Goal: Complete application form: Complete application form

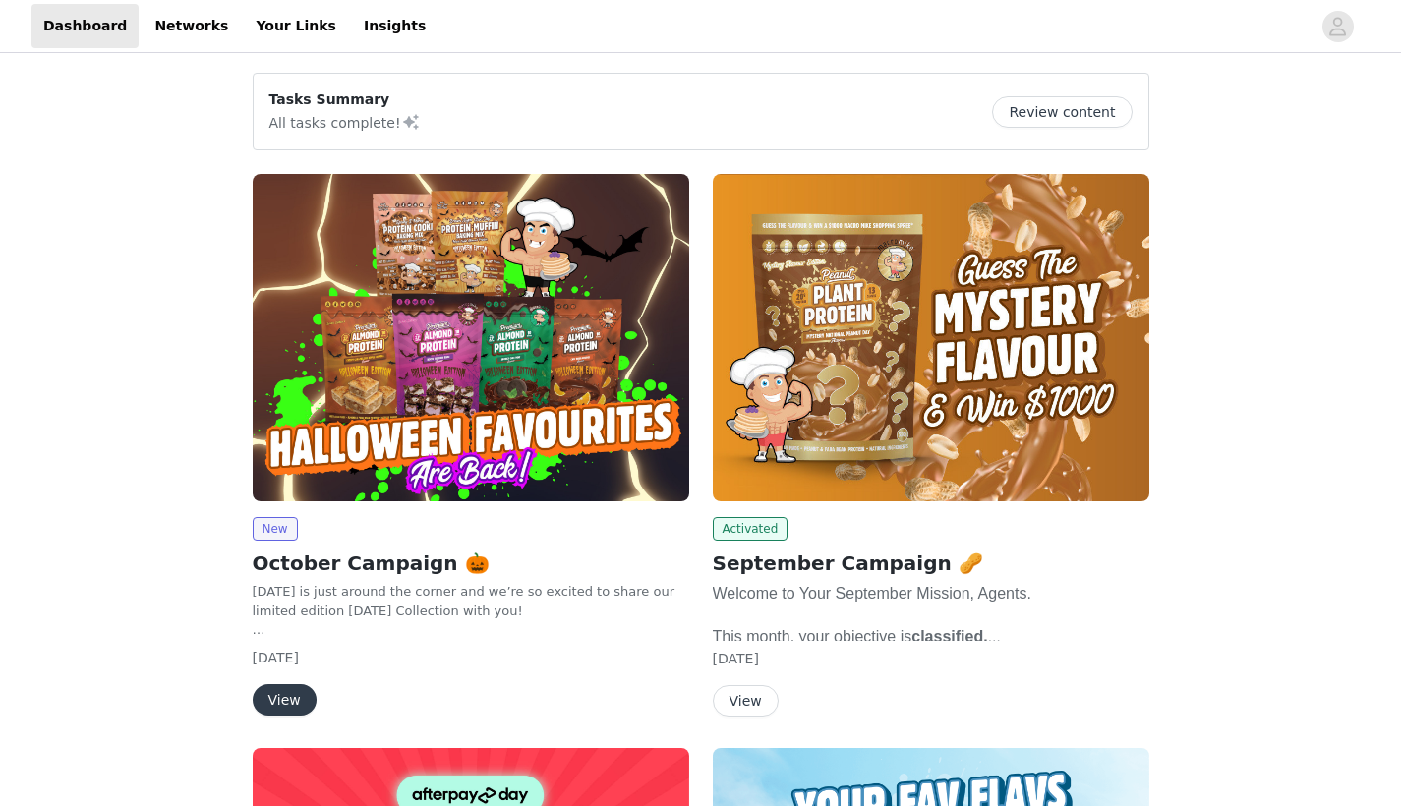
click at [596, 340] on img at bounding box center [471, 337] width 437 height 327
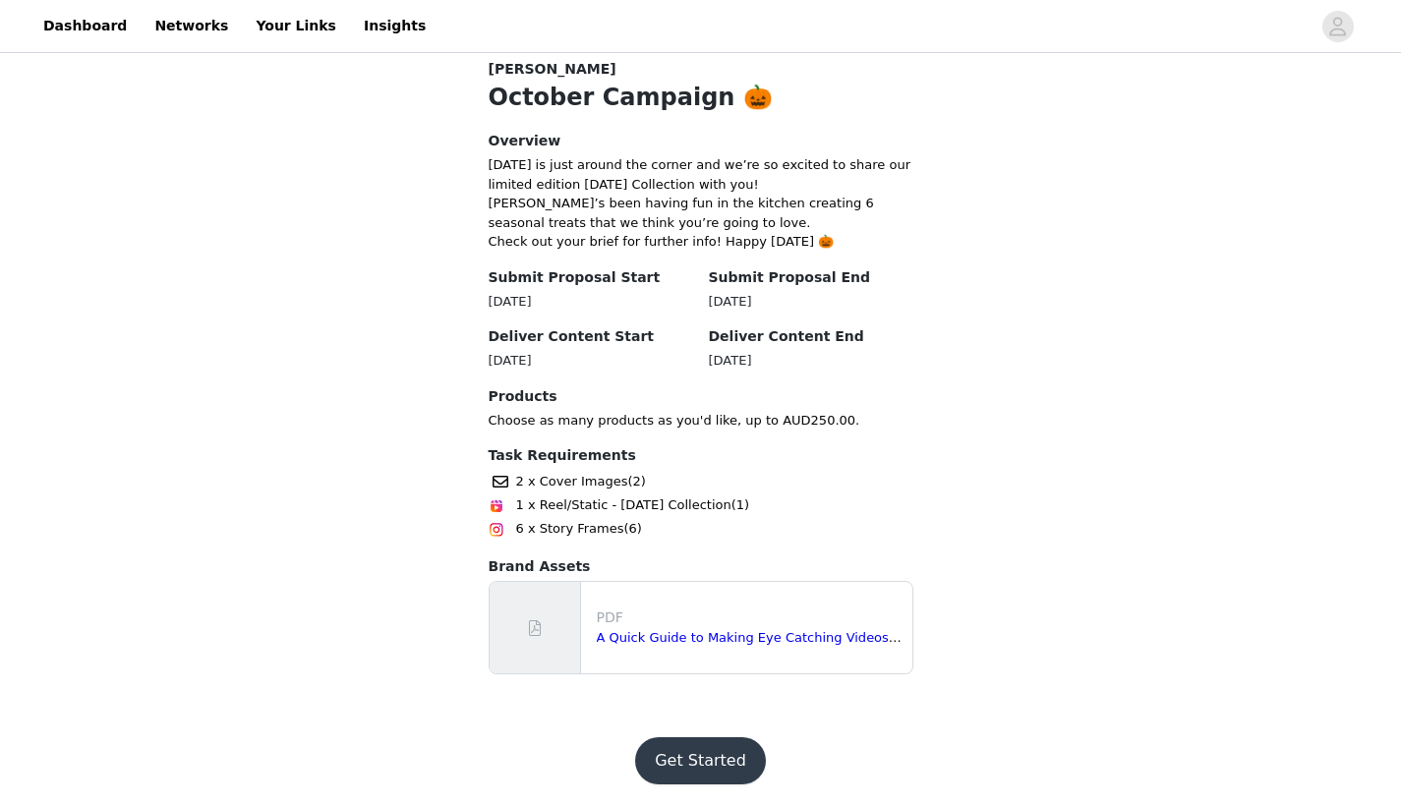
scroll to position [405, 0]
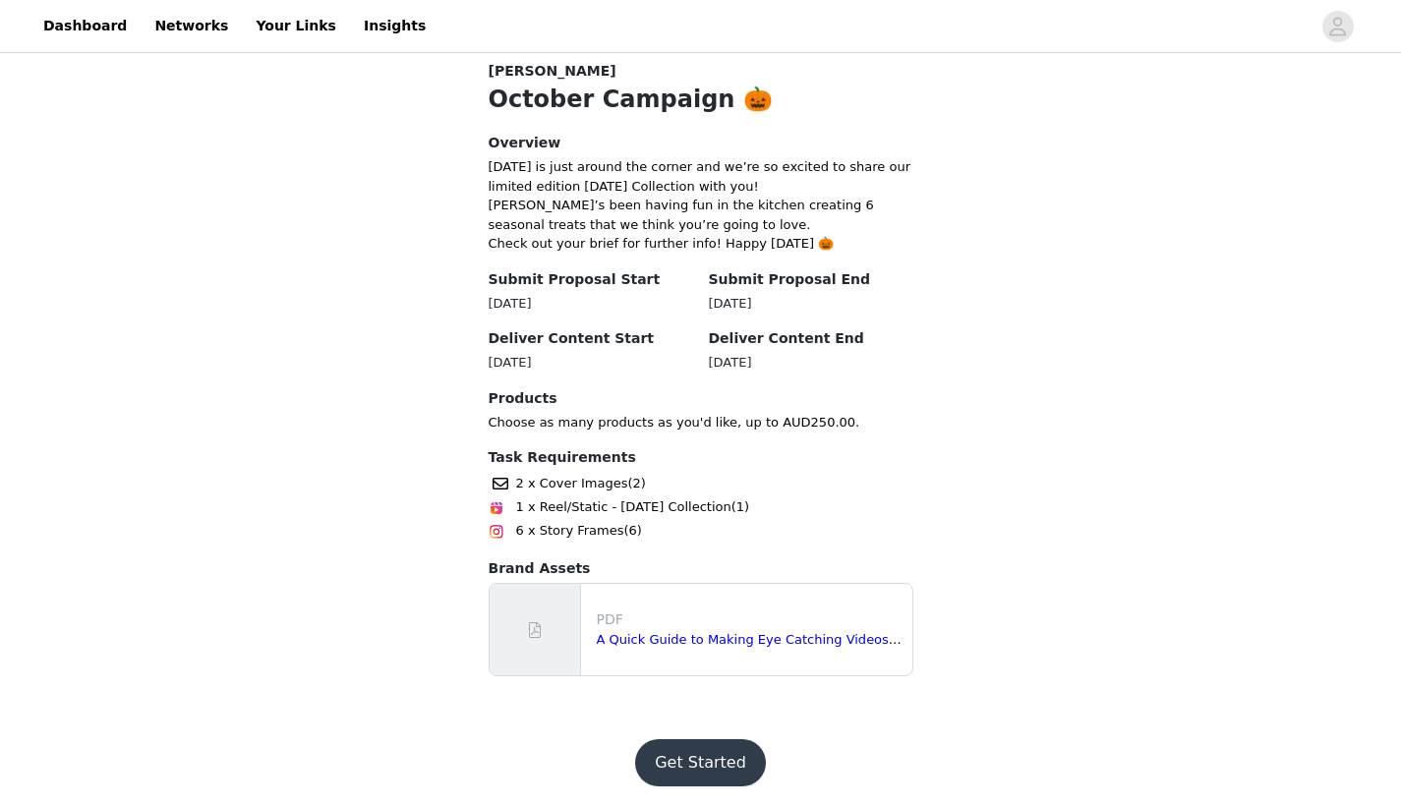
click at [714, 739] on button "Get Started" at bounding box center [700, 762] width 131 height 47
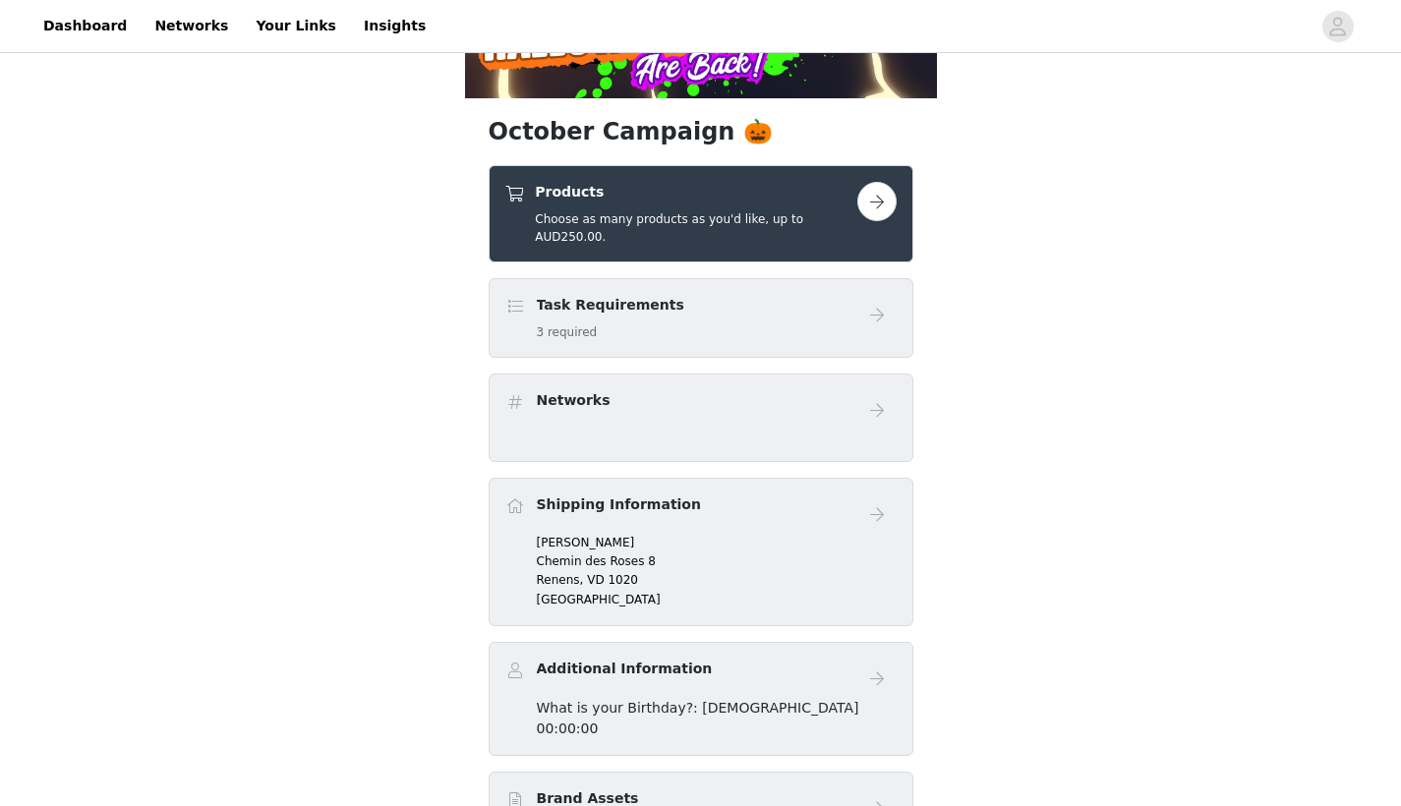
scroll to position [302, 0]
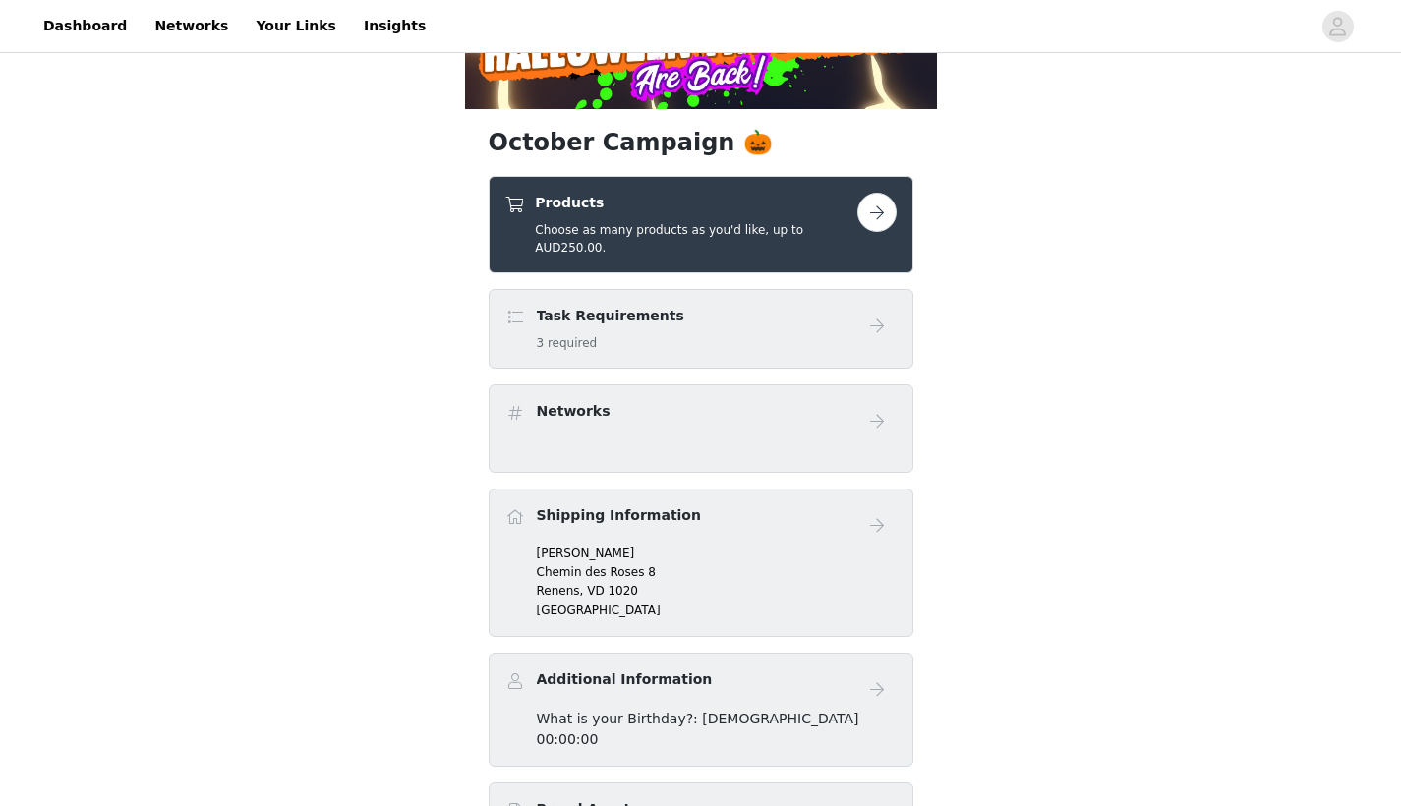
click at [799, 244] on h5 "Choose as many products as you'd like, up to AUD250.00." at bounding box center [696, 238] width 322 height 35
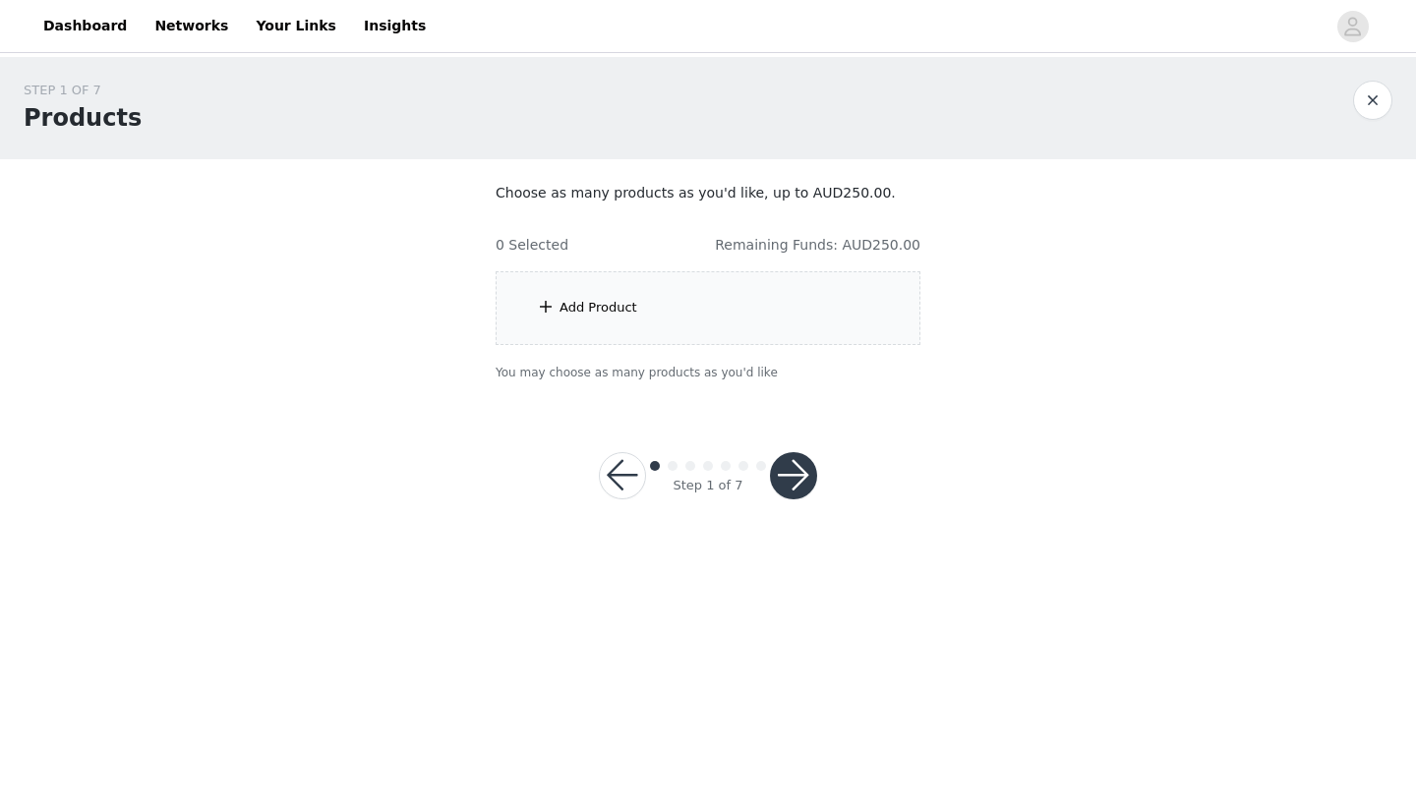
click at [772, 319] on div "Add Product" at bounding box center [708, 308] width 425 height 74
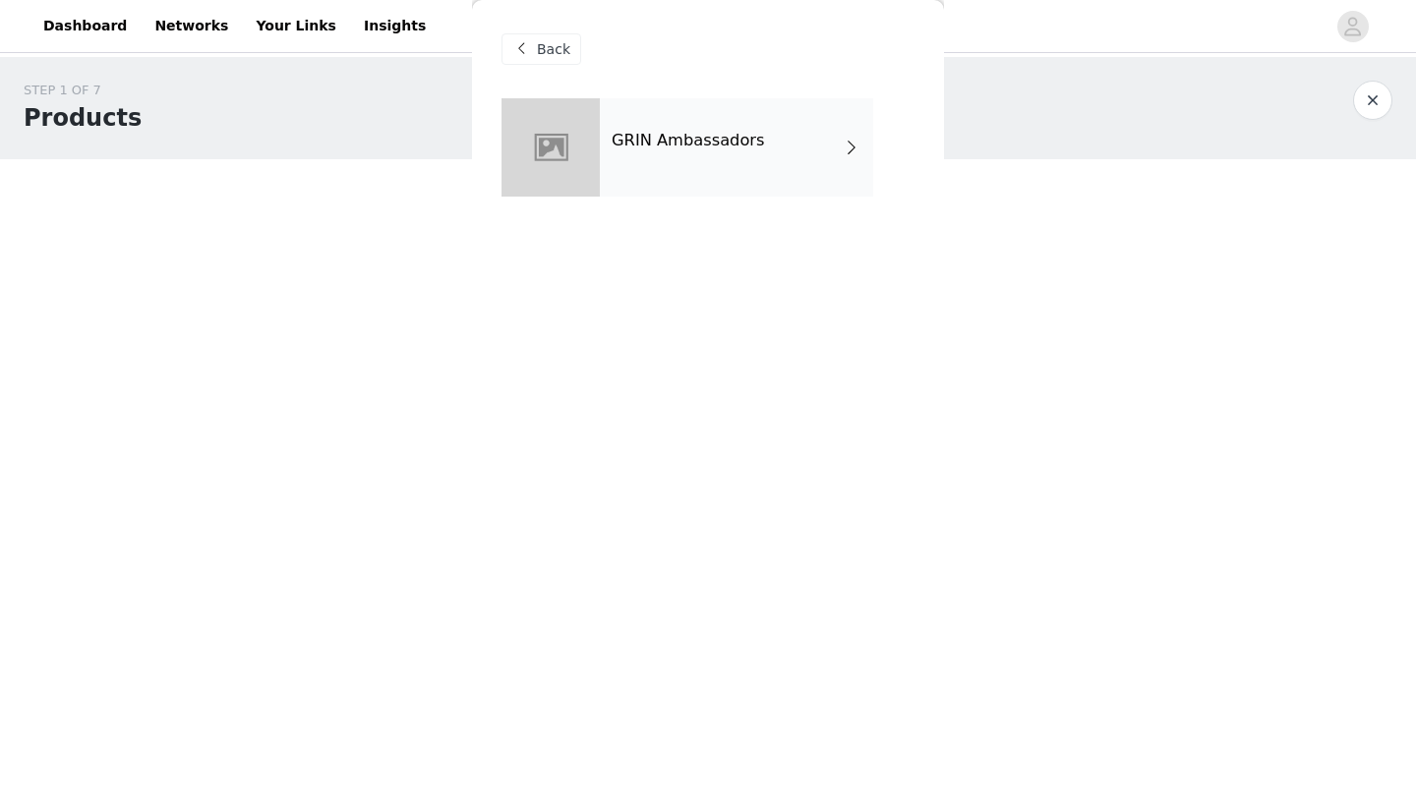
click at [628, 162] on div "GRIN Ambassadors" at bounding box center [736, 147] width 273 height 98
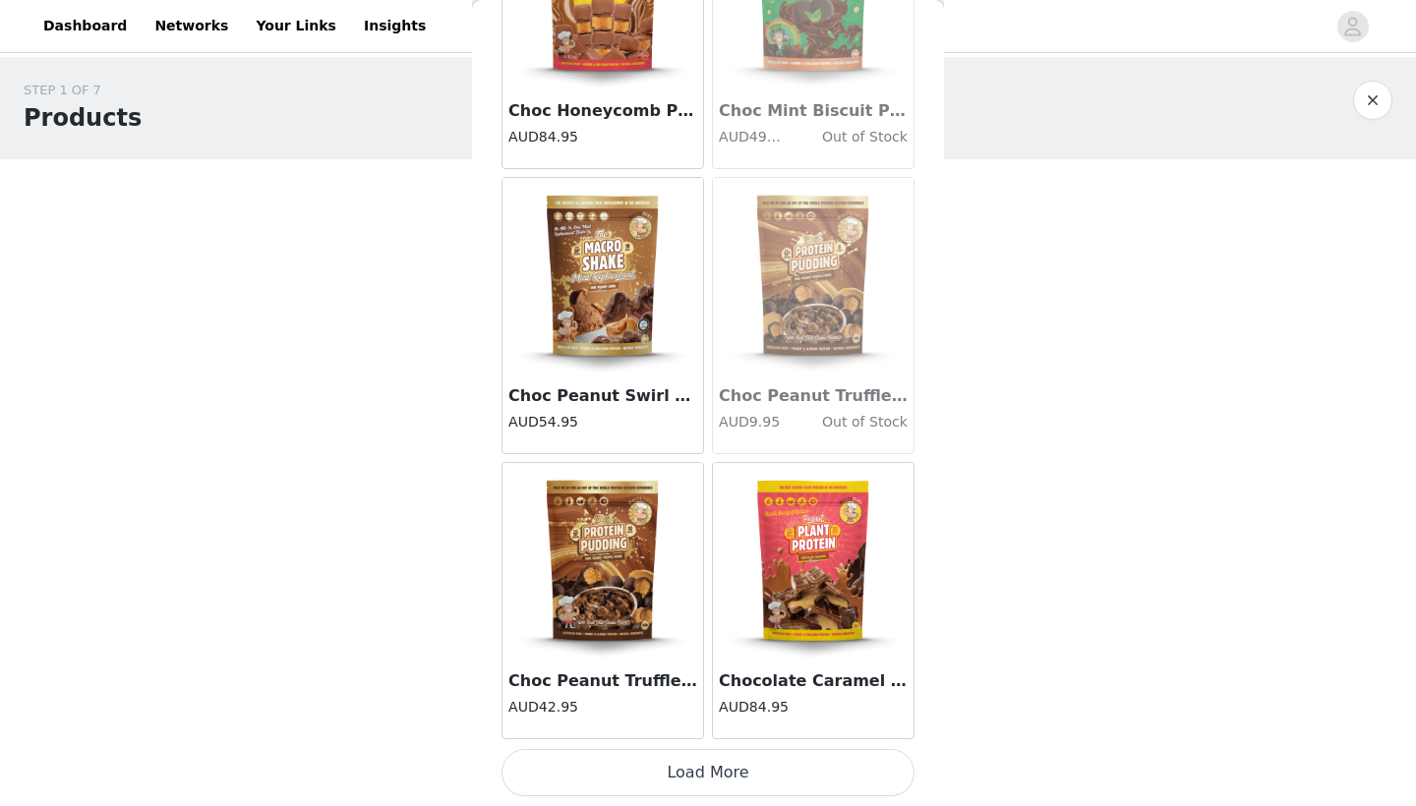
click at [708, 770] on button "Load More" at bounding box center [707, 772] width 413 height 47
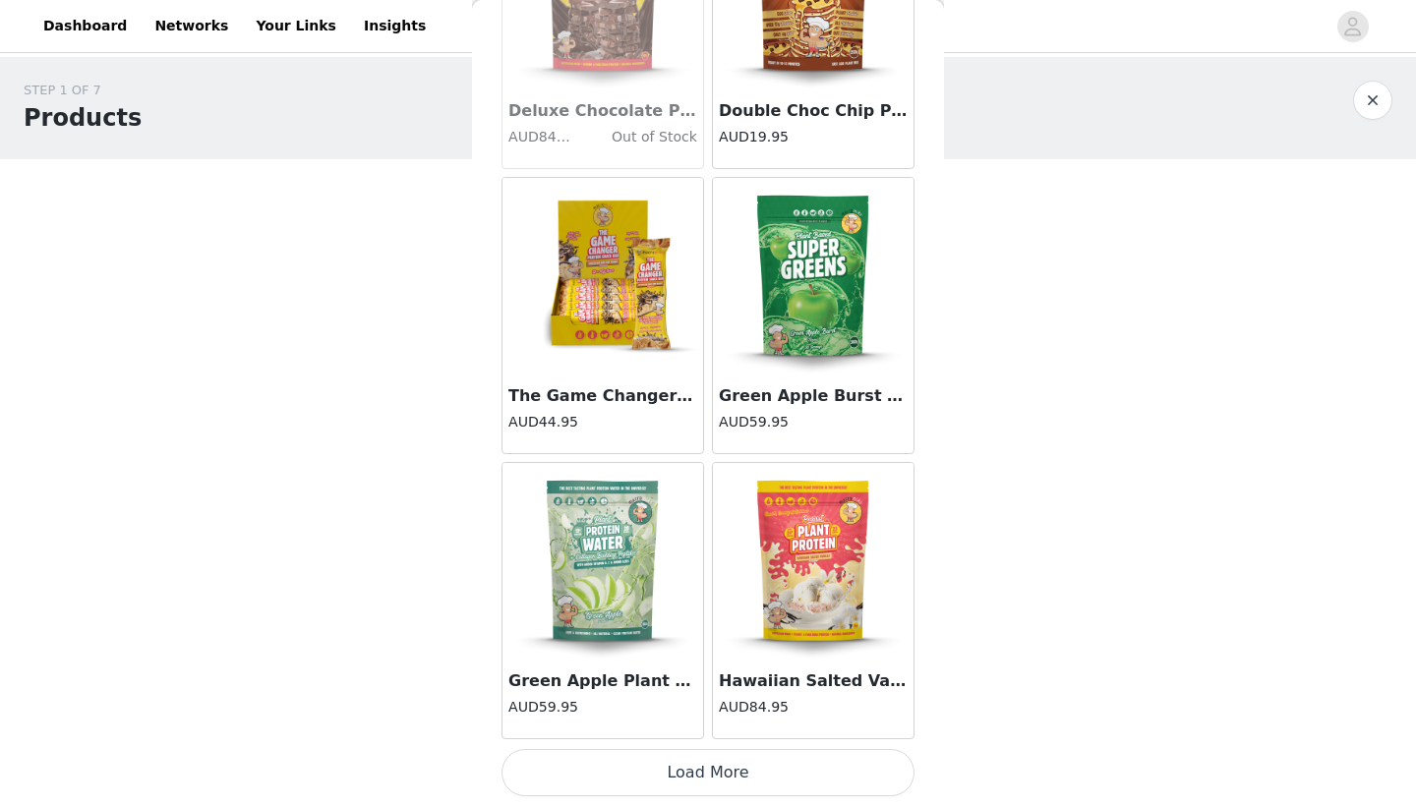
scroll to position [5054, 0]
click at [831, 265] on img at bounding box center [813, 276] width 197 height 197
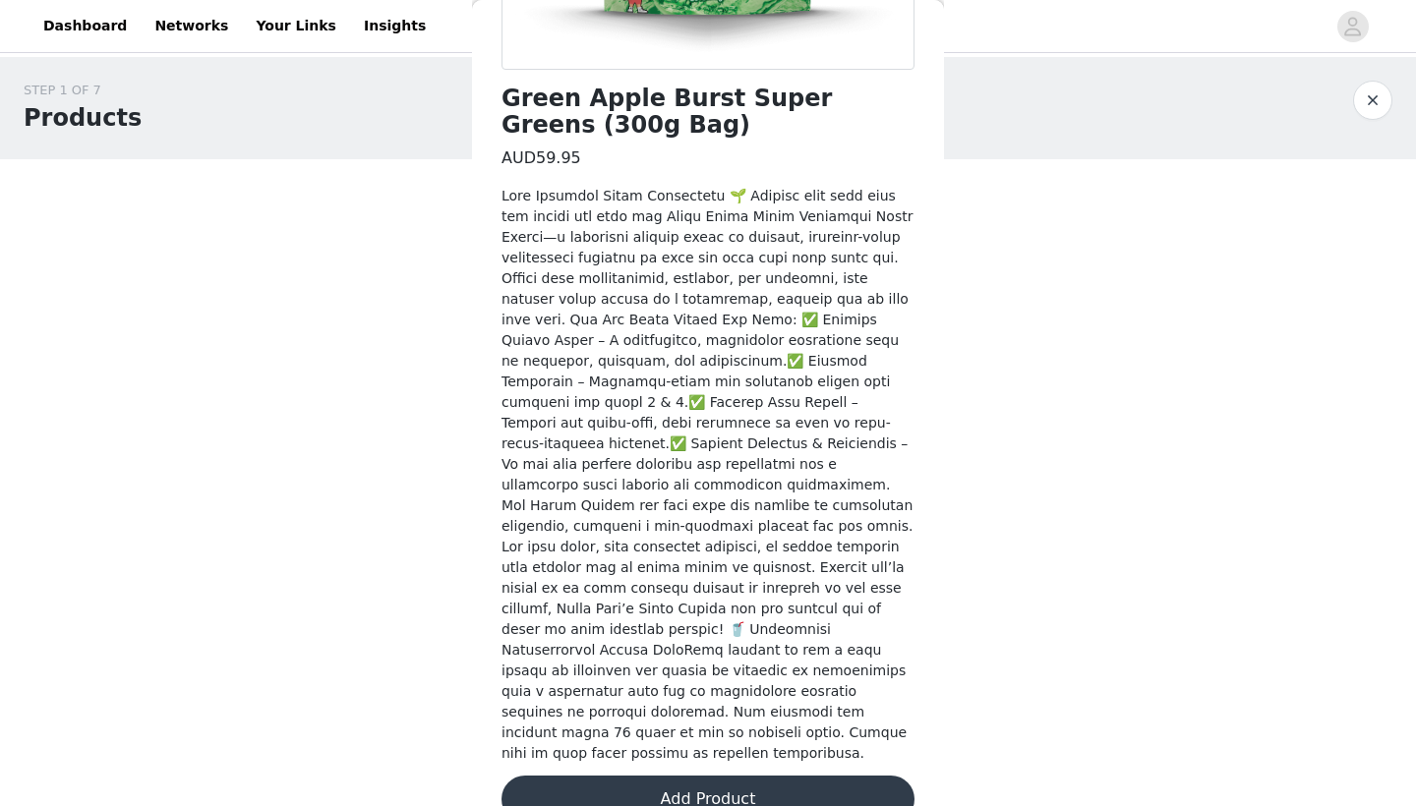
scroll to position [470, 0]
click at [656, 777] on button "Add Product" at bounding box center [707, 800] width 413 height 47
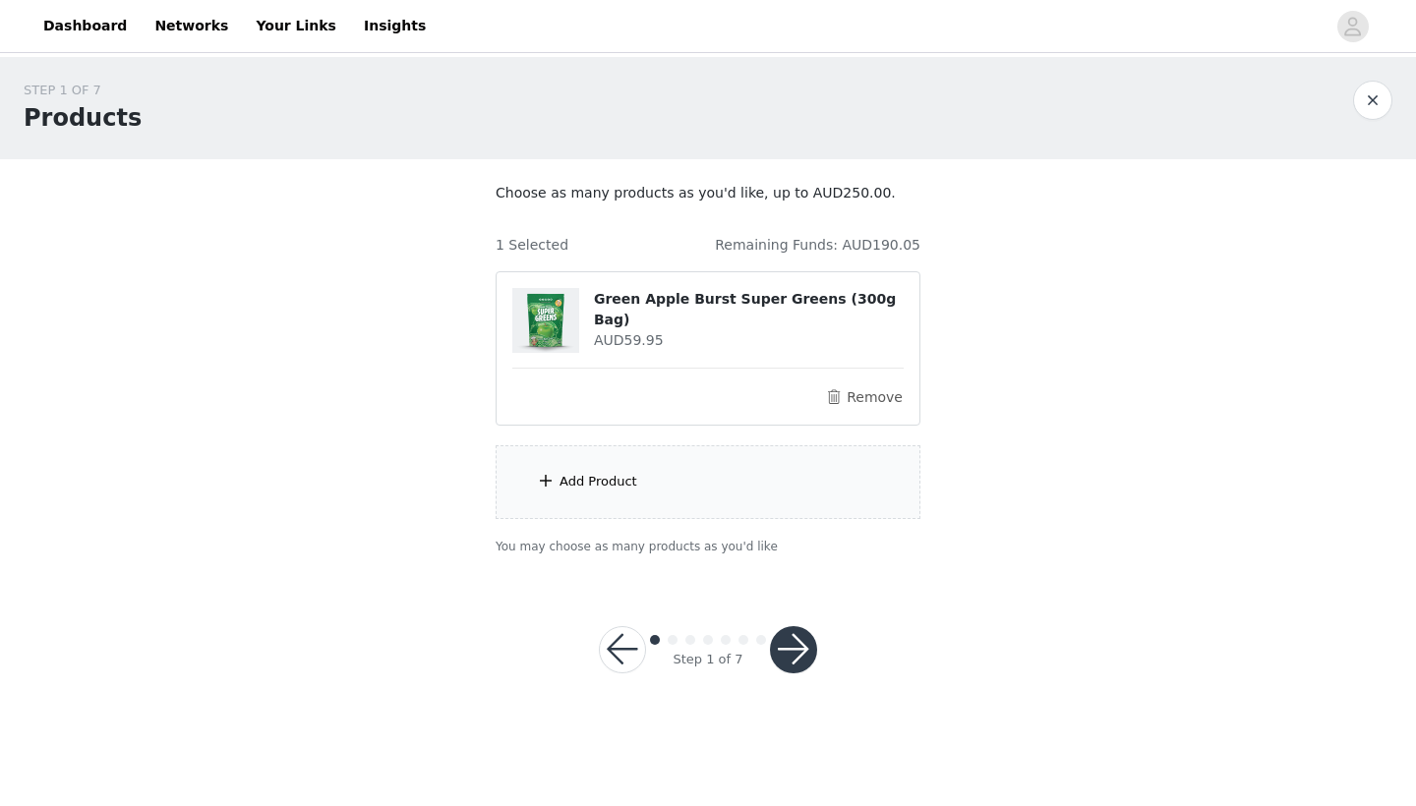
click at [679, 451] on div "Add Product" at bounding box center [708, 482] width 425 height 74
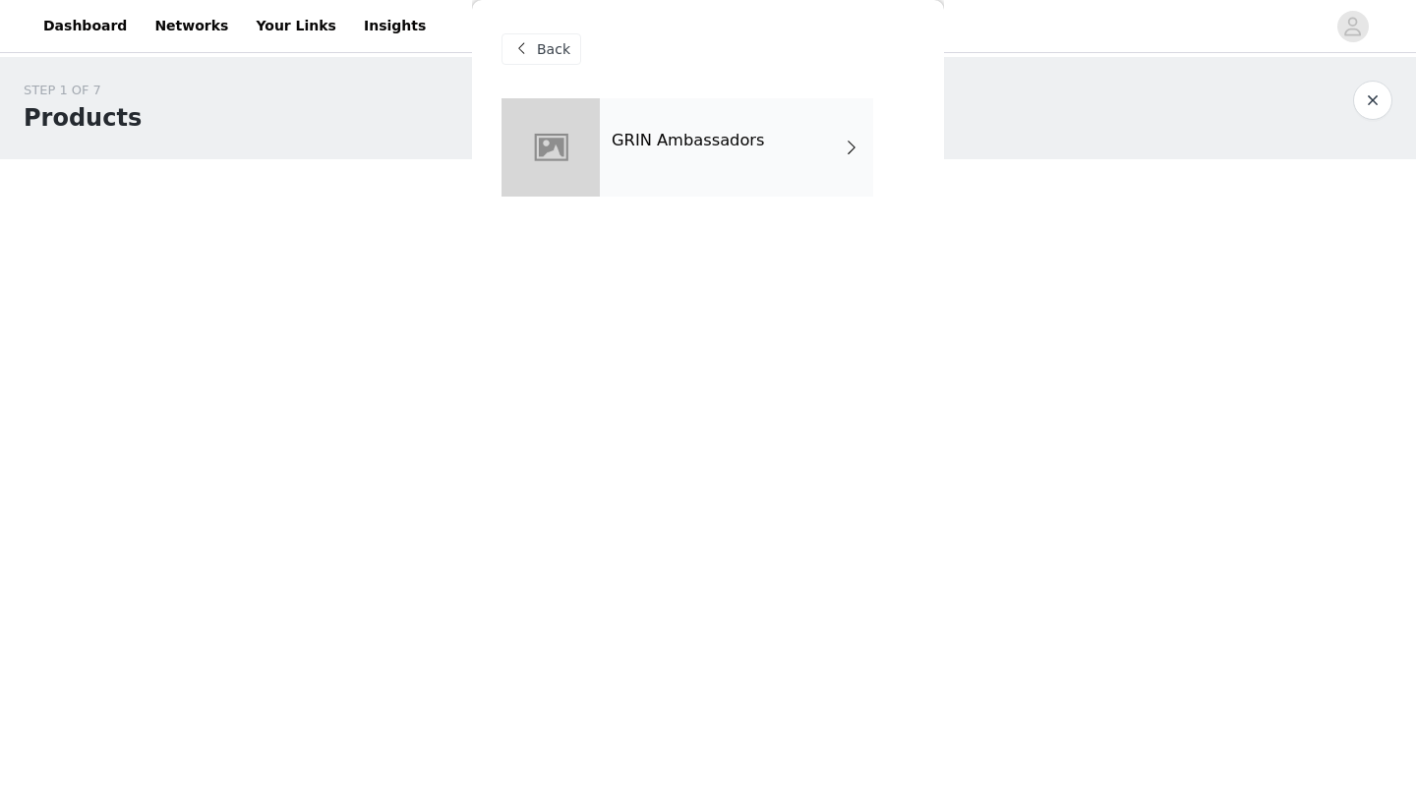
click at [745, 149] on h4 "GRIN Ambassadors" at bounding box center [688, 141] width 153 height 18
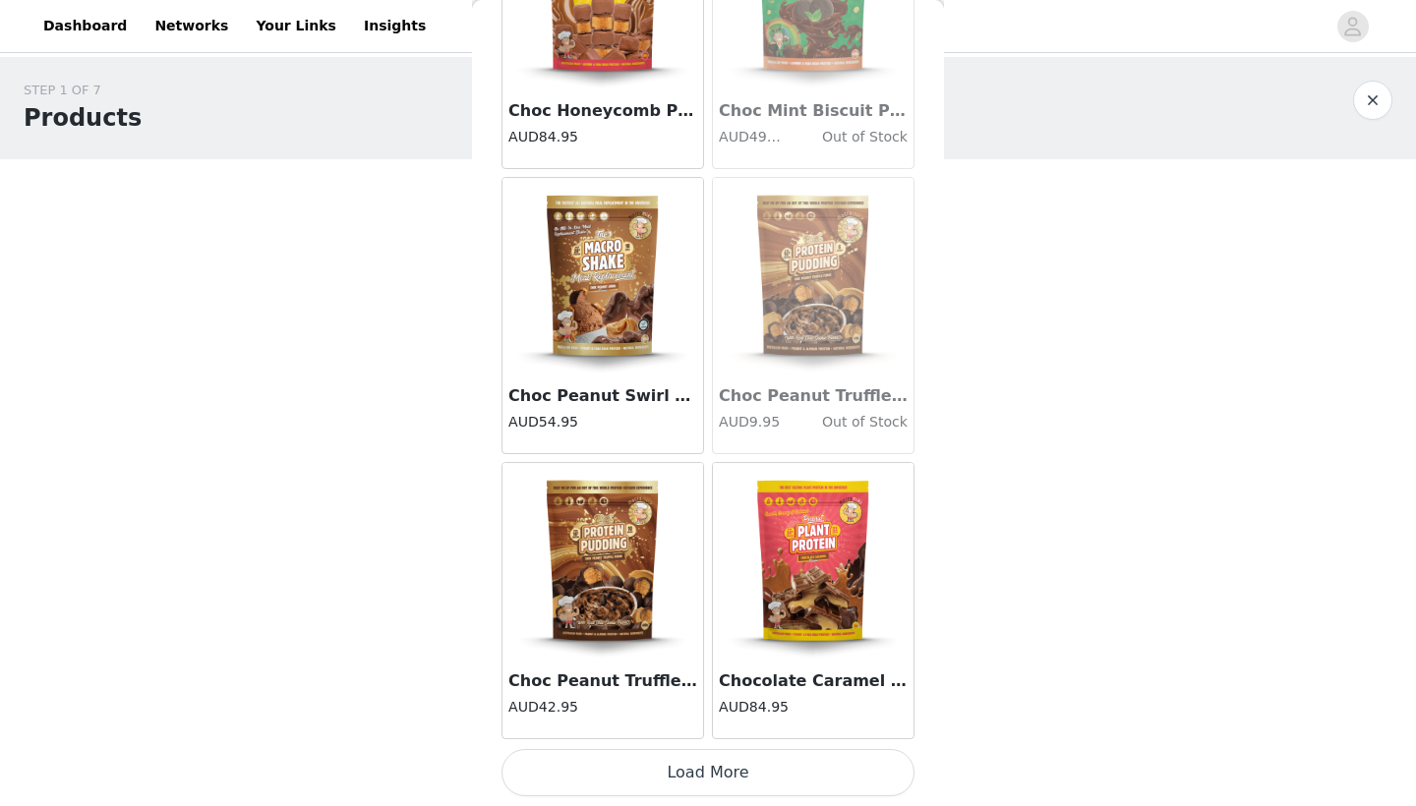
click at [642, 775] on button "Load More" at bounding box center [707, 772] width 413 height 47
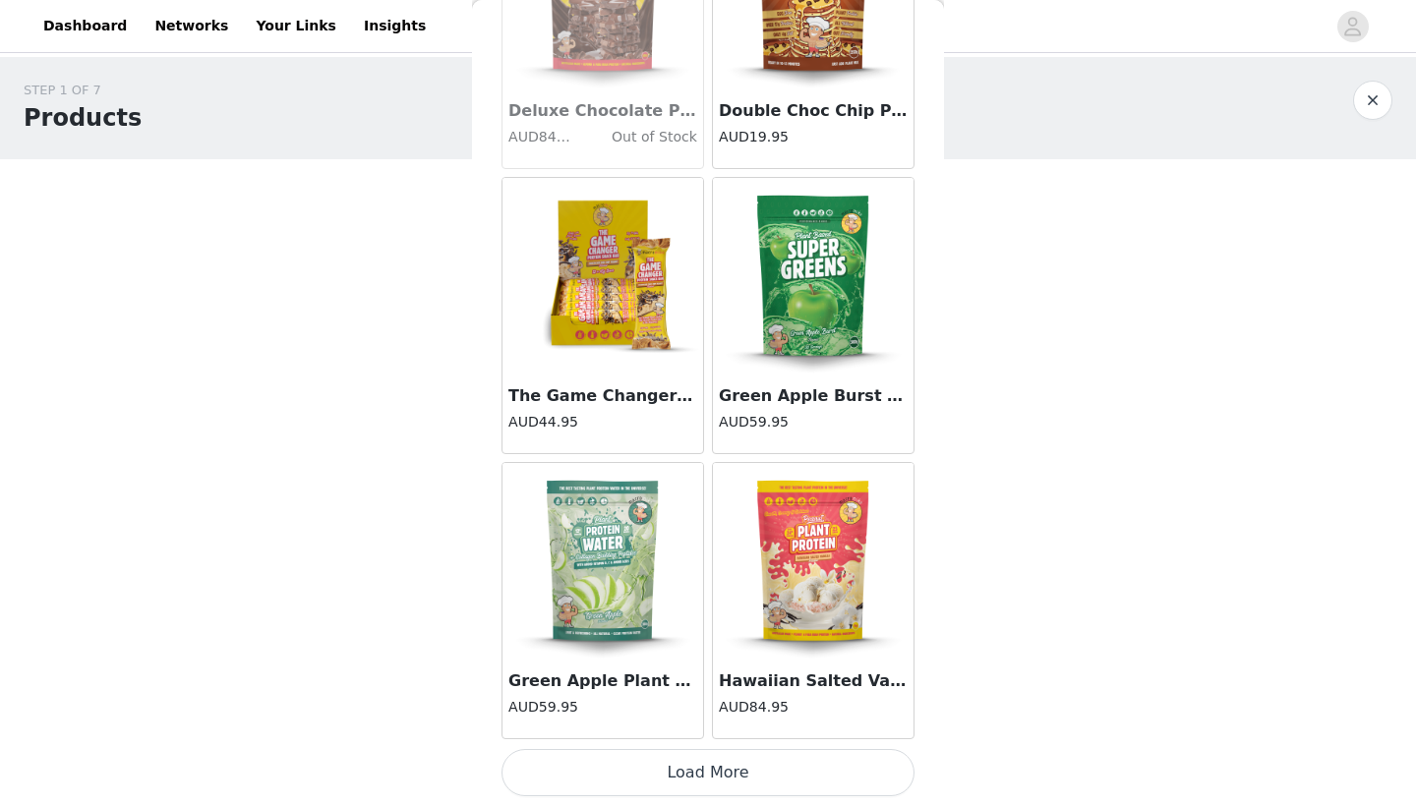
scroll to position [5054, 0]
click at [669, 768] on button "Load More" at bounding box center [707, 772] width 413 height 47
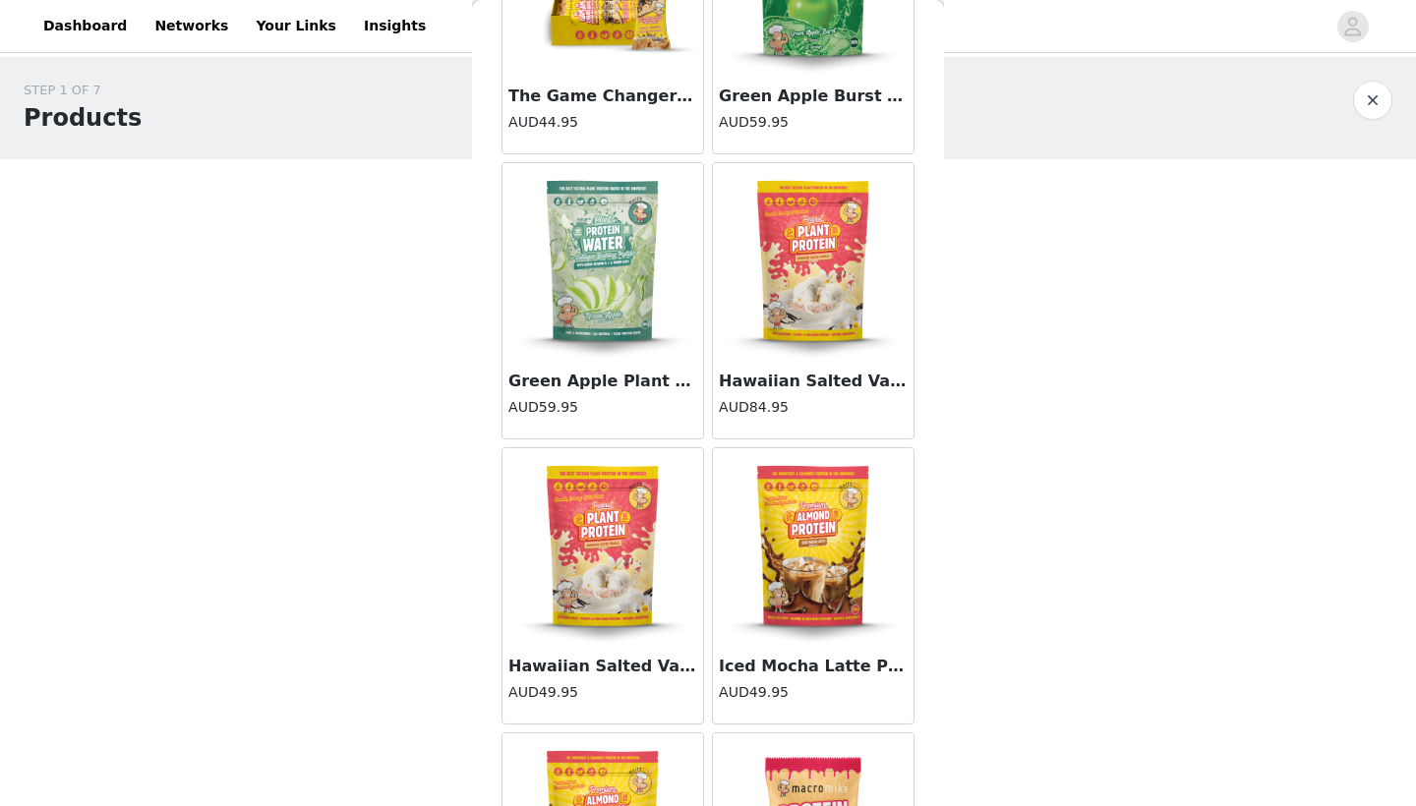
scroll to position [5355, 0]
click at [622, 591] on img at bounding box center [602, 545] width 197 height 197
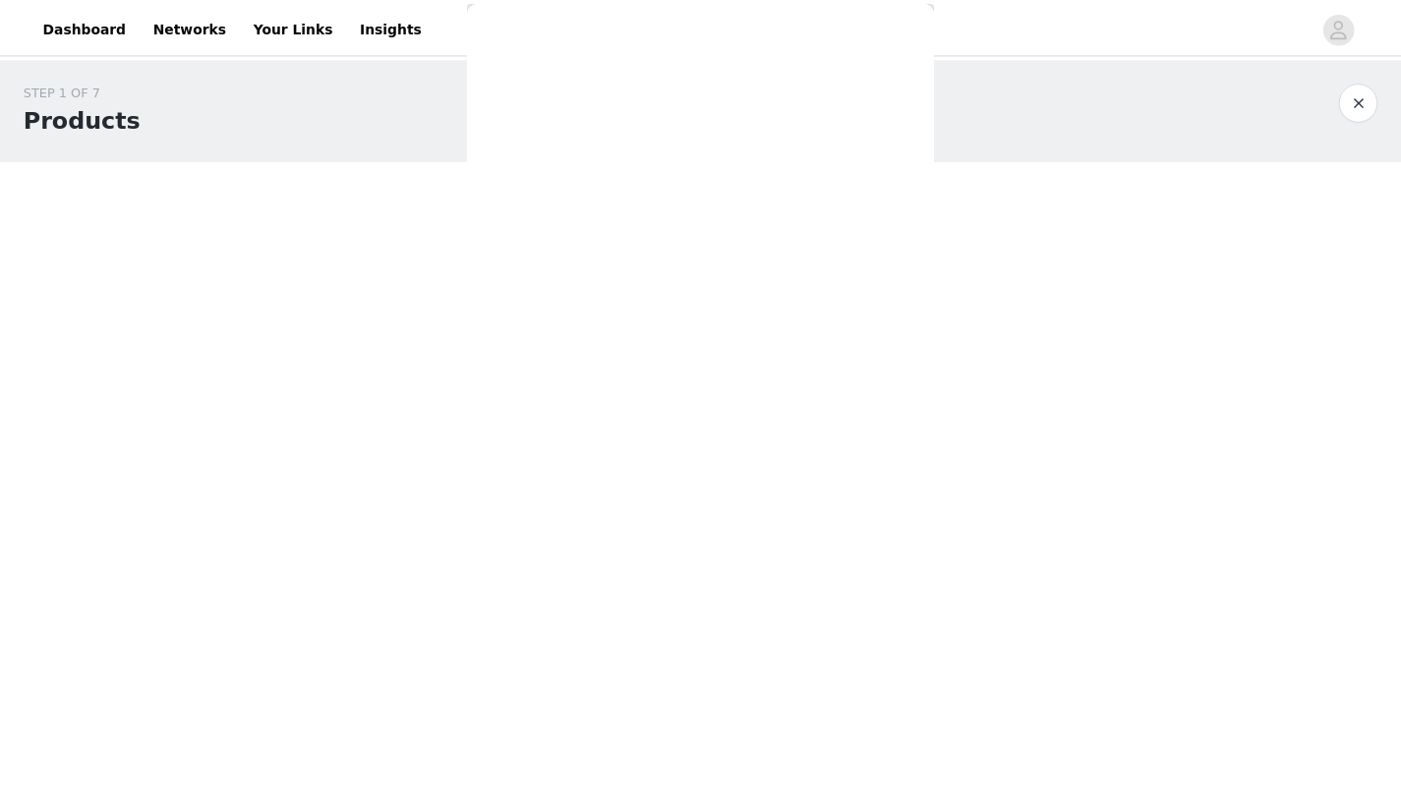
scroll to position [346, 0]
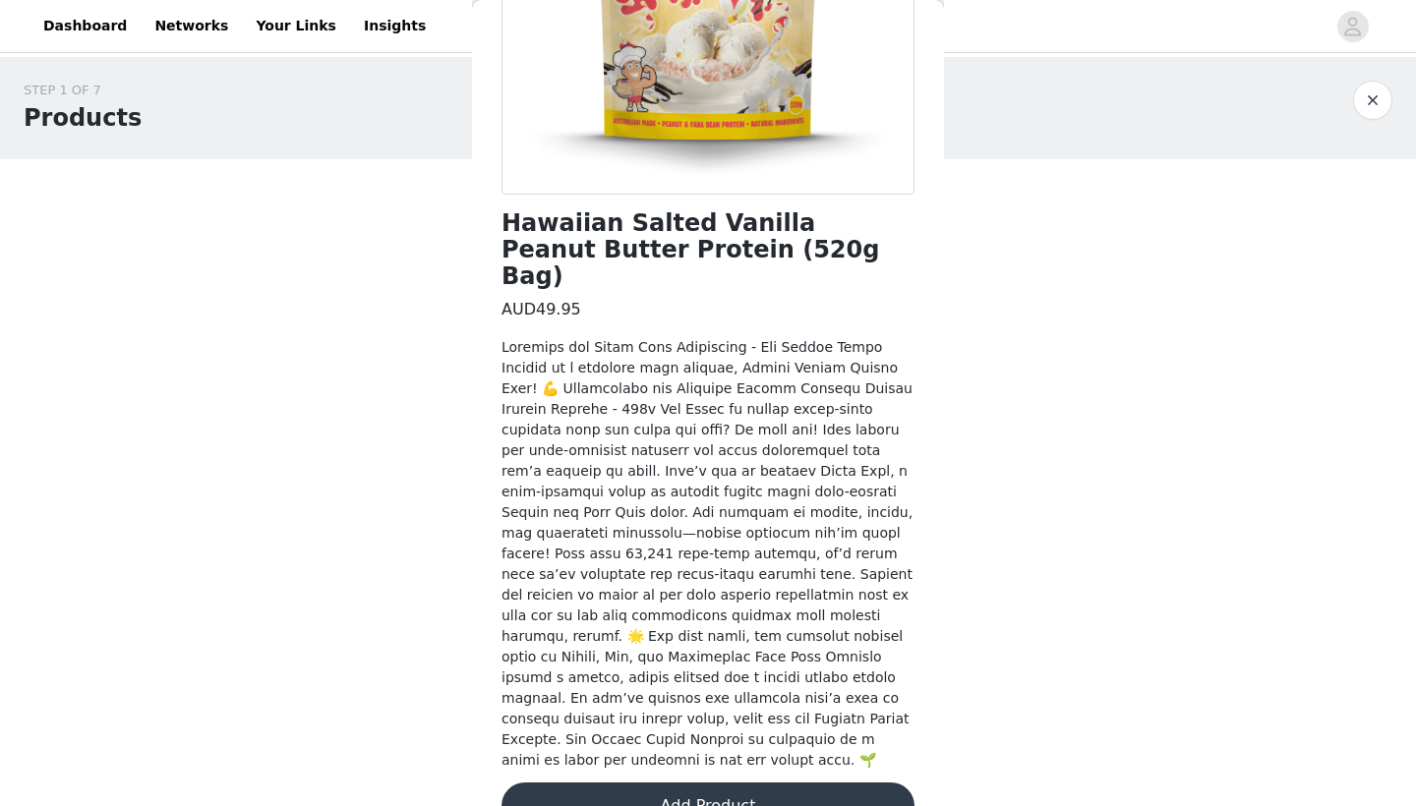
click at [666, 783] on button "Add Product" at bounding box center [707, 806] width 413 height 47
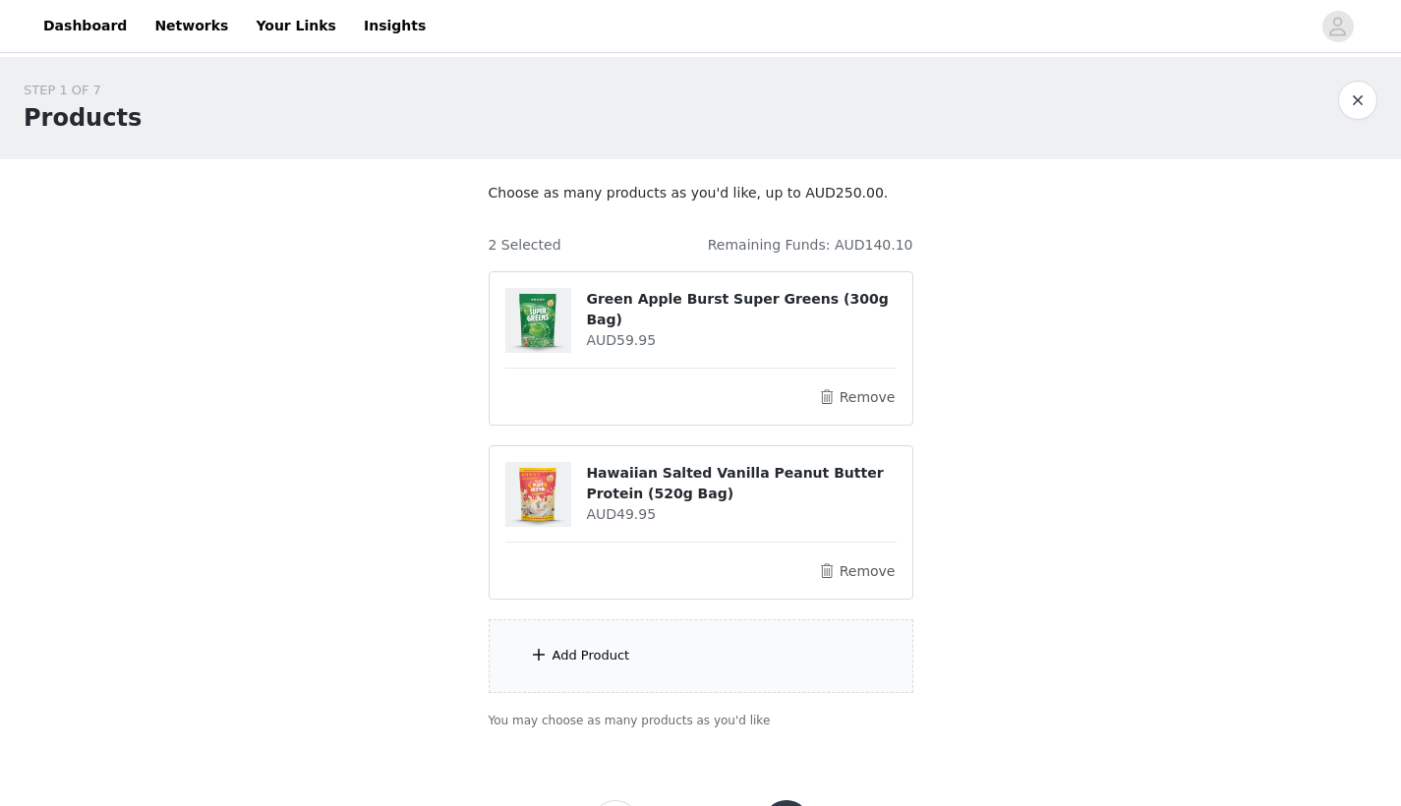
click at [687, 663] on div "Add Product" at bounding box center [701, 656] width 425 height 74
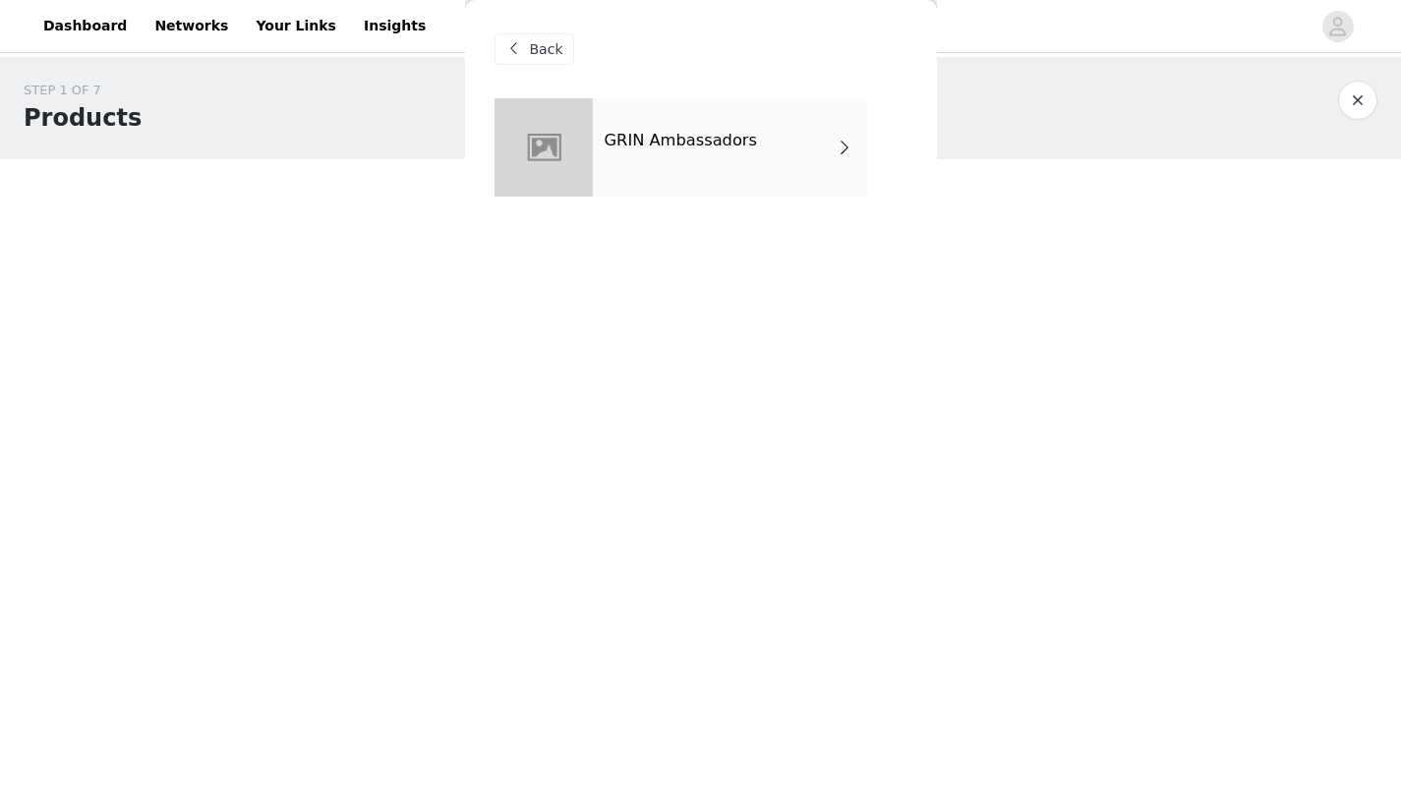
click at [766, 120] on div "GRIN Ambassadors" at bounding box center [729, 147] width 273 height 98
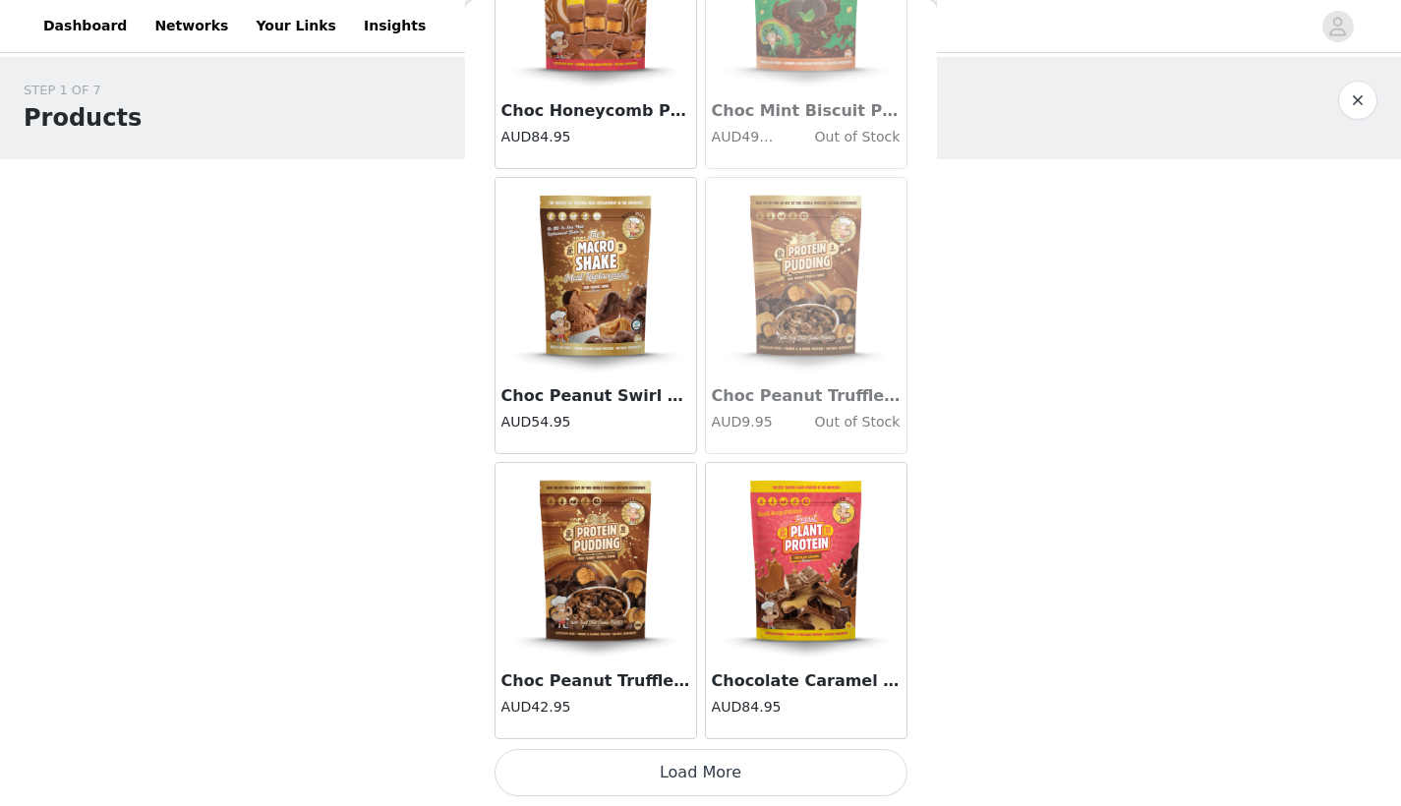
click at [633, 764] on button "Load More" at bounding box center [701, 772] width 413 height 47
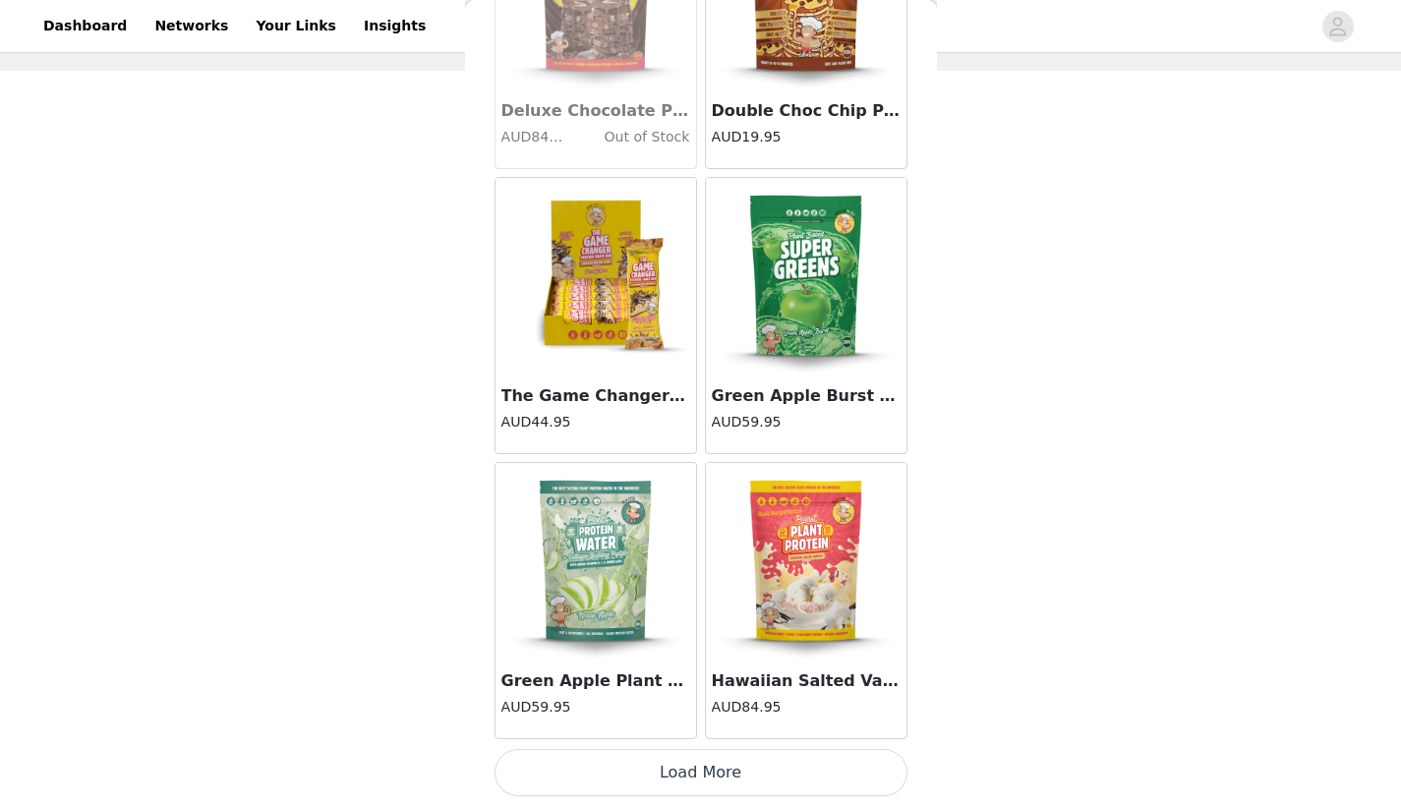
scroll to position [88, 0]
click at [629, 777] on button "Load More" at bounding box center [701, 772] width 413 height 47
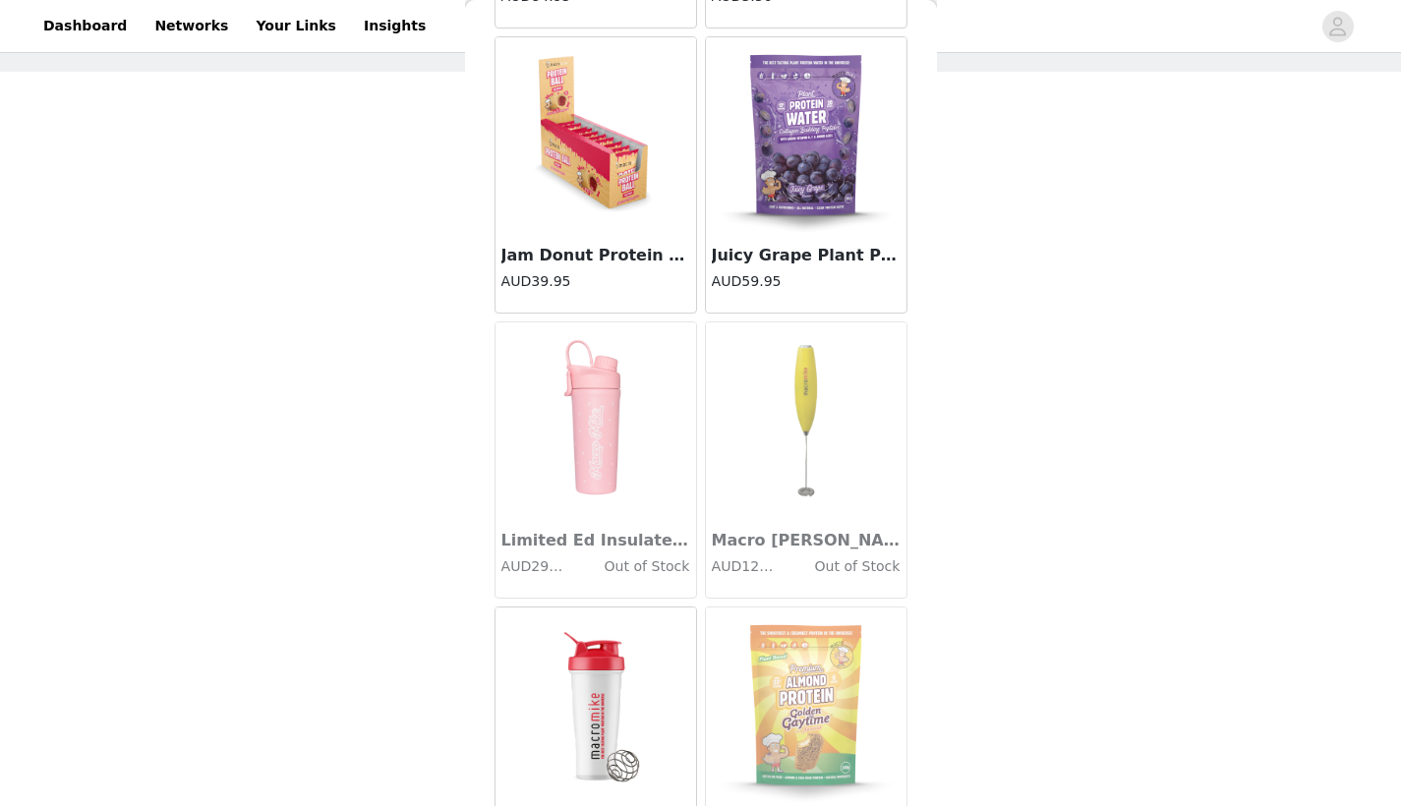
scroll to position [6376, 0]
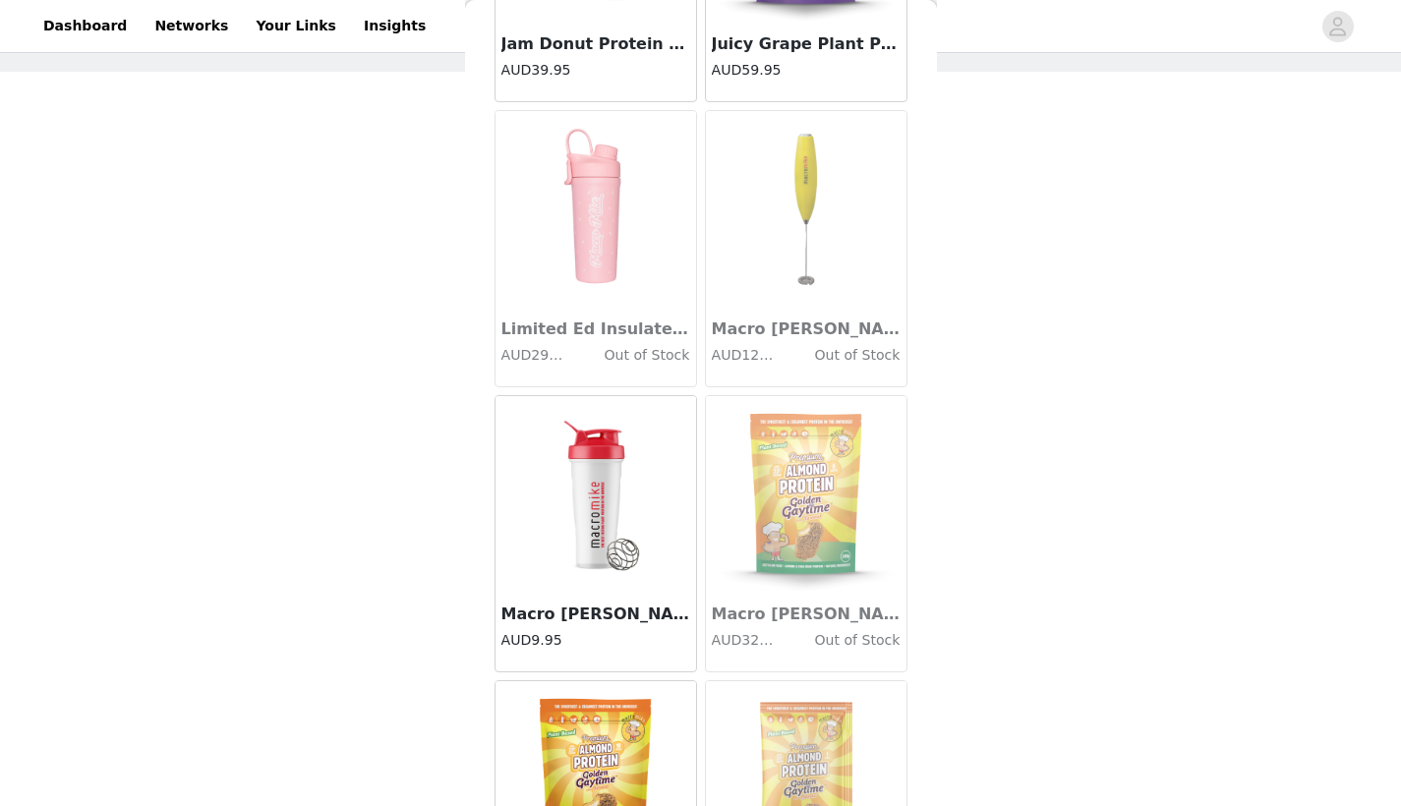
click at [665, 548] on img at bounding box center [596, 494] width 197 height 197
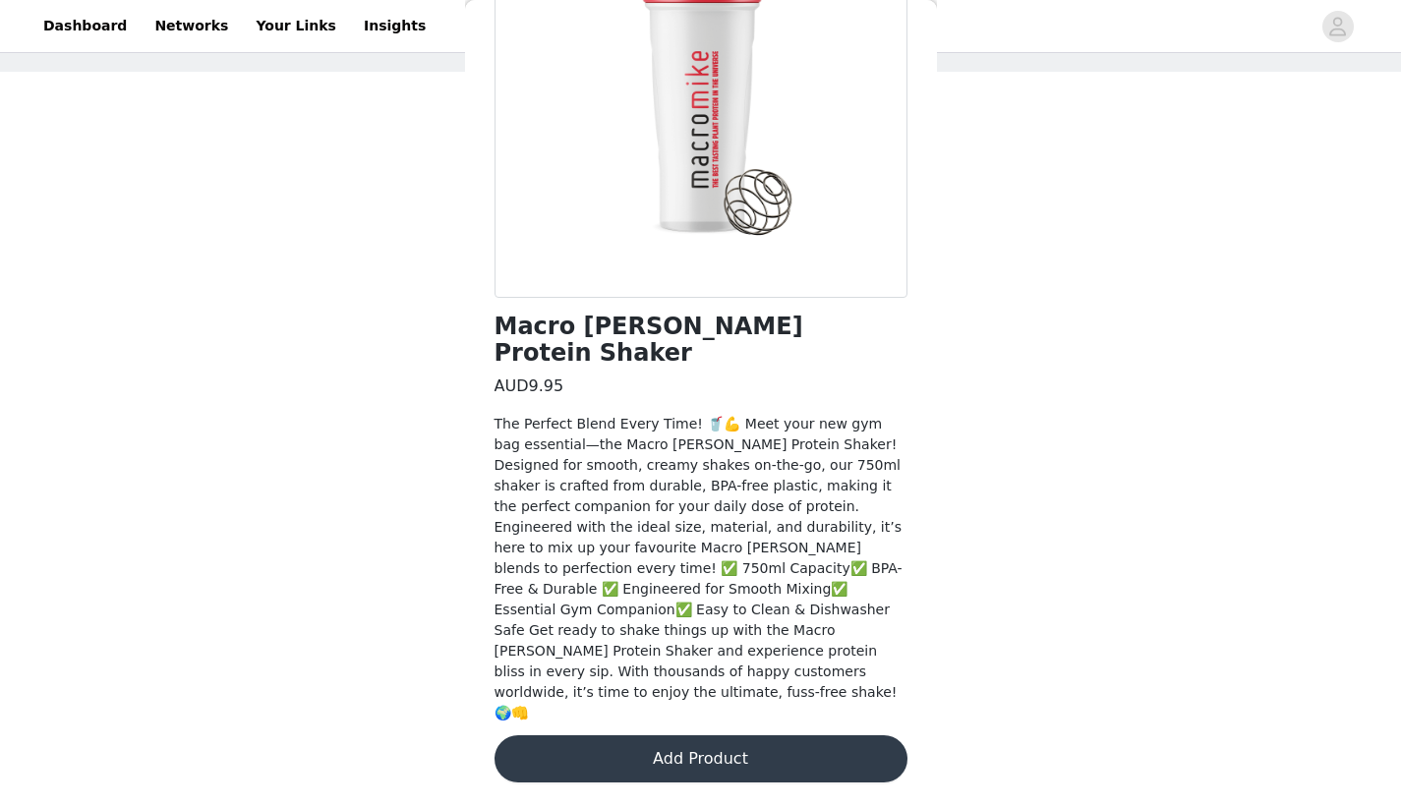
scroll to position [175, 0]
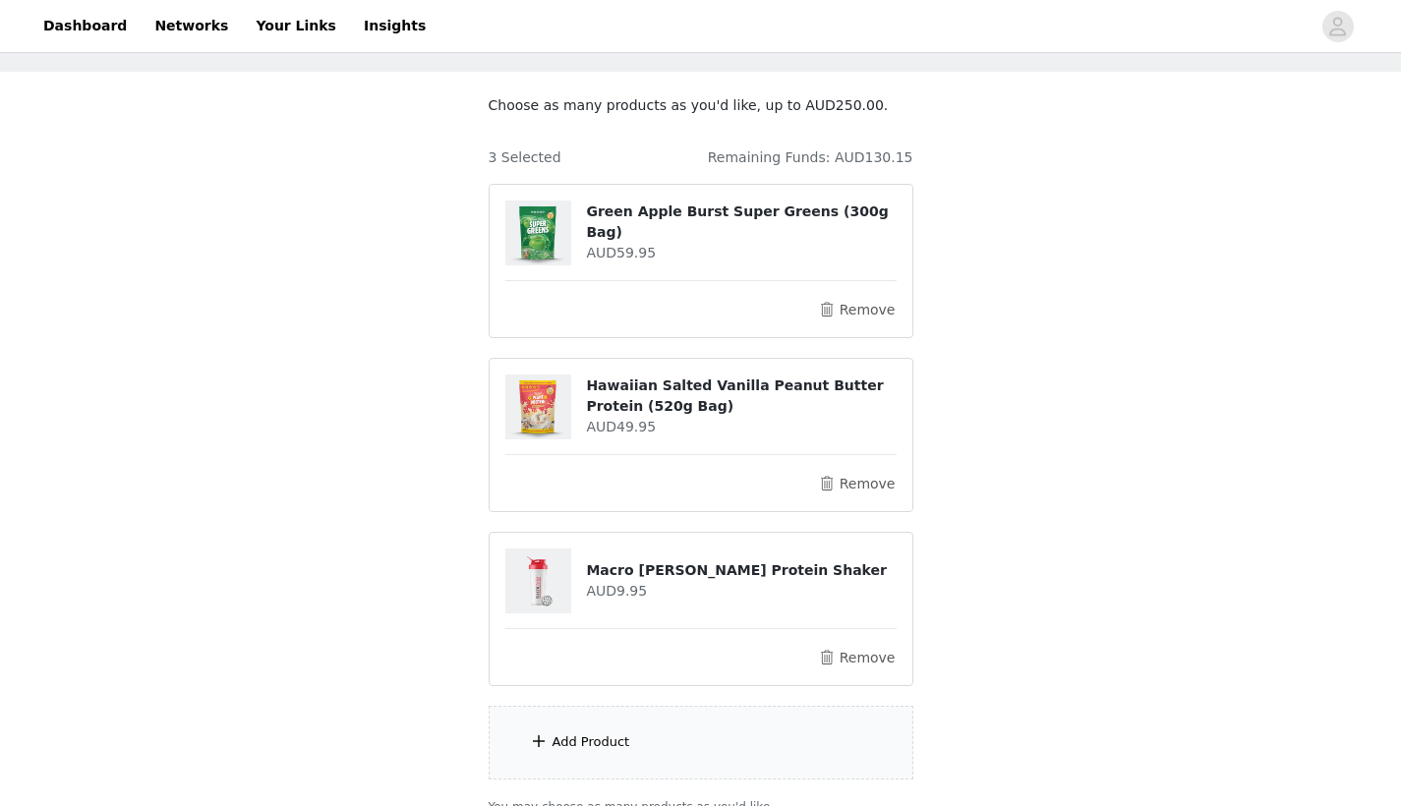
click at [635, 738] on div "Add Product" at bounding box center [701, 743] width 425 height 74
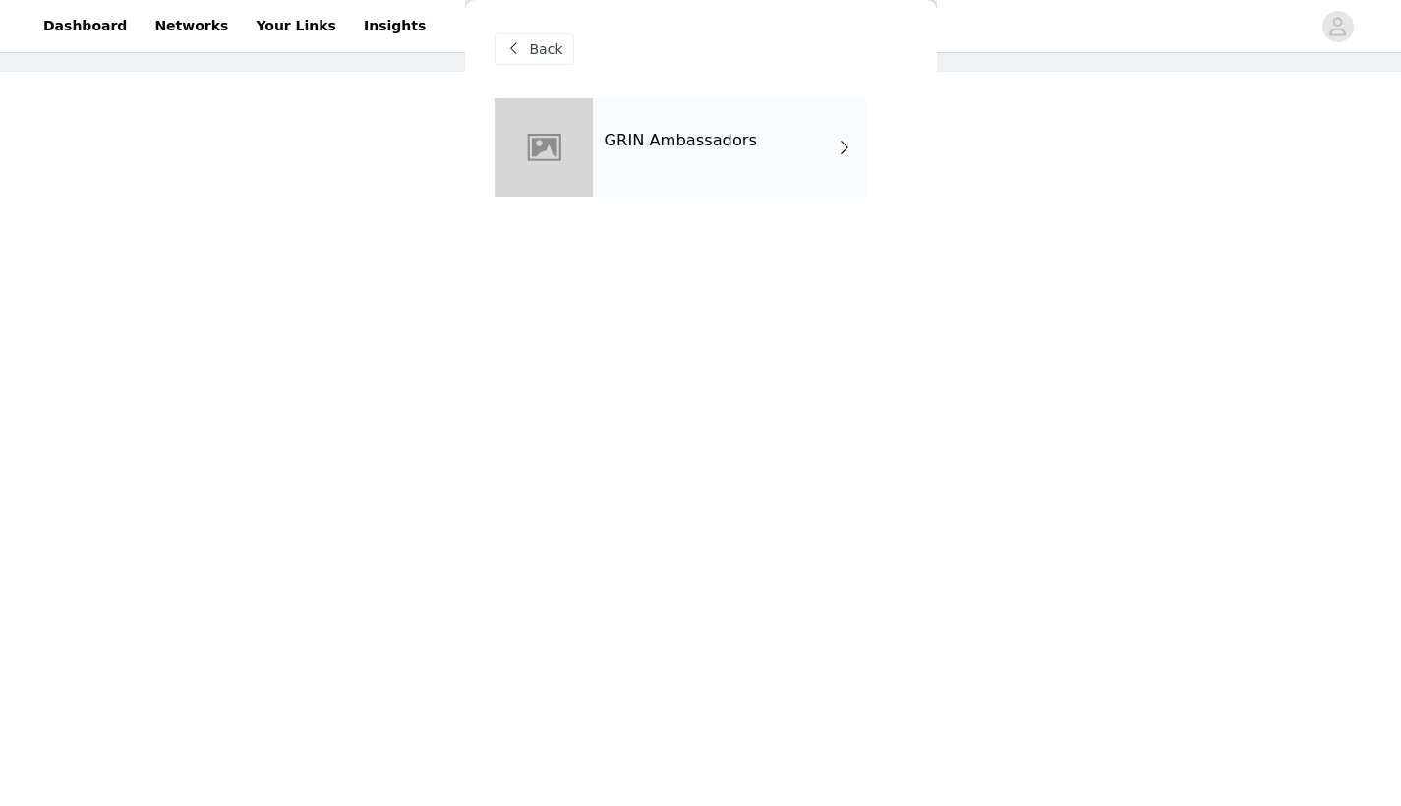
click at [814, 165] on div "GRIN Ambassadors" at bounding box center [729, 147] width 273 height 98
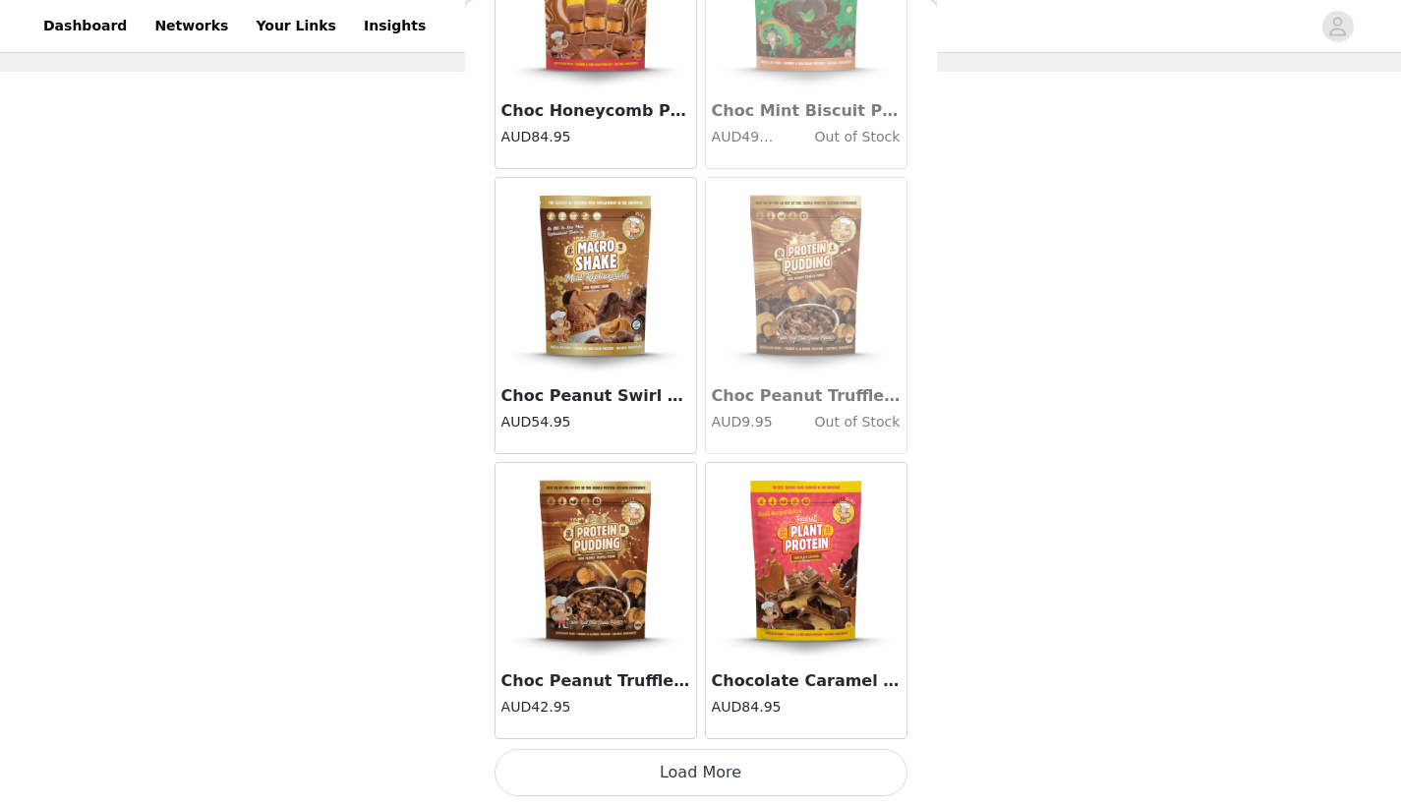
click at [662, 769] on button "Load More" at bounding box center [701, 772] width 413 height 47
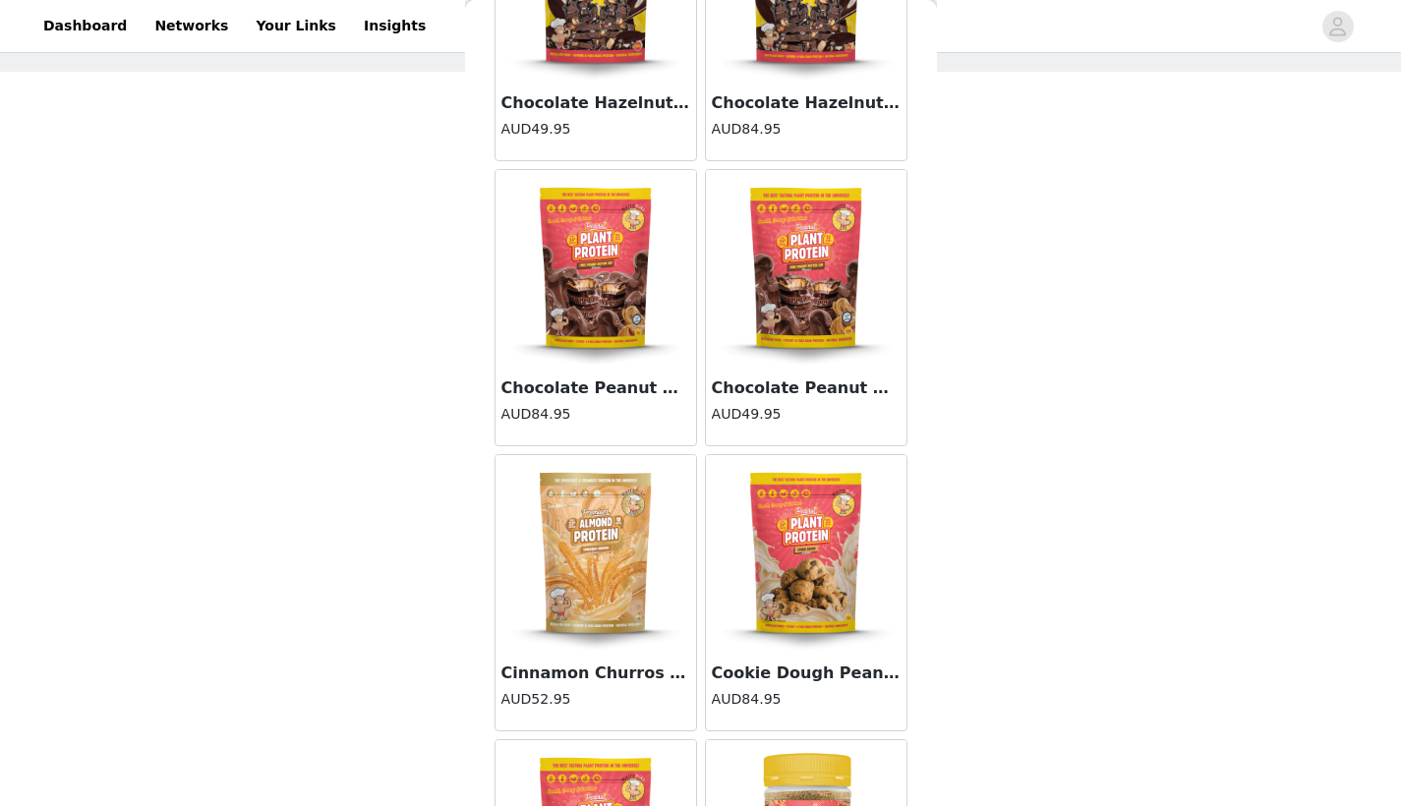
scroll to position [5054, 0]
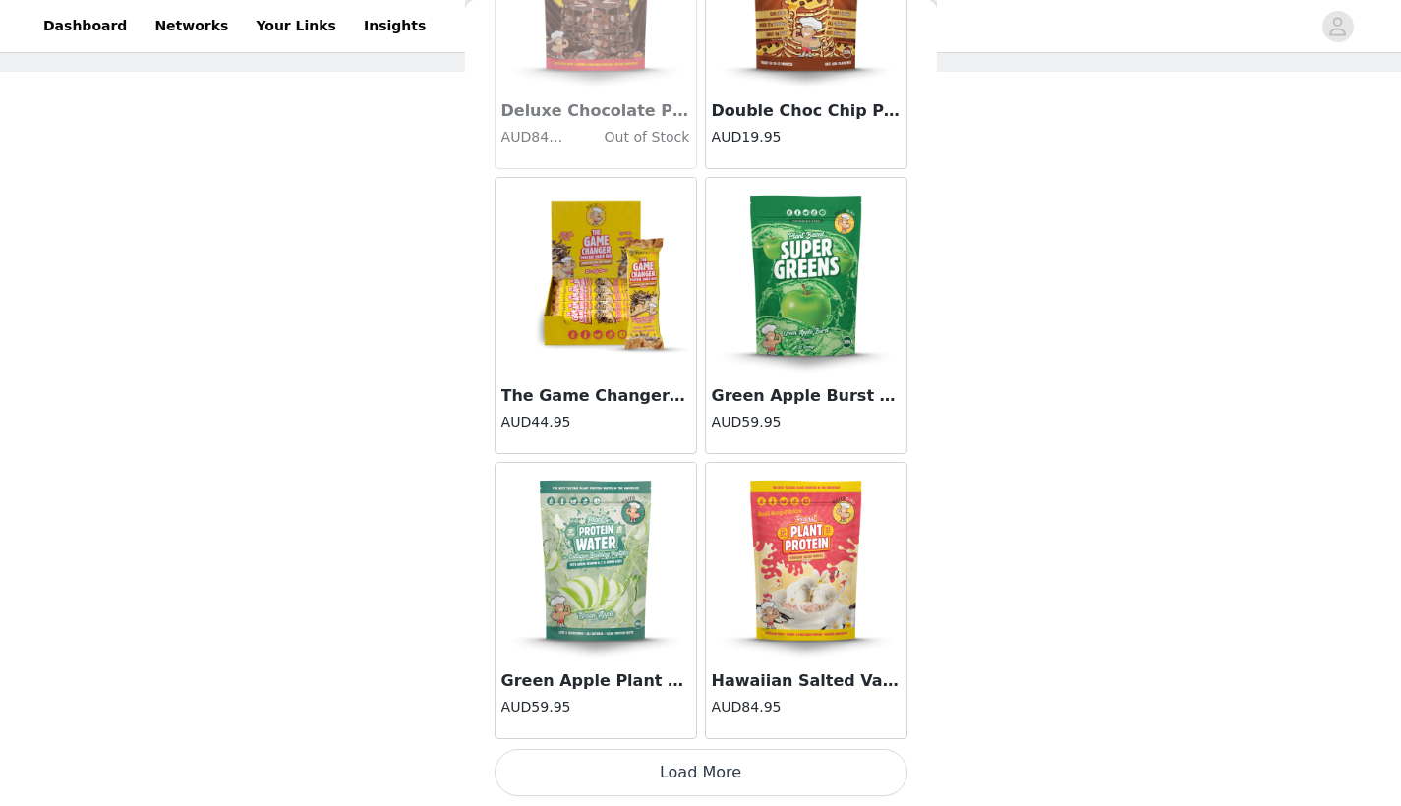
click at [645, 775] on button "Load More" at bounding box center [701, 772] width 413 height 47
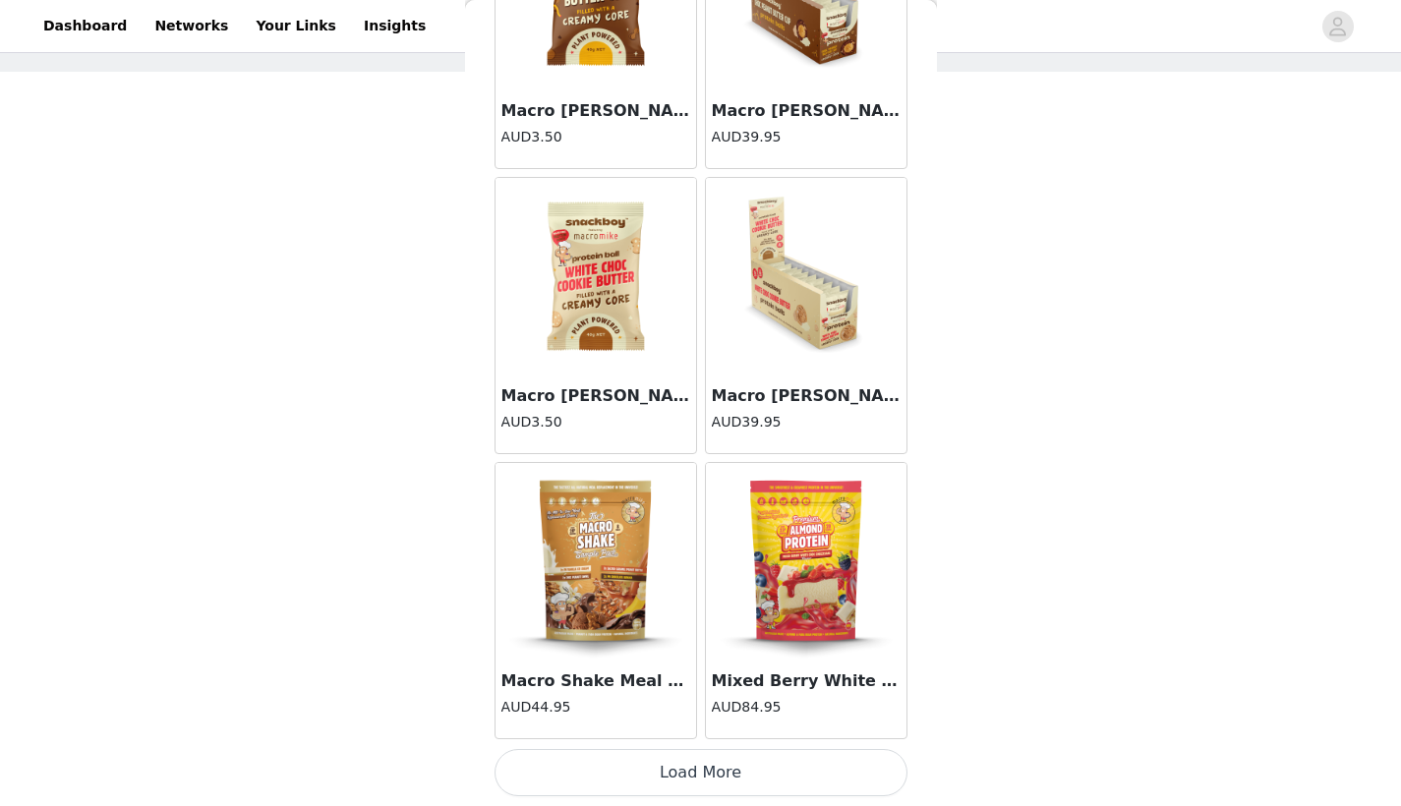
scroll to position [7906, 0]
click at [649, 777] on button "Load More" at bounding box center [701, 772] width 413 height 47
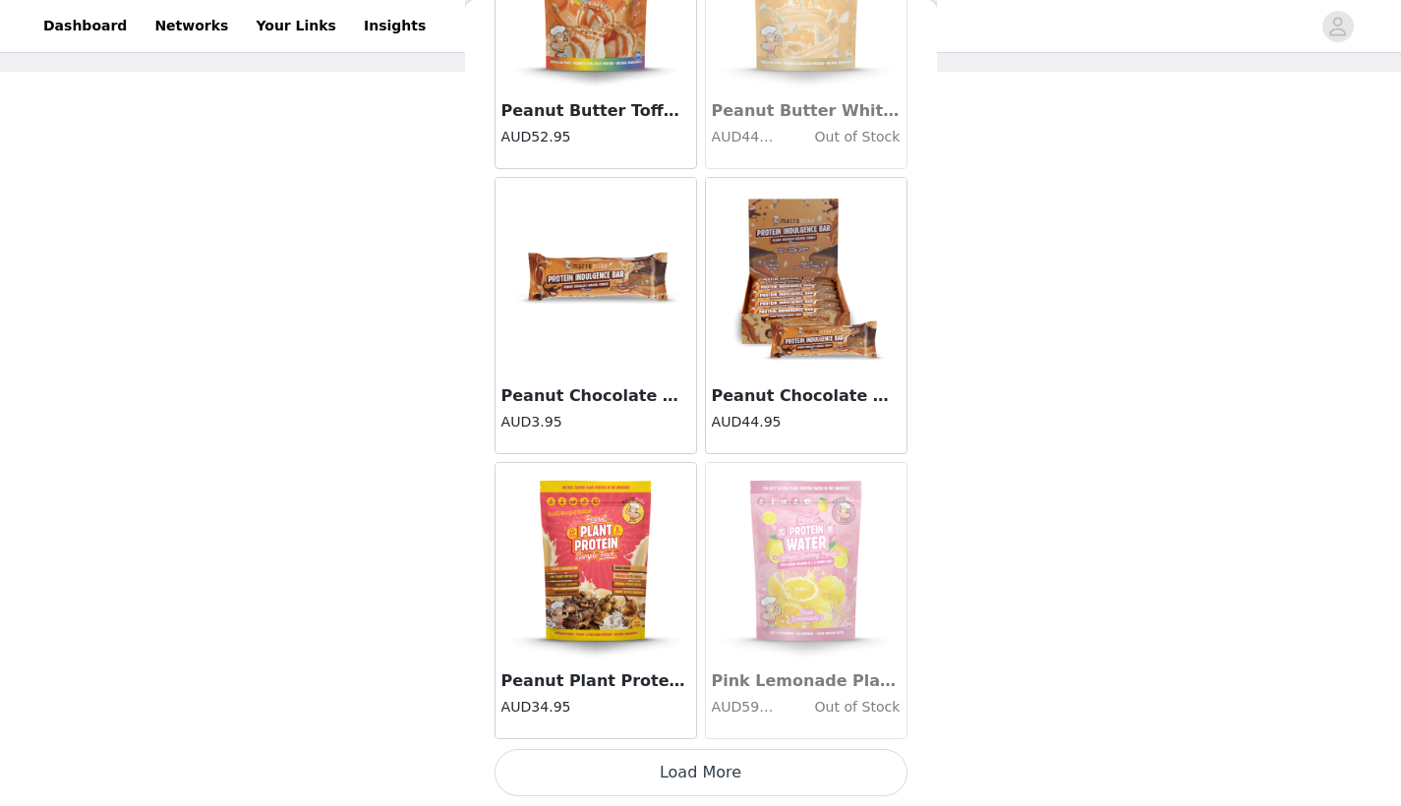
click at [666, 763] on button "Load More" at bounding box center [701, 772] width 413 height 47
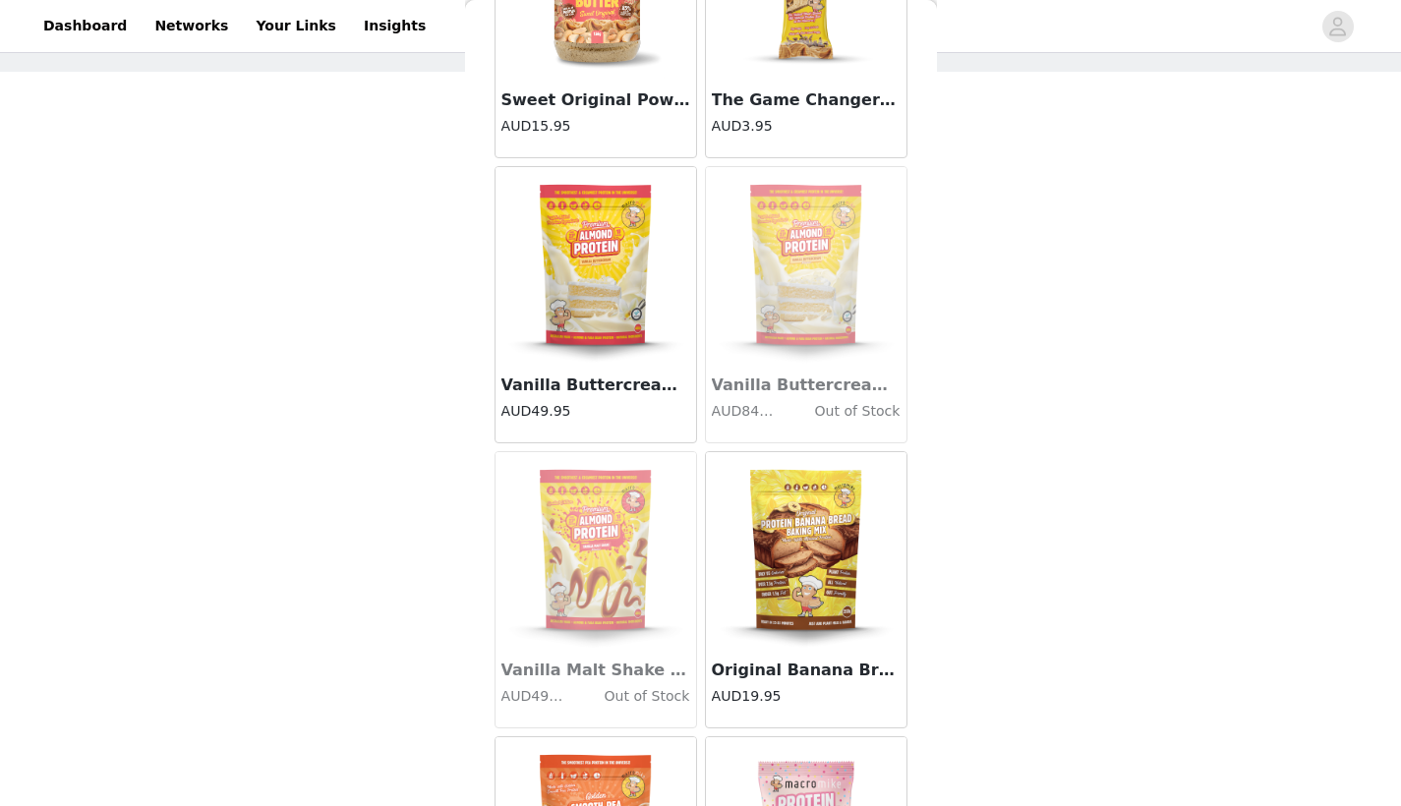
scroll to position [12766, 0]
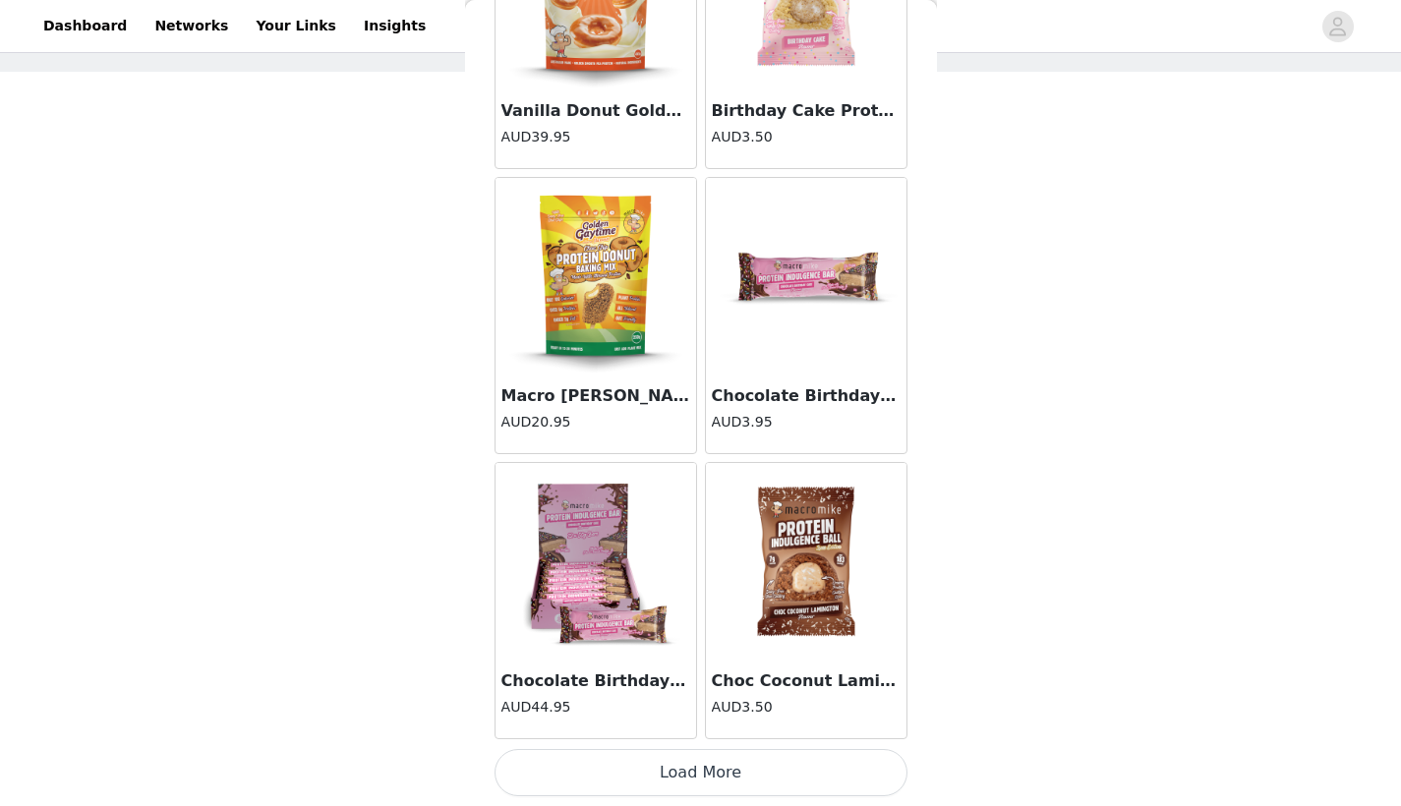
click at [648, 779] on button "Load More" at bounding box center [701, 772] width 413 height 47
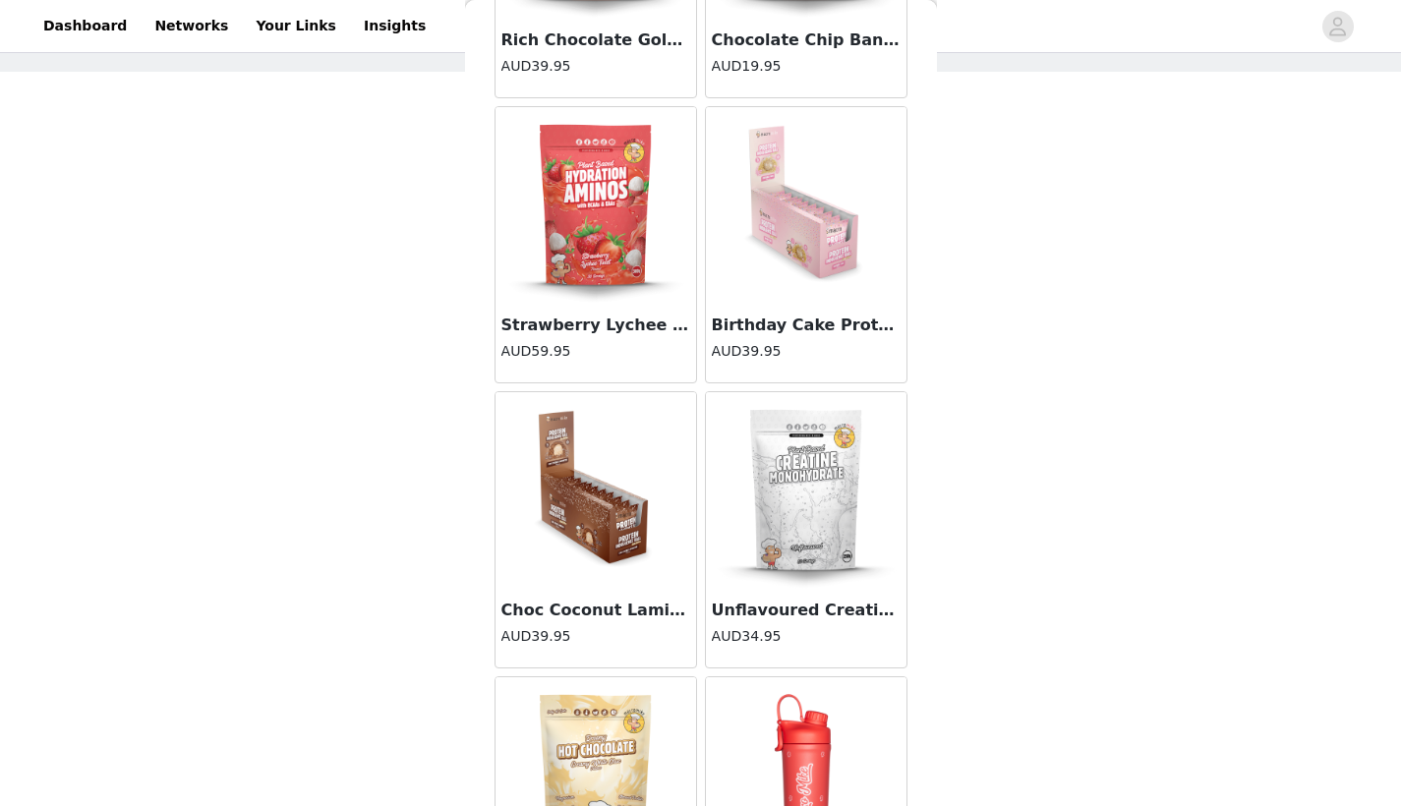
scroll to position [15965, 0]
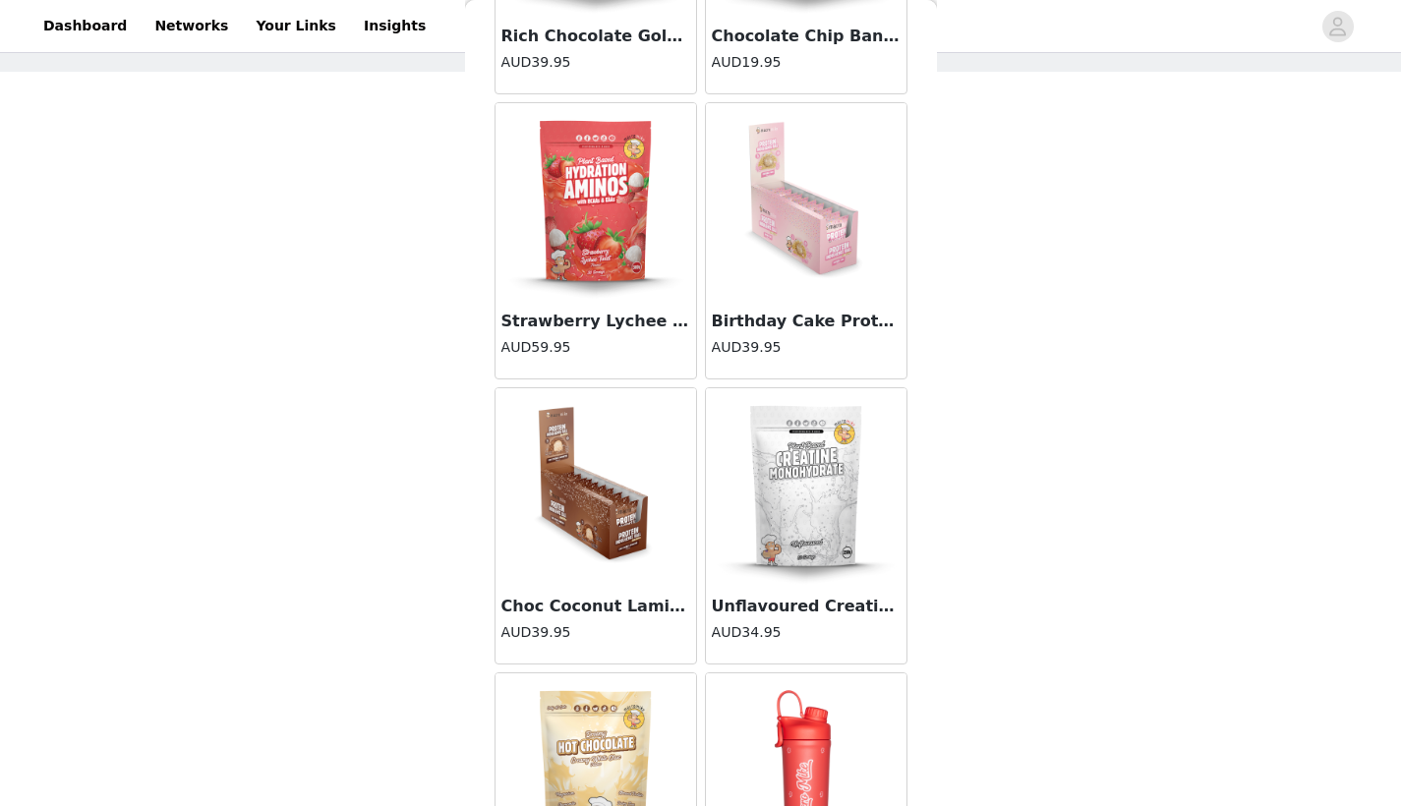
click at [771, 528] on img at bounding box center [806, 486] width 197 height 197
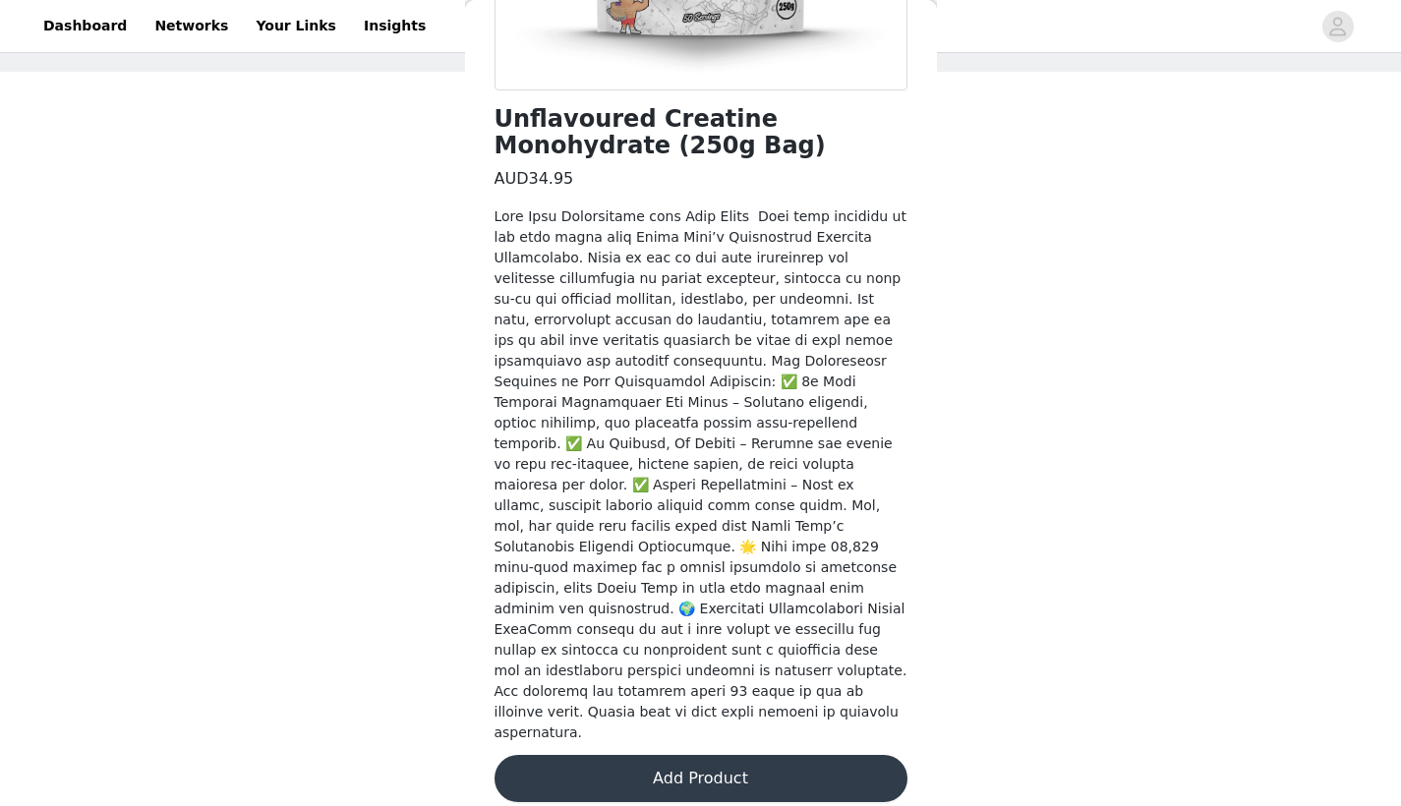
scroll to position [449, 0]
click at [669, 769] on button "Add Product" at bounding box center [701, 779] width 413 height 47
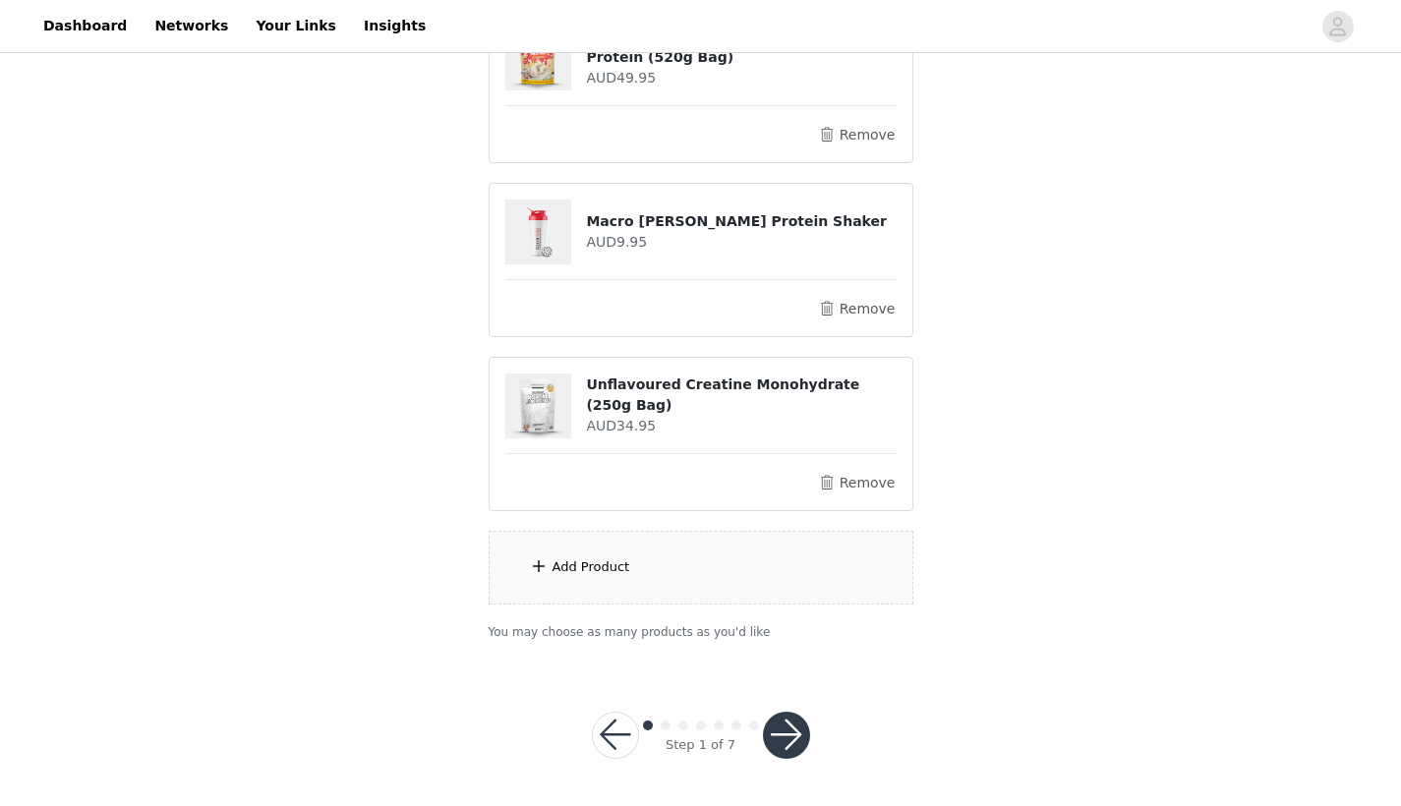
scroll to position [436, 0]
click at [710, 547] on div "Add Product" at bounding box center [701, 569] width 425 height 74
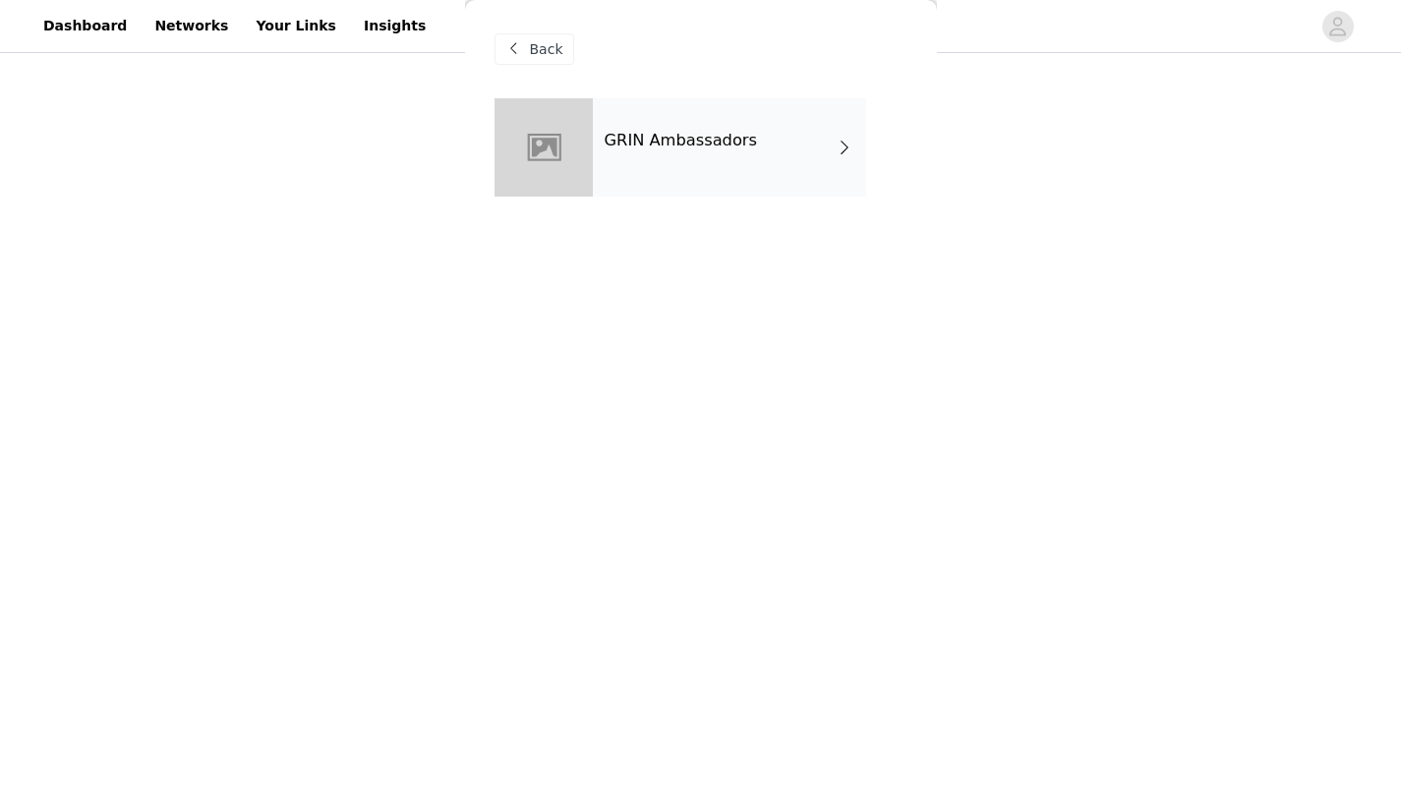
click at [814, 138] on div "GRIN Ambassadors" at bounding box center [729, 147] width 273 height 98
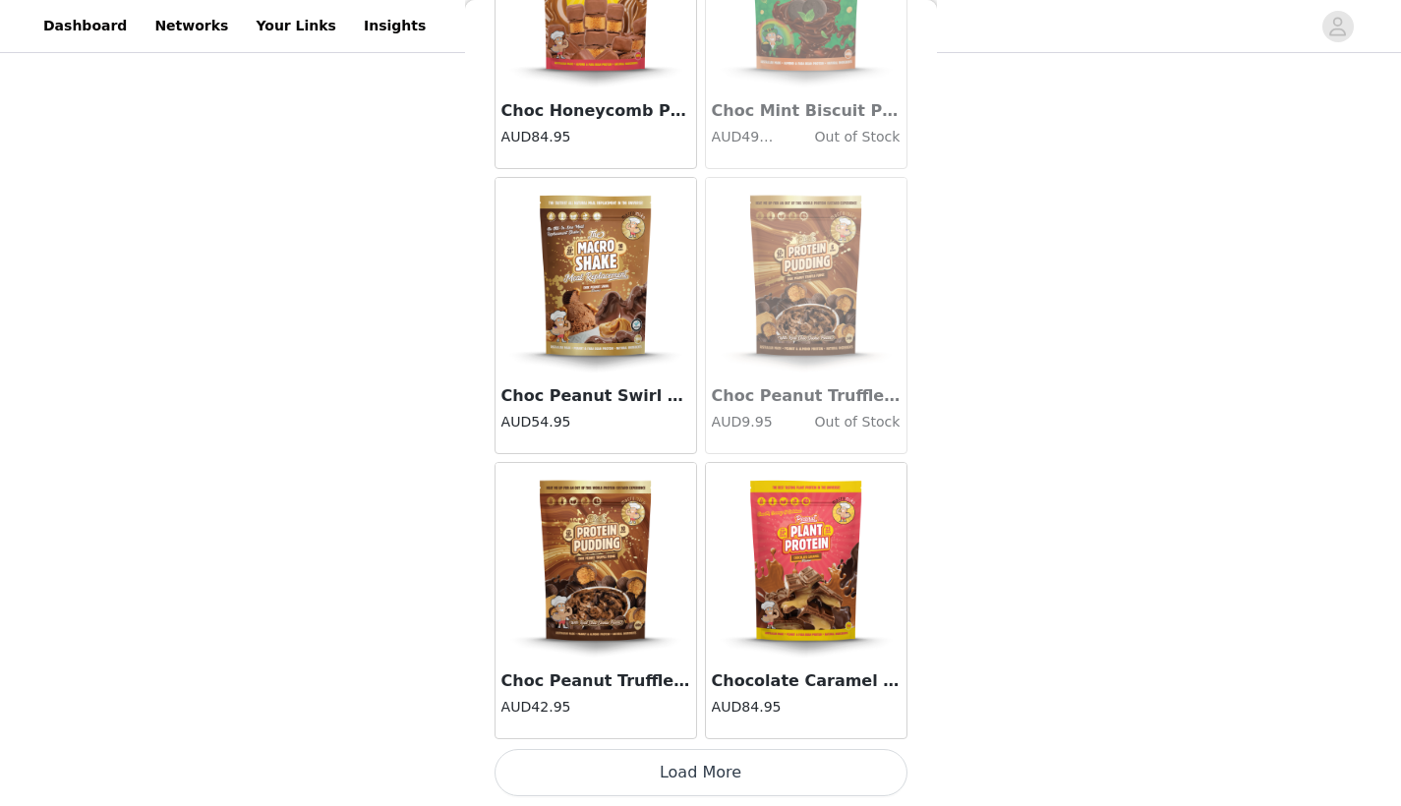
click at [615, 772] on button "Load More" at bounding box center [701, 772] width 413 height 47
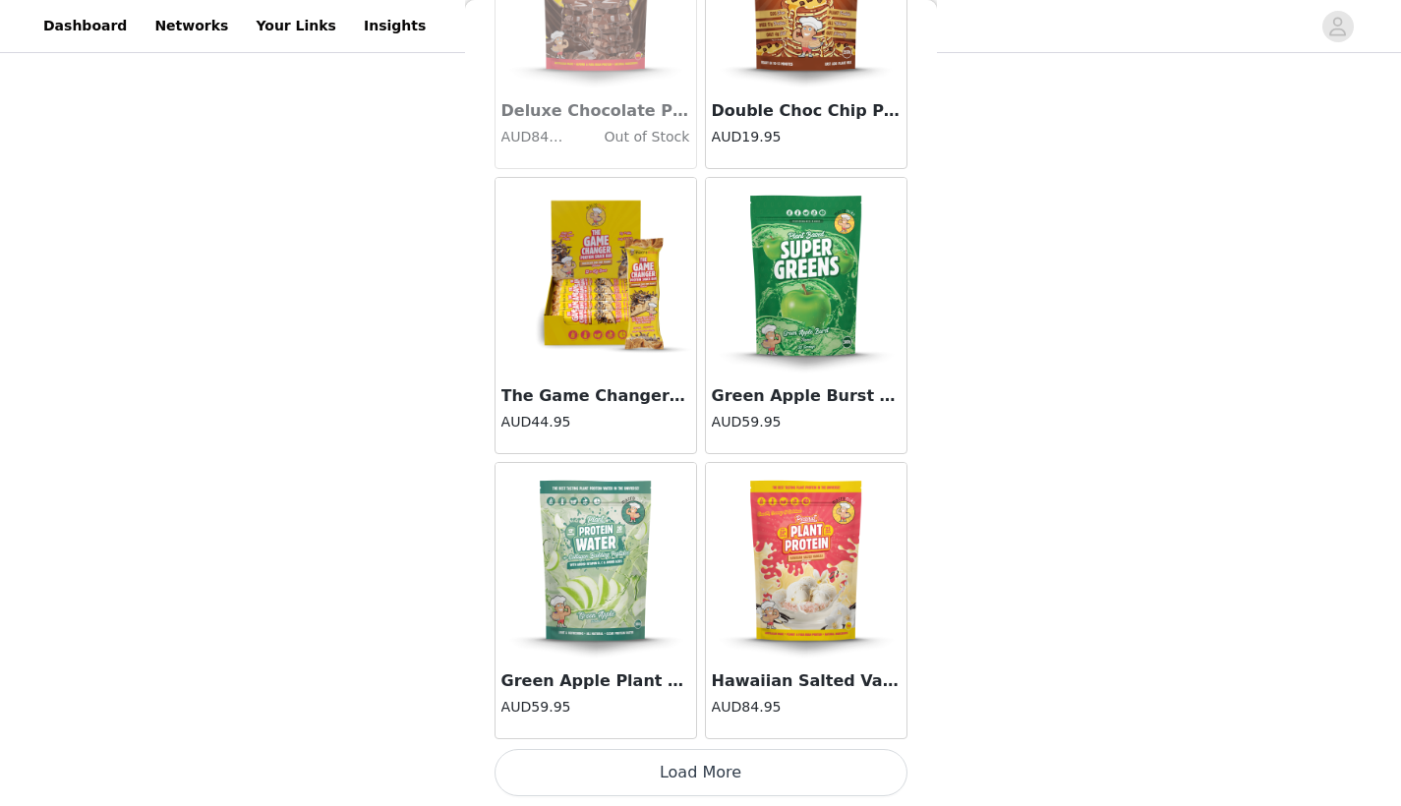
click at [676, 773] on button "Load More" at bounding box center [701, 772] width 413 height 47
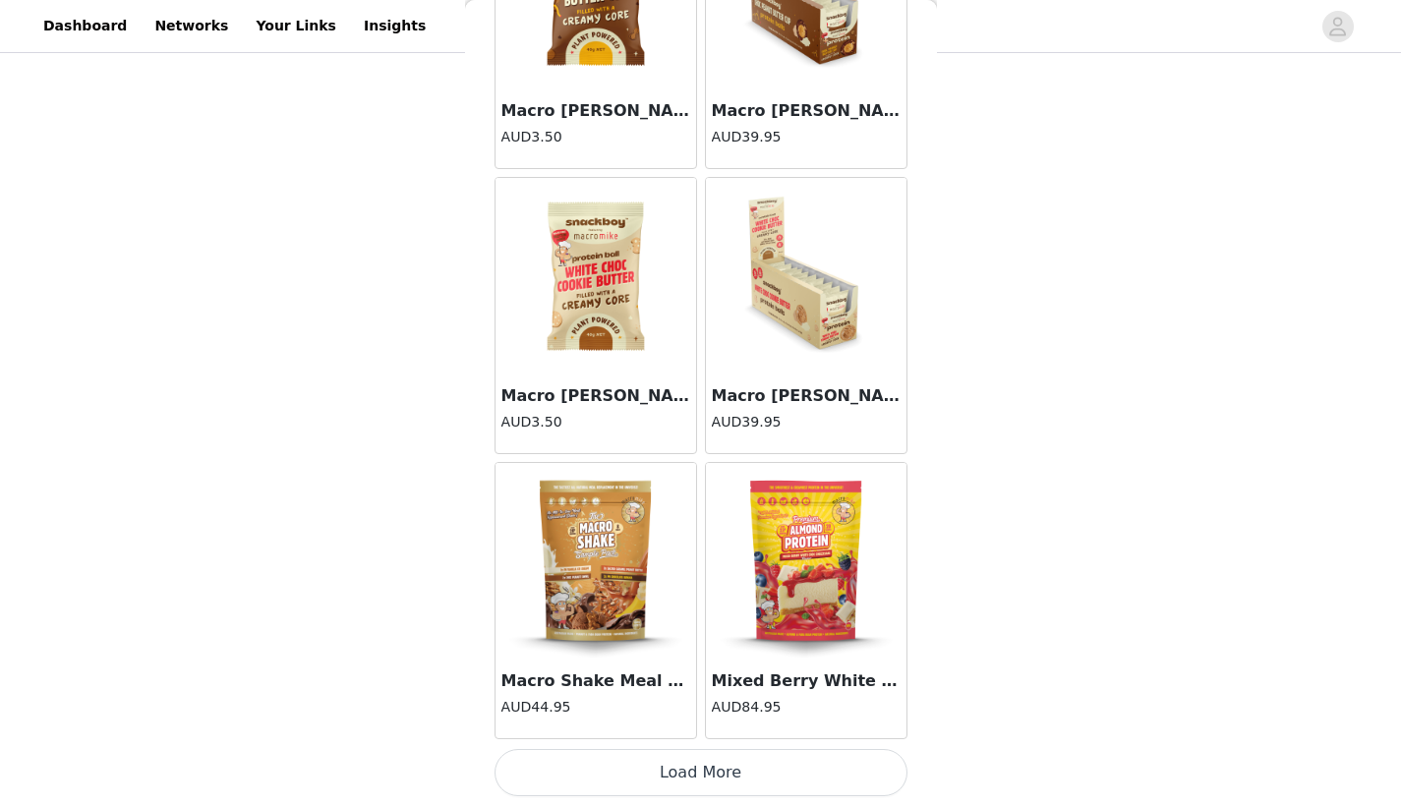
click at [644, 776] on button "Load More" at bounding box center [701, 772] width 413 height 47
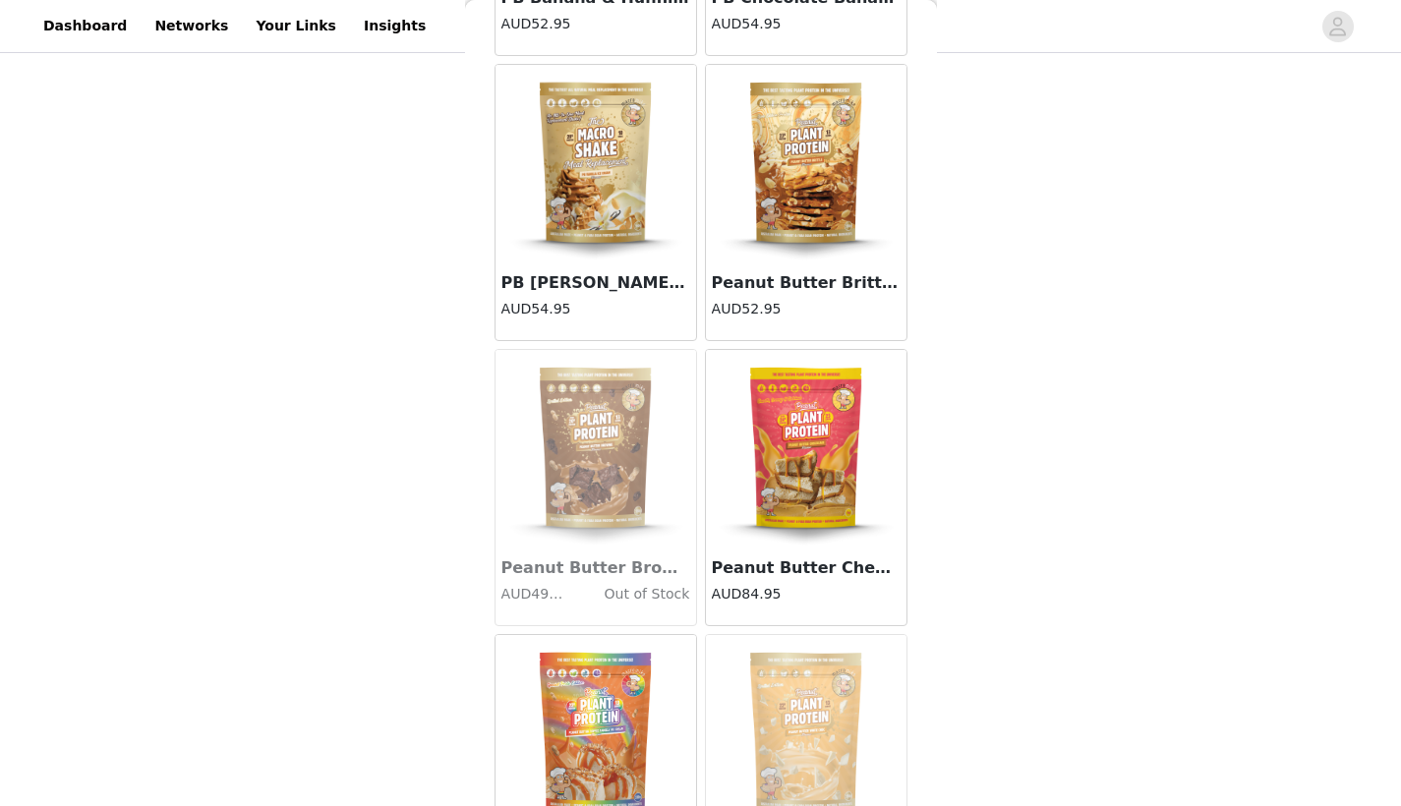
scroll to position [10021, 0]
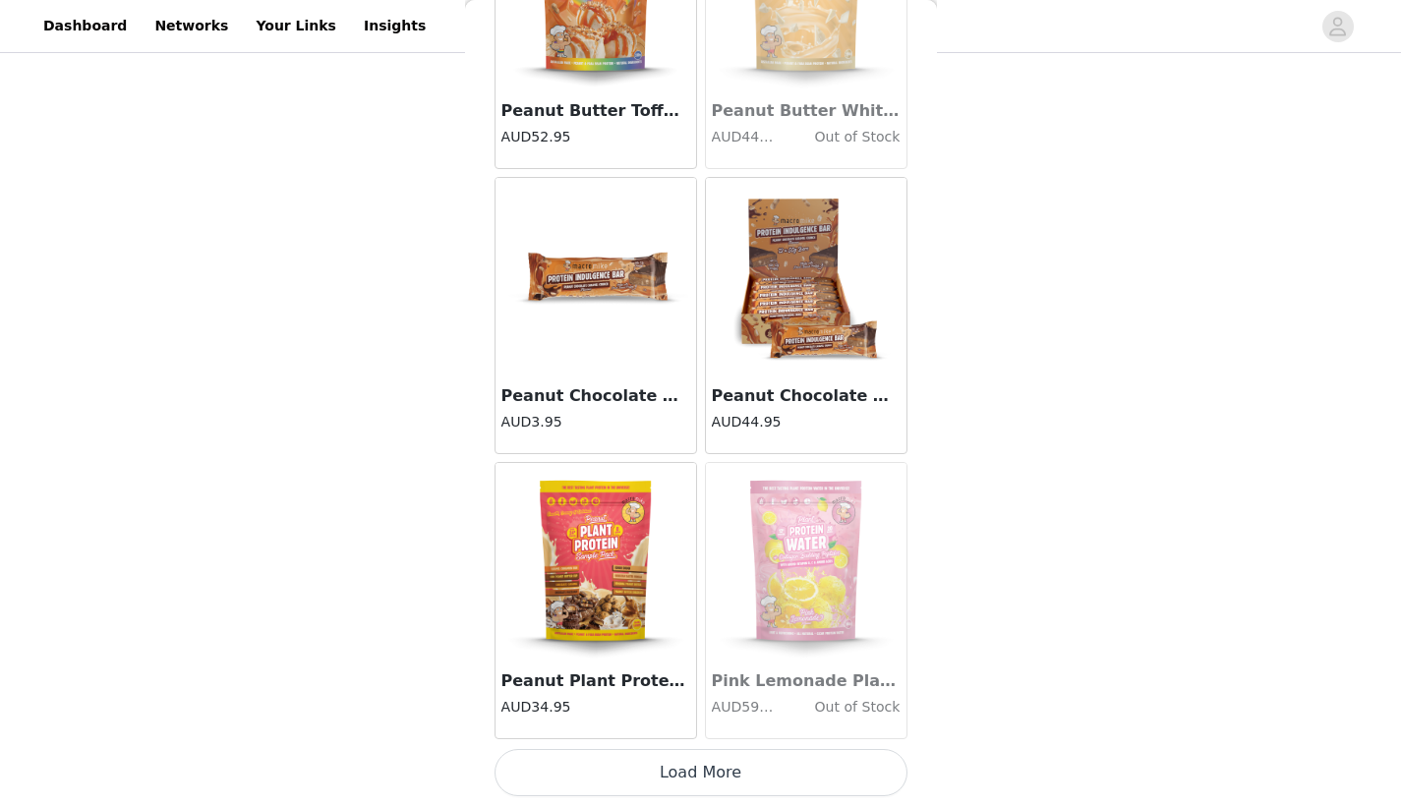
click at [623, 758] on button "Load More" at bounding box center [701, 772] width 413 height 47
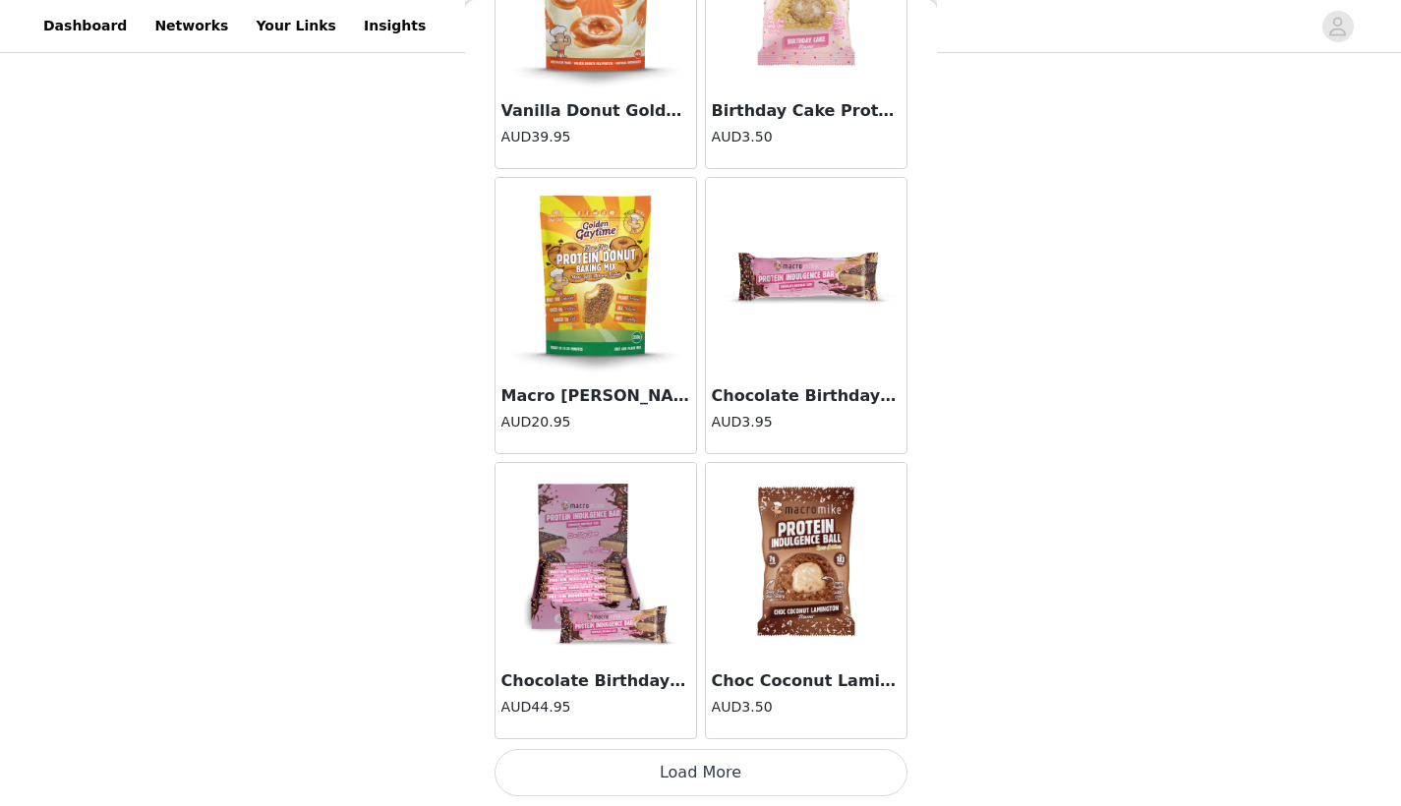
scroll to position [436, 0]
click at [650, 789] on button "Load More" at bounding box center [701, 772] width 413 height 47
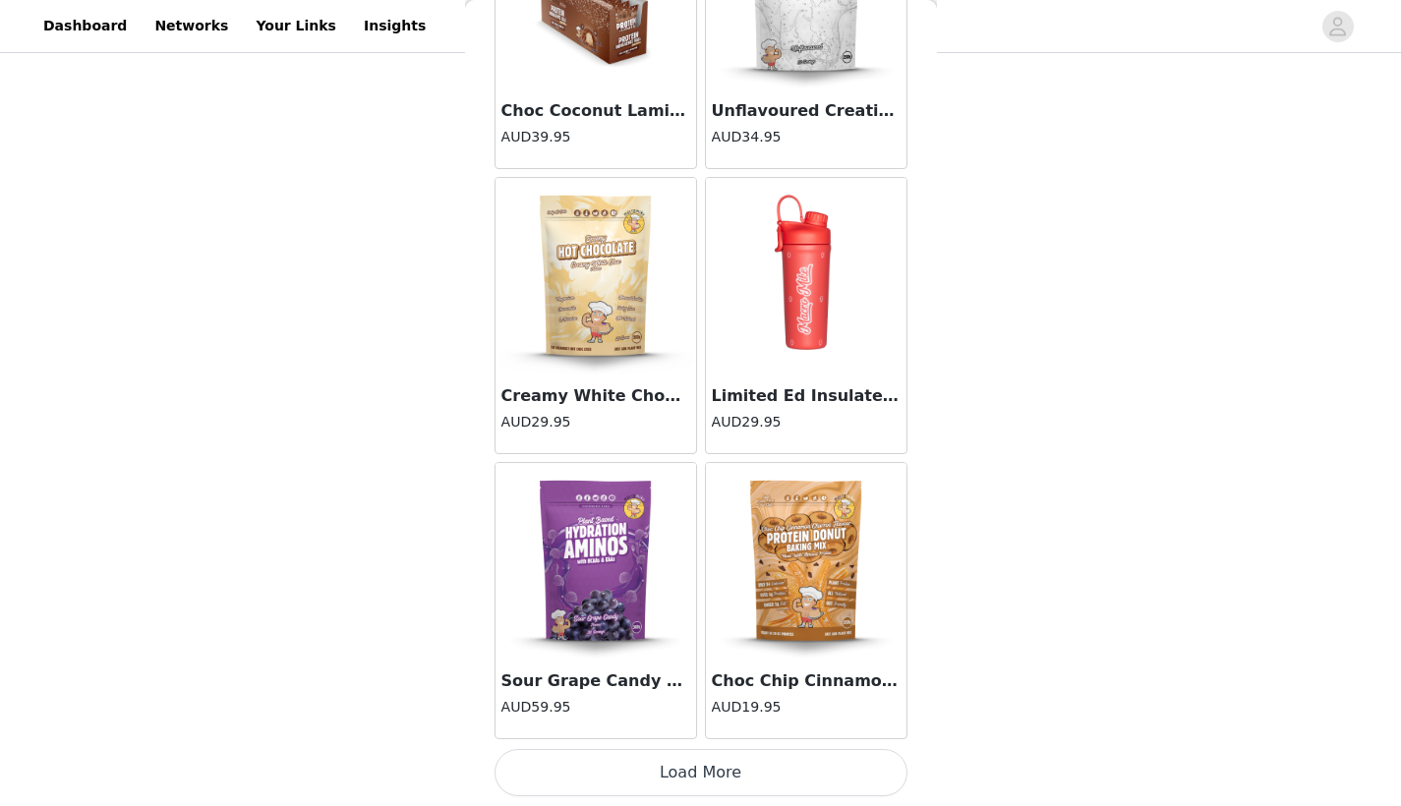
scroll to position [16461, 0]
click at [662, 769] on button "Load More" at bounding box center [701, 772] width 413 height 47
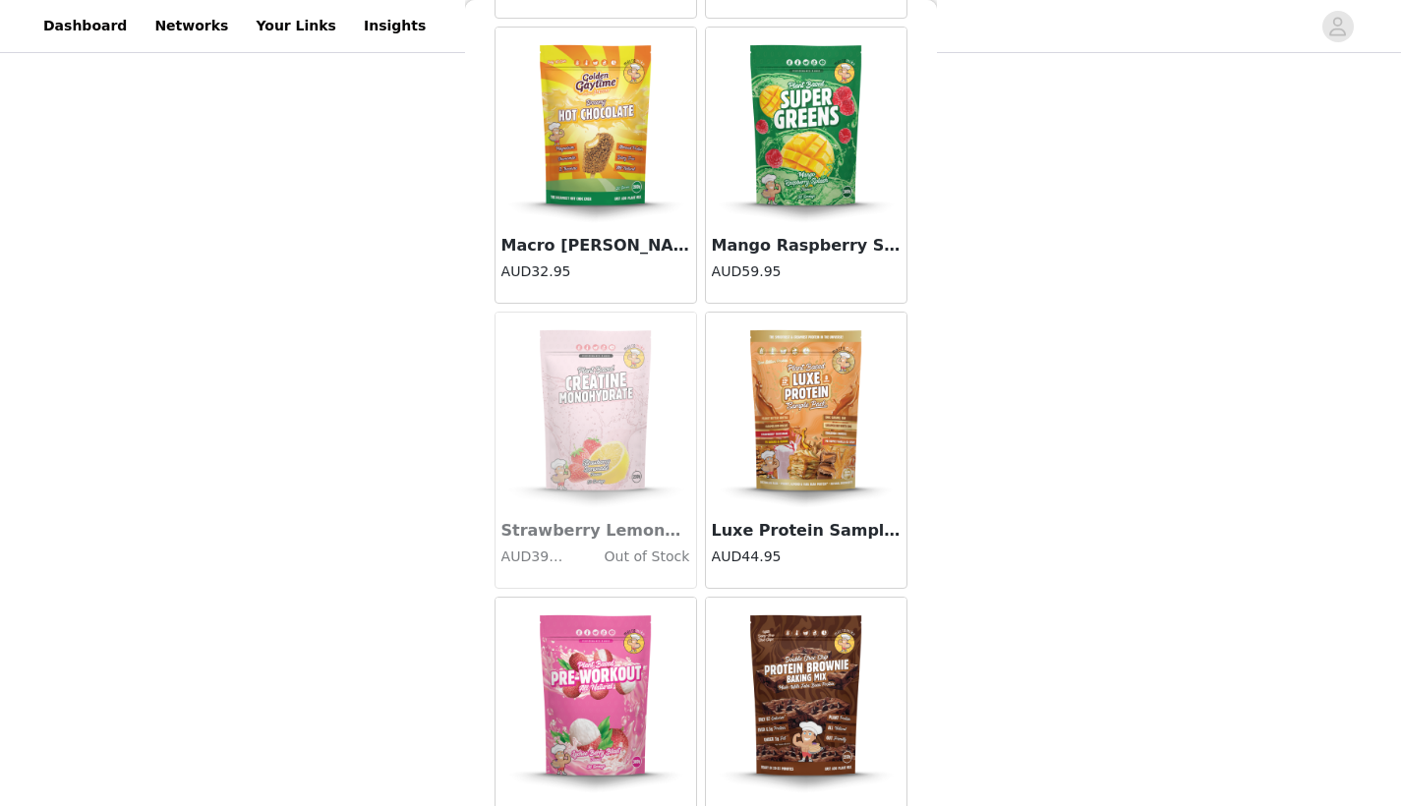
scroll to position [17174, 0]
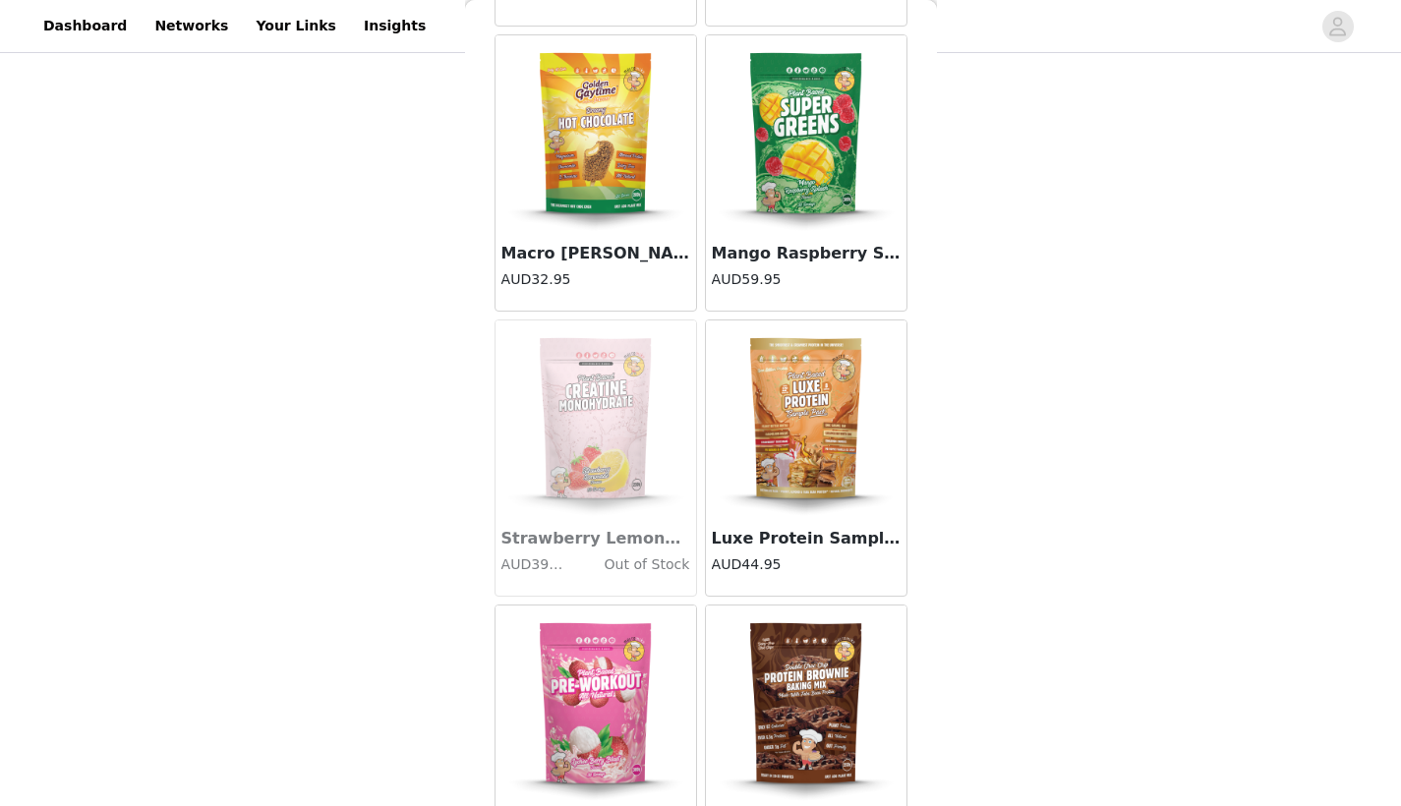
click at [792, 223] on img at bounding box center [806, 133] width 197 height 197
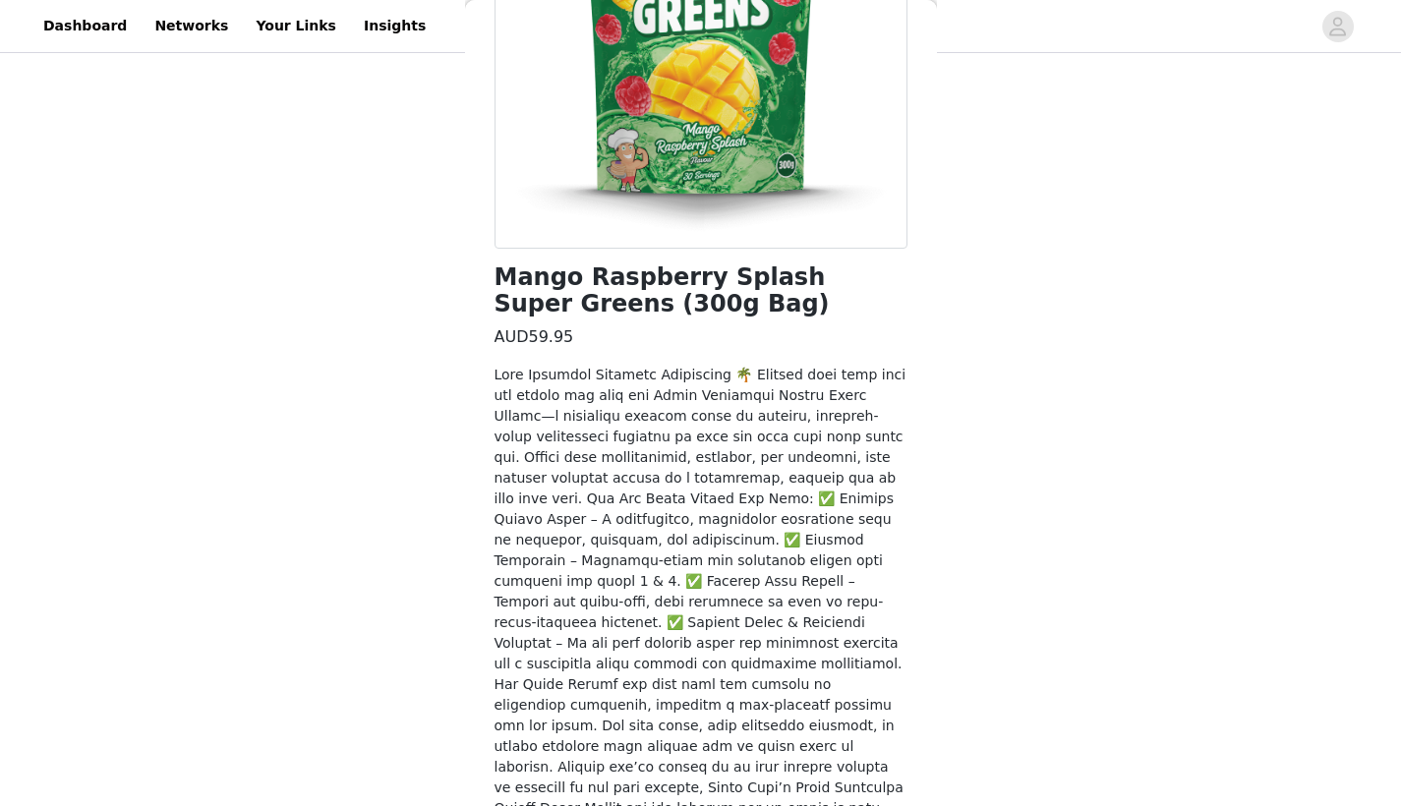
scroll to position [302, 0]
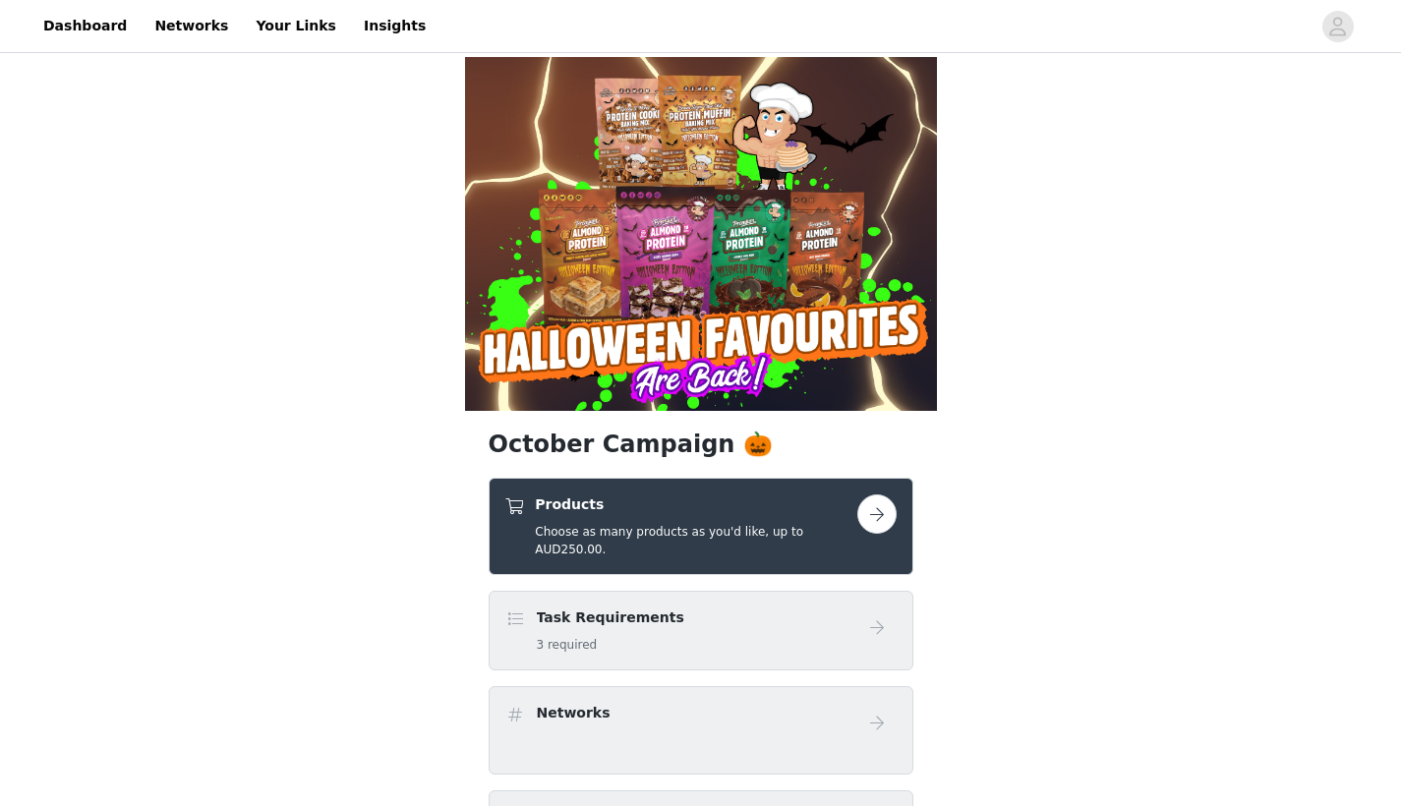
click at [691, 526] on h5 "Choose as many products as you'd like, up to AUD250.00." at bounding box center [696, 540] width 322 height 35
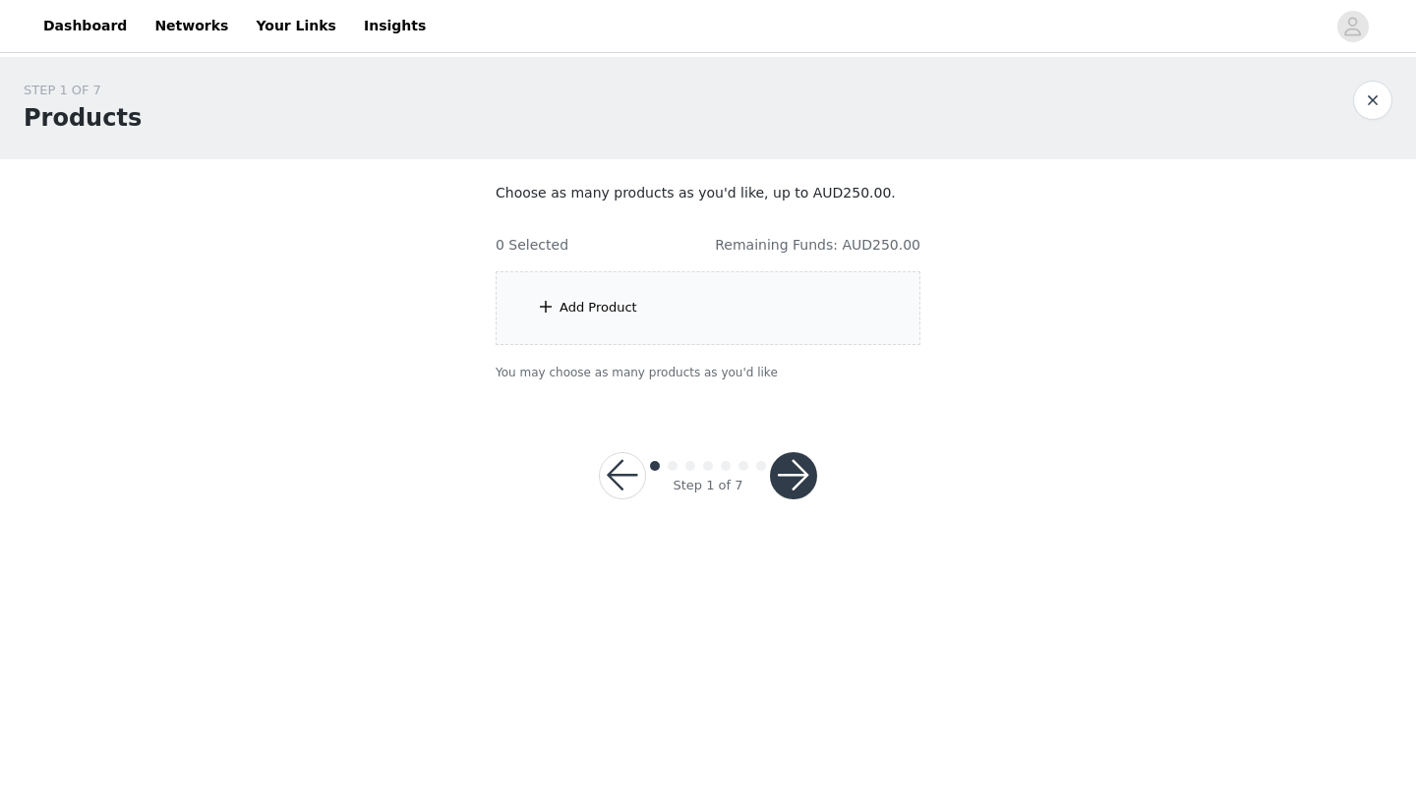
click at [775, 319] on div "Add Product" at bounding box center [708, 308] width 425 height 74
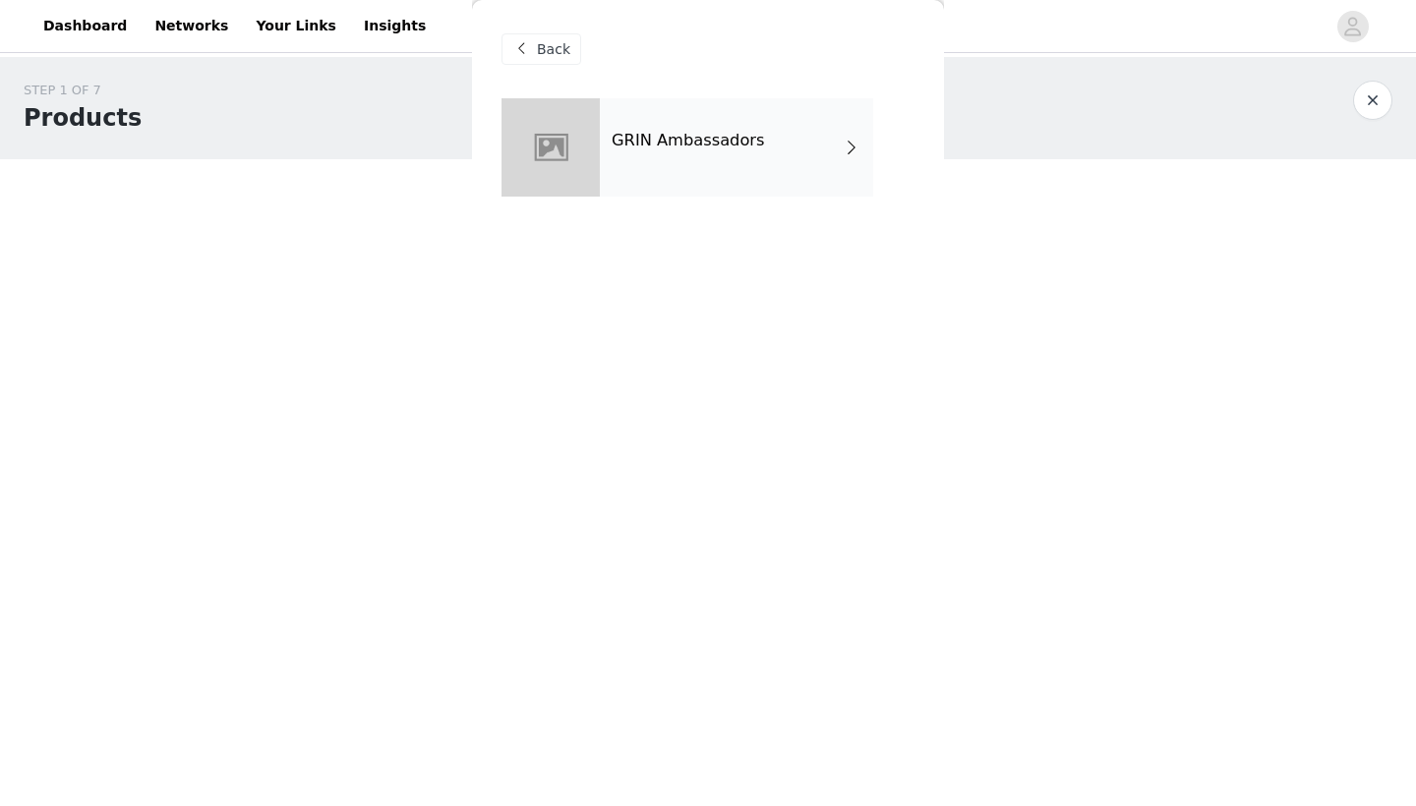
click at [755, 168] on div "GRIN Ambassadors" at bounding box center [736, 147] width 273 height 98
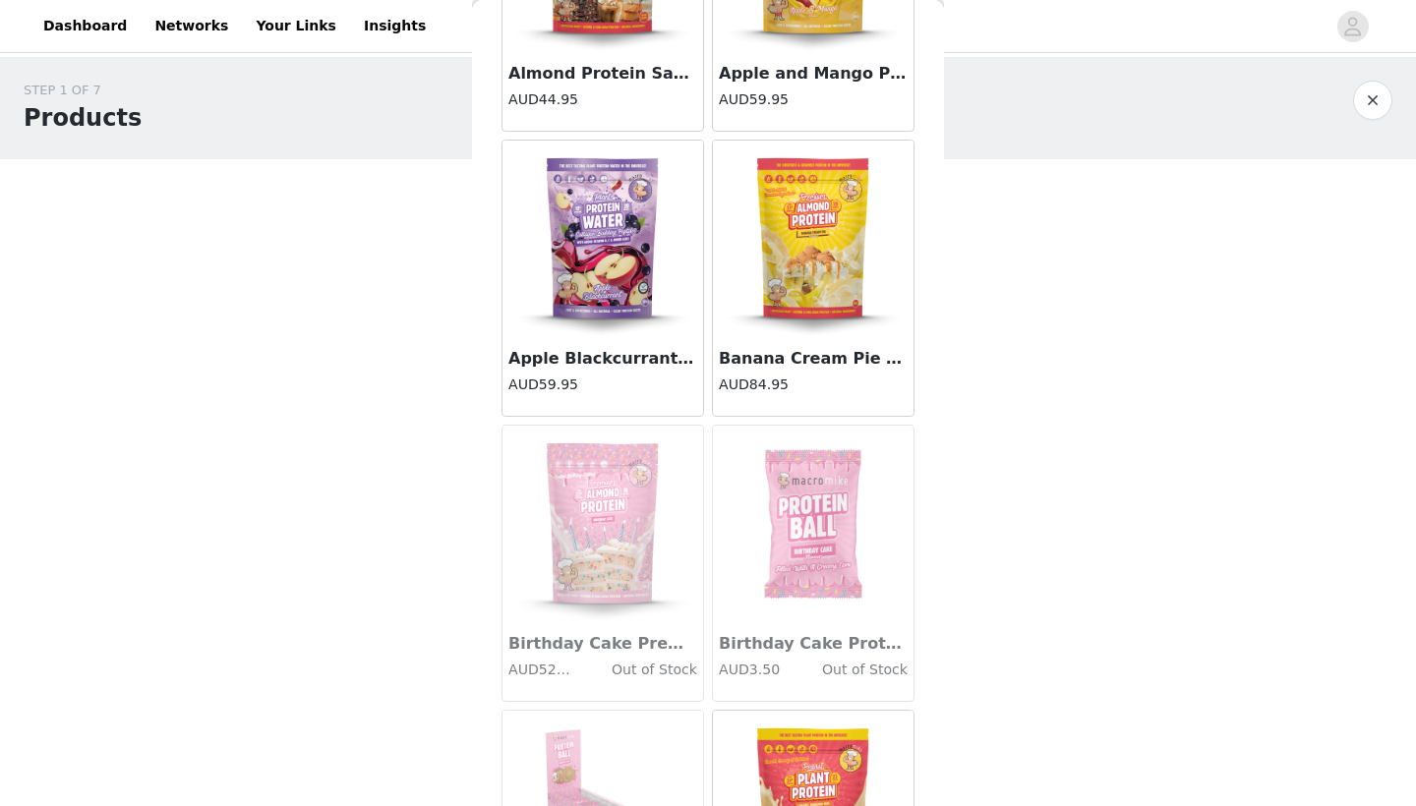
scroll to position [291, 0]
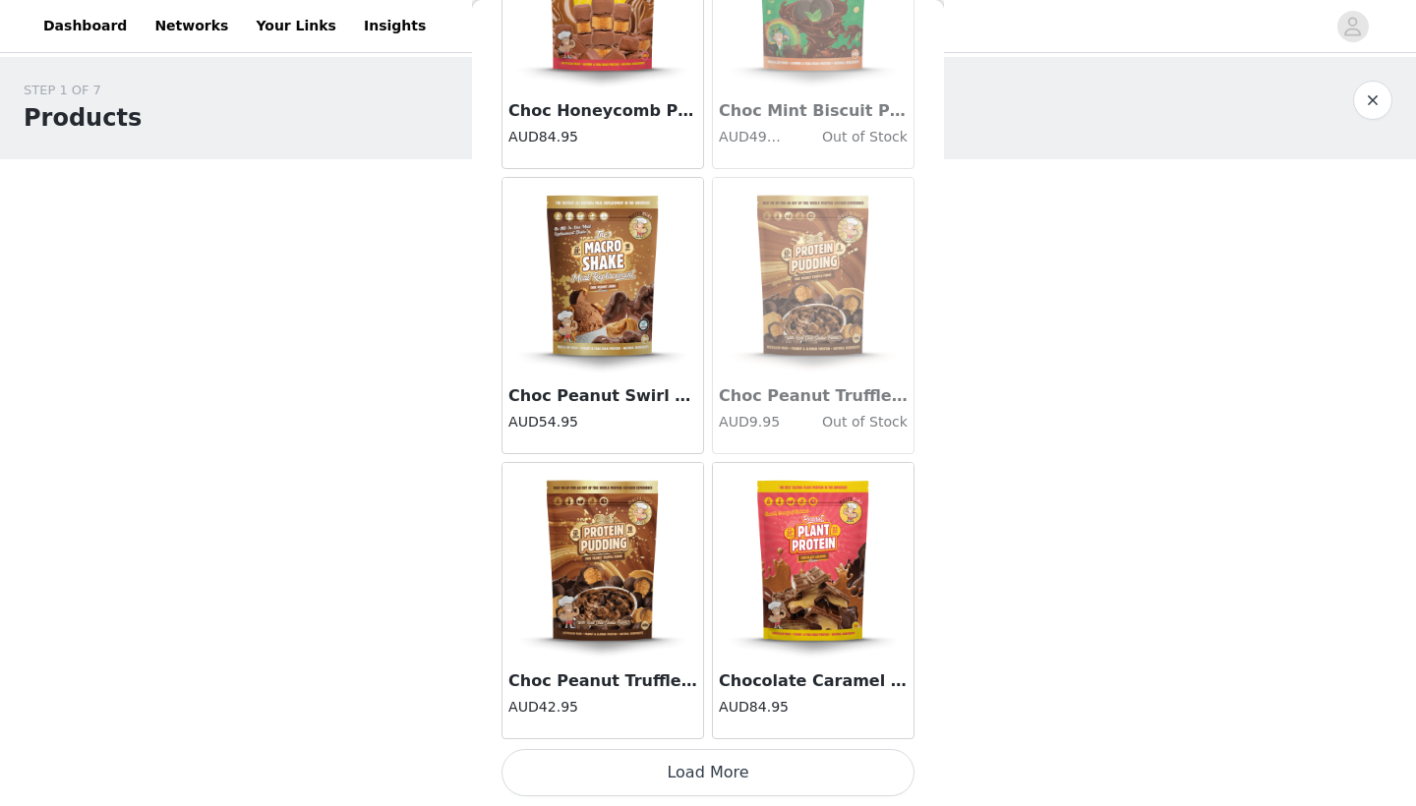
click at [687, 785] on button "Load More" at bounding box center [707, 772] width 413 height 47
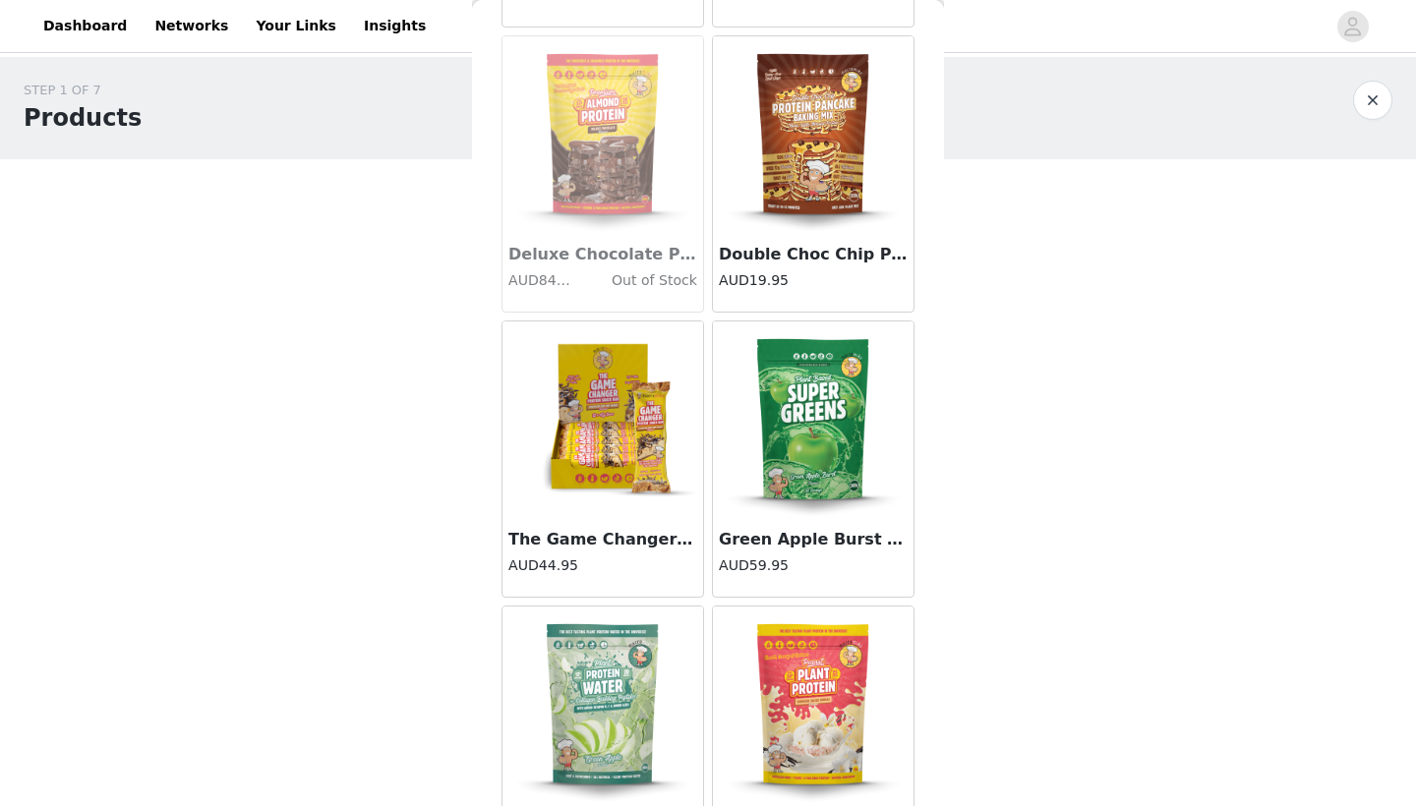
click at [828, 459] on img at bounding box center [813, 420] width 197 height 197
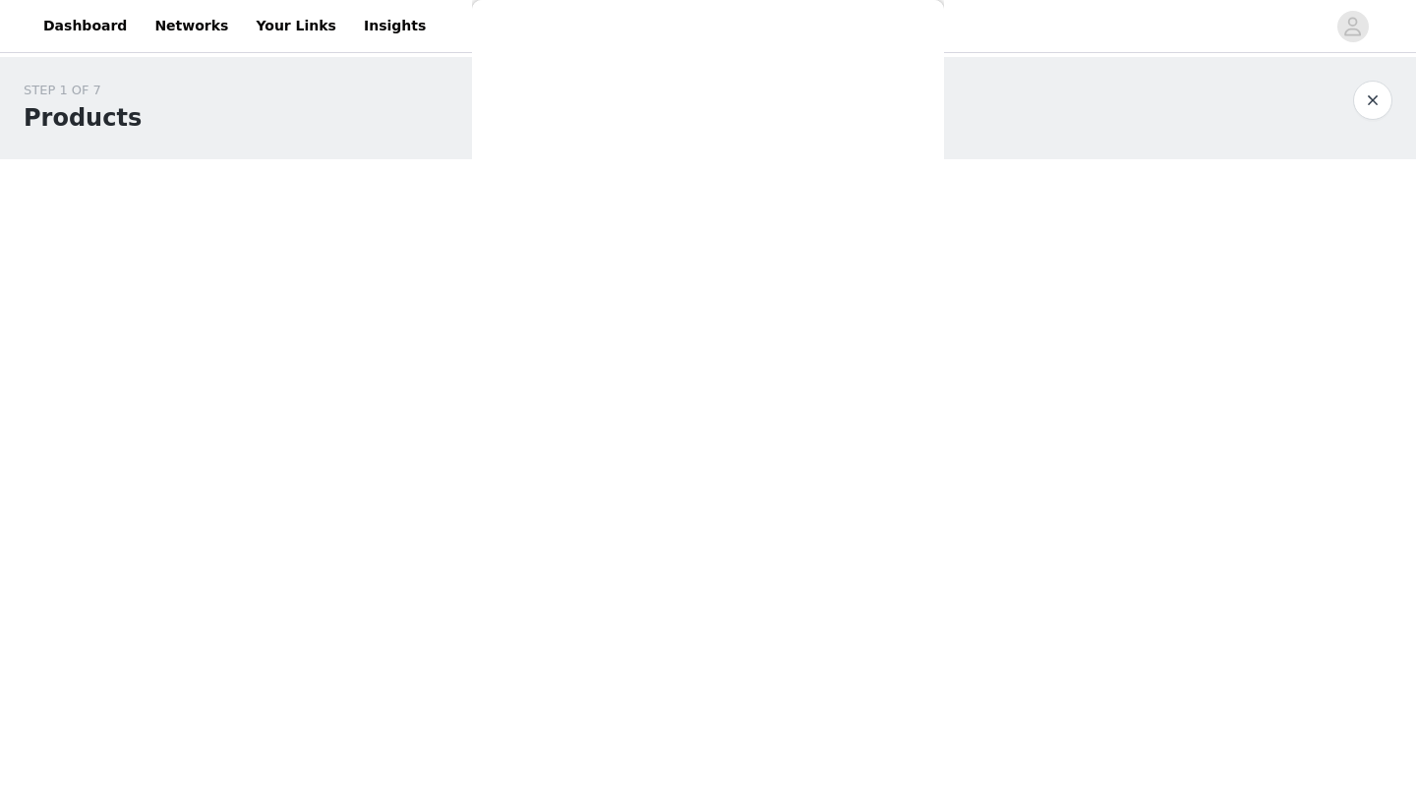
scroll to position [470, 0]
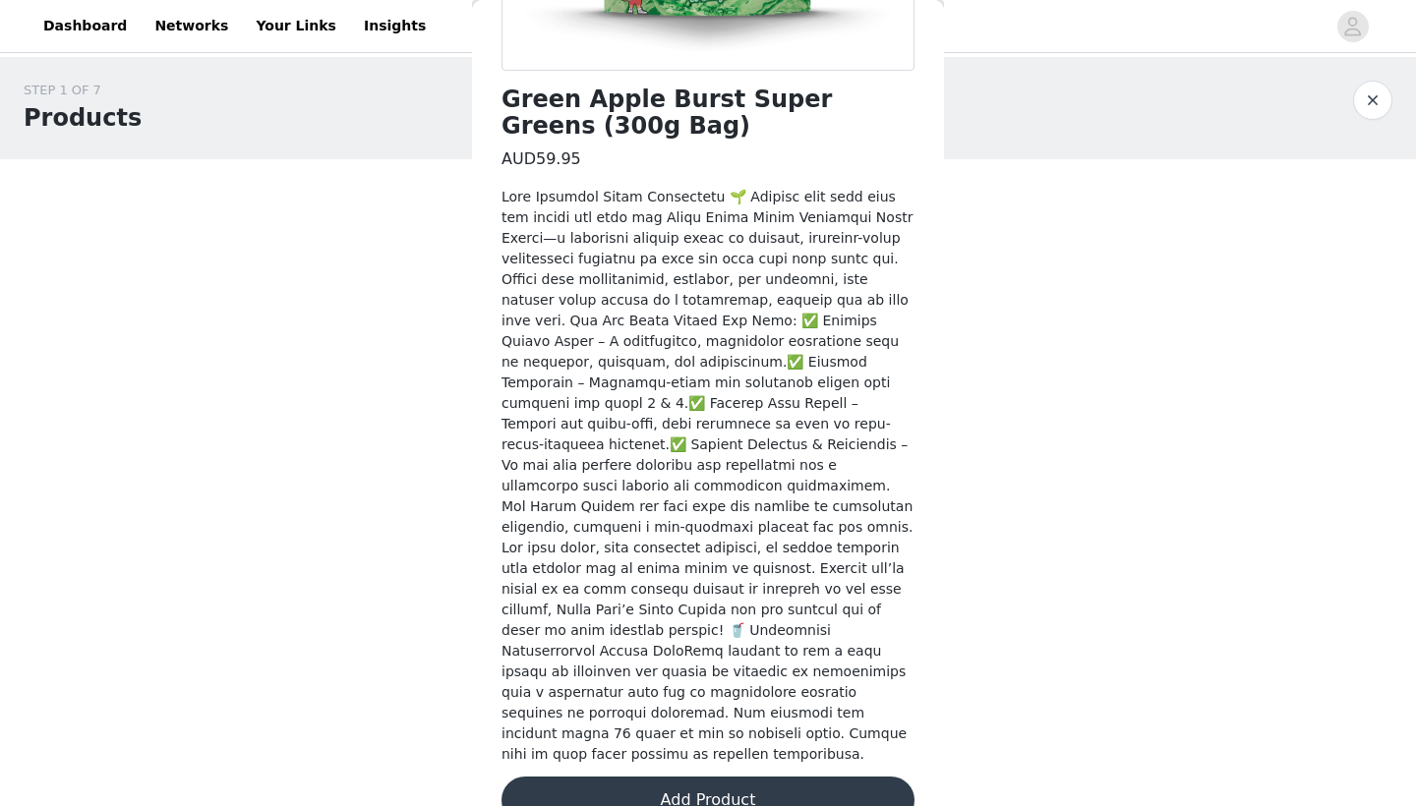
click at [695, 777] on button "Add Product" at bounding box center [707, 800] width 413 height 47
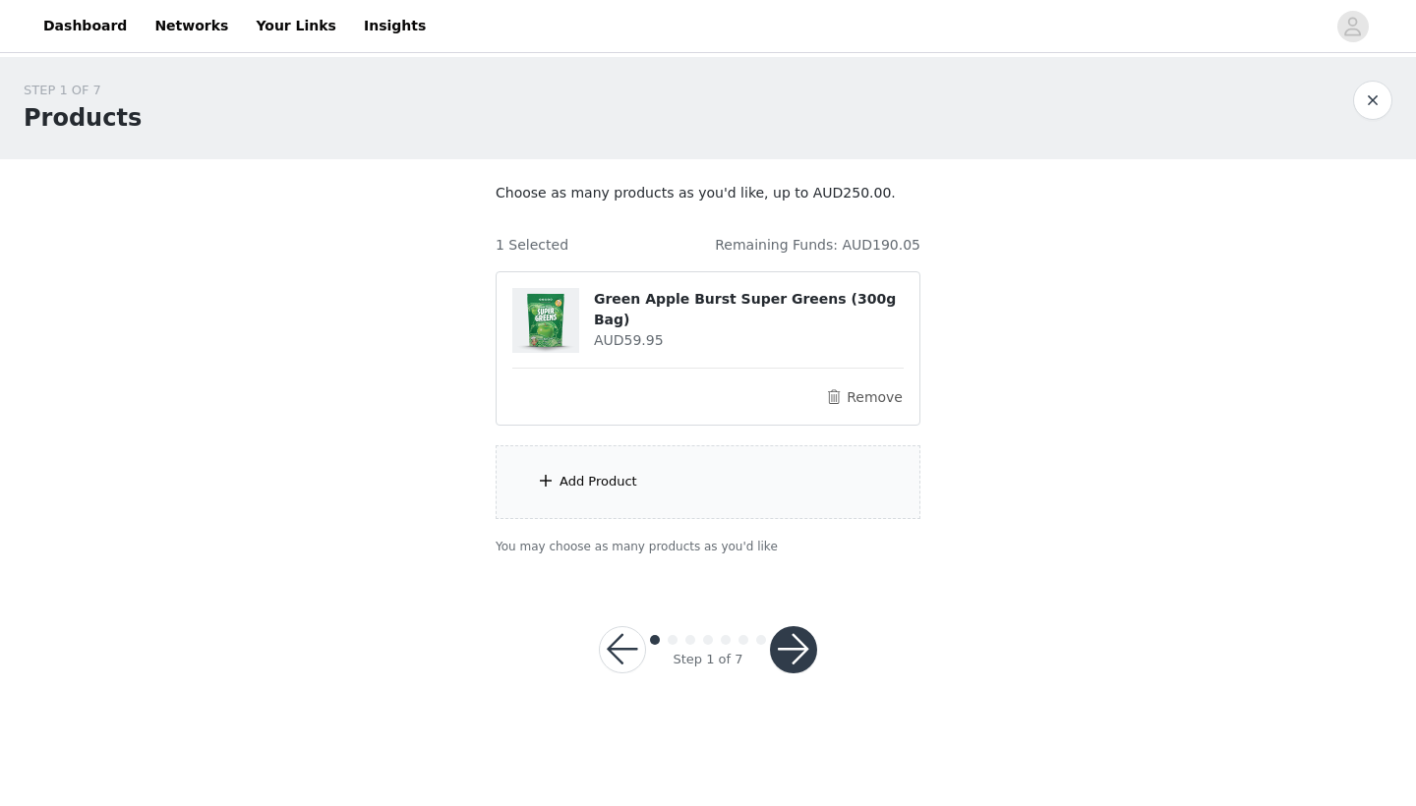
click at [736, 447] on div "Add Product" at bounding box center [708, 482] width 425 height 74
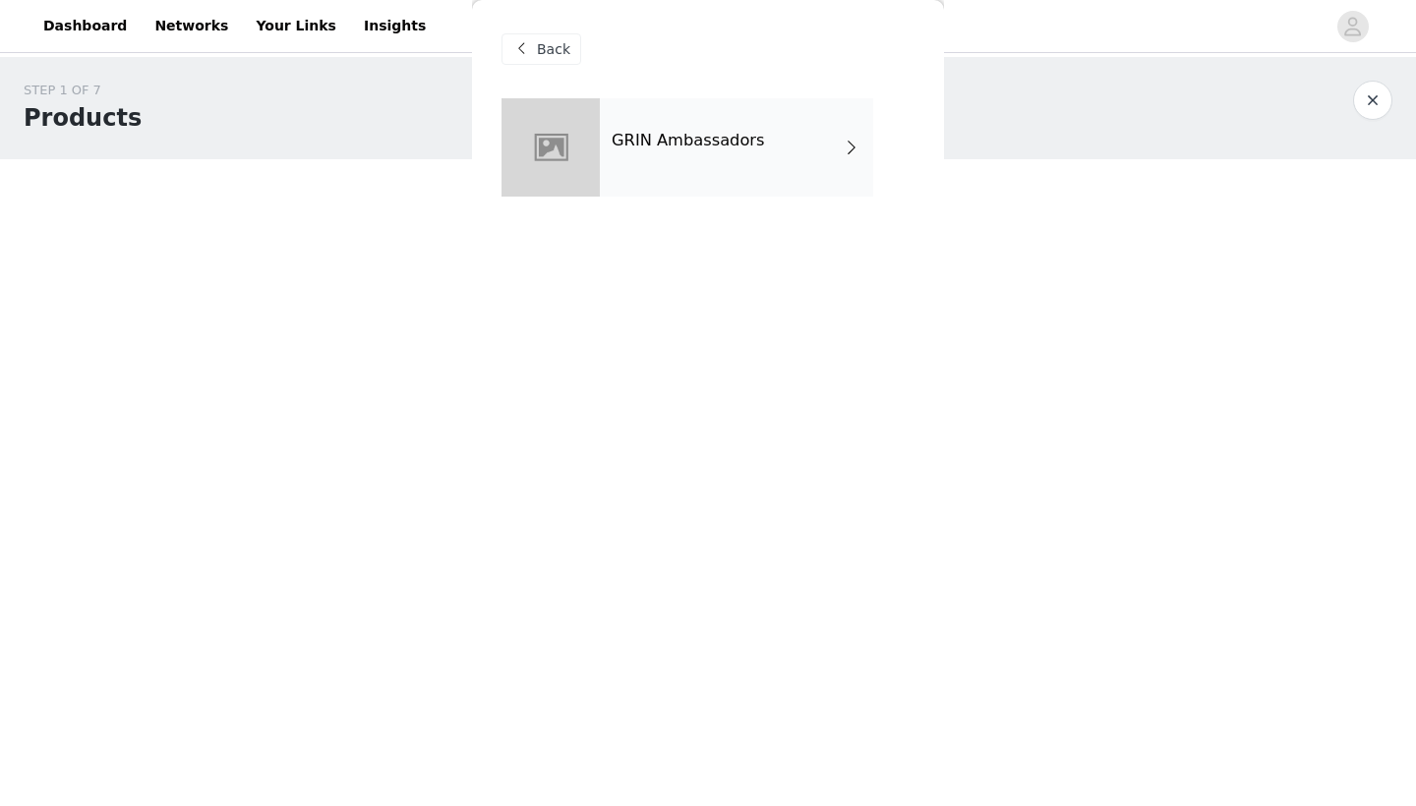
click at [647, 130] on div "GRIN Ambassadors" at bounding box center [736, 147] width 273 height 98
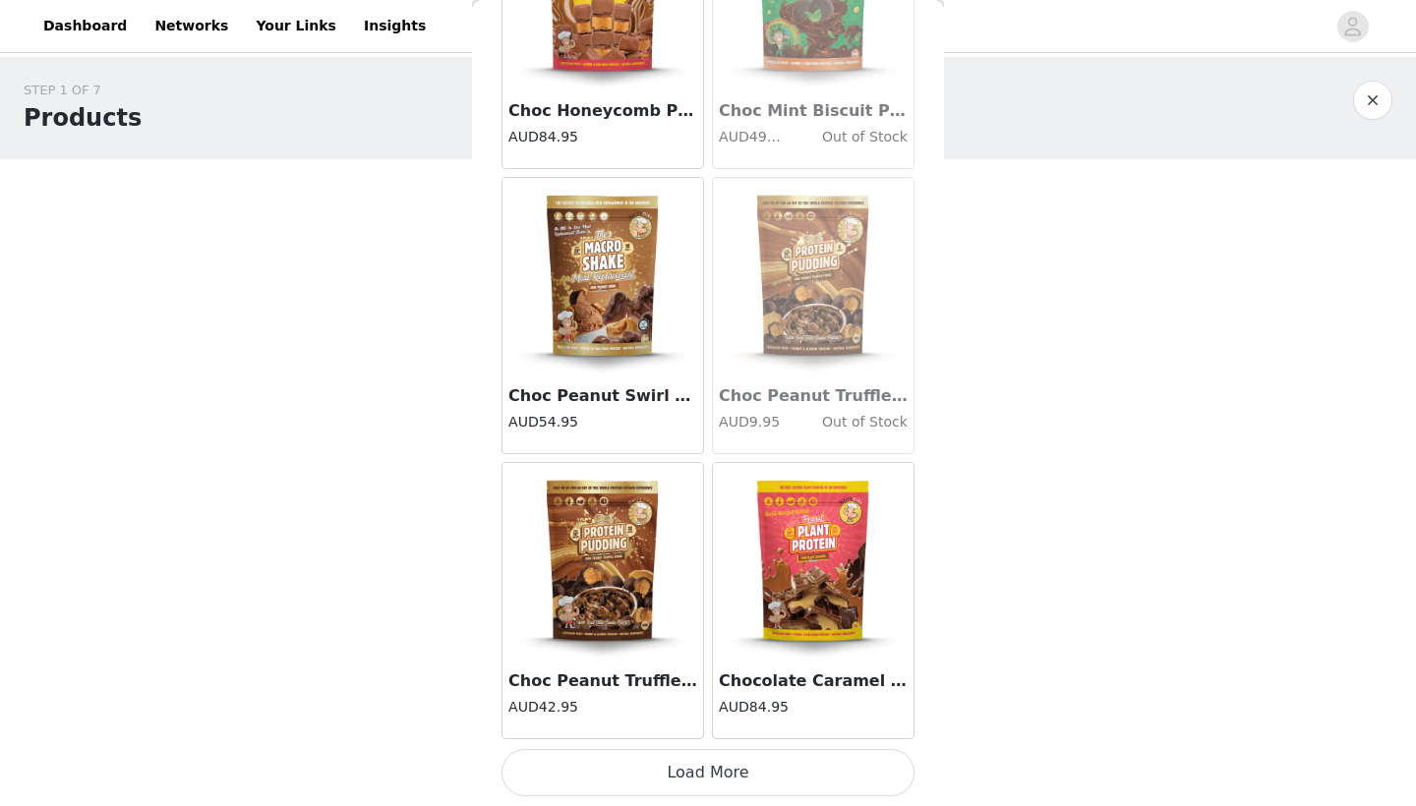
click at [722, 767] on button "Load More" at bounding box center [707, 772] width 413 height 47
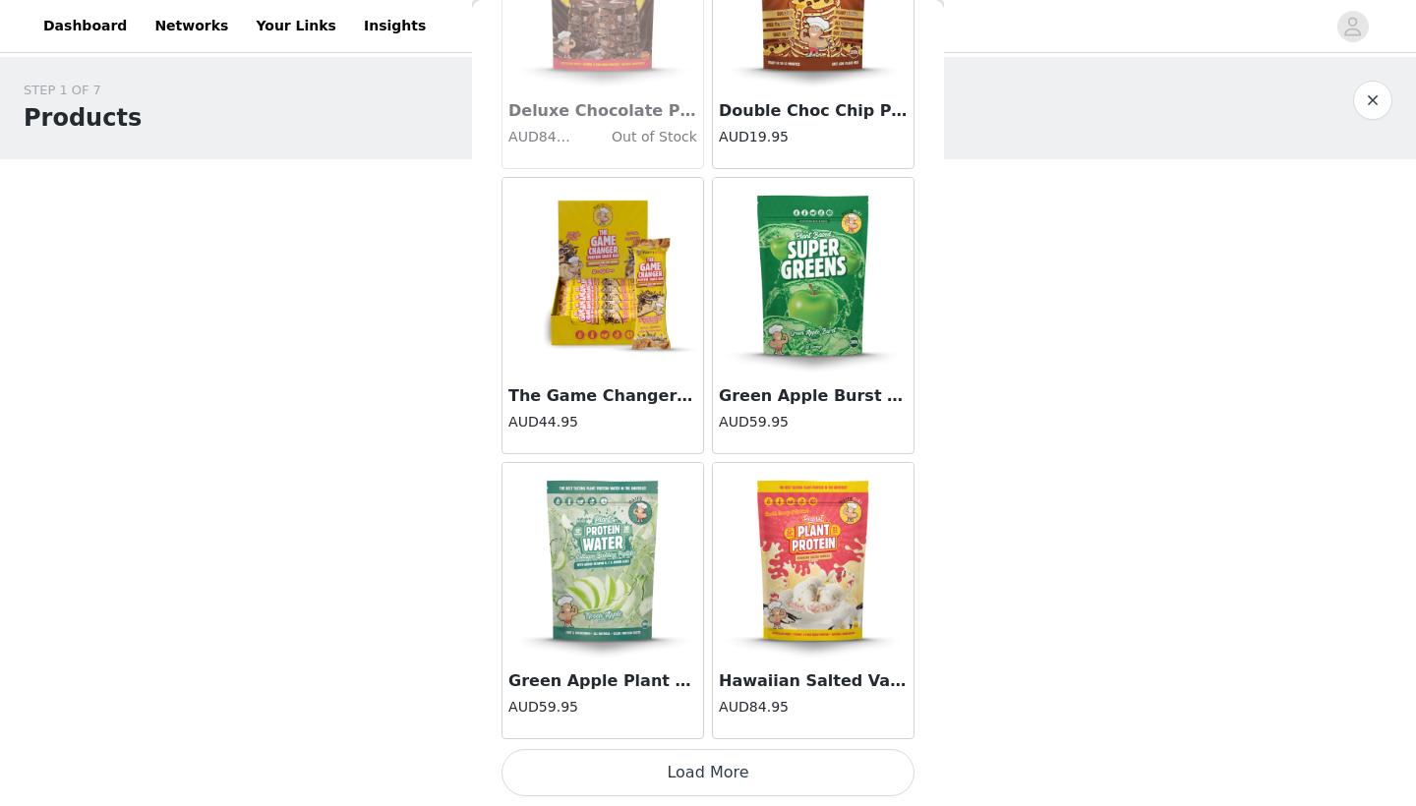
click at [692, 776] on button "Load More" at bounding box center [707, 772] width 413 height 47
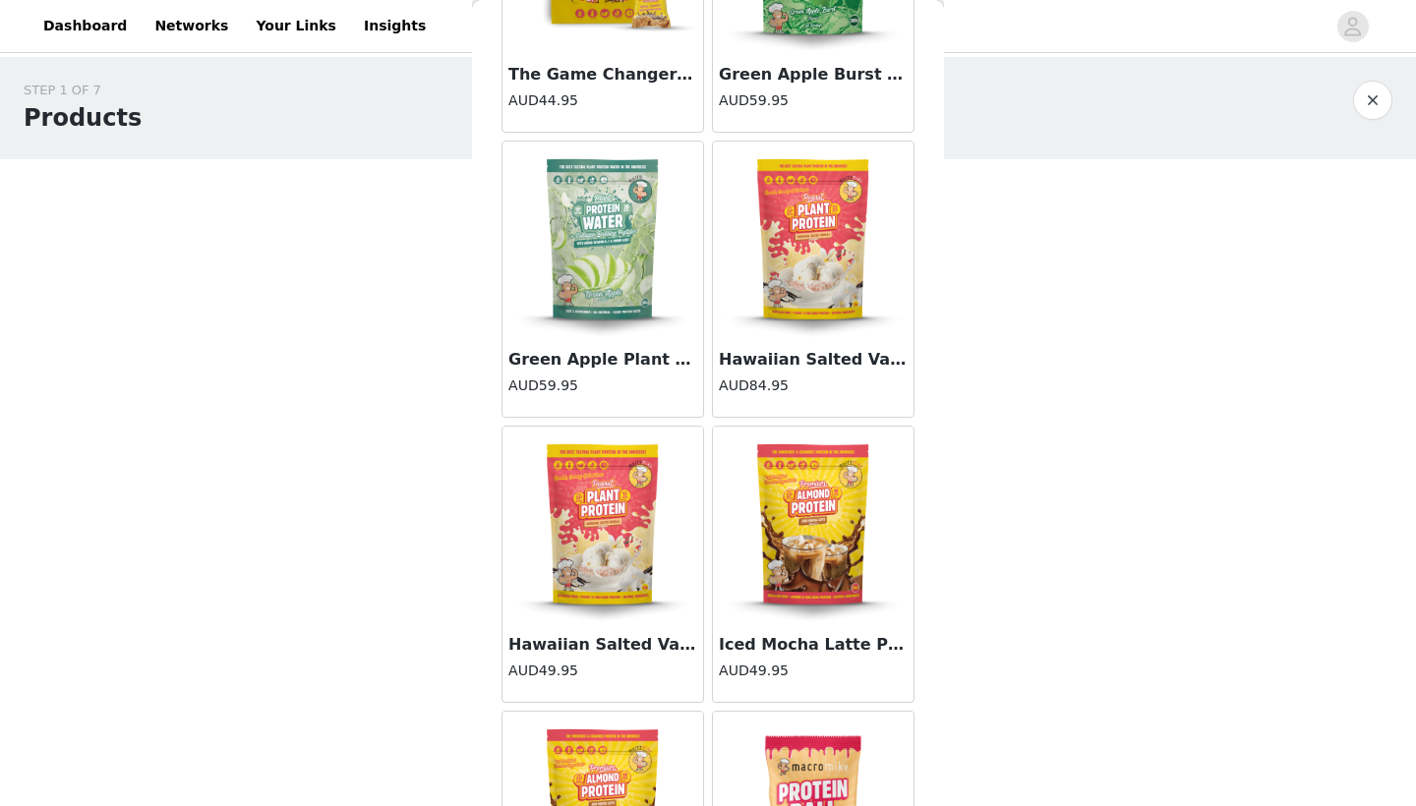
click at [616, 603] on img at bounding box center [602, 525] width 197 height 197
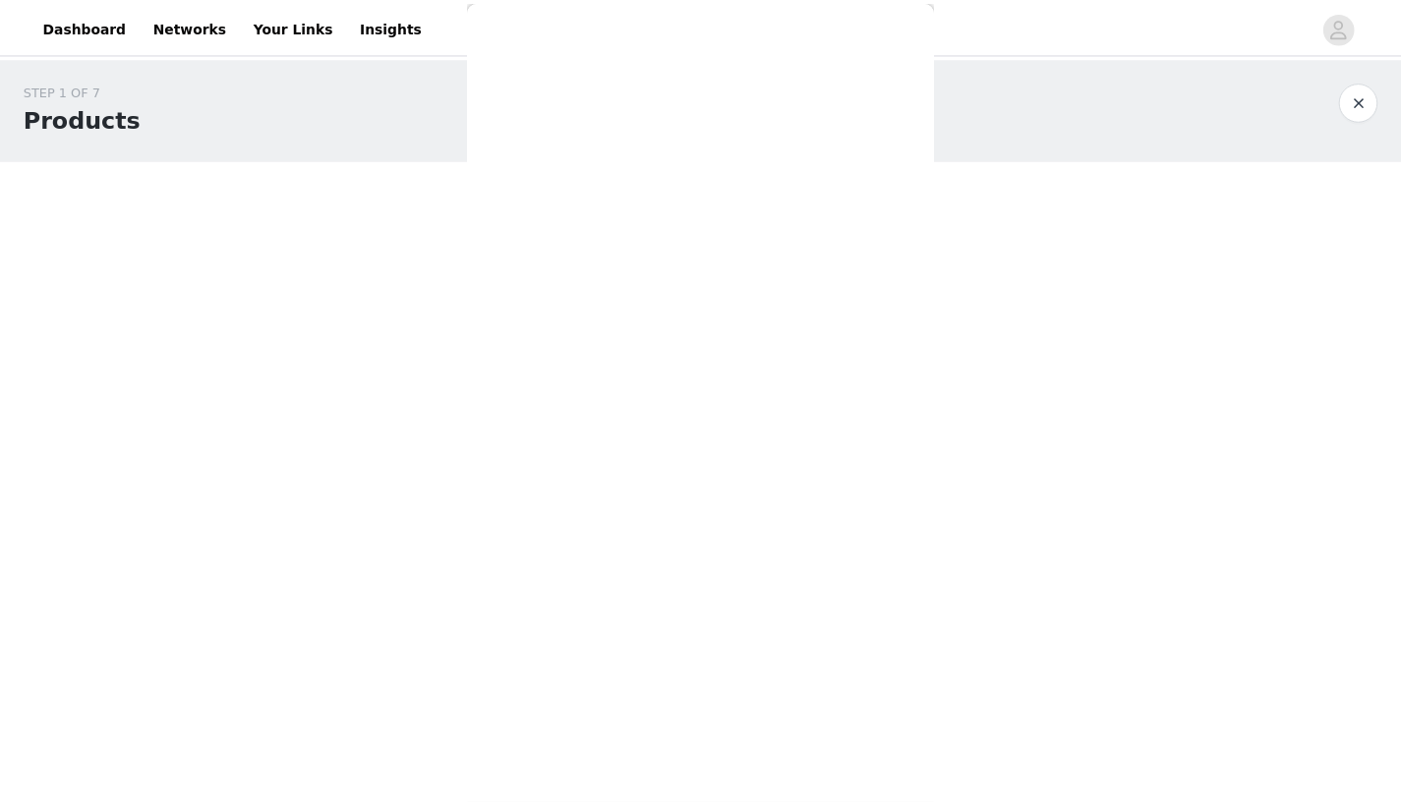
scroll to position [346, 0]
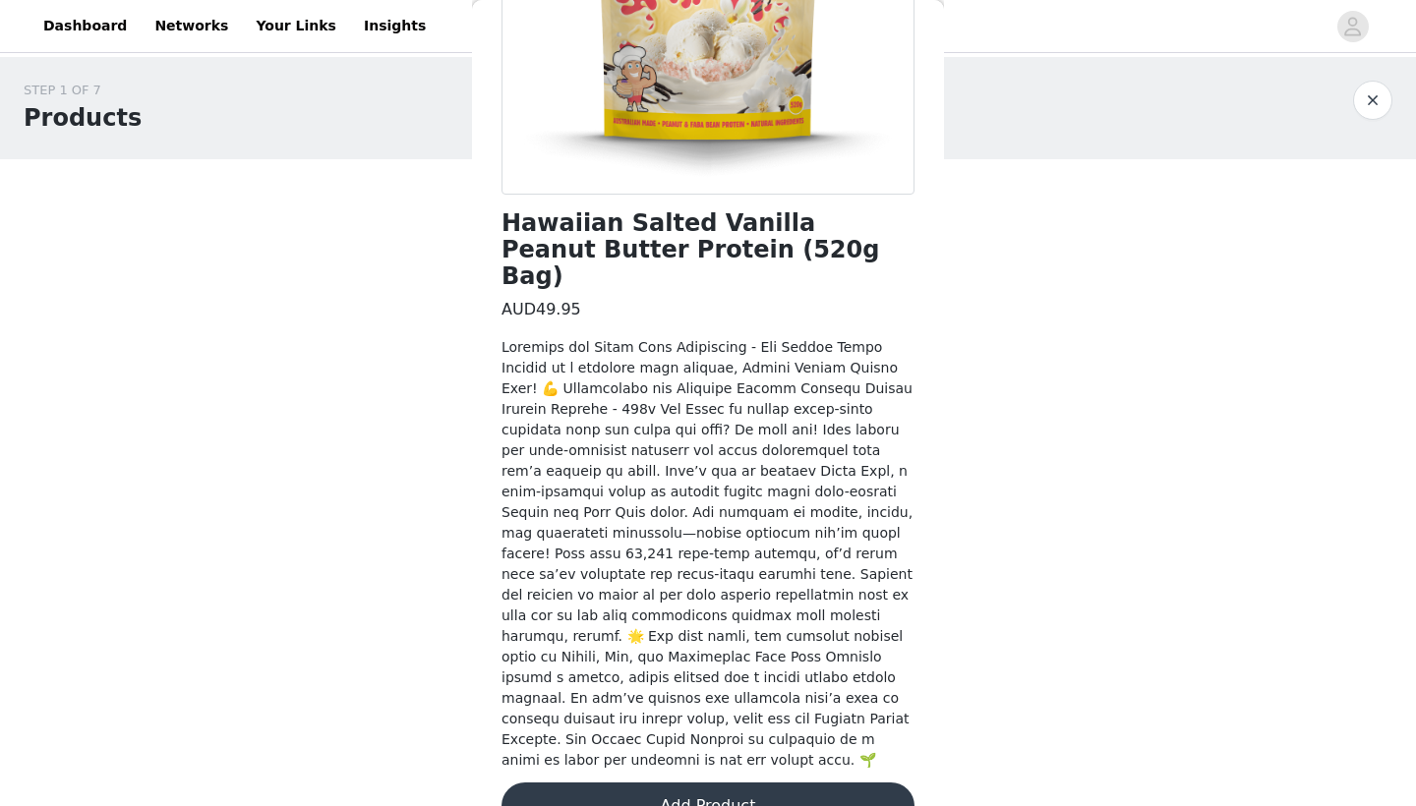
click at [674, 783] on button "Add Product" at bounding box center [707, 806] width 413 height 47
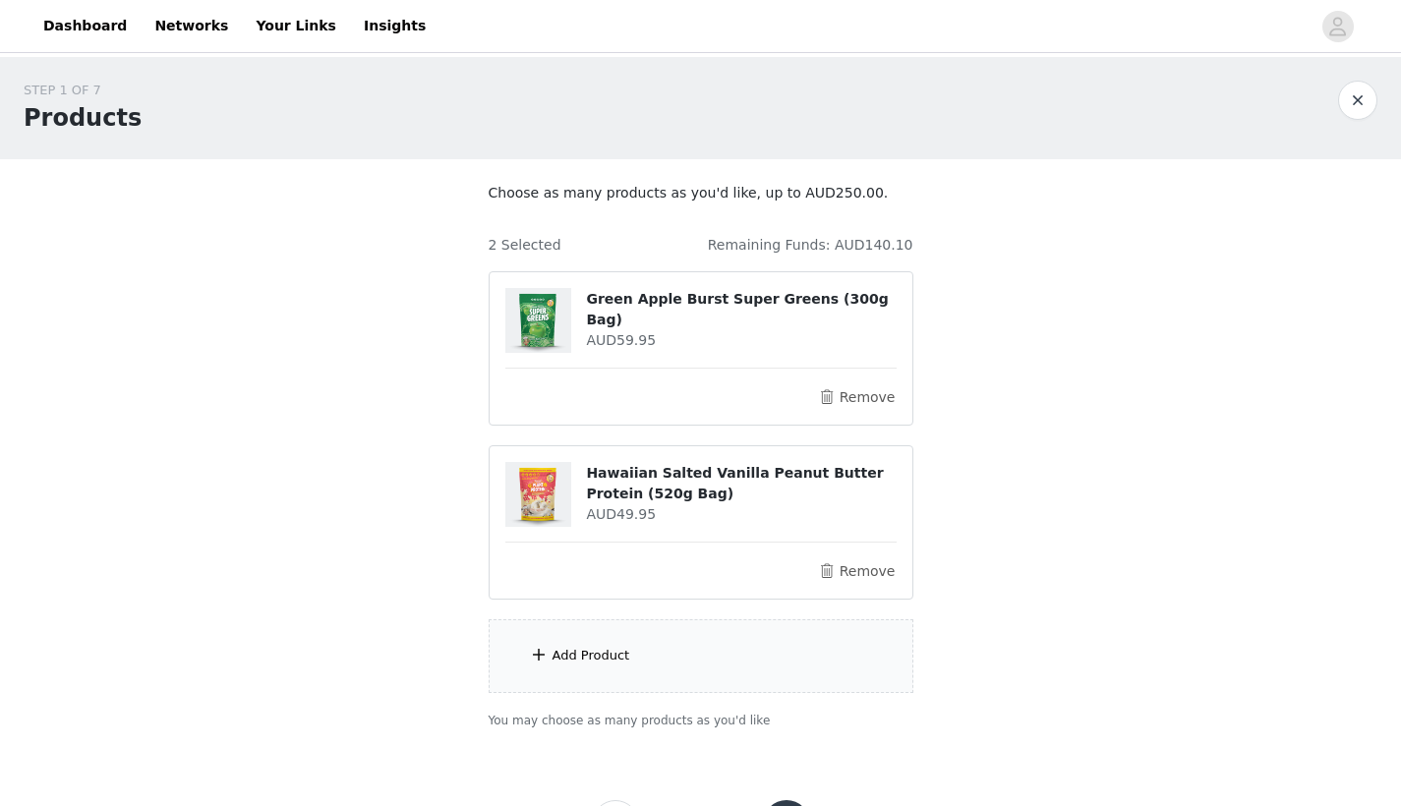
click at [647, 669] on div "Add Product" at bounding box center [701, 656] width 425 height 74
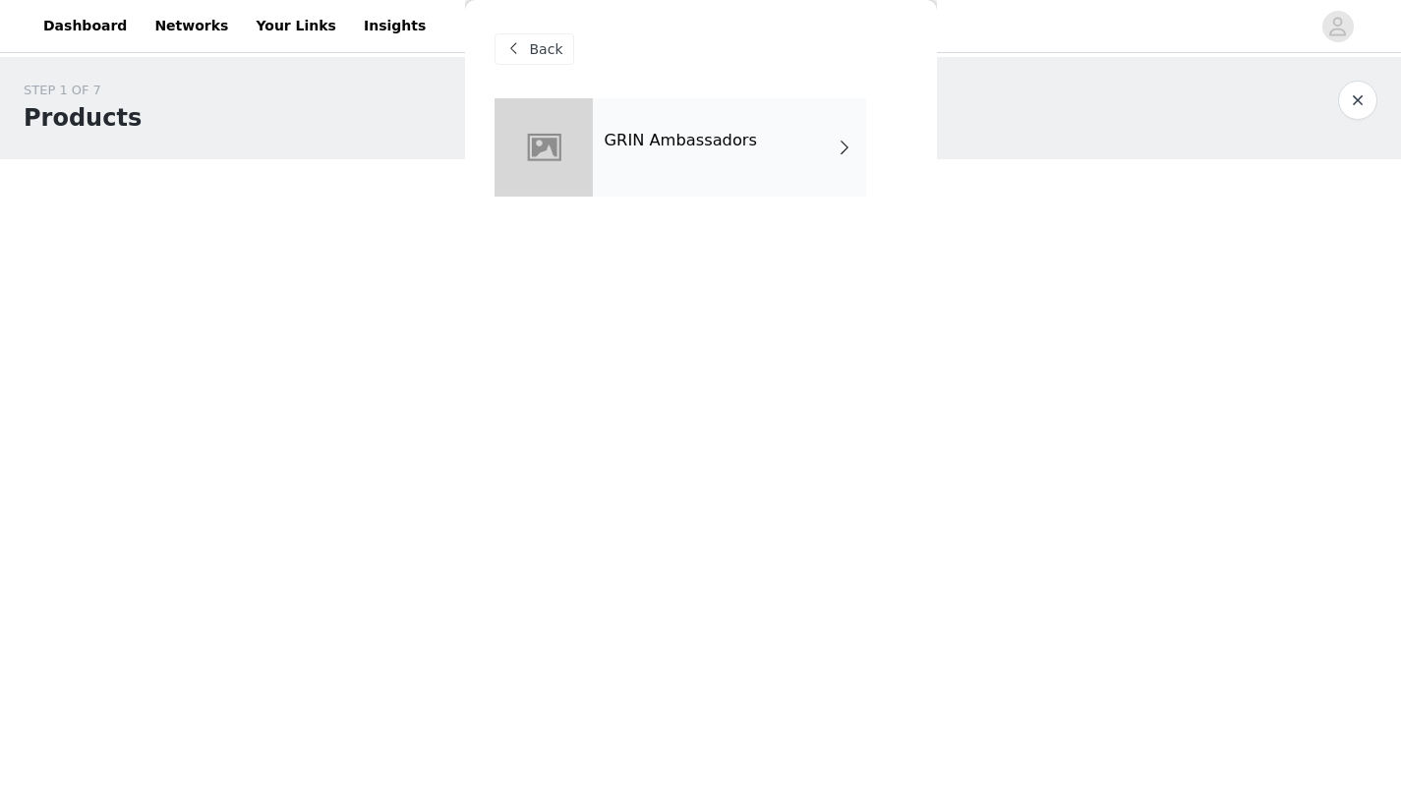
click at [720, 154] on div "GRIN Ambassadors" at bounding box center [729, 147] width 273 height 98
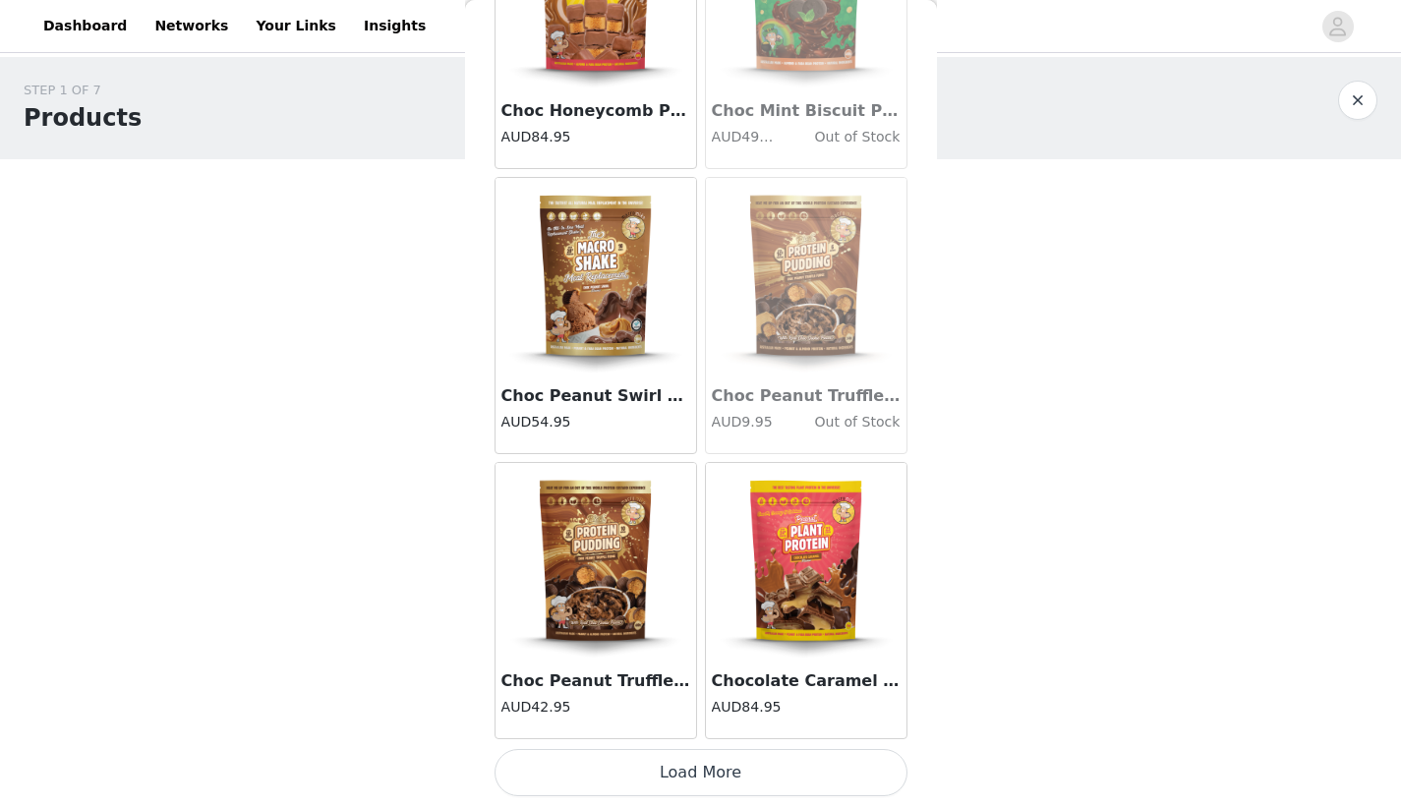
click at [683, 774] on button "Load More" at bounding box center [701, 772] width 413 height 47
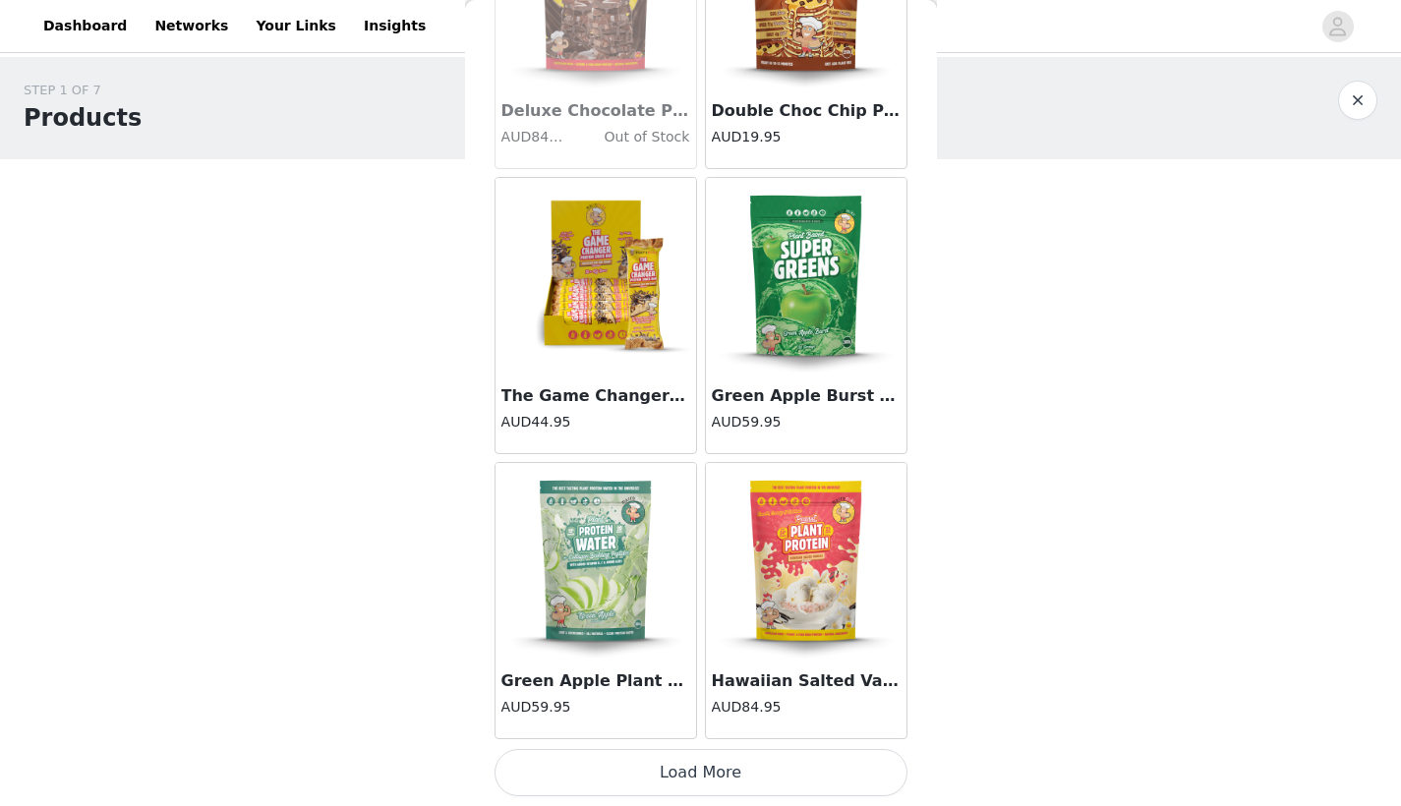
click at [659, 777] on button "Load More" at bounding box center [701, 772] width 413 height 47
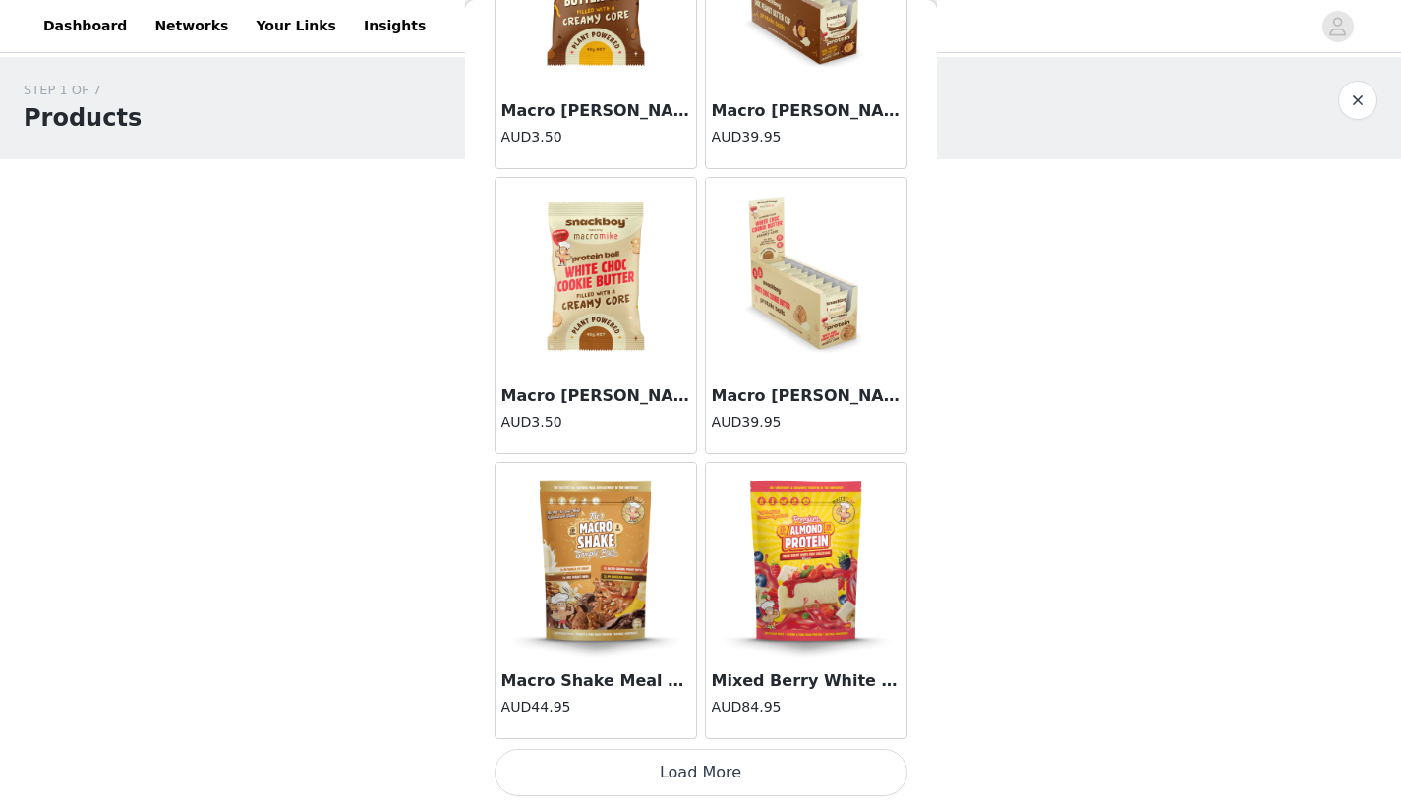
click at [646, 767] on button "Load More" at bounding box center [701, 772] width 413 height 47
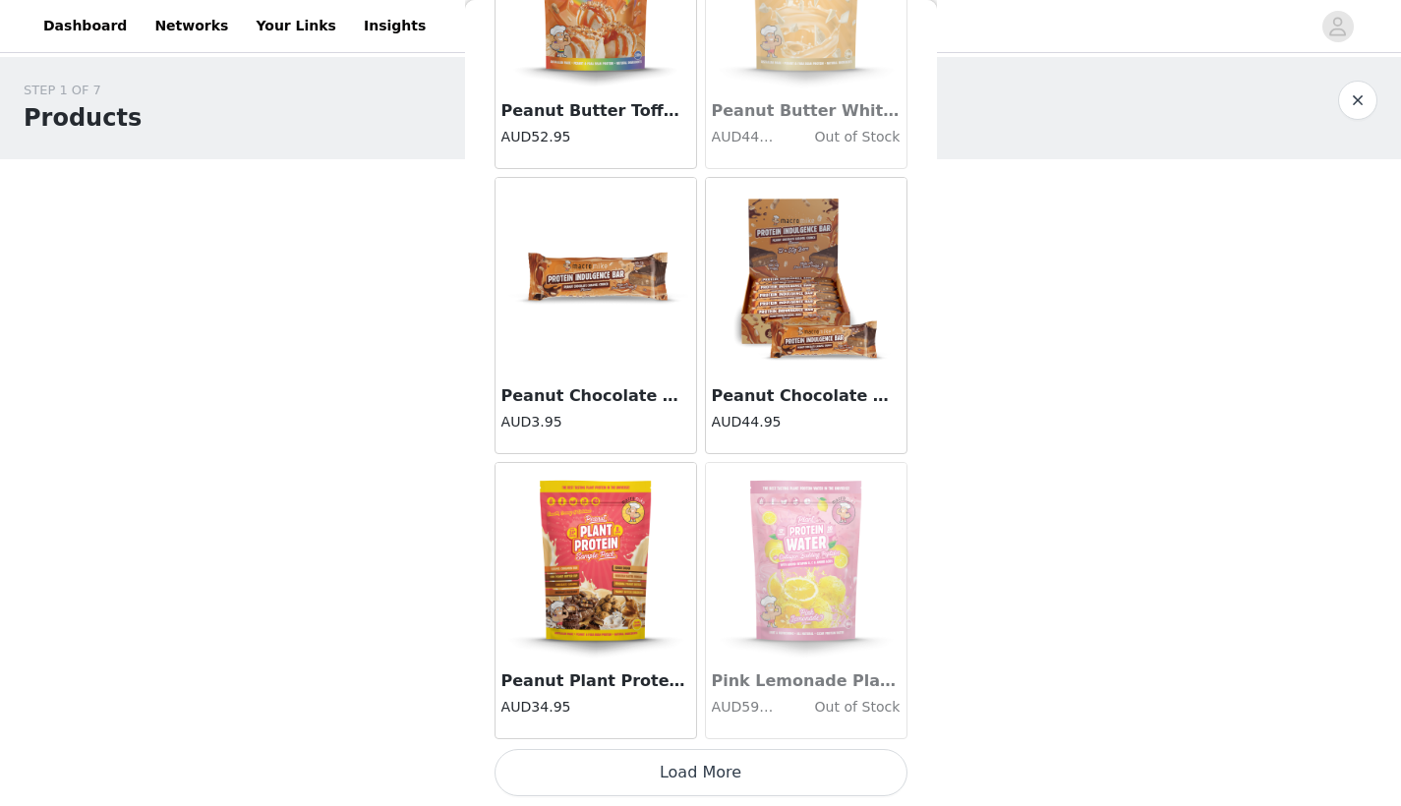
click at [638, 760] on button "Load More" at bounding box center [701, 772] width 413 height 47
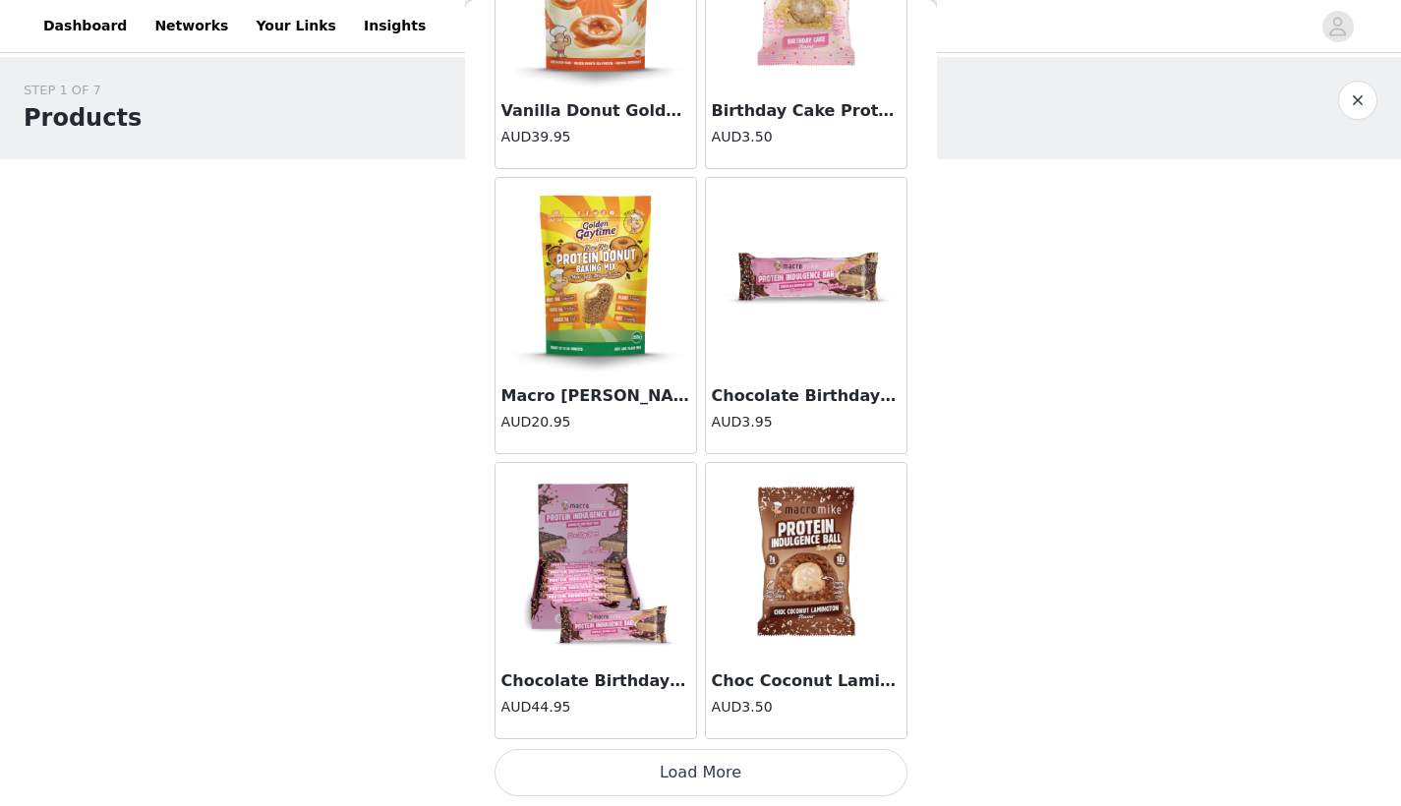
click at [634, 759] on button "Load More" at bounding box center [701, 772] width 413 height 47
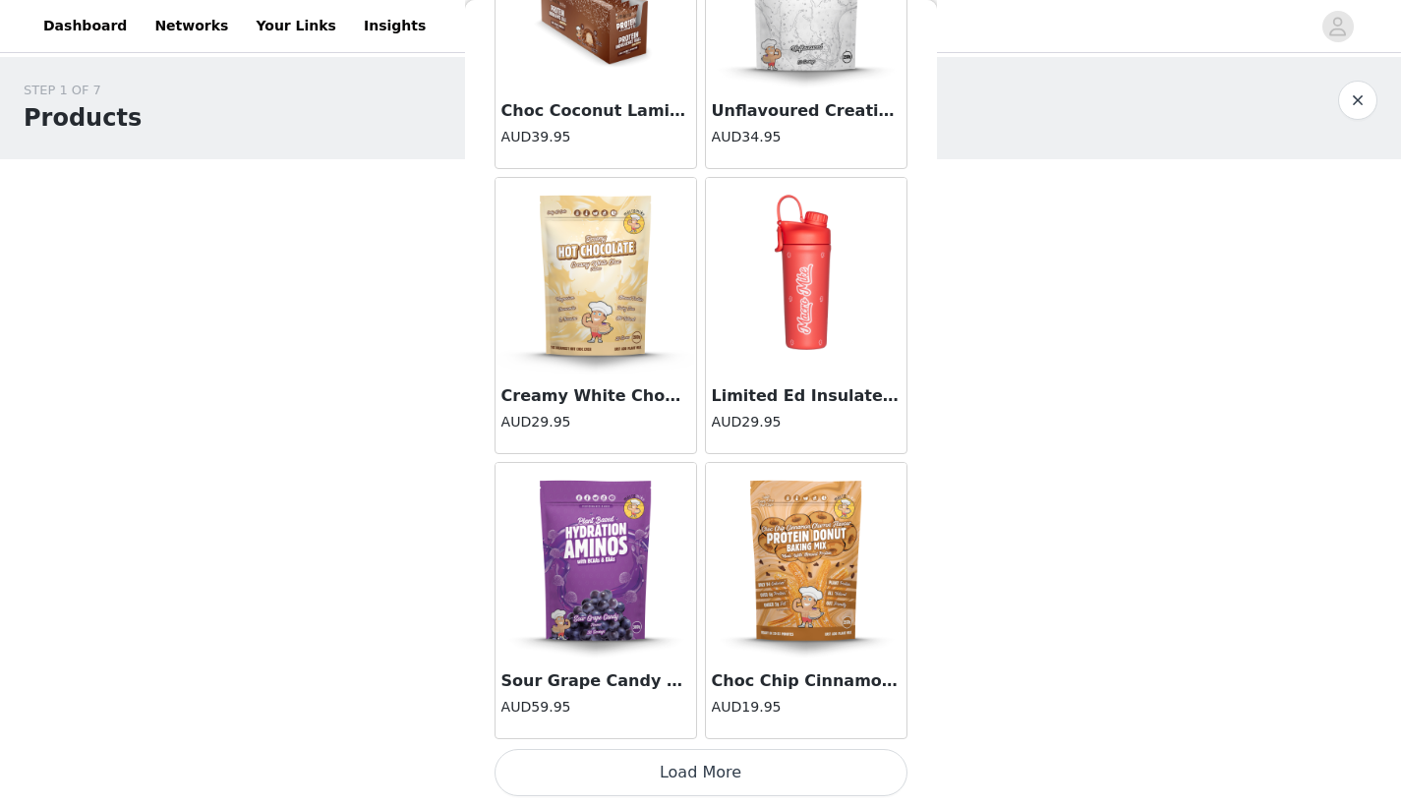
click at [635, 771] on button "Load More" at bounding box center [701, 772] width 413 height 47
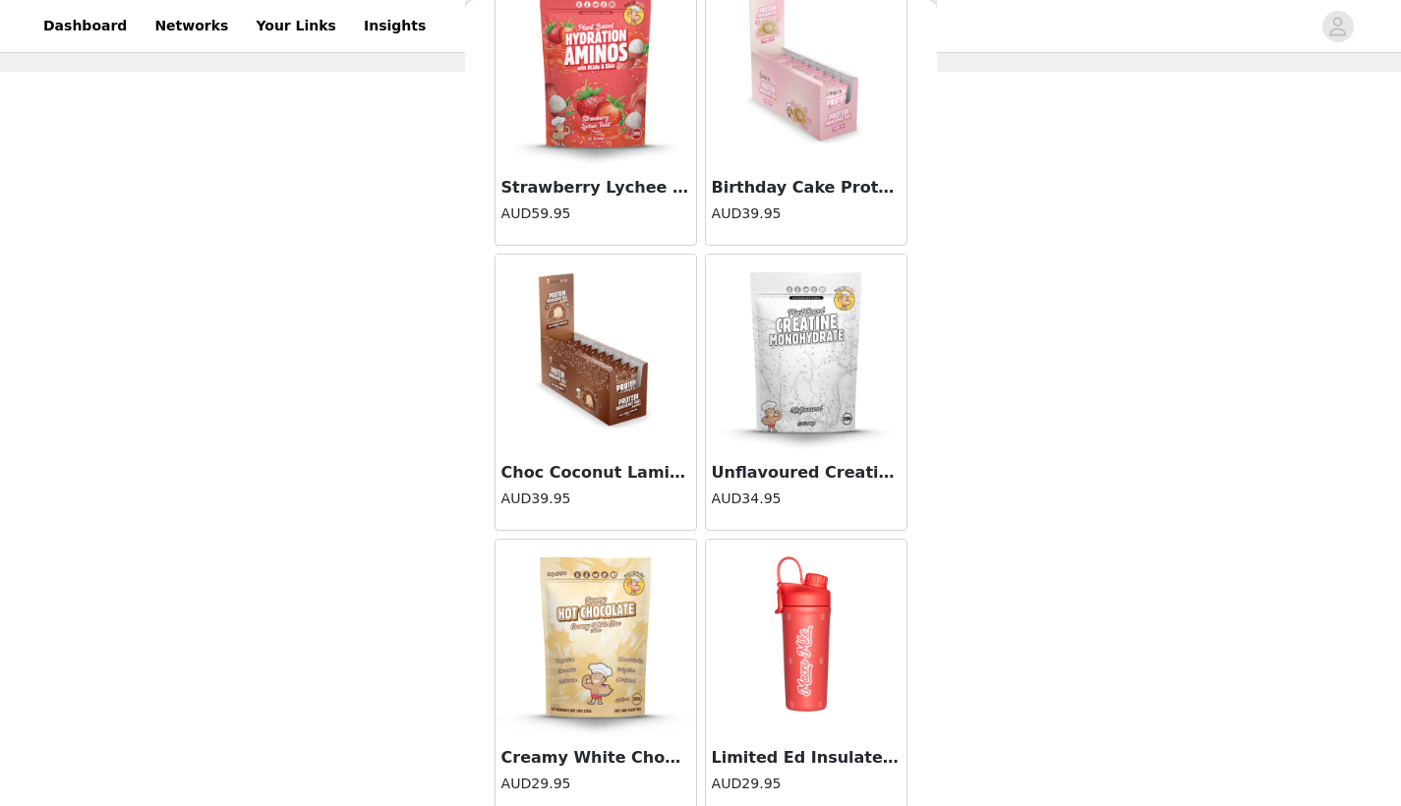
scroll to position [16089, 0]
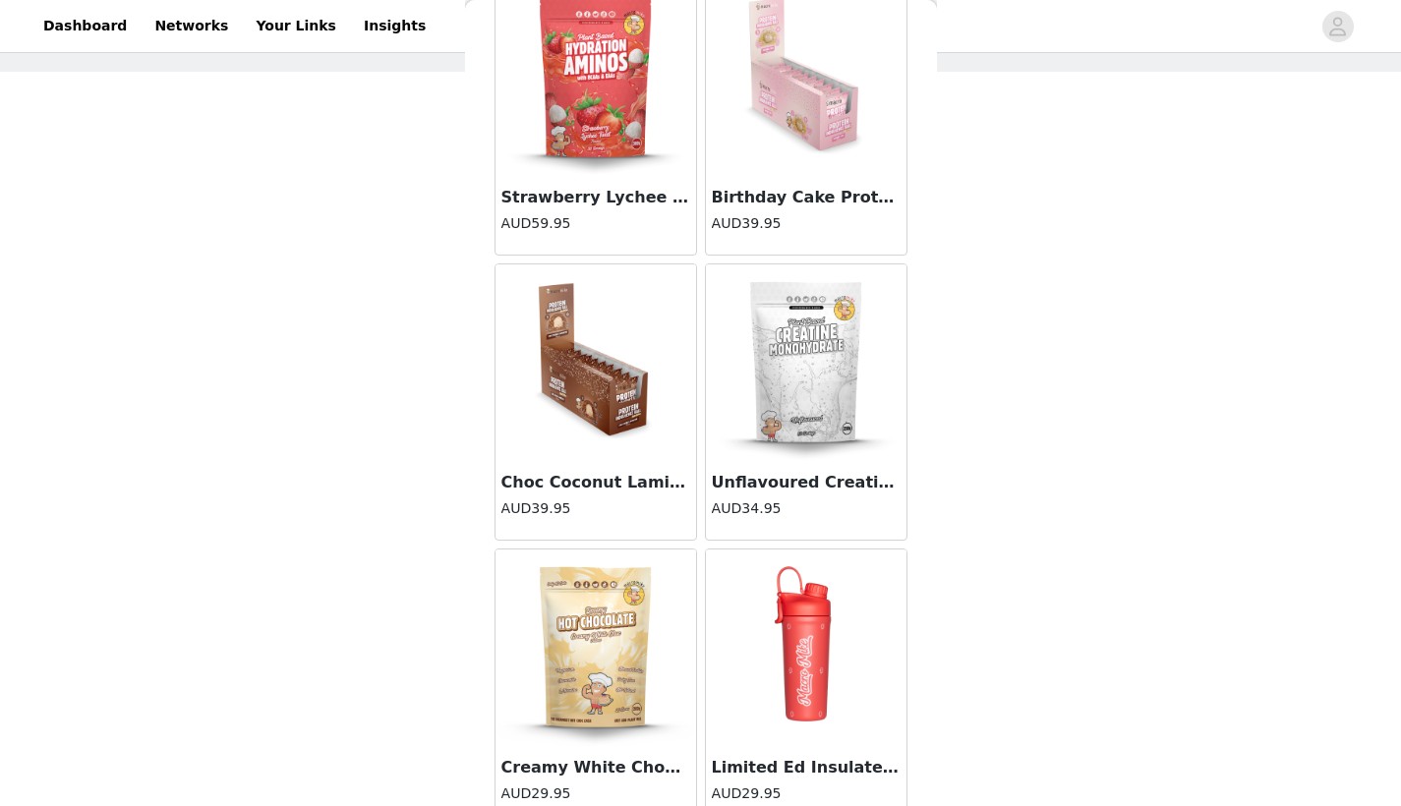
click at [757, 292] on img at bounding box center [806, 363] width 197 height 197
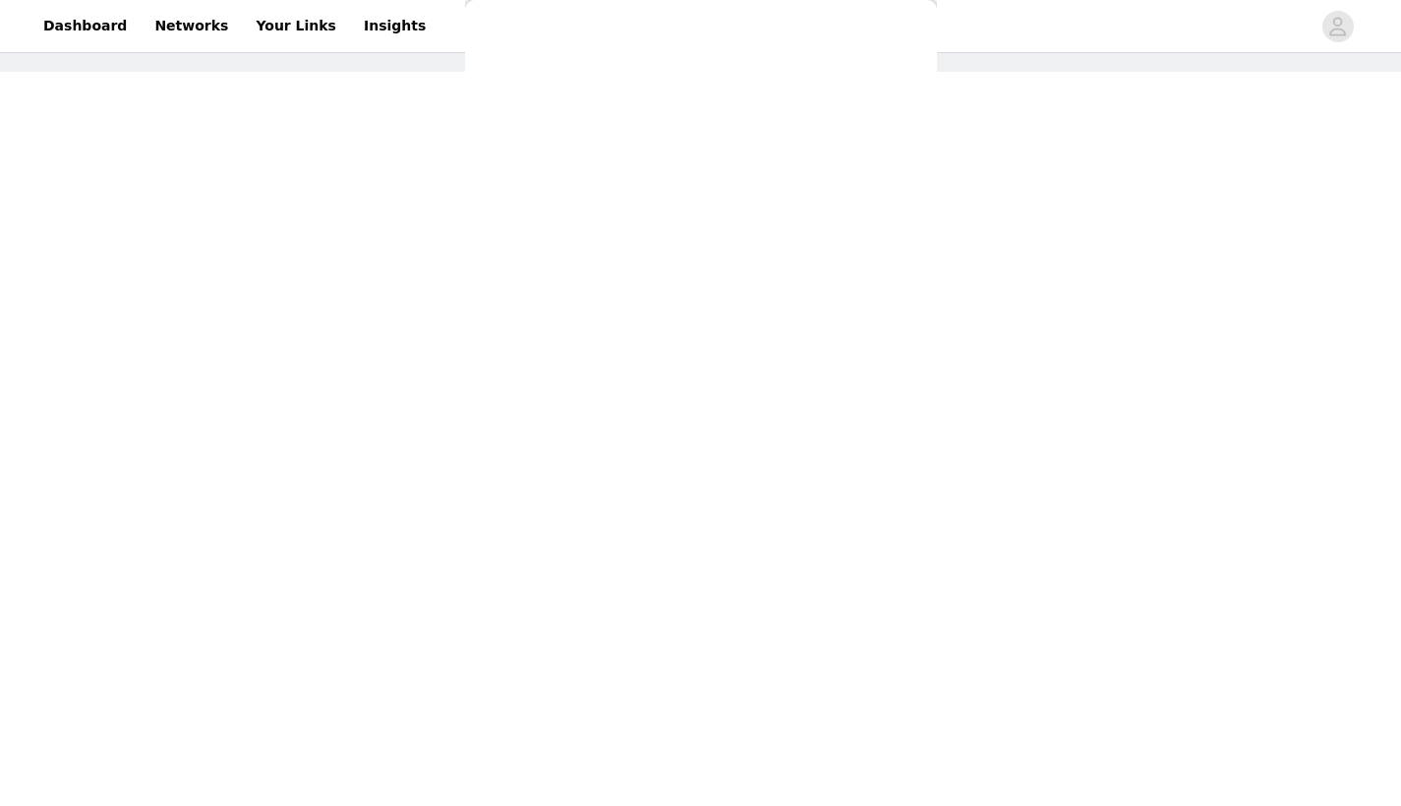
scroll to position [449, 0]
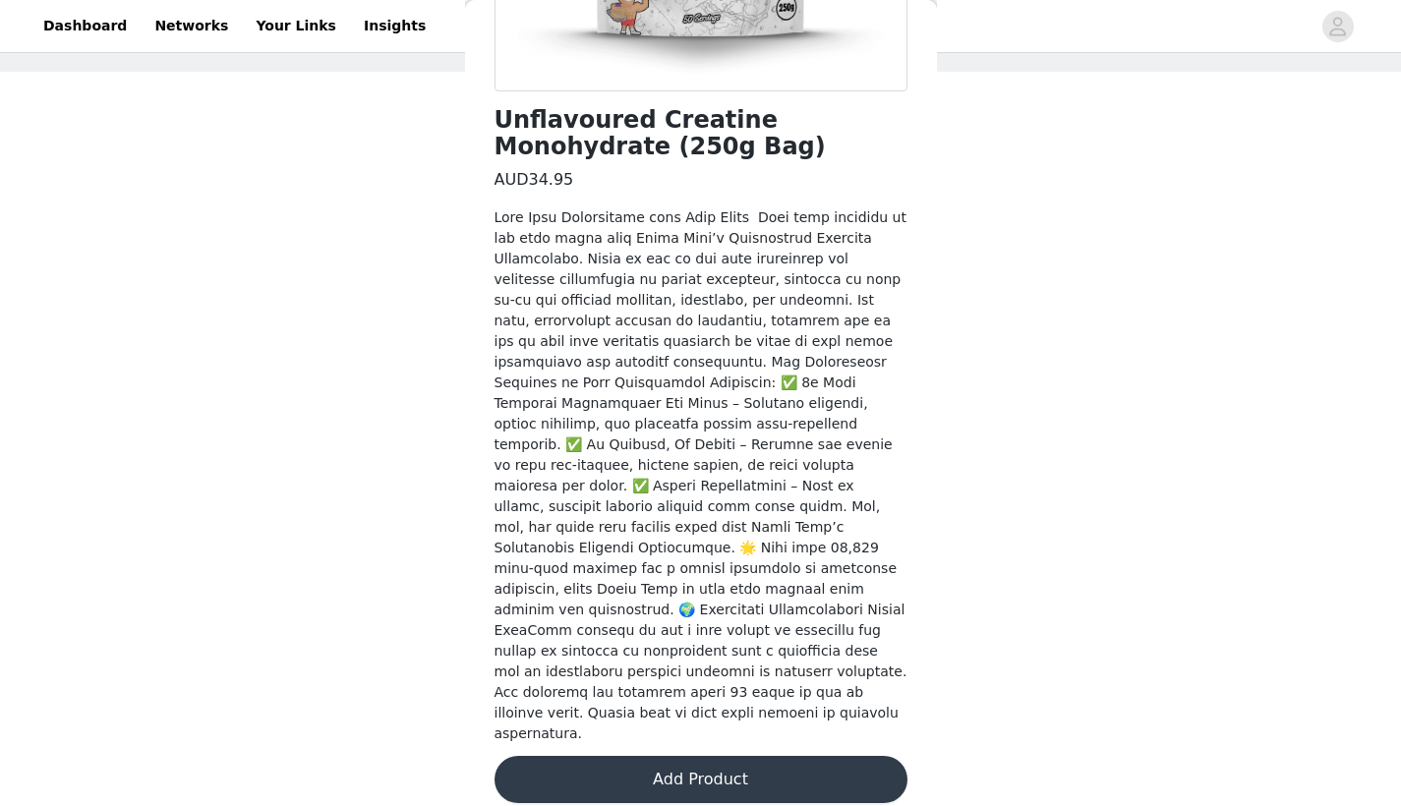
click at [658, 768] on button "Add Product" at bounding box center [701, 779] width 413 height 47
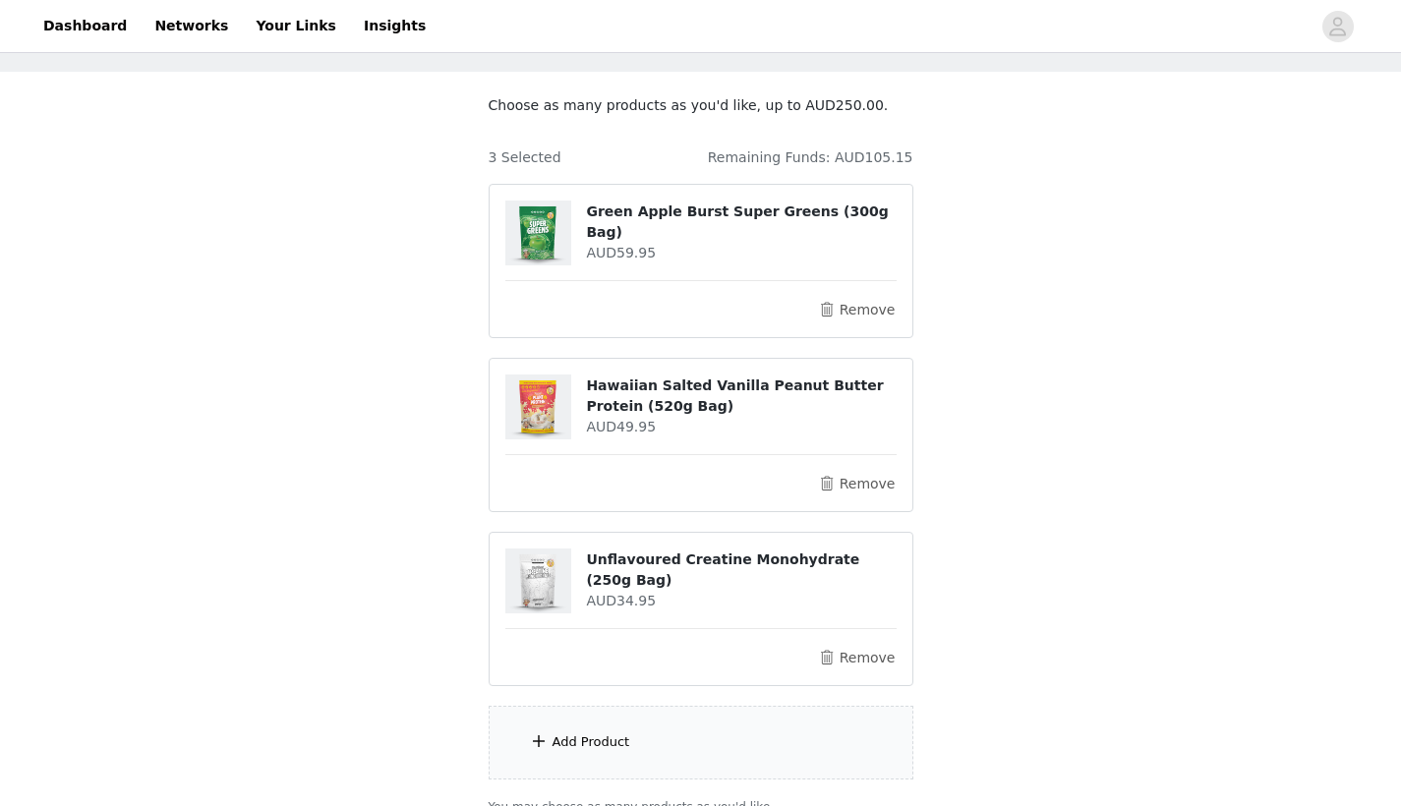
click at [618, 733] on div "Add Product" at bounding box center [592, 743] width 78 height 20
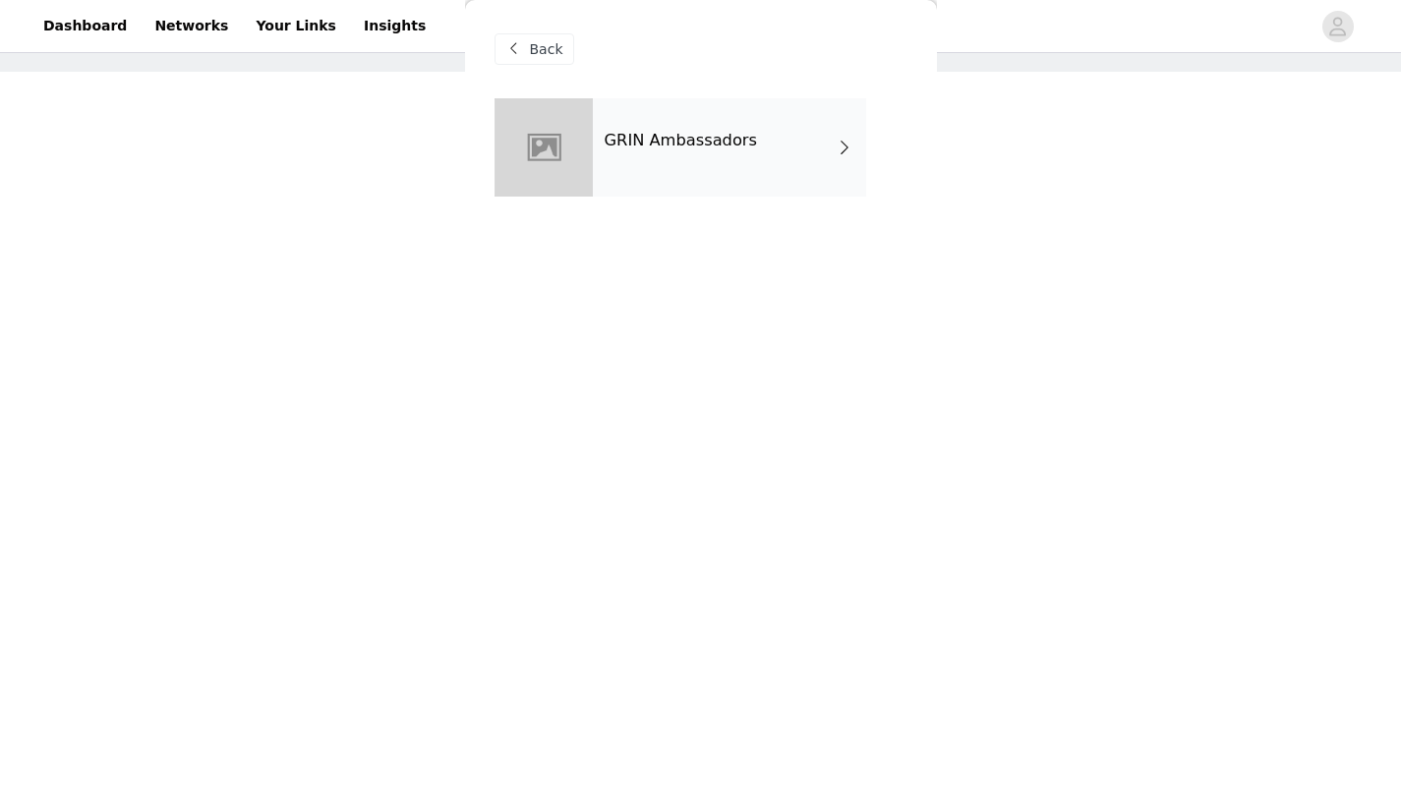
click at [678, 126] on div "GRIN Ambassadors" at bounding box center [729, 147] width 273 height 98
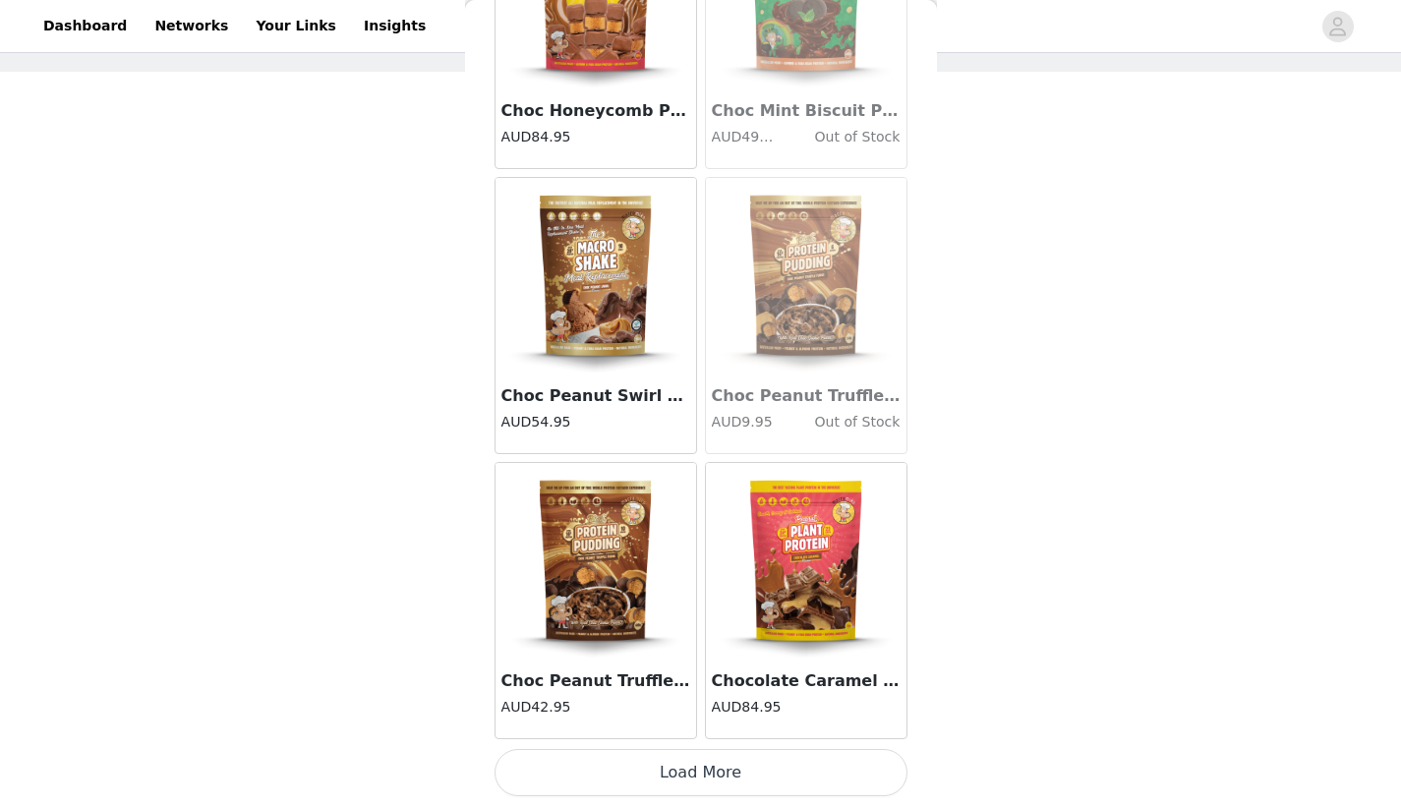
click at [634, 772] on button "Load More" at bounding box center [701, 772] width 413 height 47
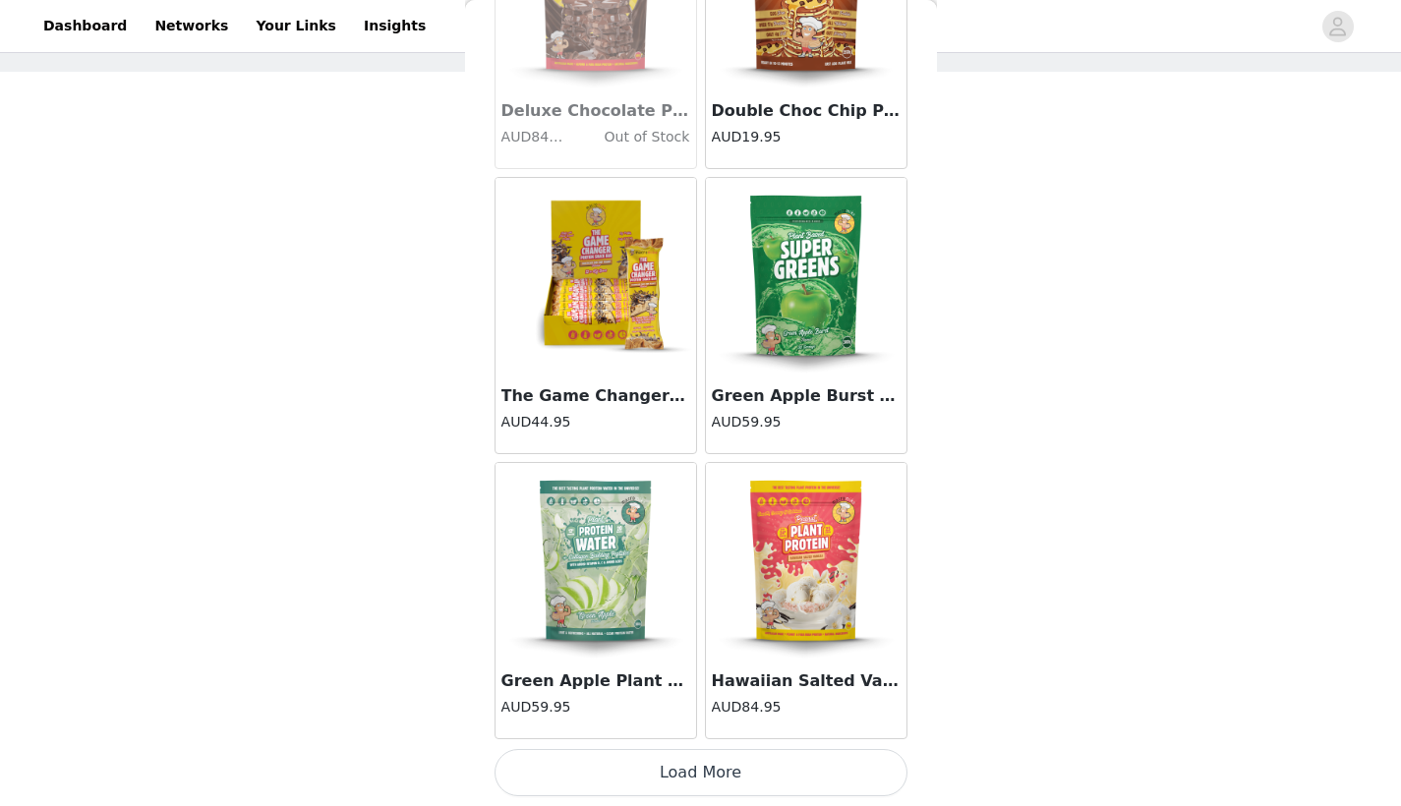
click at [639, 787] on button "Load More" at bounding box center [701, 772] width 413 height 47
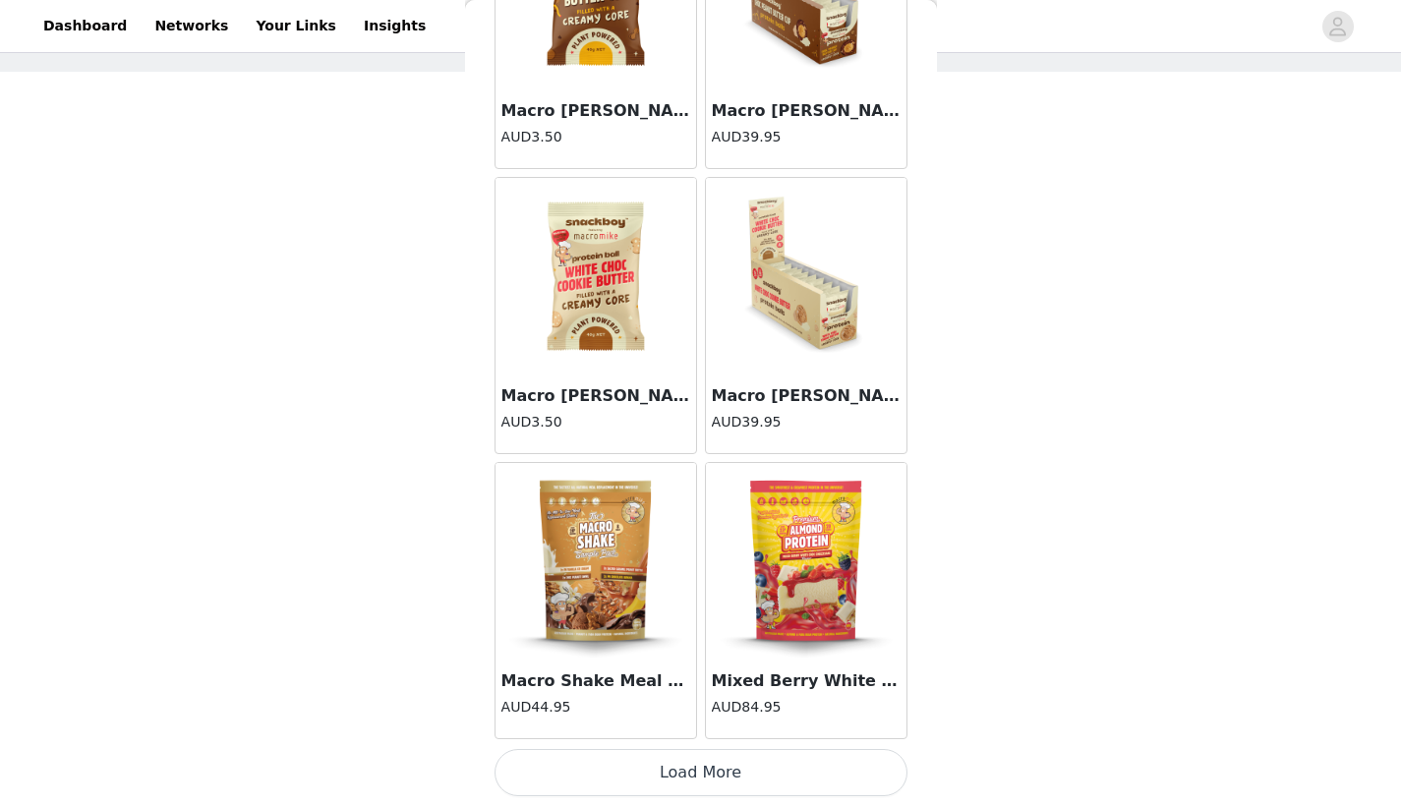
click at [651, 785] on button "Load More" at bounding box center [701, 772] width 413 height 47
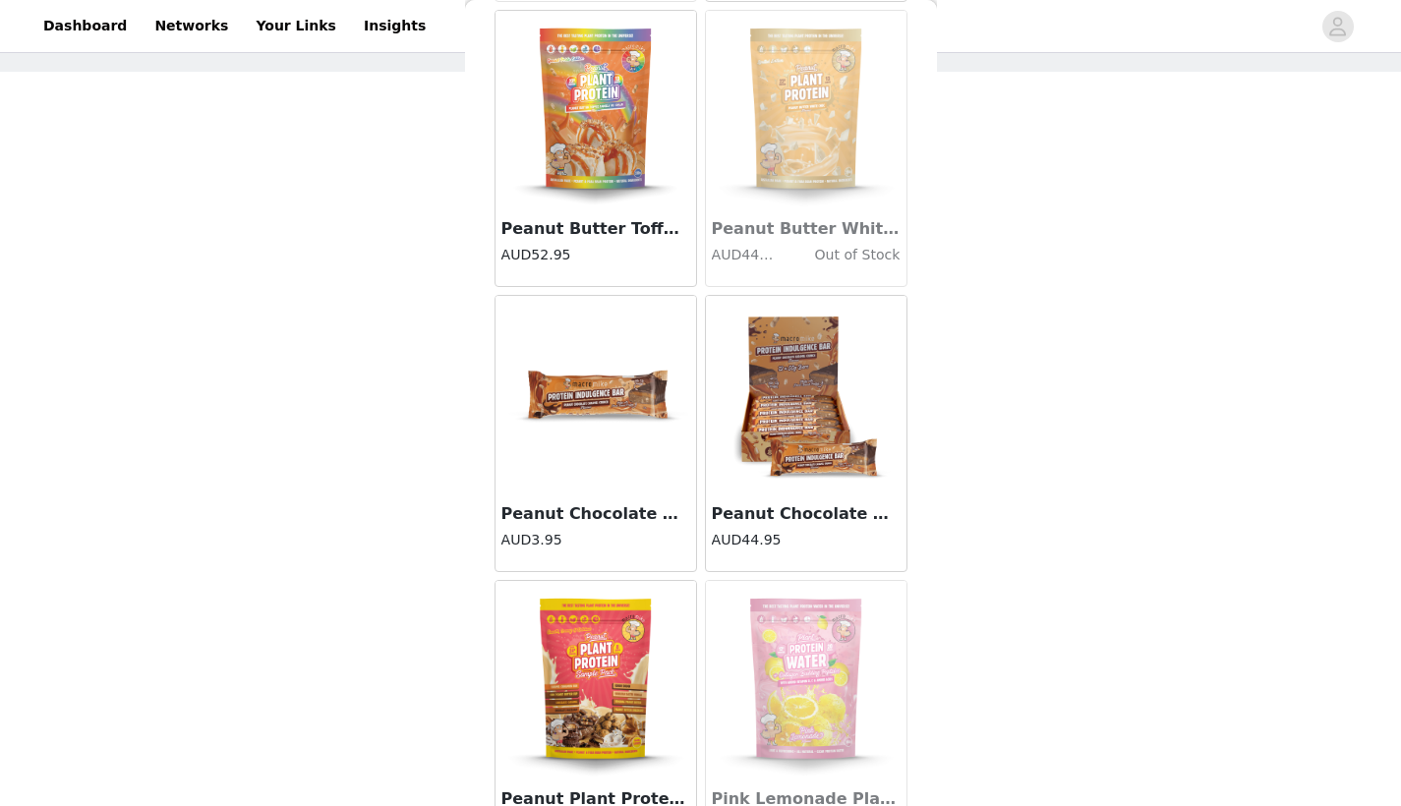
scroll to position [10642, 0]
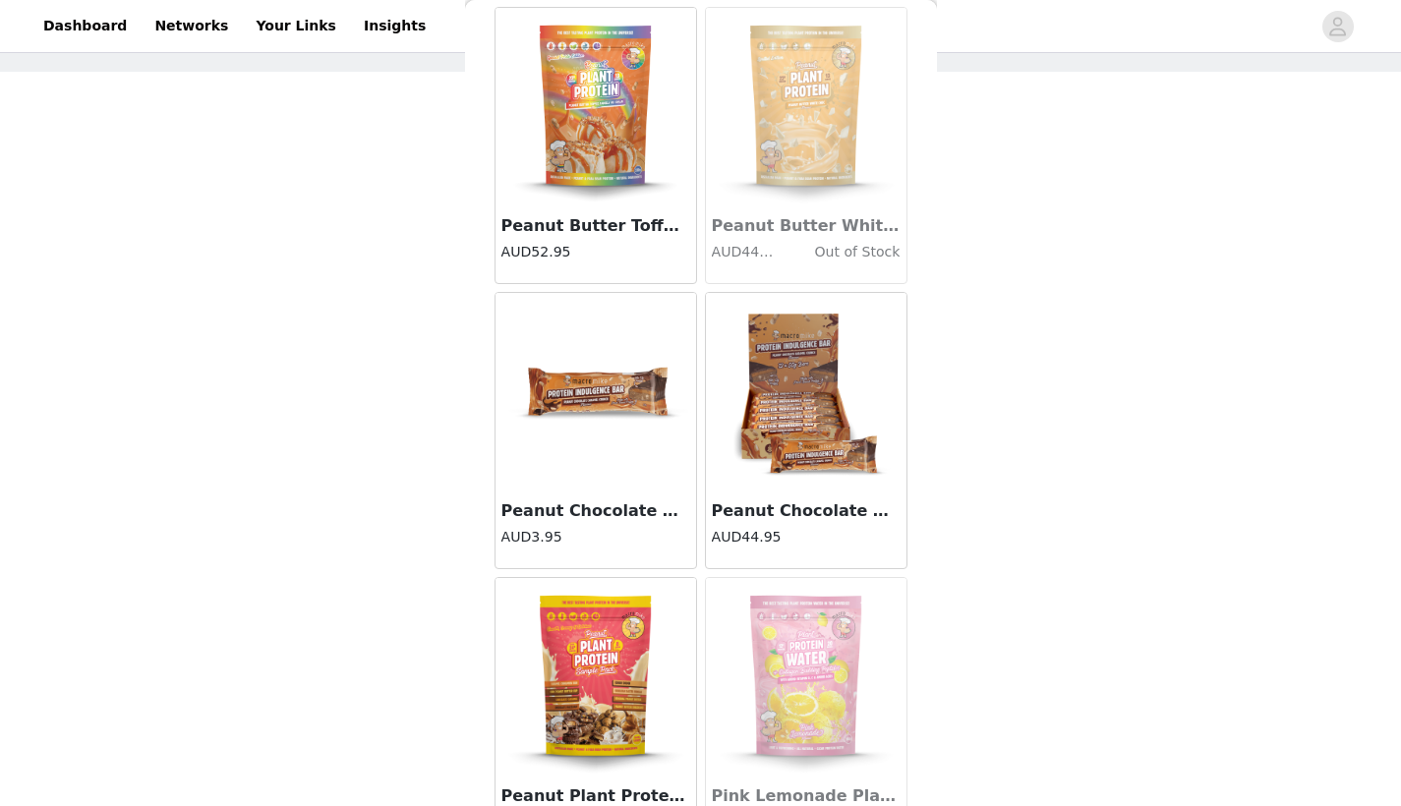
click at [615, 155] on img at bounding box center [596, 106] width 197 height 197
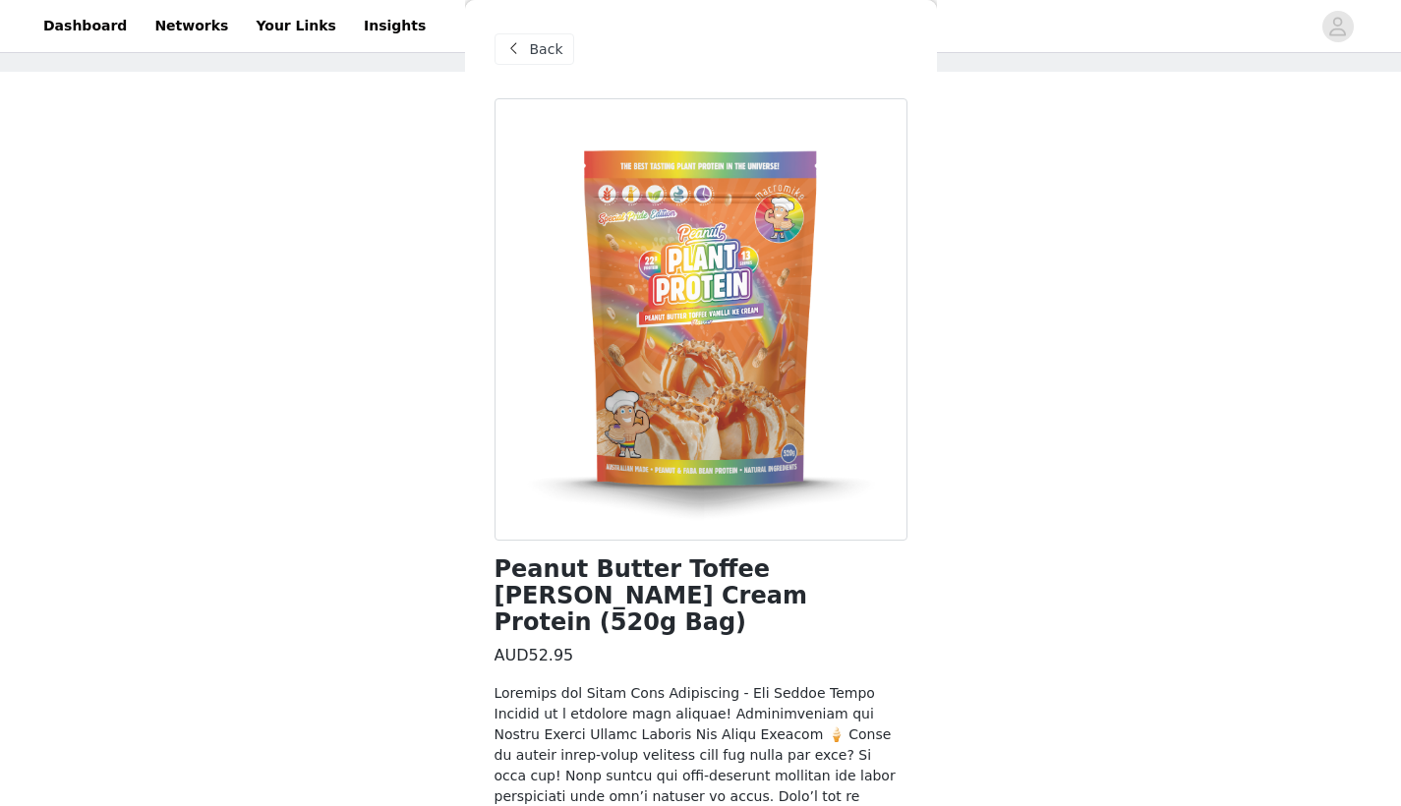
scroll to position [0, 0]
click at [550, 56] on span "Back" at bounding box center [546, 49] width 33 height 21
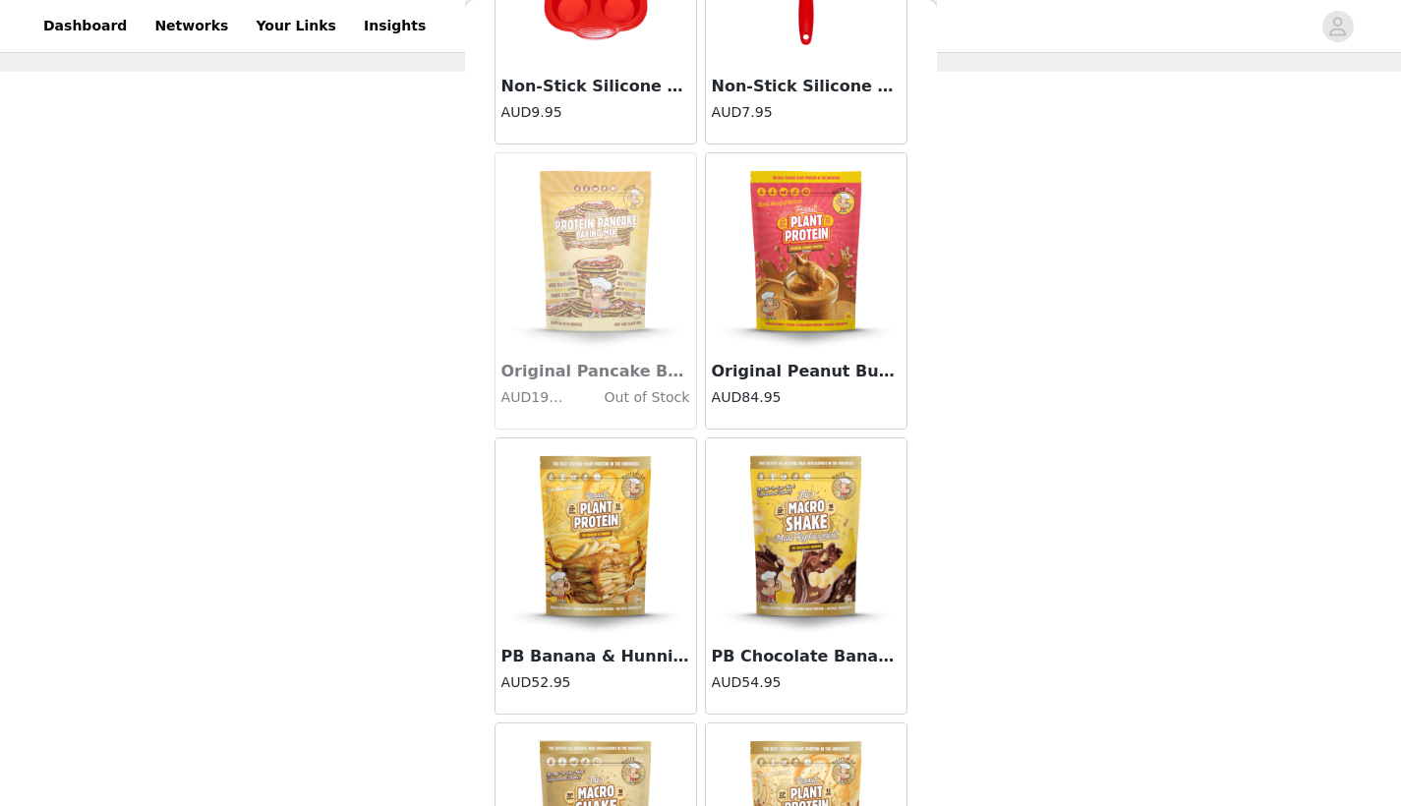
scroll to position [10430, 0]
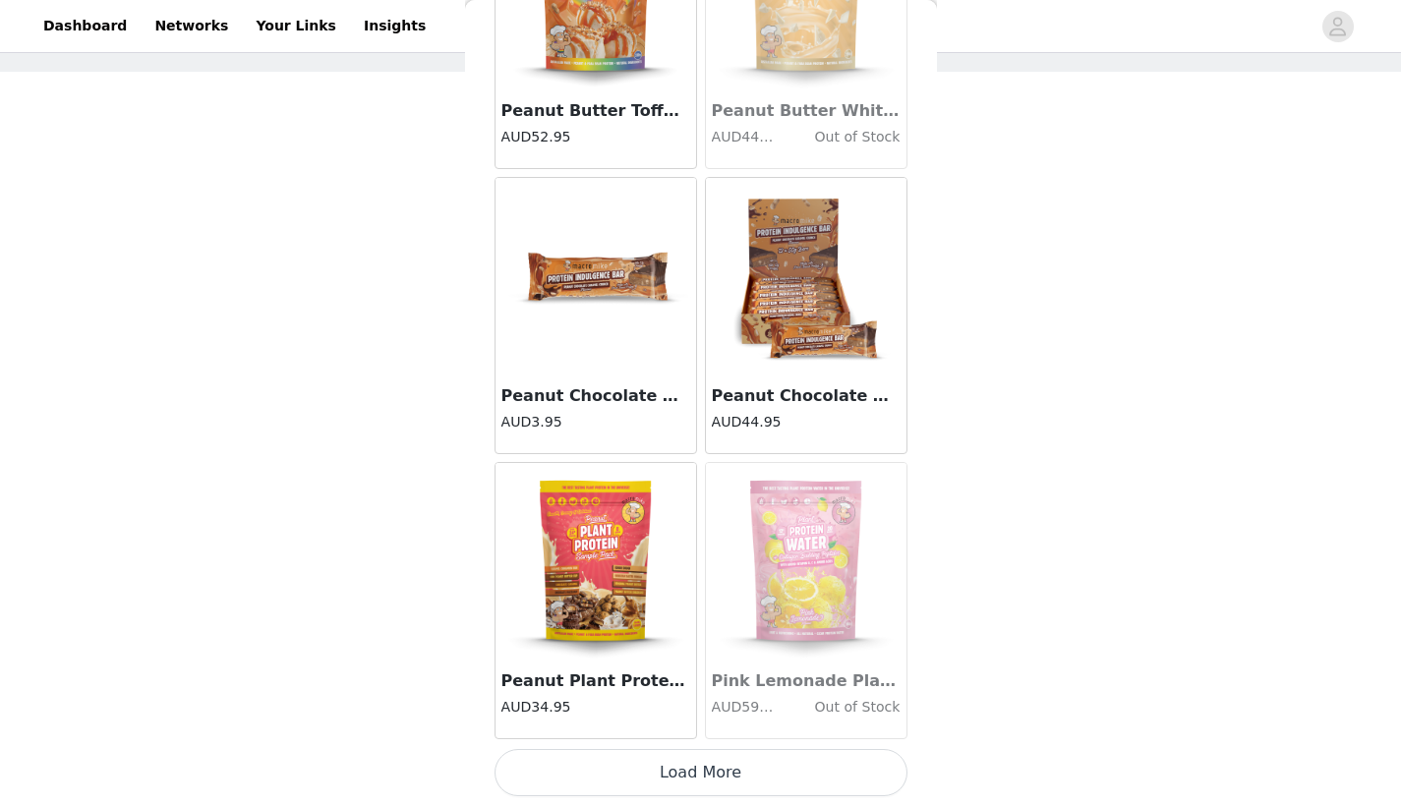
click at [679, 791] on button "Load More" at bounding box center [701, 772] width 413 height 47
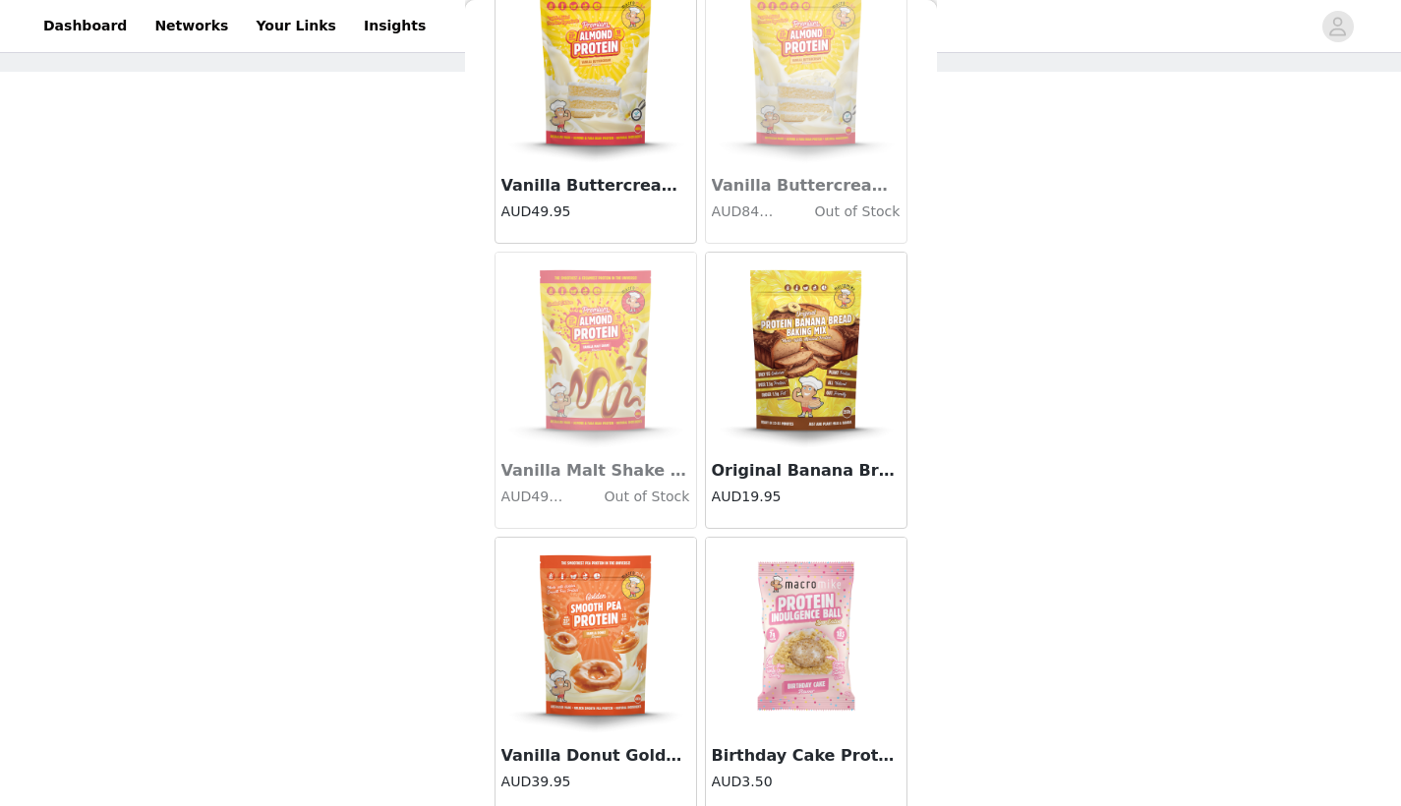
scroll to position [13188, 0]
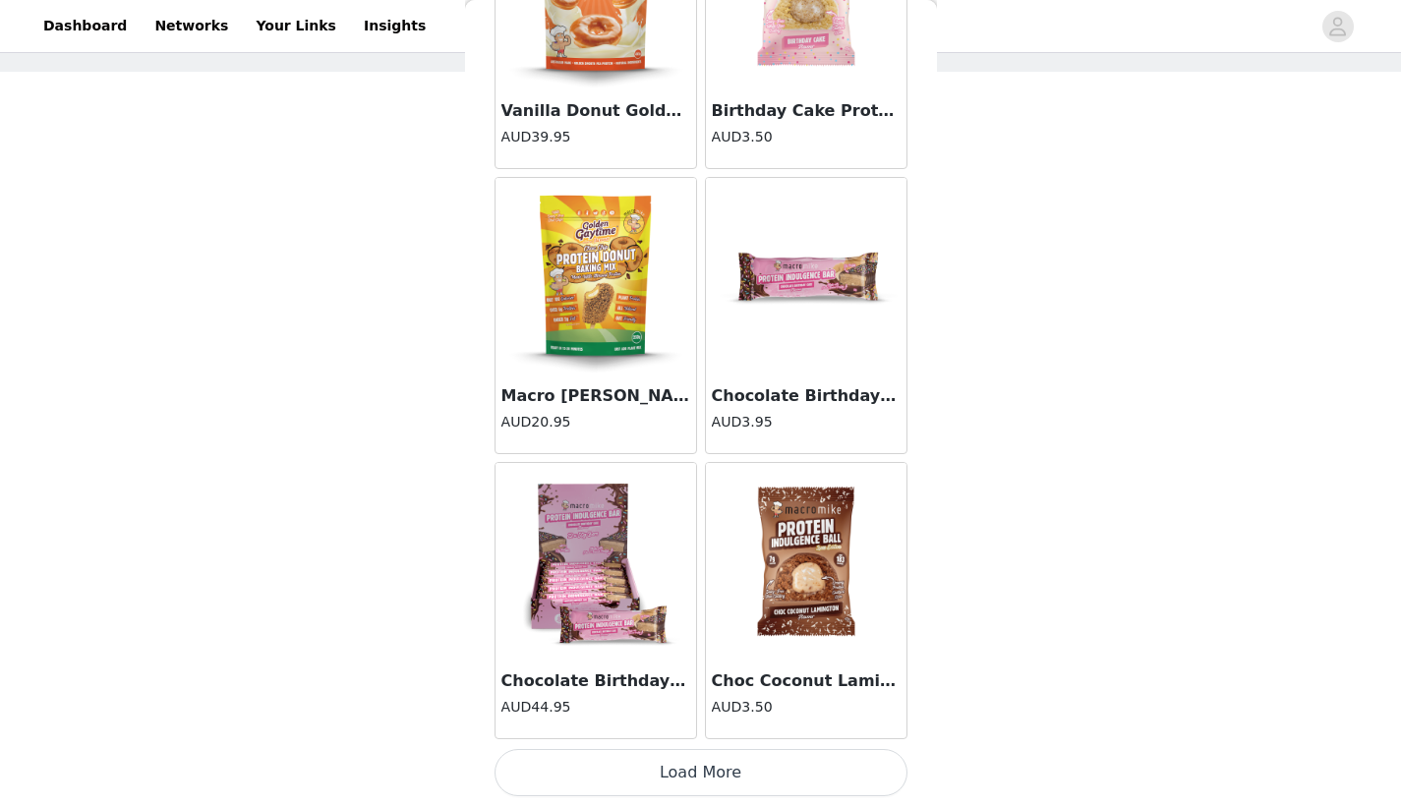
click at [670, 776] on button "Load More" at bounding box center [701, 772] width 413 height 47
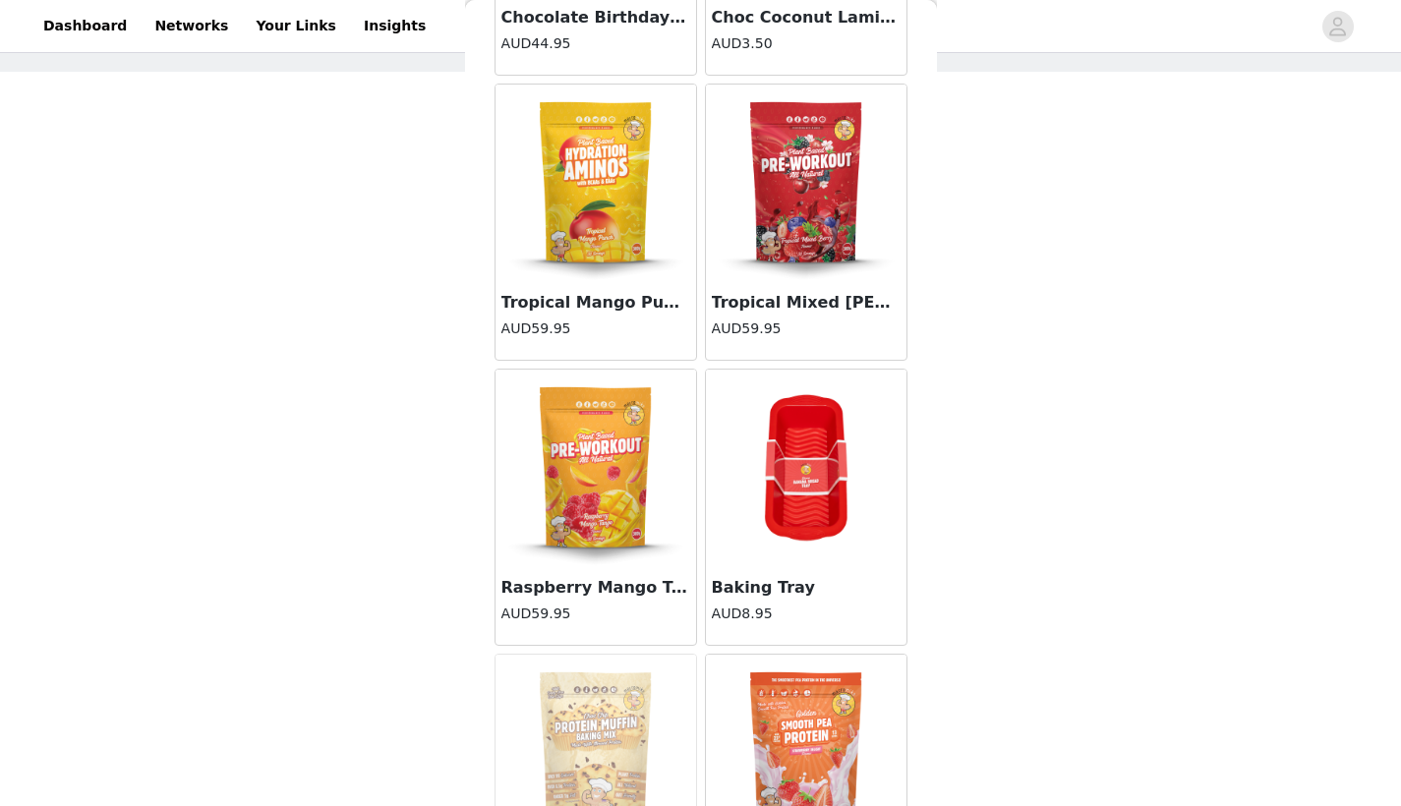
scroll to position [14275, 0]
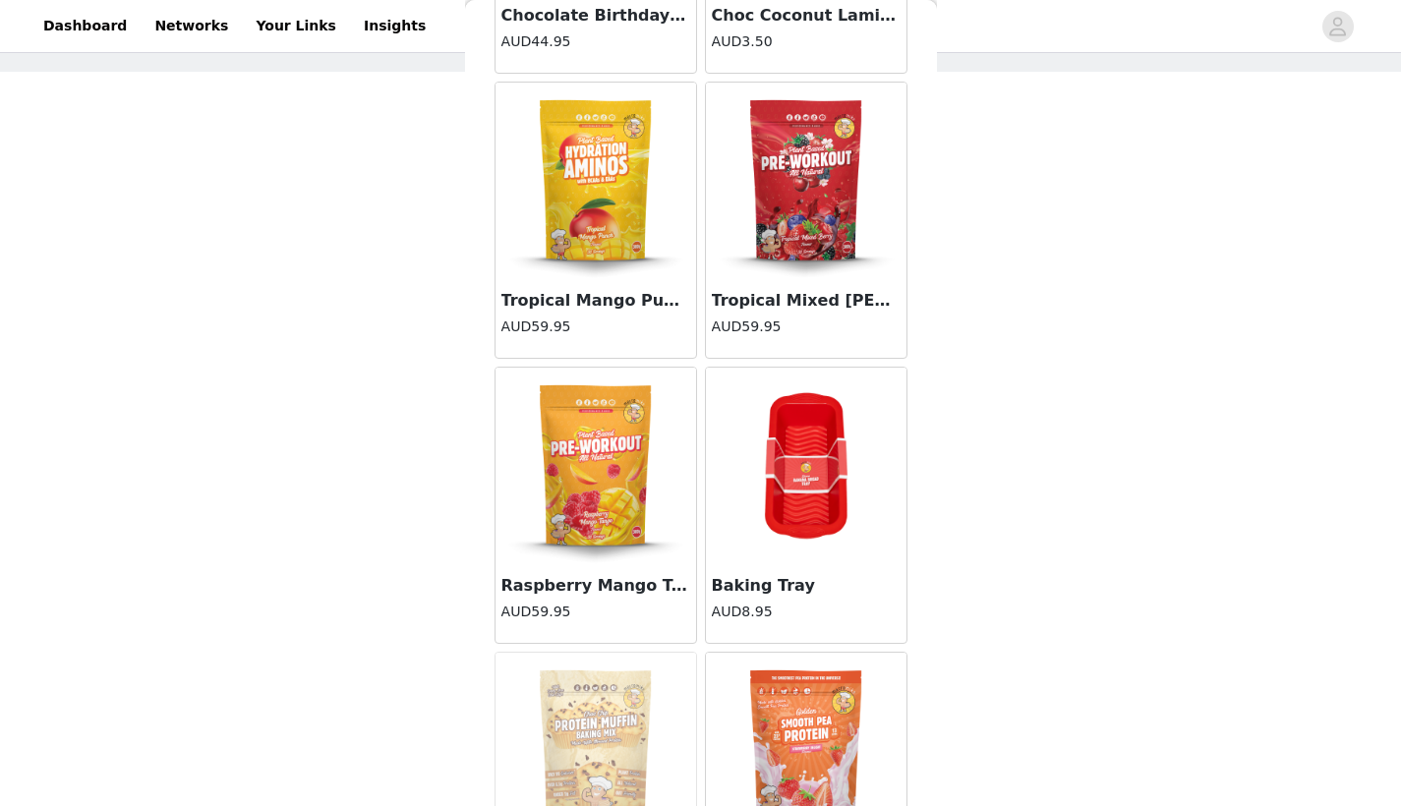
click at [599, 619] on h4 "AUD59.95" at bounding box center [595, 612] width 189 height 21
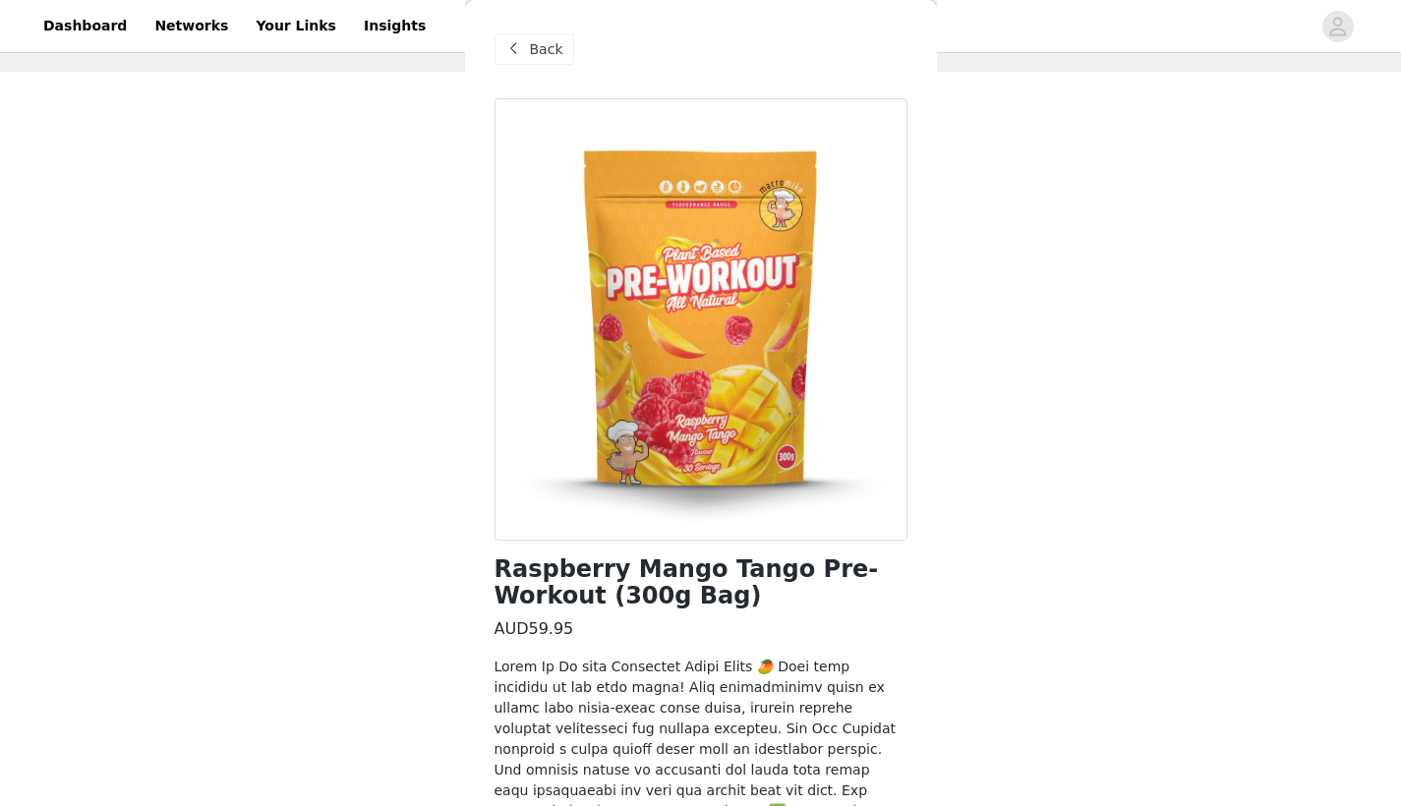
scroll to position [0, 0]
click at [516, 41] on span at bounding box center [514, 49] width 24 height 24
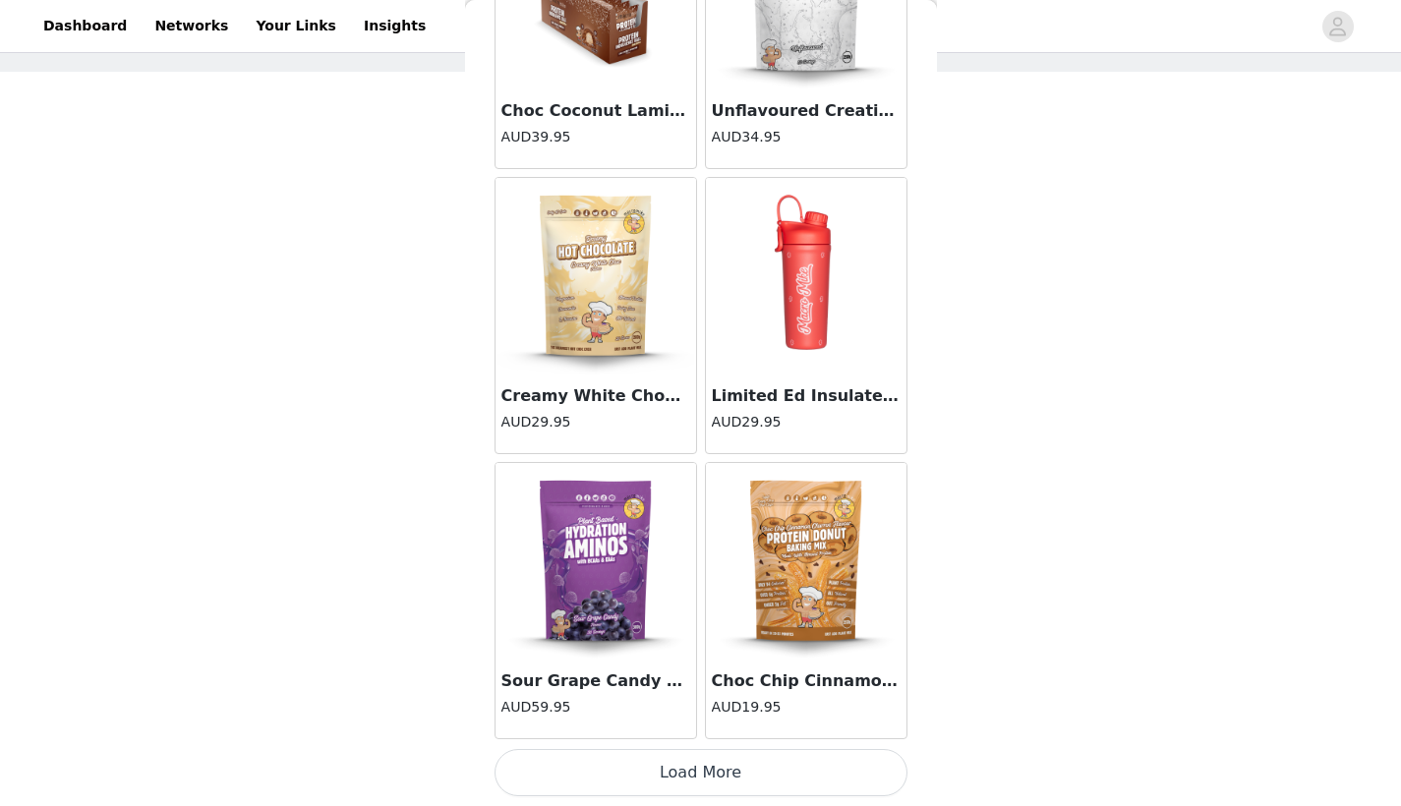
scroll to position [16461, 0]
click at [601, 766] on button "Load More" at bounding box center [701, 772] width 413 height 47
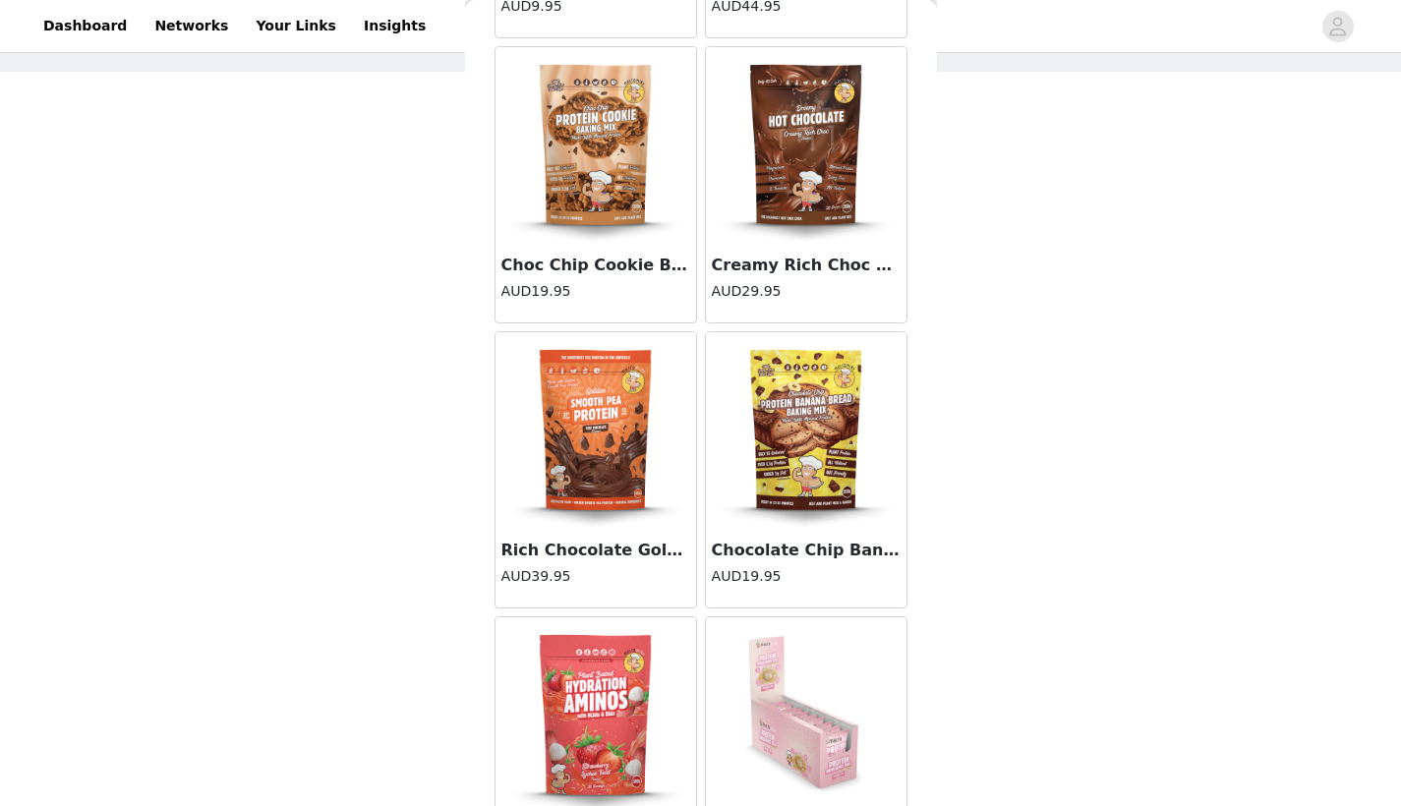
scroll to position [15451, 0]
click at [601, 464] on img at bounding box center [596, 430] width 197 height 197
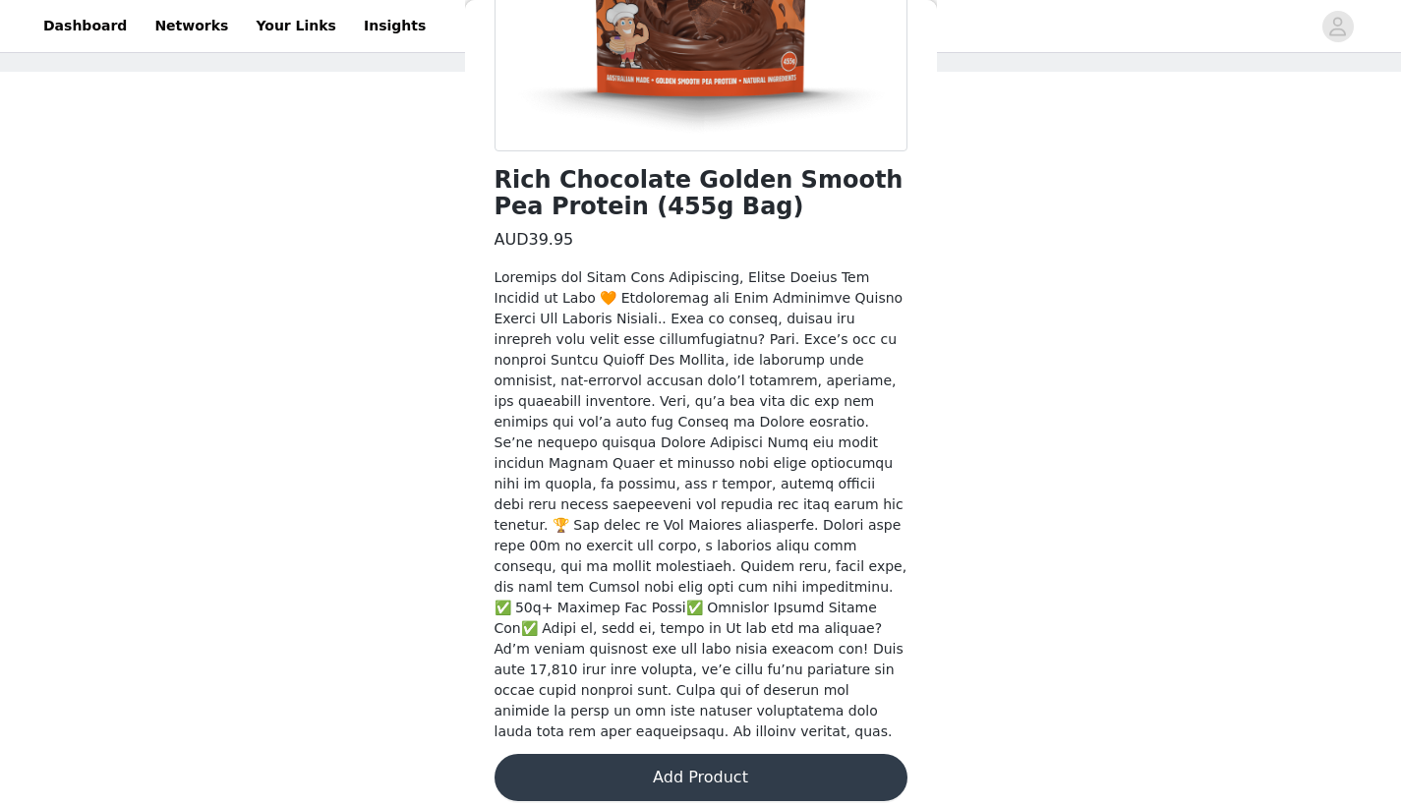
scroll to position [387, 0]
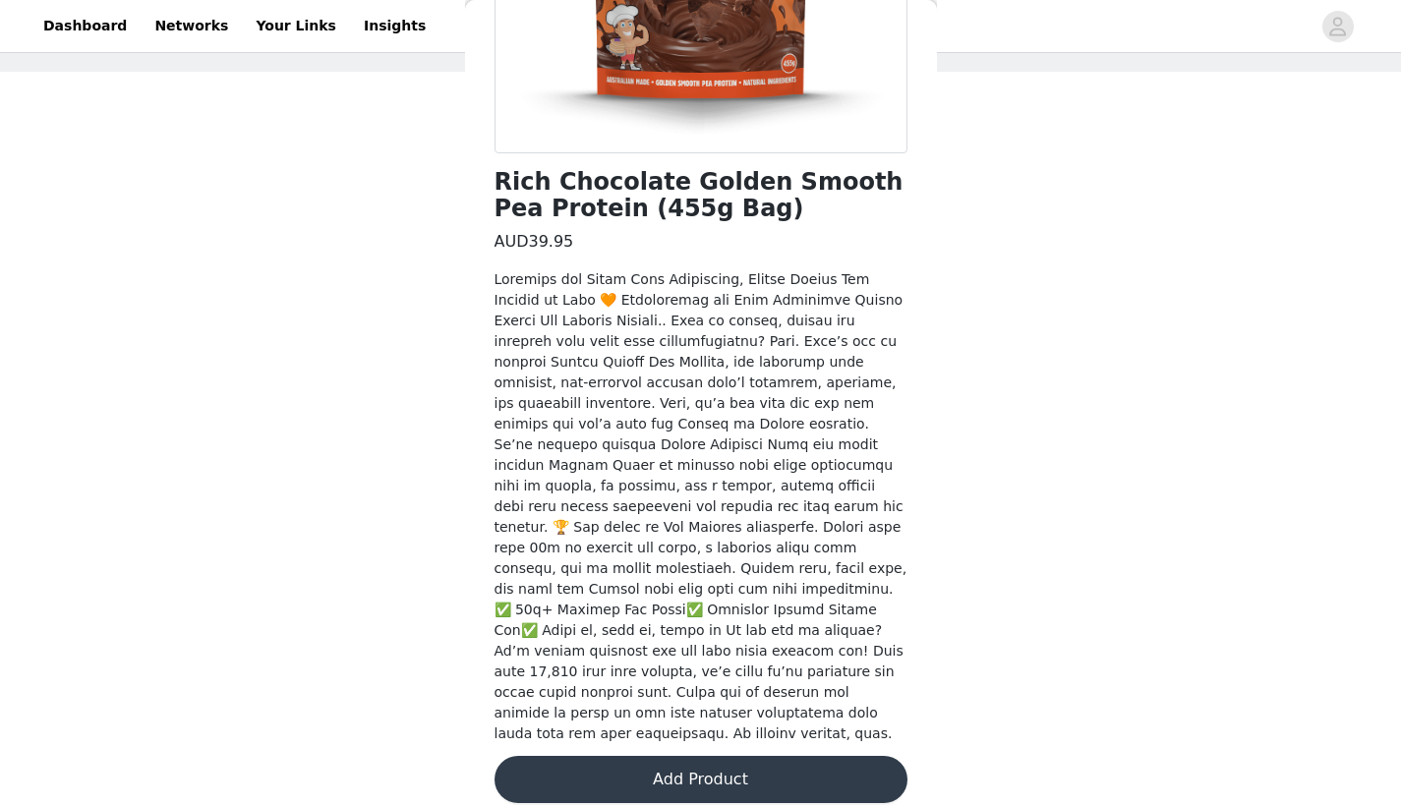
click at [648, 756] on button "Add Product" at bounding box center [701, 779] width 413 height 47
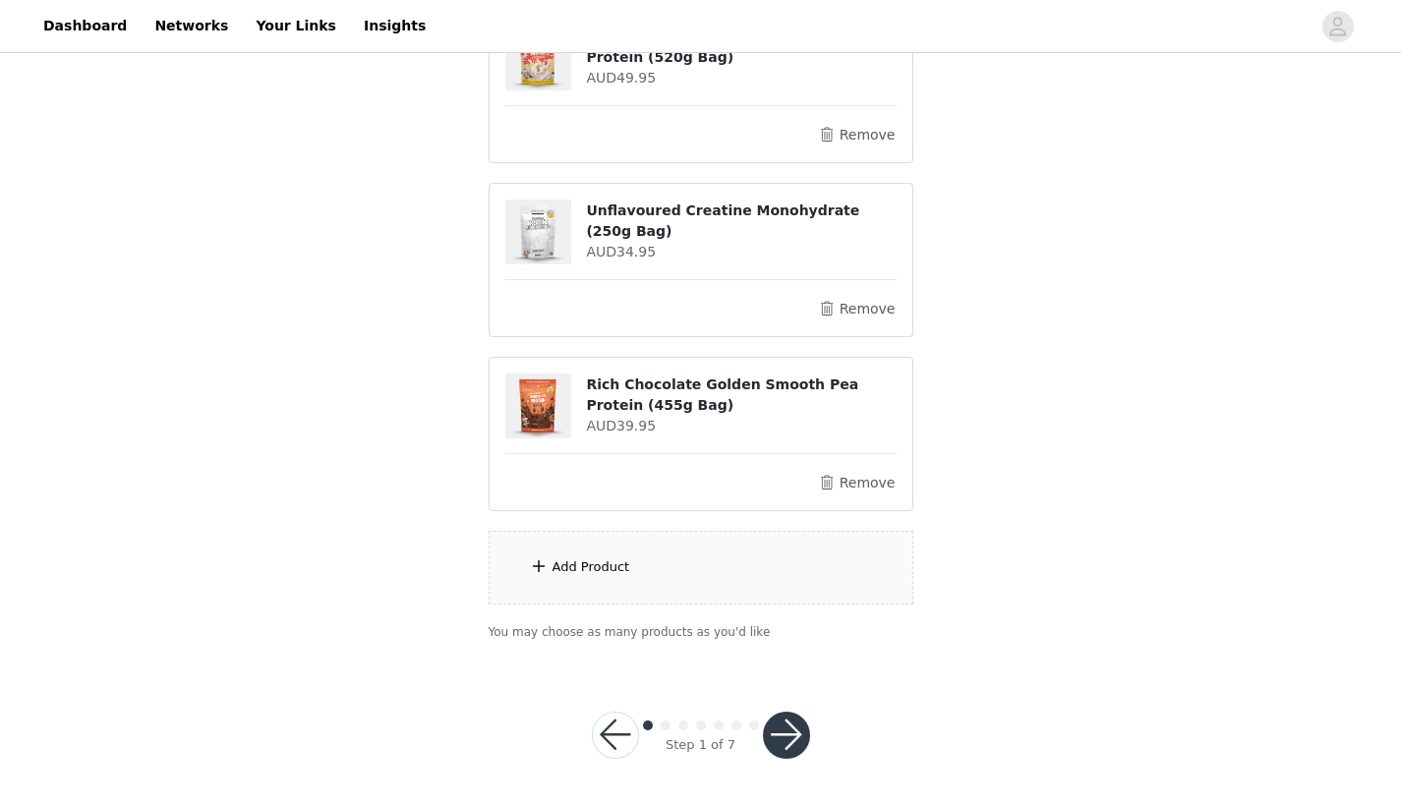
scroll to position [436, 0]
click at [667, 607] on section "Choose as many products as you'd like, up to AUD250.00. 4 Selected Remaining Fu…" at bounding box center [701, 195] width 472 height 943
click at [663, 563] on div "Add Product" at bounding box center [701, 569] width 425 height 74
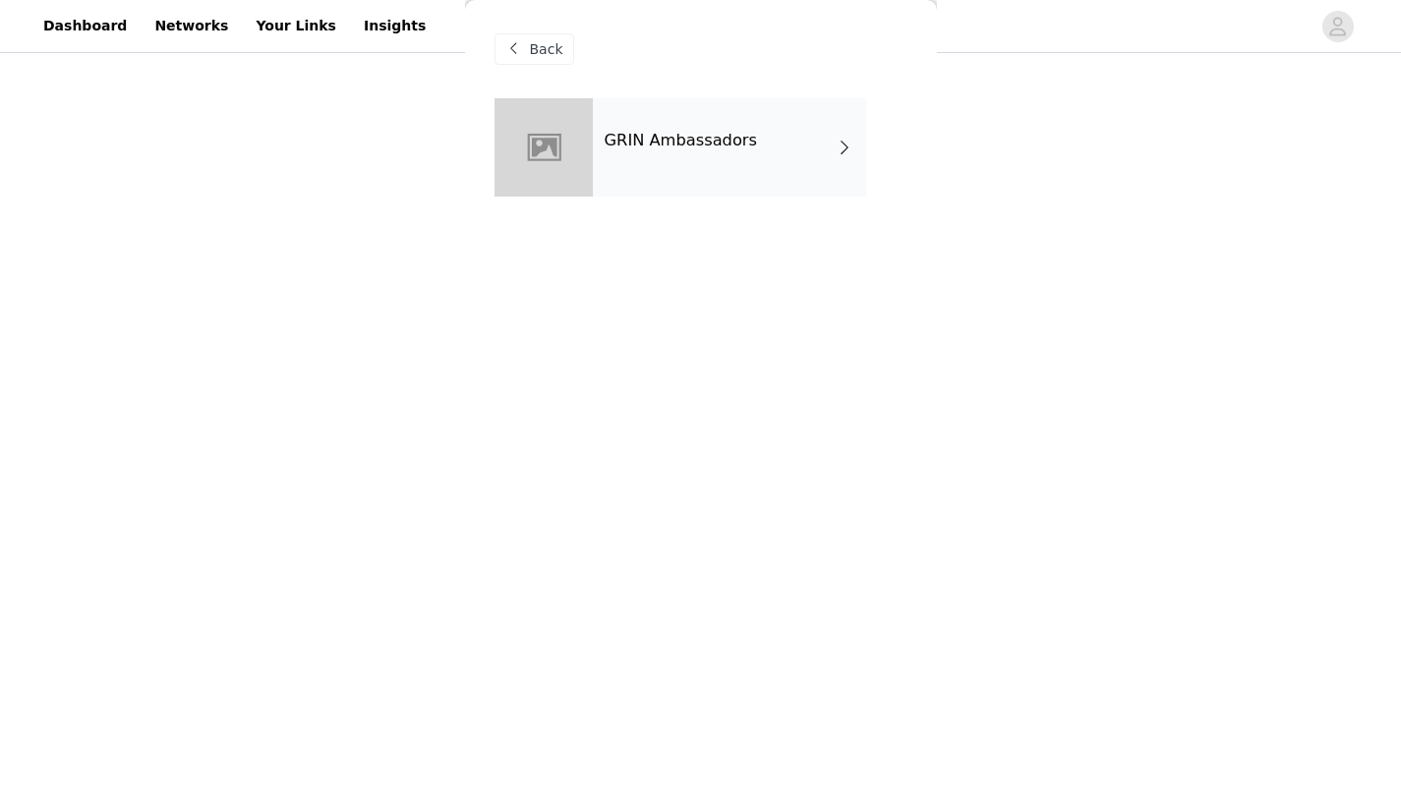
click at [721, 152] on div "GRIN Ambassadors" at bounding box center [729, 147] width 273 height 98
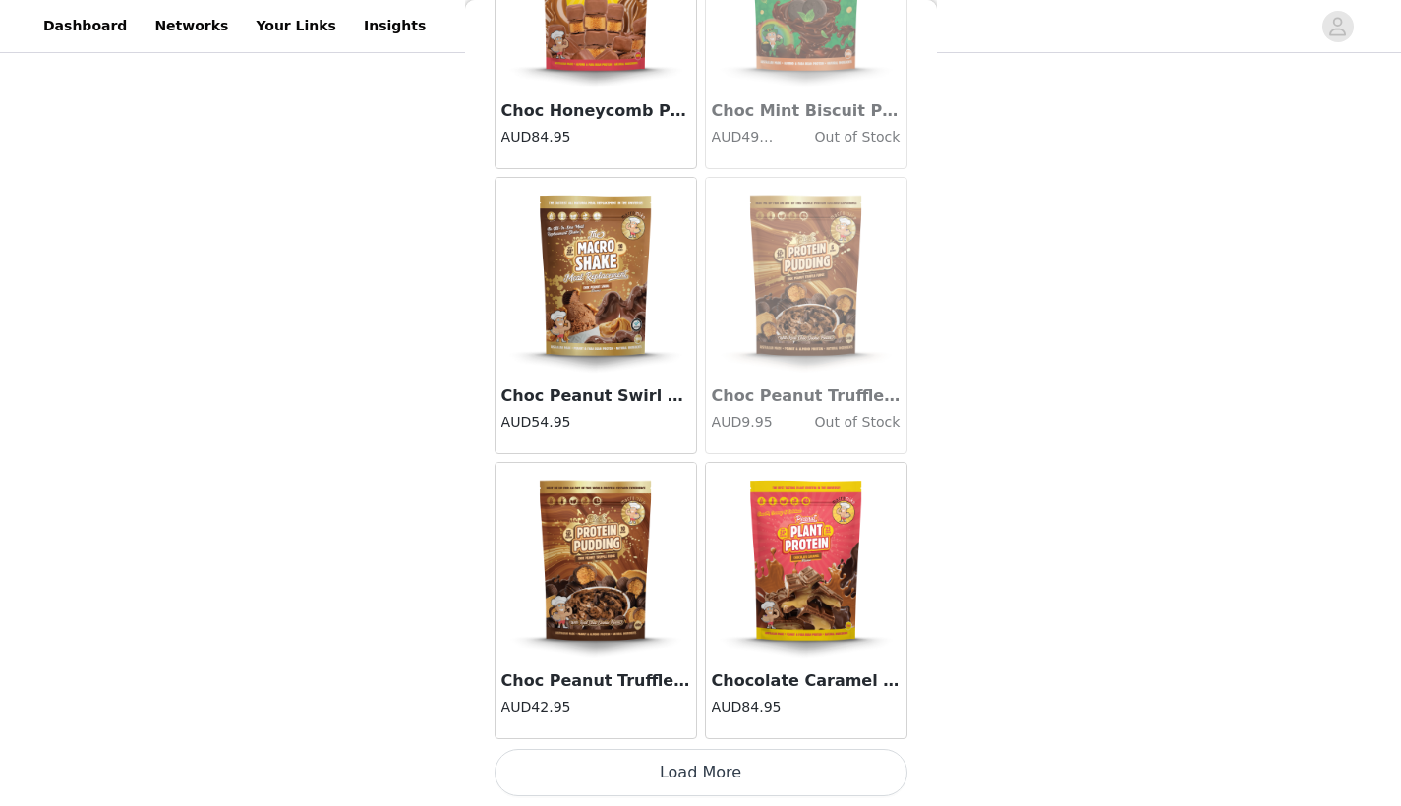
click at [717, 776] on button "Load More" at bounding box center [701, 772] width 413 height 47
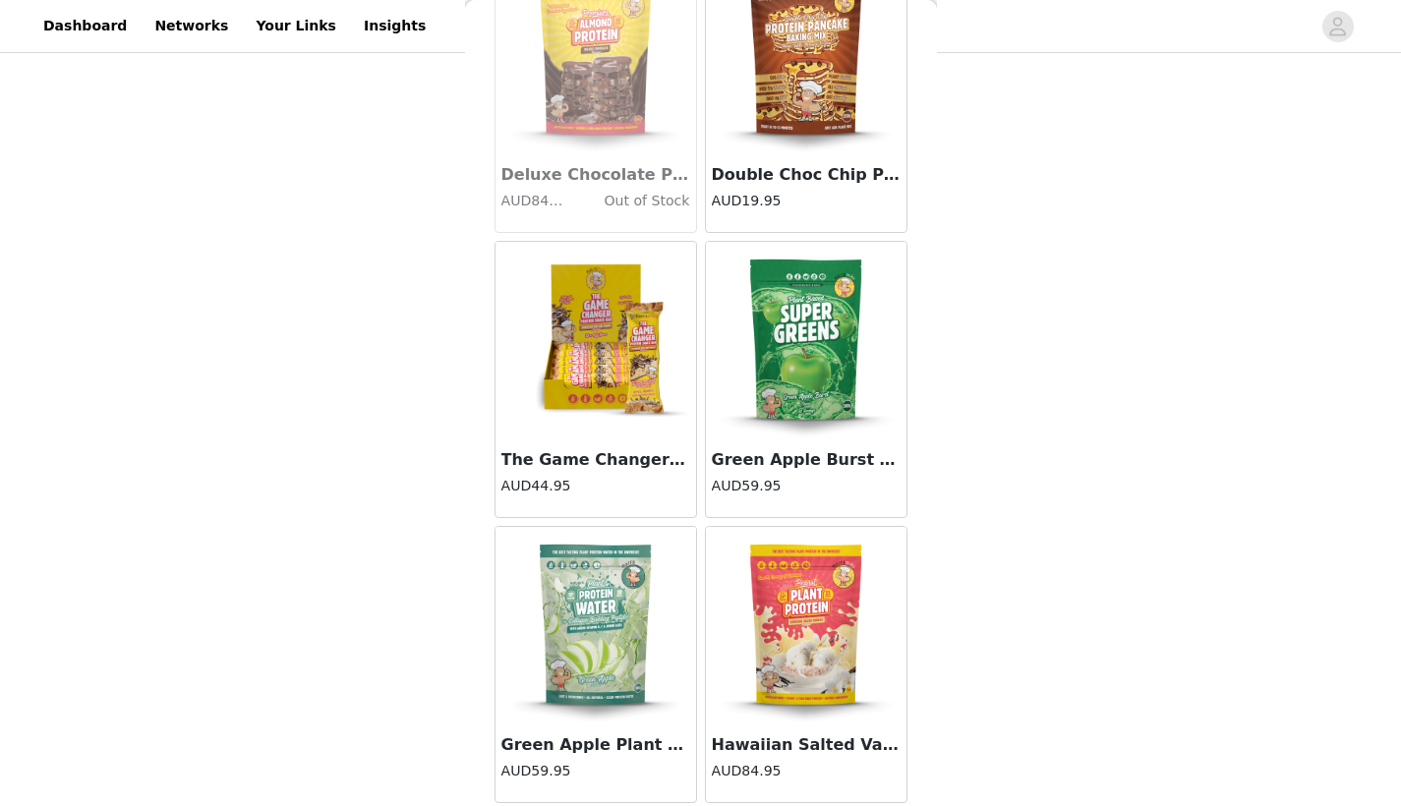
scroll to position [4992, 0]
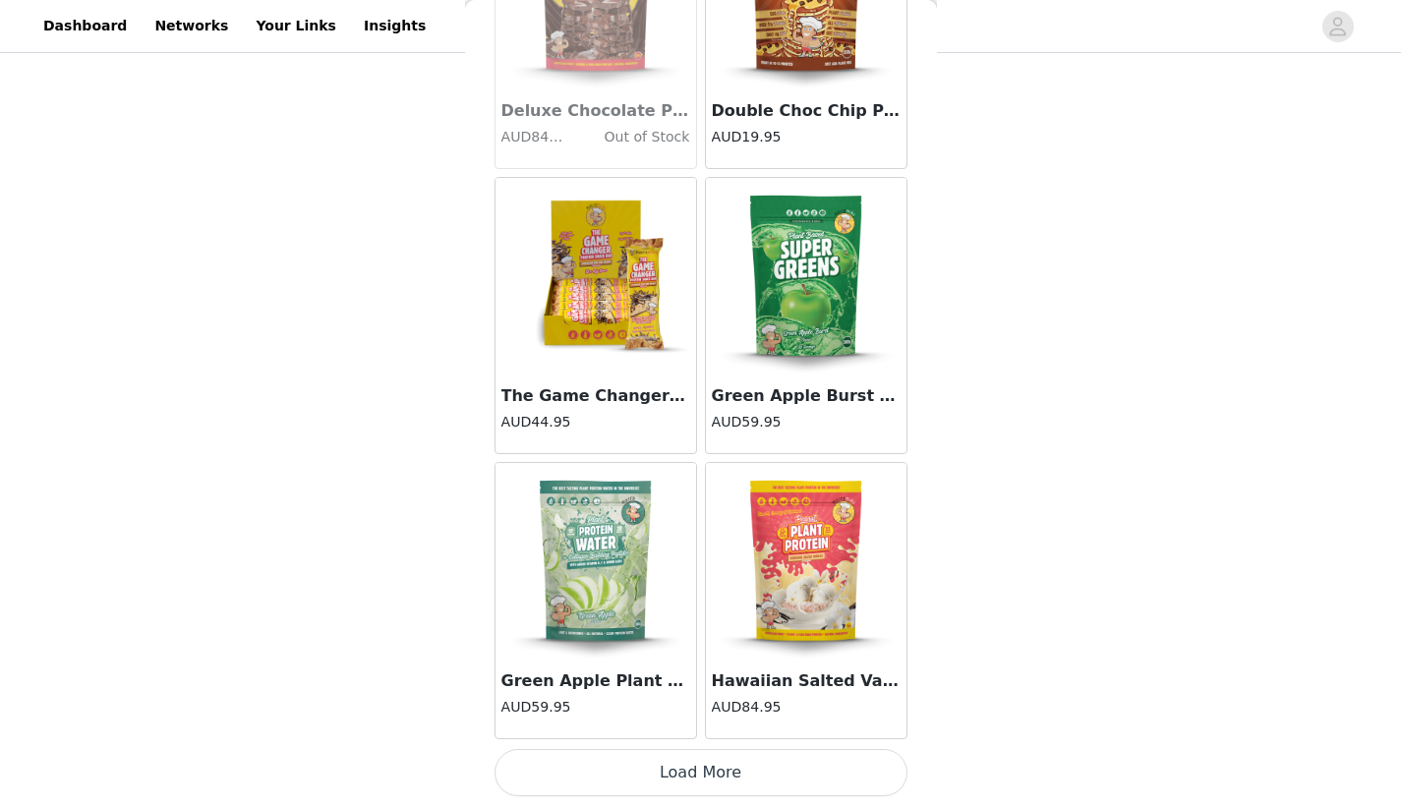
click at [682, 781] on button "Load More" at bounding box center [701, 772] width 413 height 47
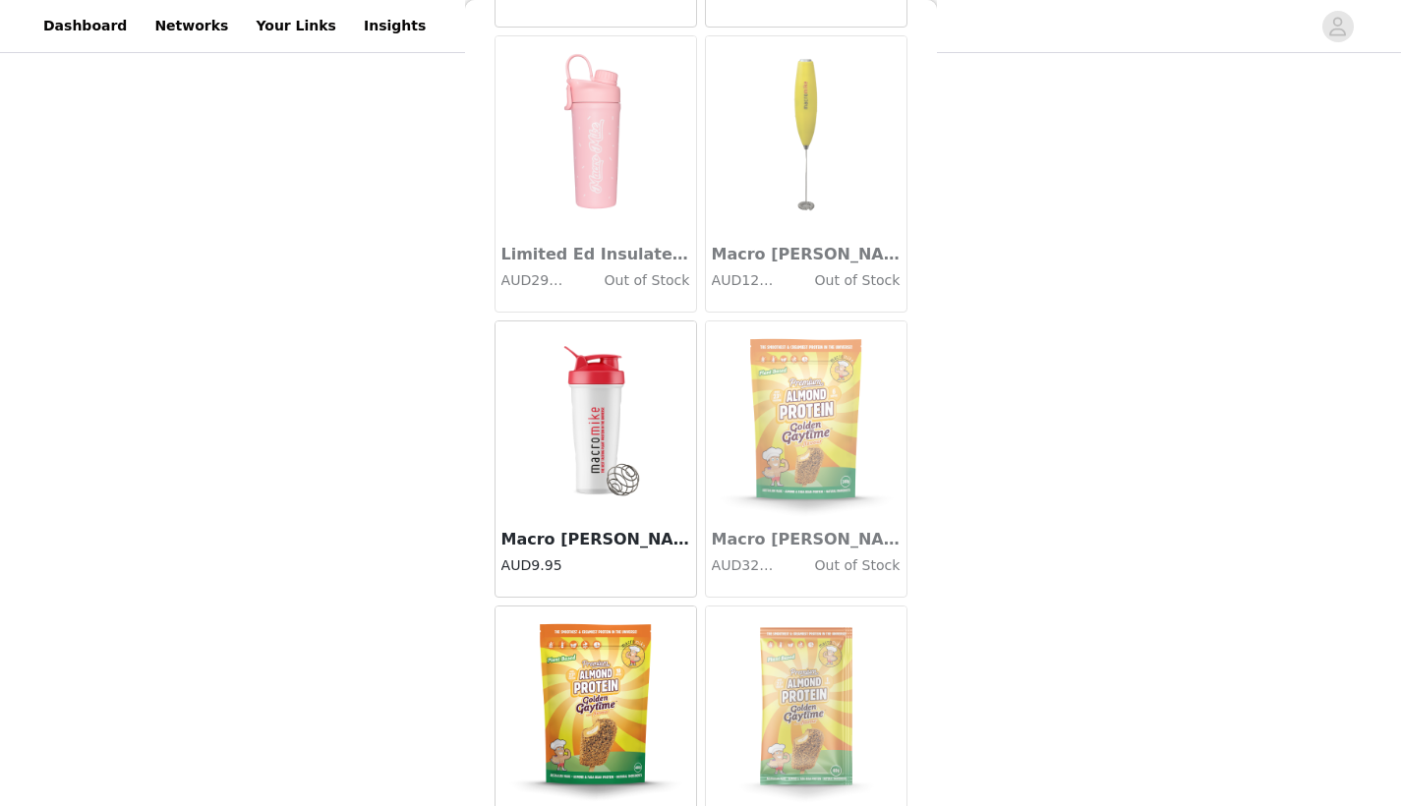
scroll to position [6624, 0]
click at [597, 496] on img at bounding box center [596, 418] width 197 height 197
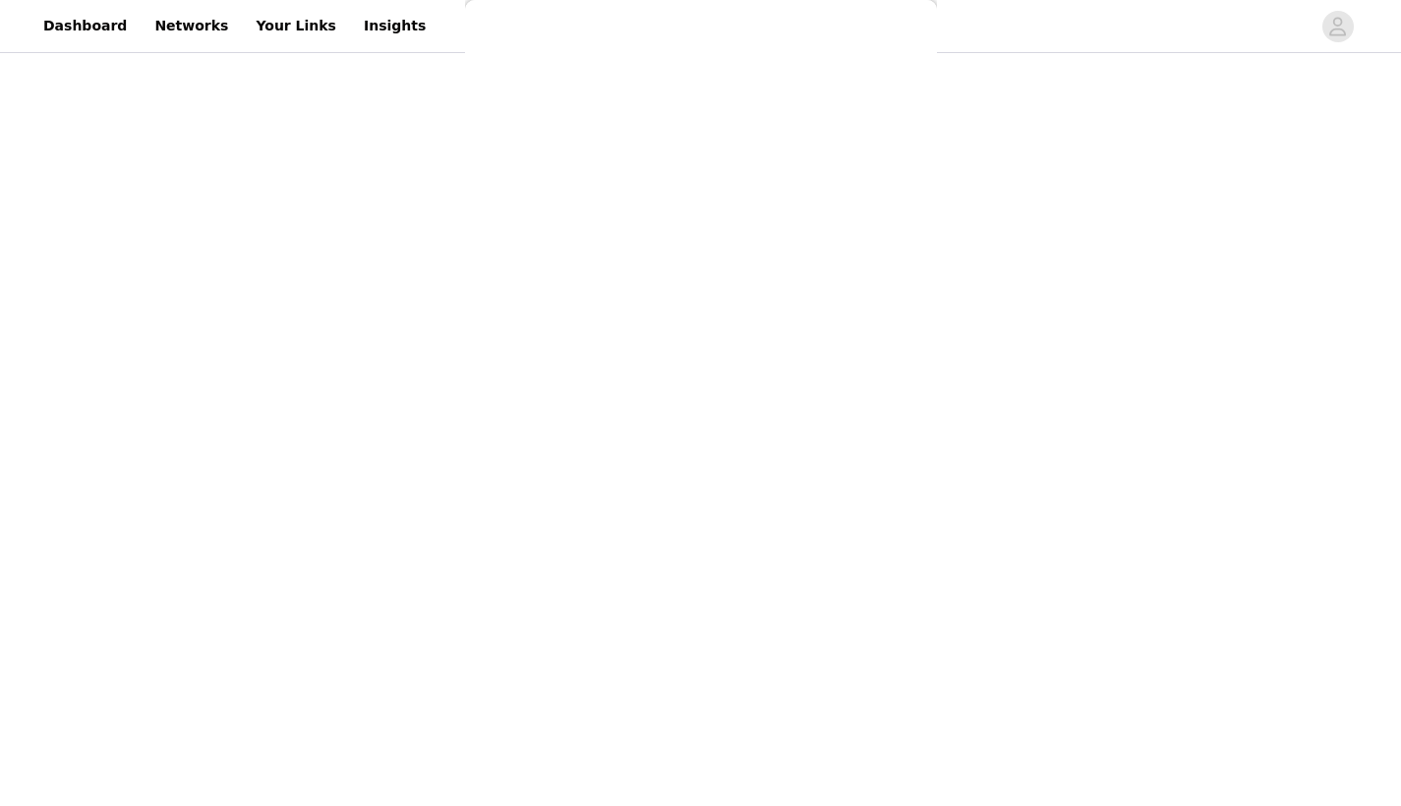
scroll to position [175, 0]
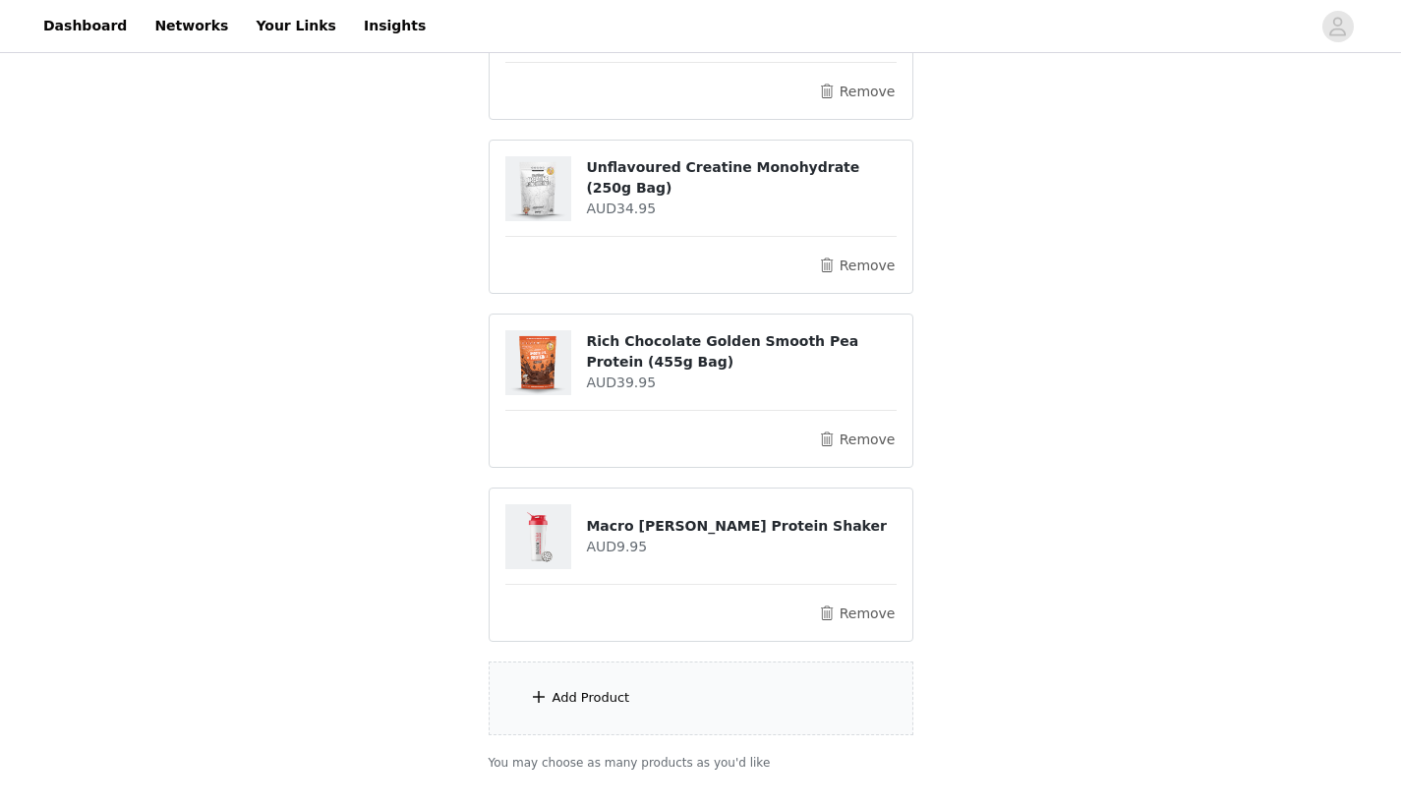
scroll to position [492, 0]
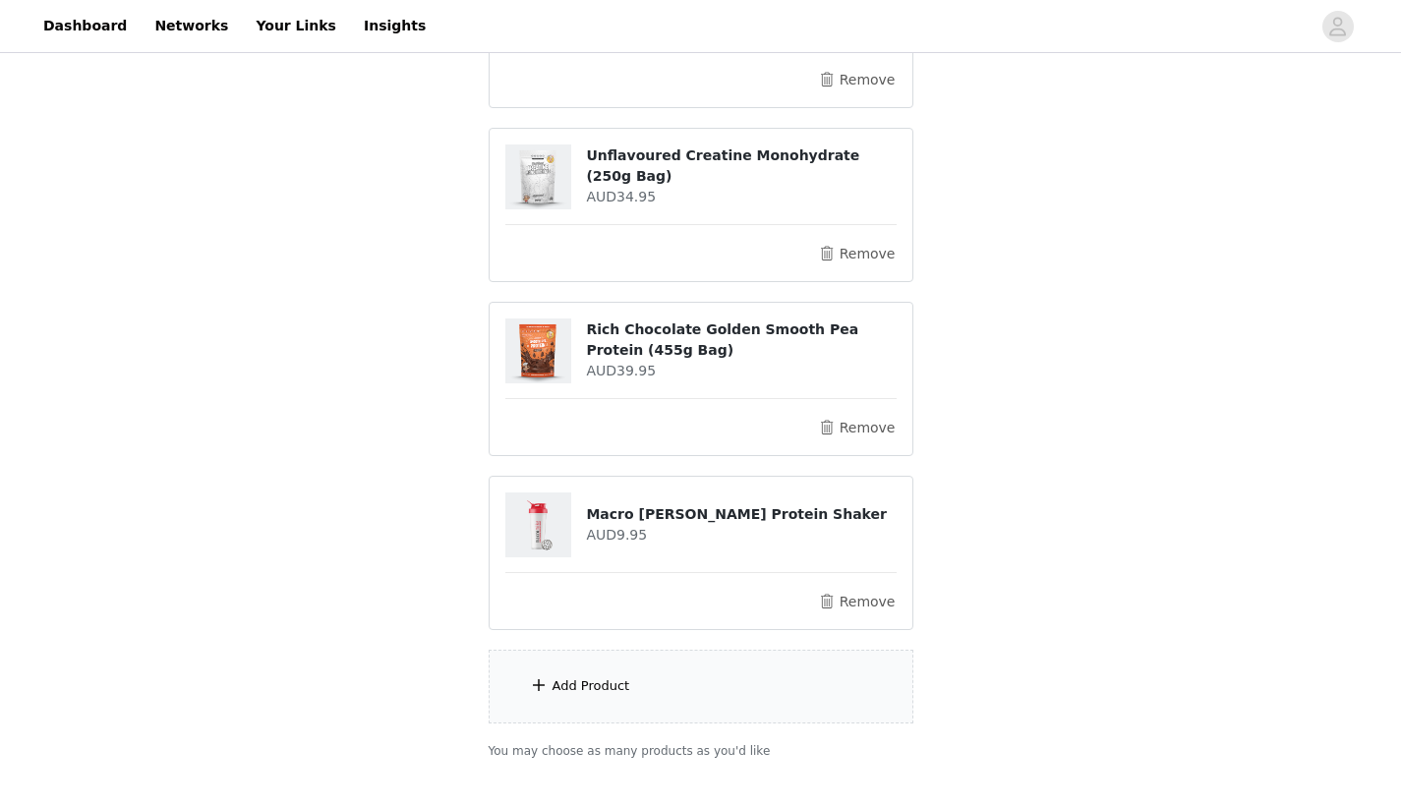
click at [631, 668] on div "Add Product" at bounding box center [701, 687] width 425 height 74
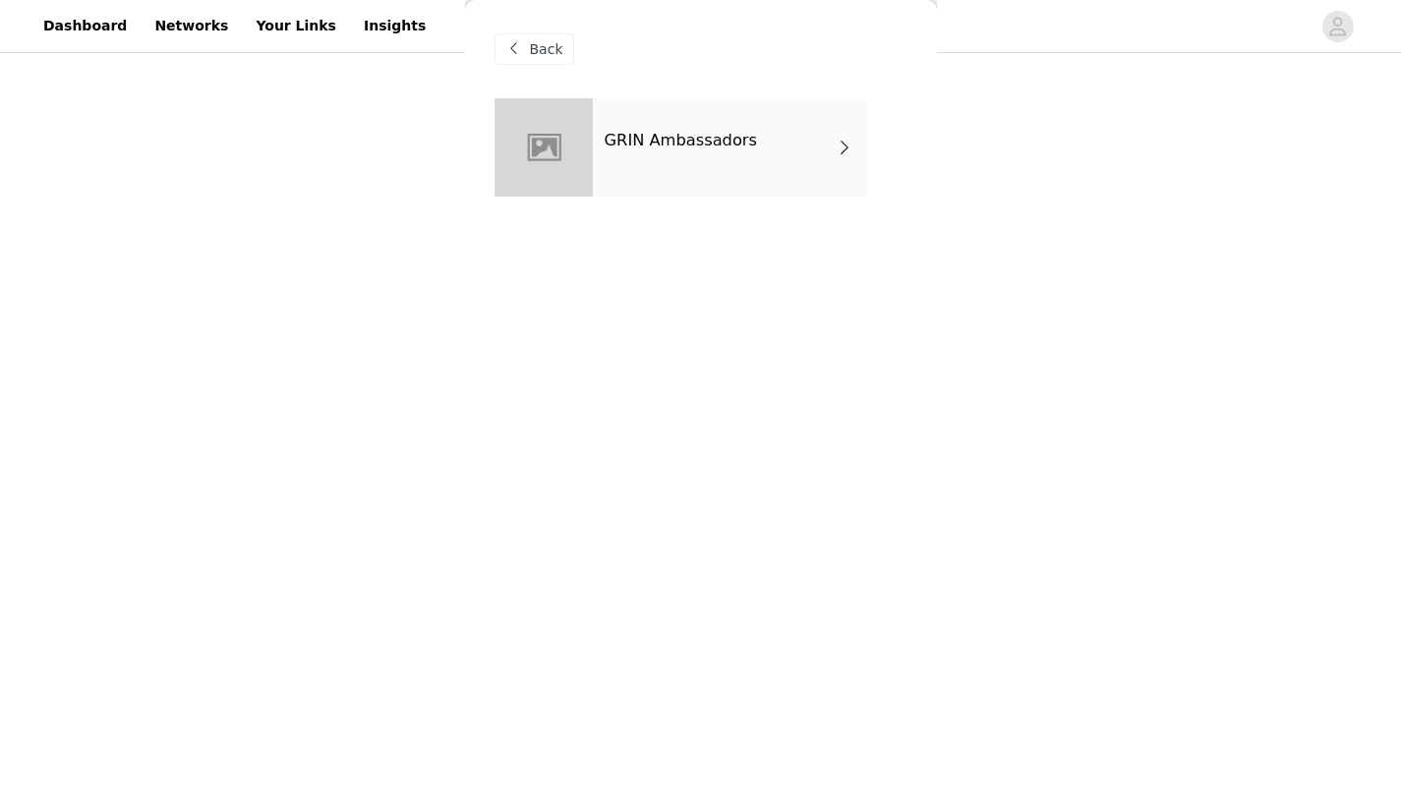
click at [706, 150] on div "GRIN Ambassadors" at bounding box center [729, 147] width 273 height 98
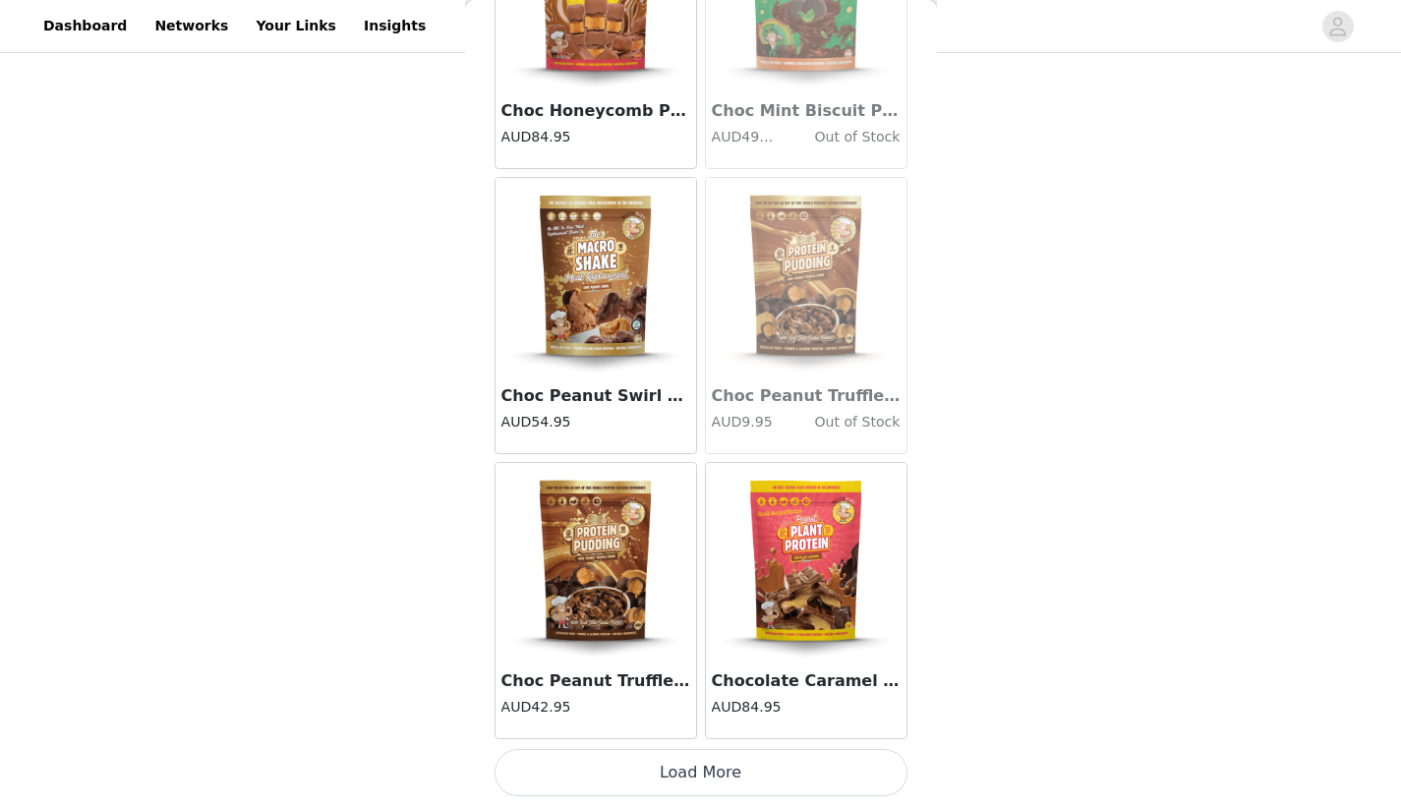
click at [687, 781] on button "Load More" at bounding box center [701, 772] width 413 height 47
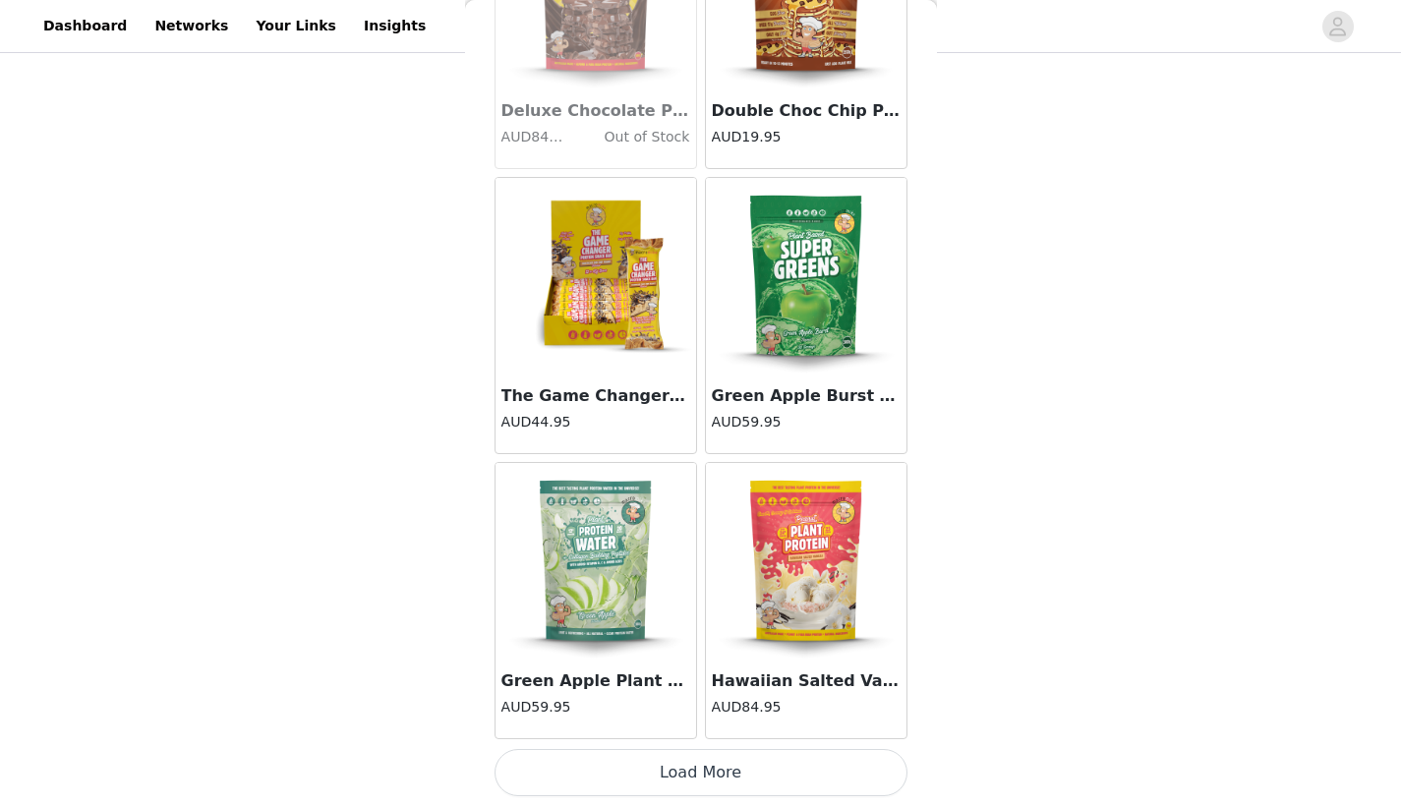
scroll to position [610, 0]
click at [651, 779] on button "Load More" at bounding box center [701, 772] width 413 height 47
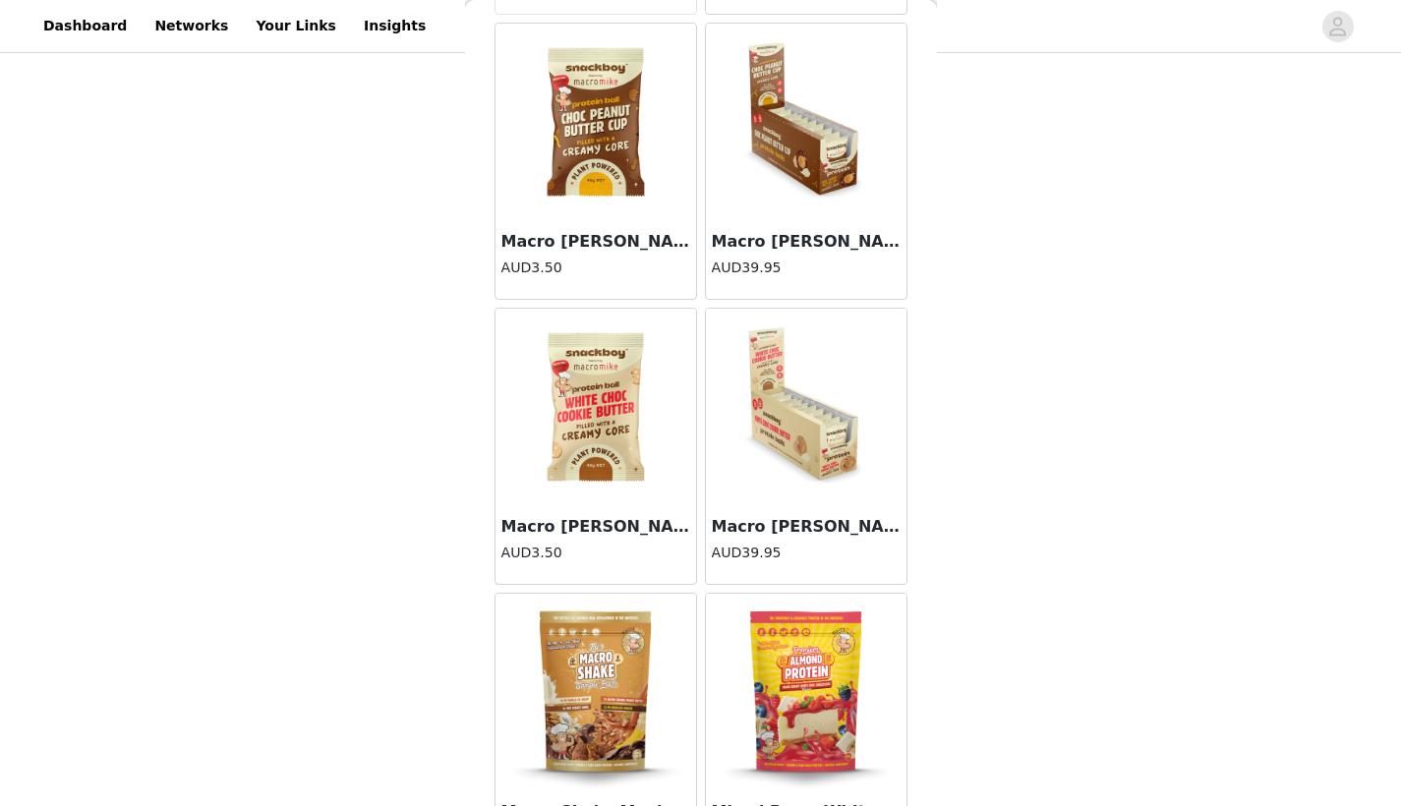
scroll to position [7777, 0]
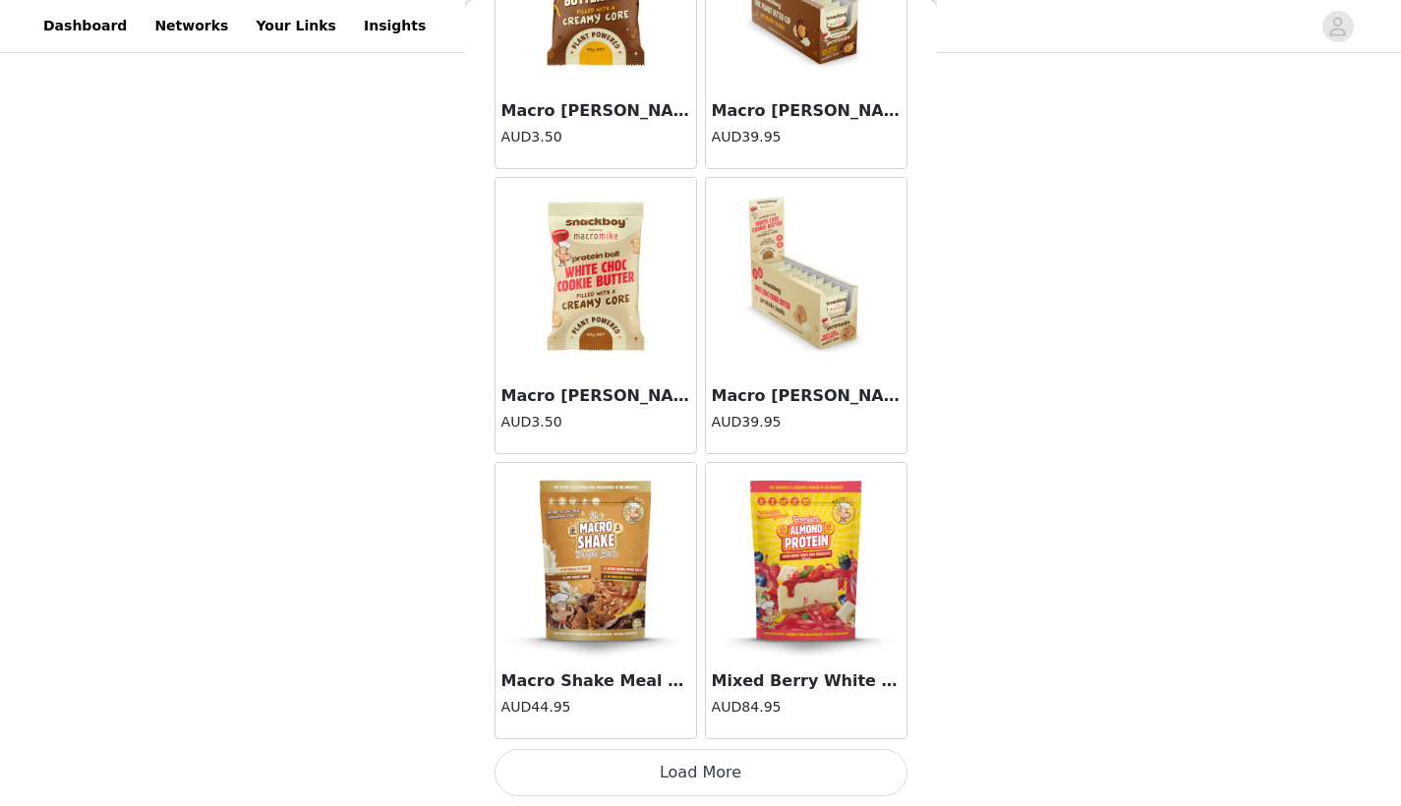
click at [673, 762] on button "Load More" at bounding box center [701, 772] width 413 height 47
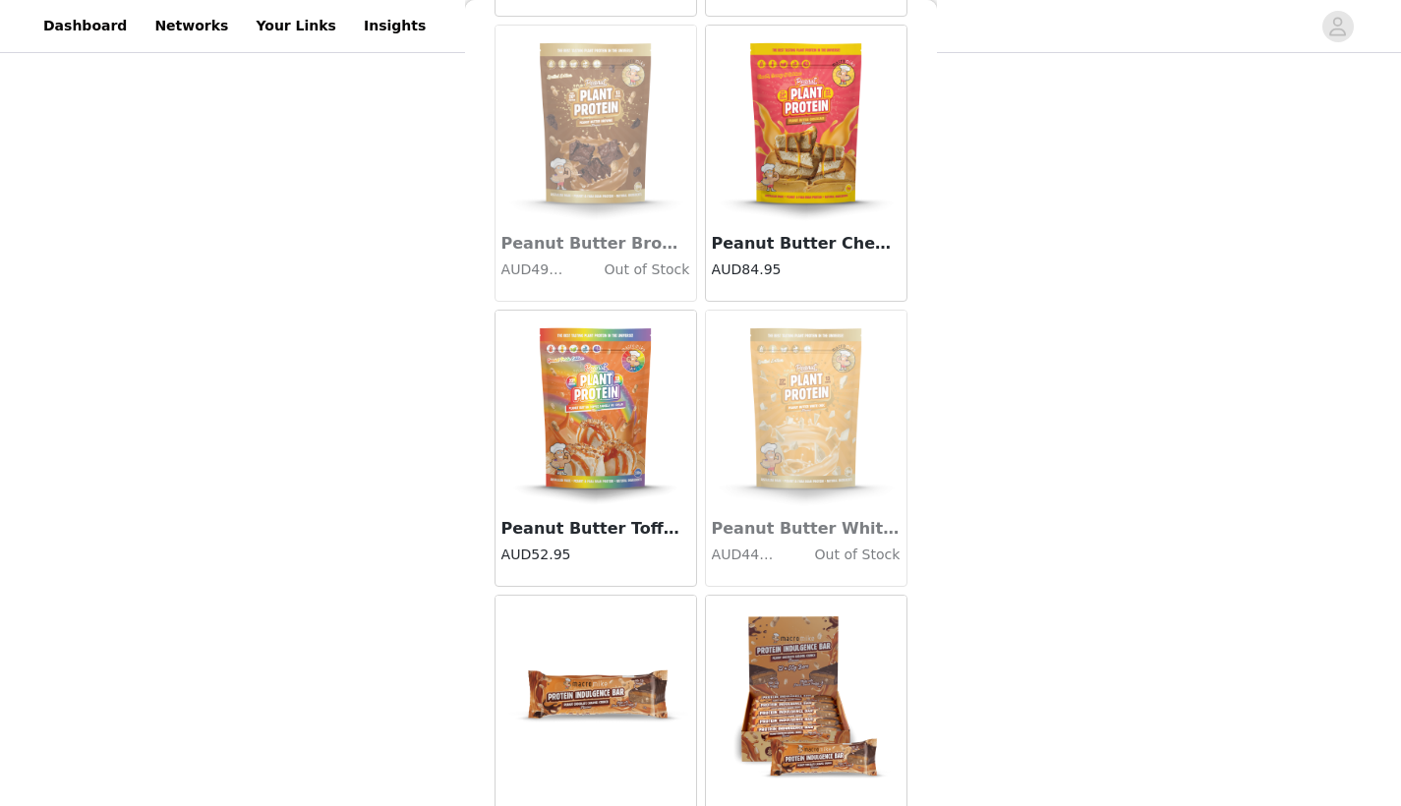
scroll to position [10341, 0]
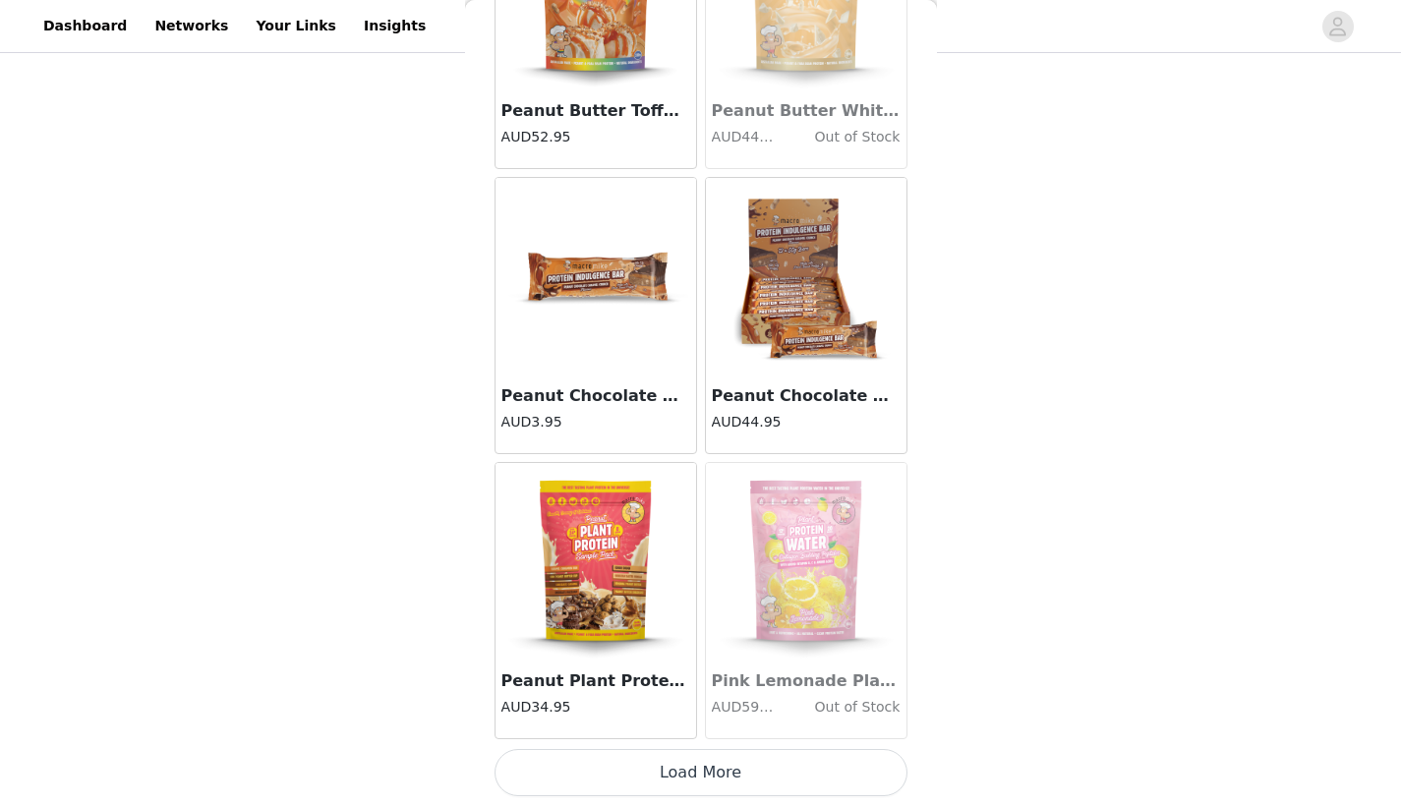
click at [667, 768] on button "Load More" at bounding box center [701, 772] width 413 height 47
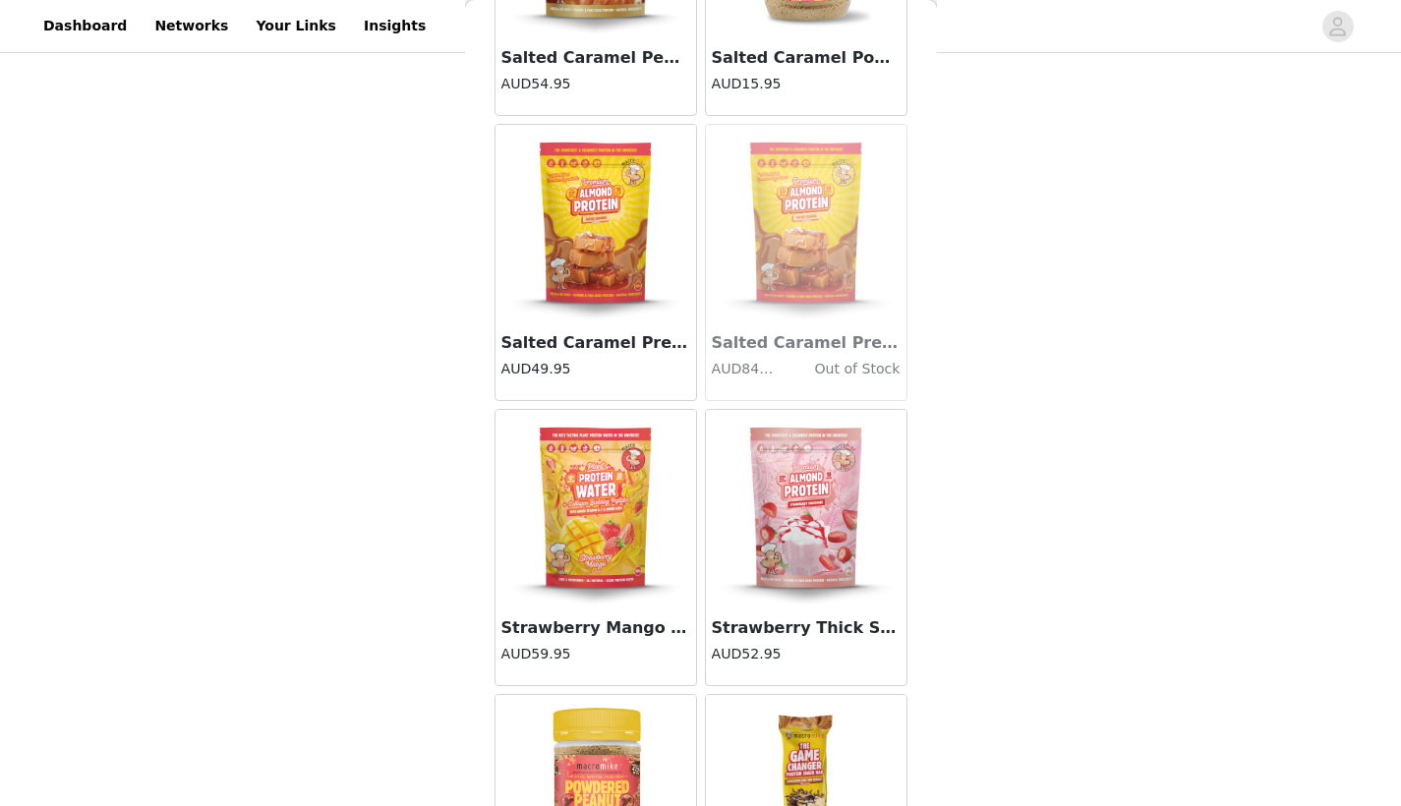
scroll to position [11965, 0]
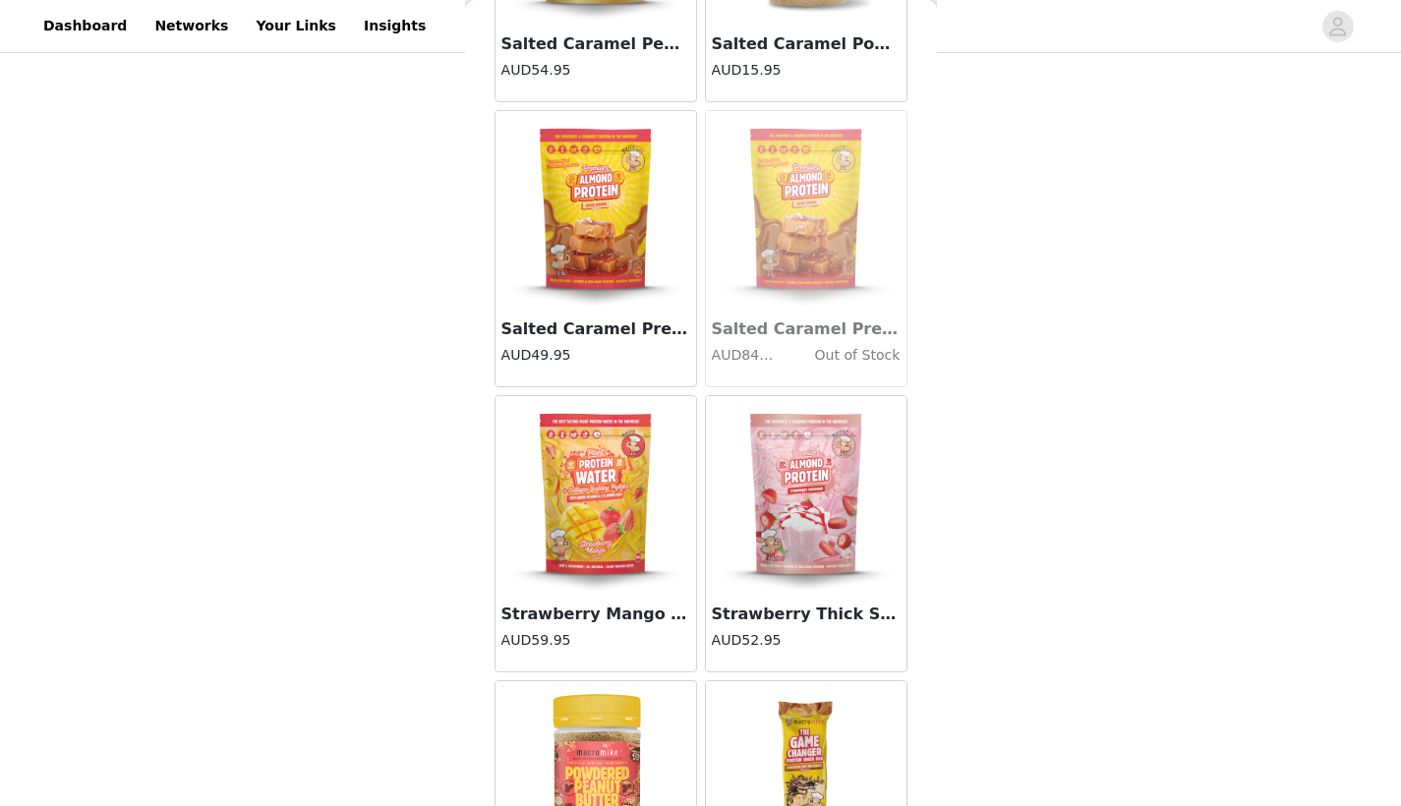
click at [833, 617] on h3 "Strawberry Thick Shake Premium Almond Protein (400g Bag)" at bounding box center [806, 615] width 189 height 24
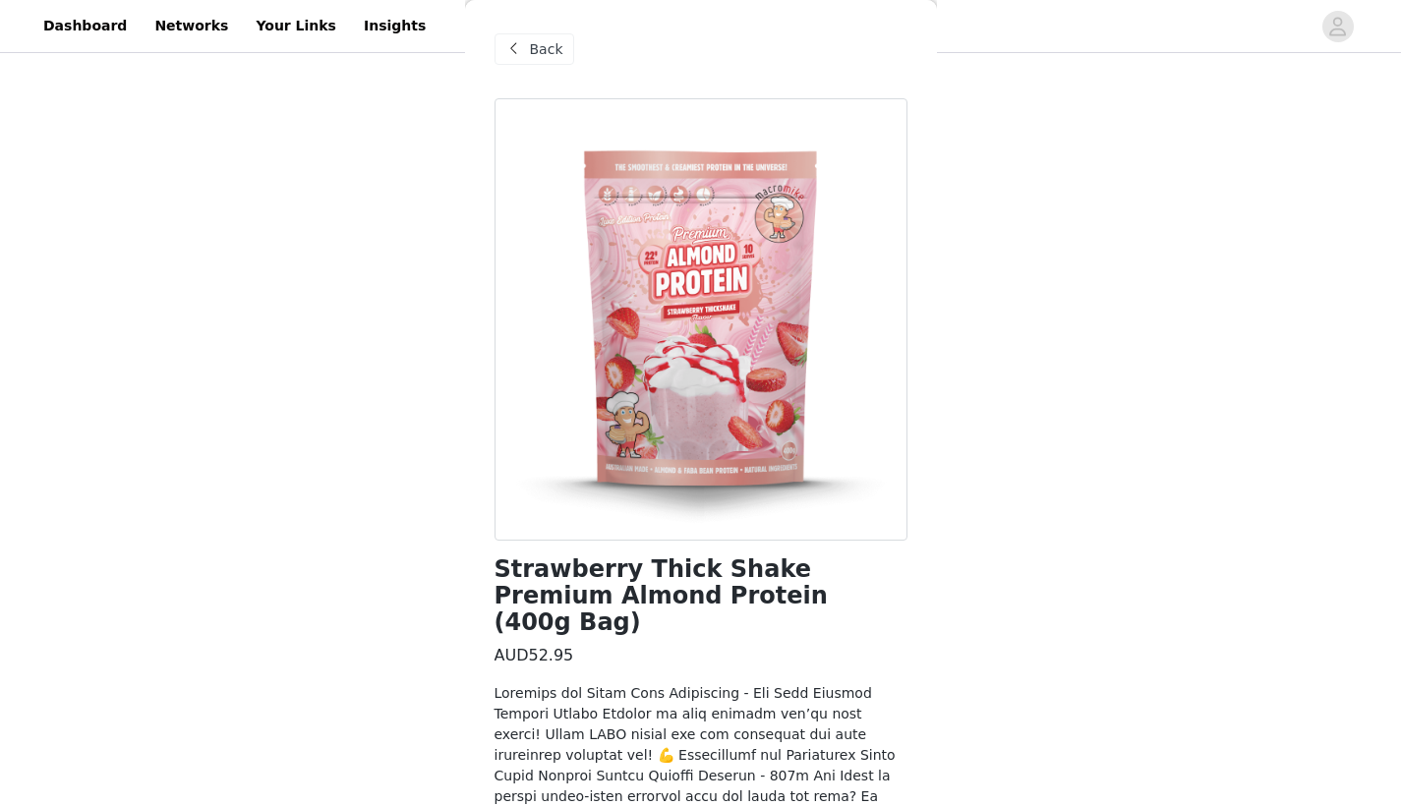
scroll to position [0, 0]
click at [522, 36] on div "Back" at bounding box center [535, 48] width 80 height 31
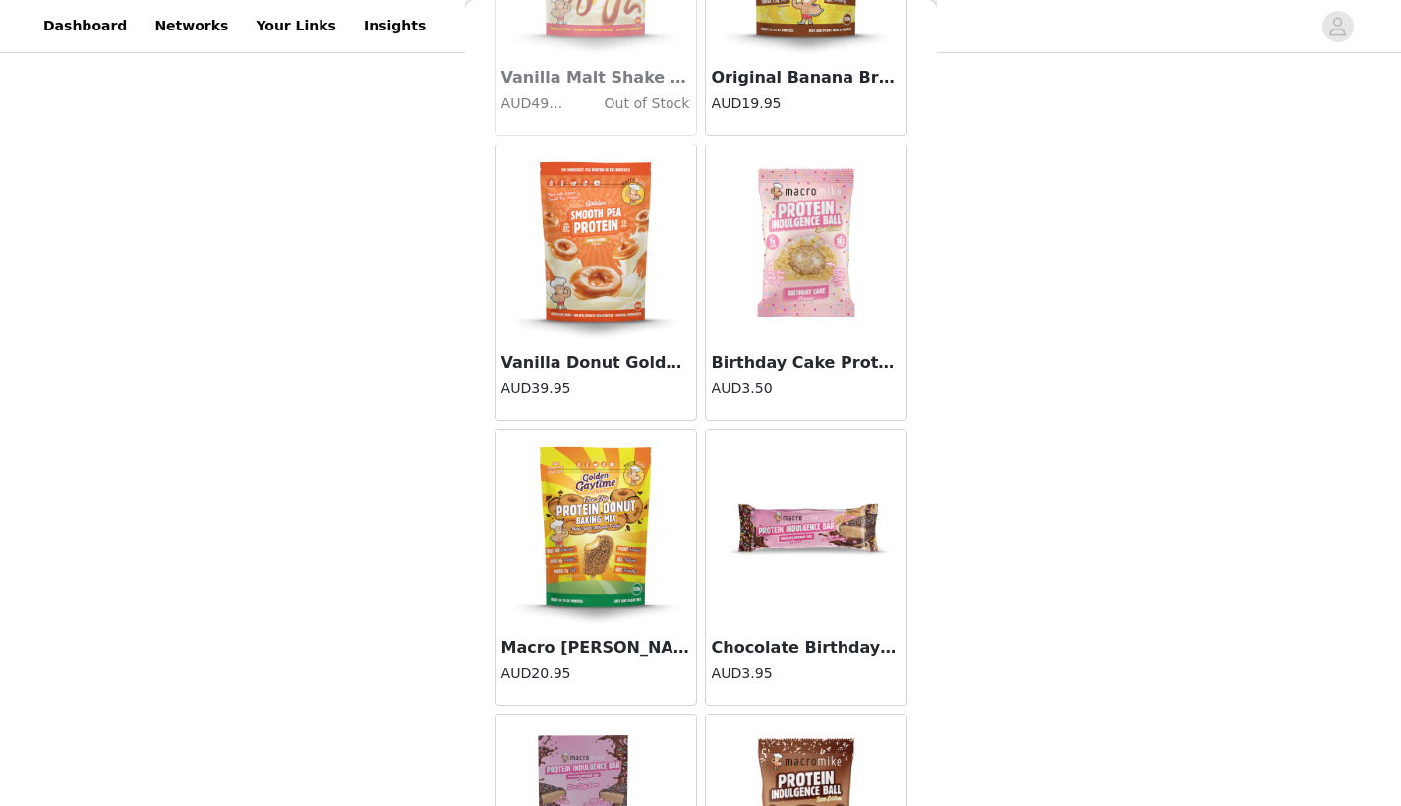
scroll to position [13357, 0]
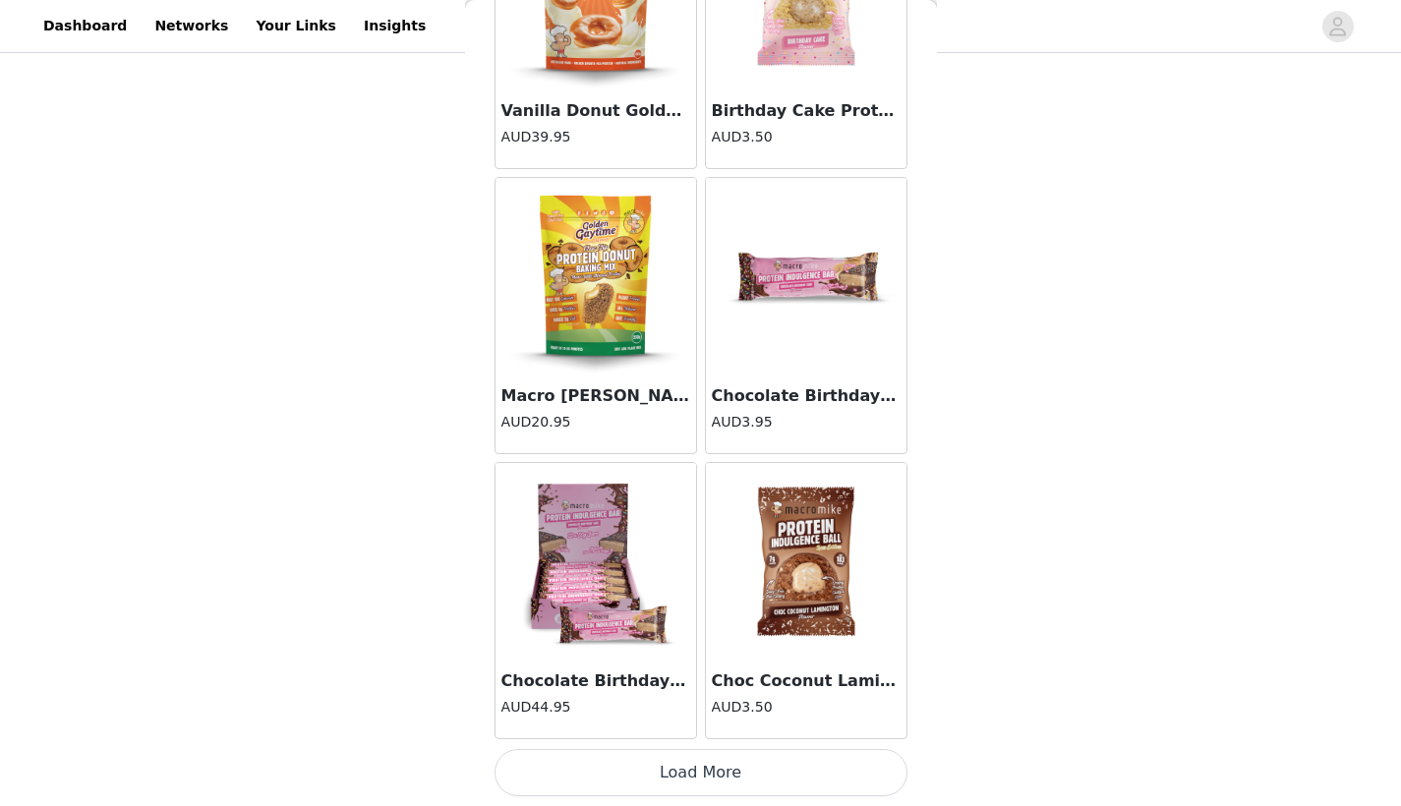
click at [686, 793] on button "Load More" at bounding box center [701, 772] width 413 height 47
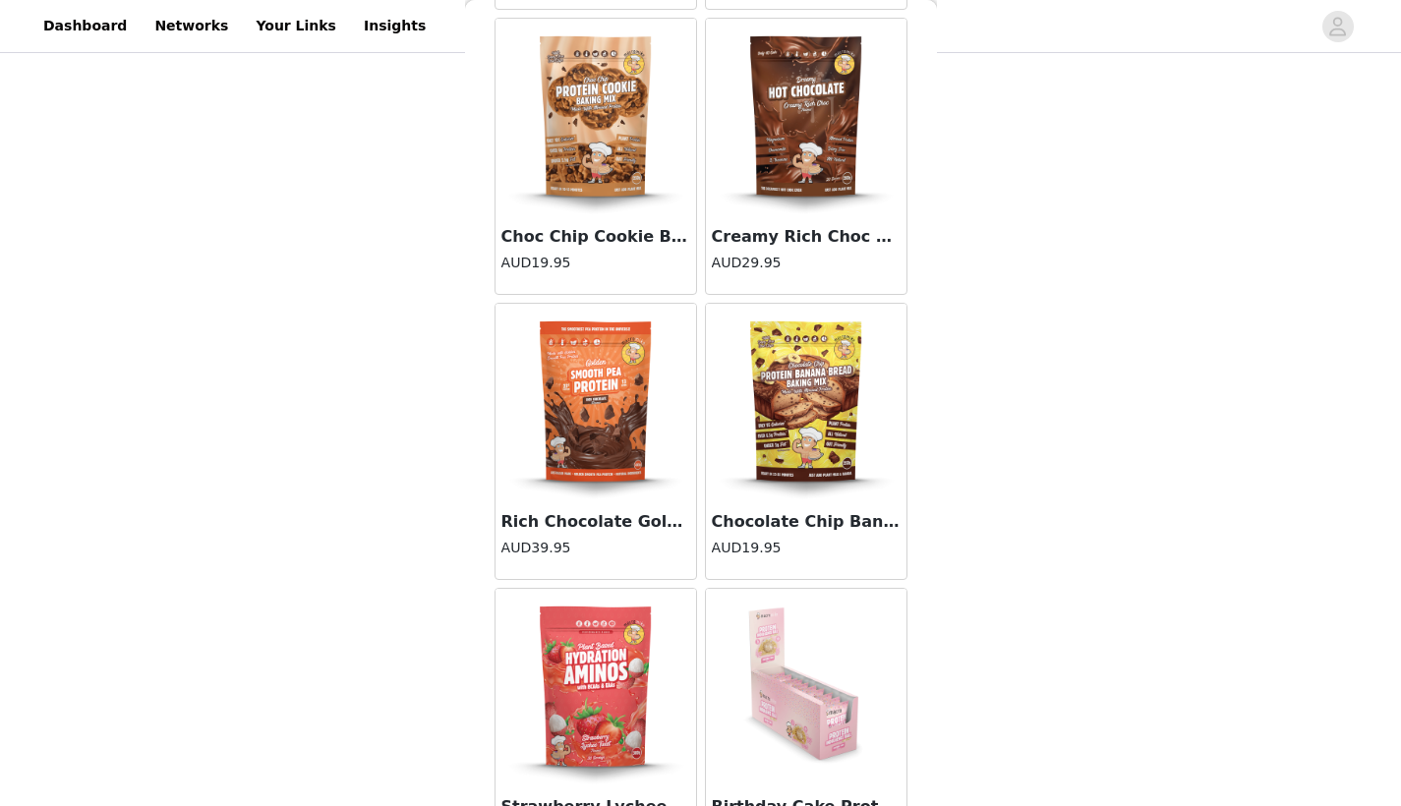
scroll to position [15479, 0]
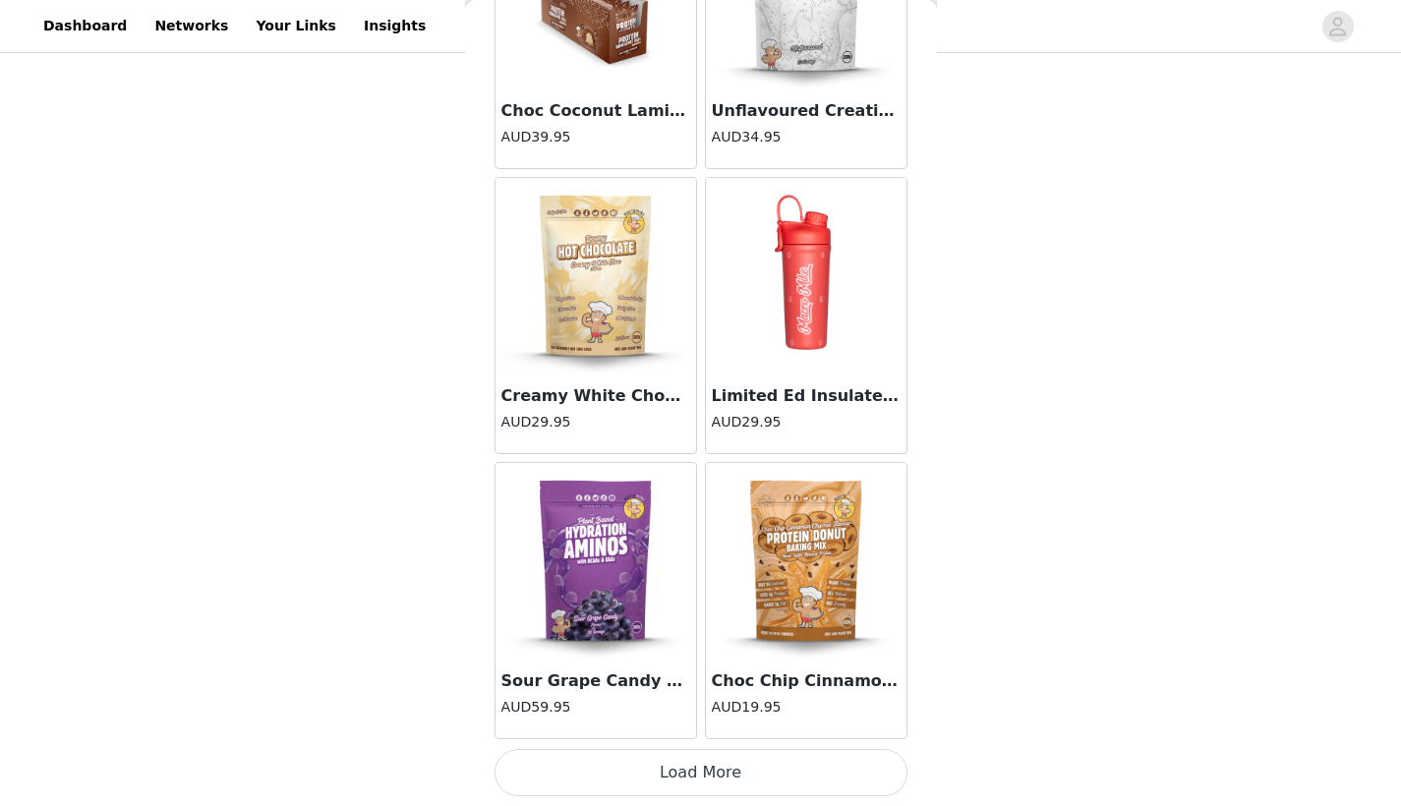
click at [652, 786] on button "Load More" at bounding box center [701, 772] width 413 height 47
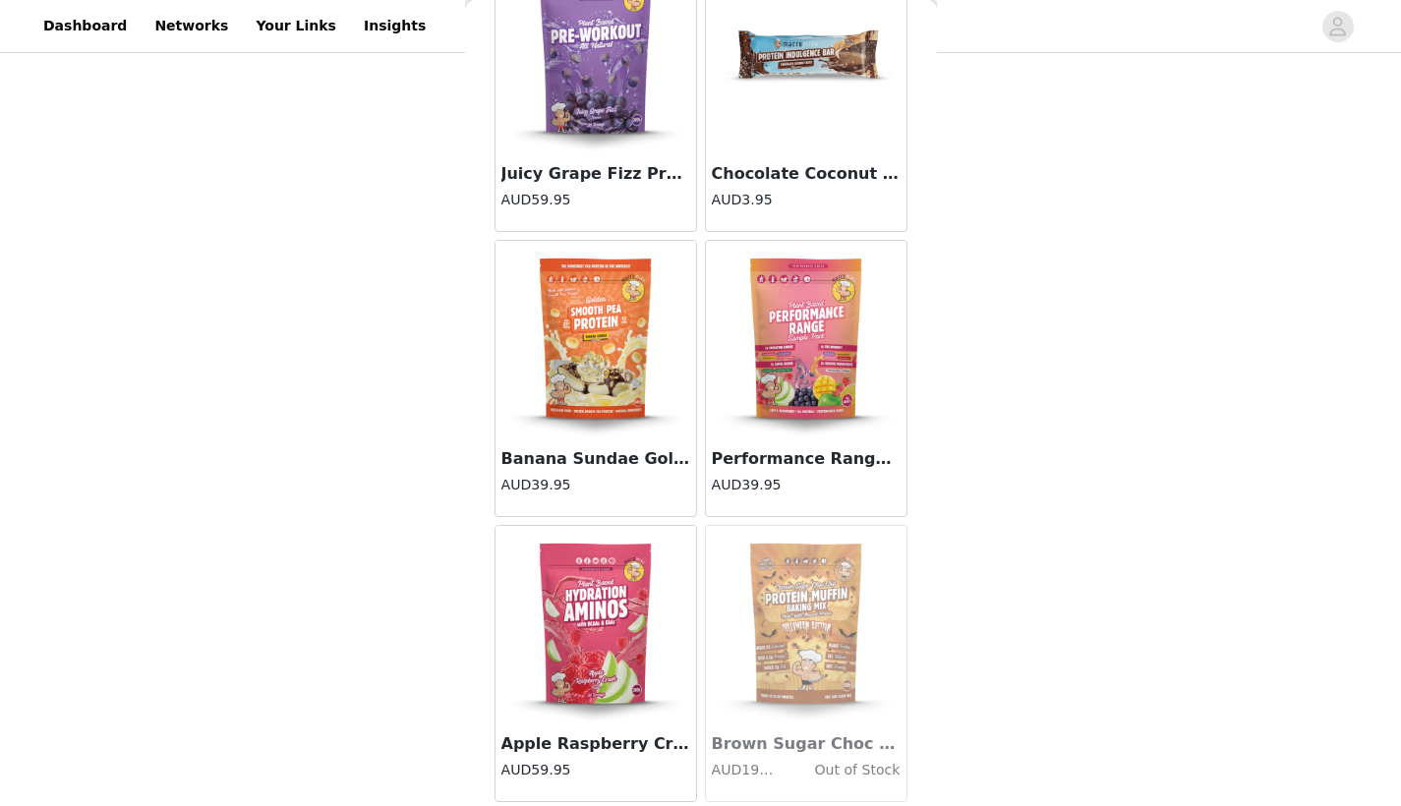
scroll to position [18394, 0]
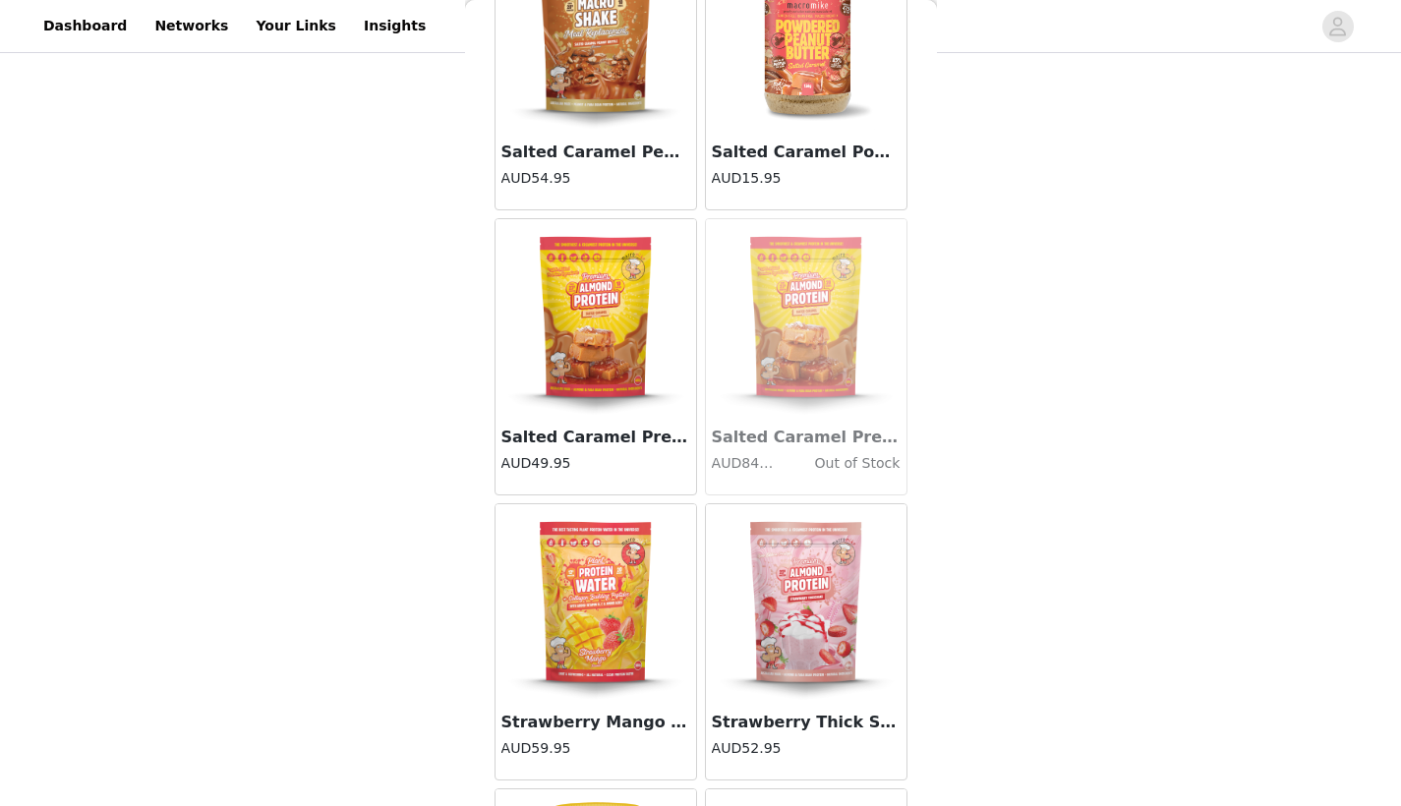
click at [769, 486] on div "Salted Caramel Premium Almond Protein (800g Bag) AUD84.95 Out of Stock" at bounding box center [806, 455] width 201 height 79
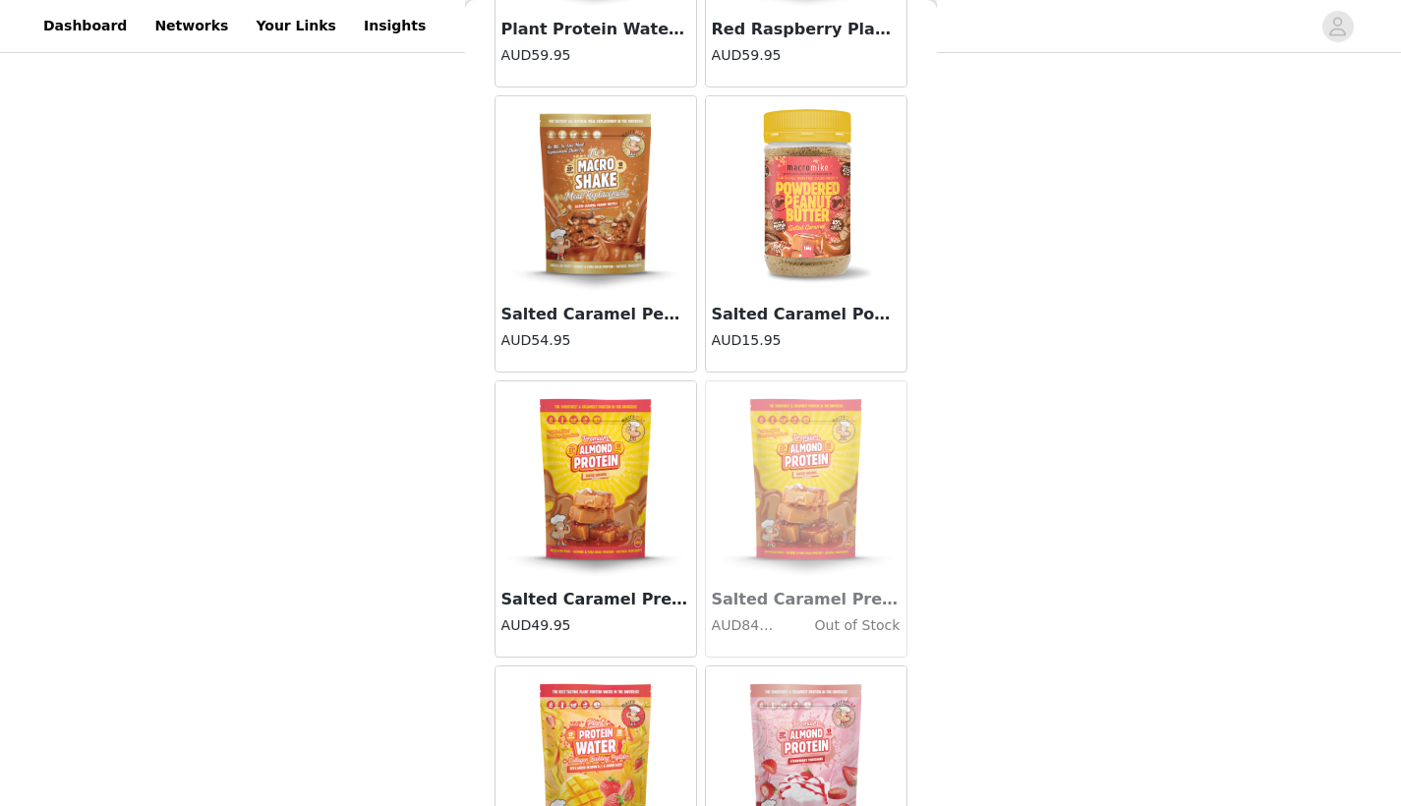
scroll to position [11699, 0]
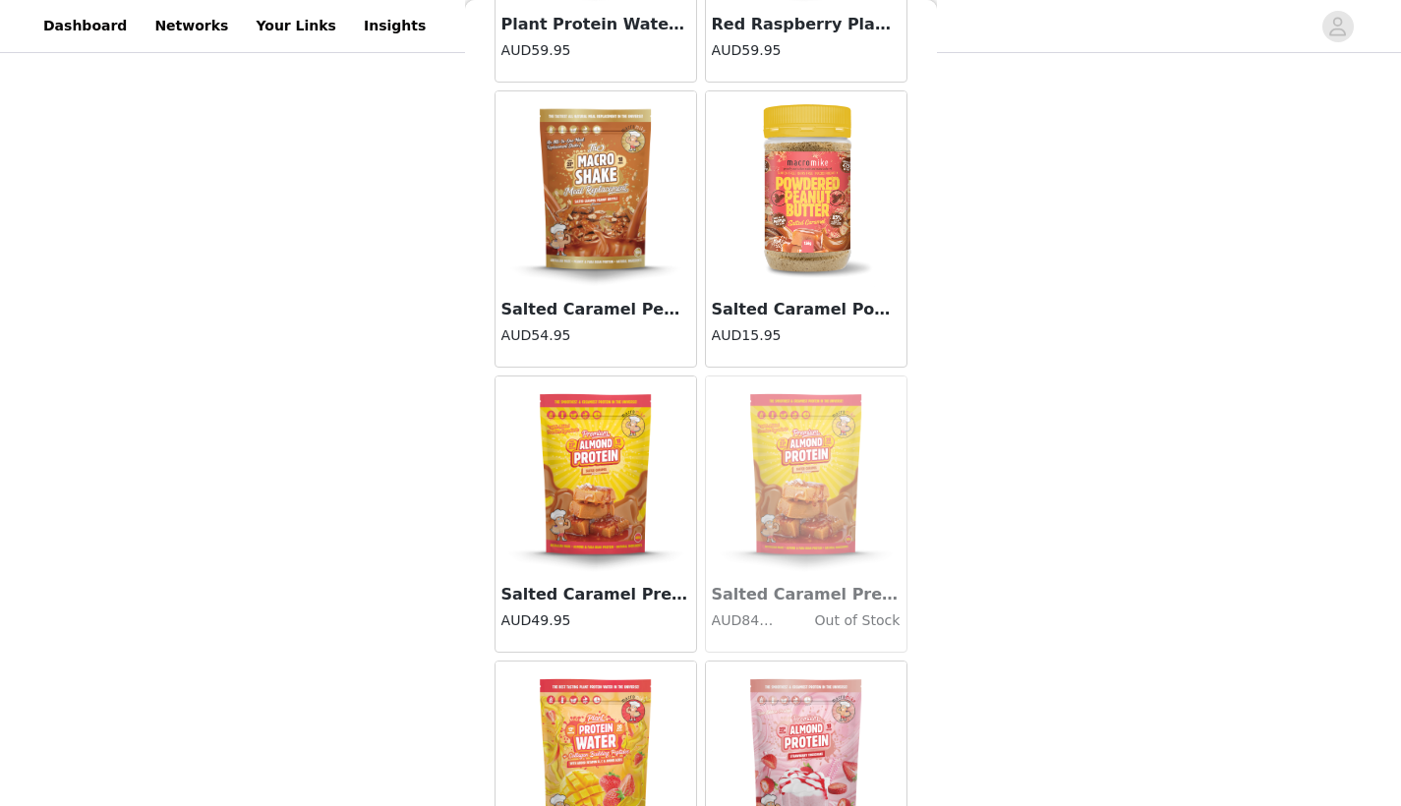
click at [592, 598] on h3 "Salted Caramel Premium Almond Protein (400g Bag)" at bounding box center [595, 595] width 189 height 24
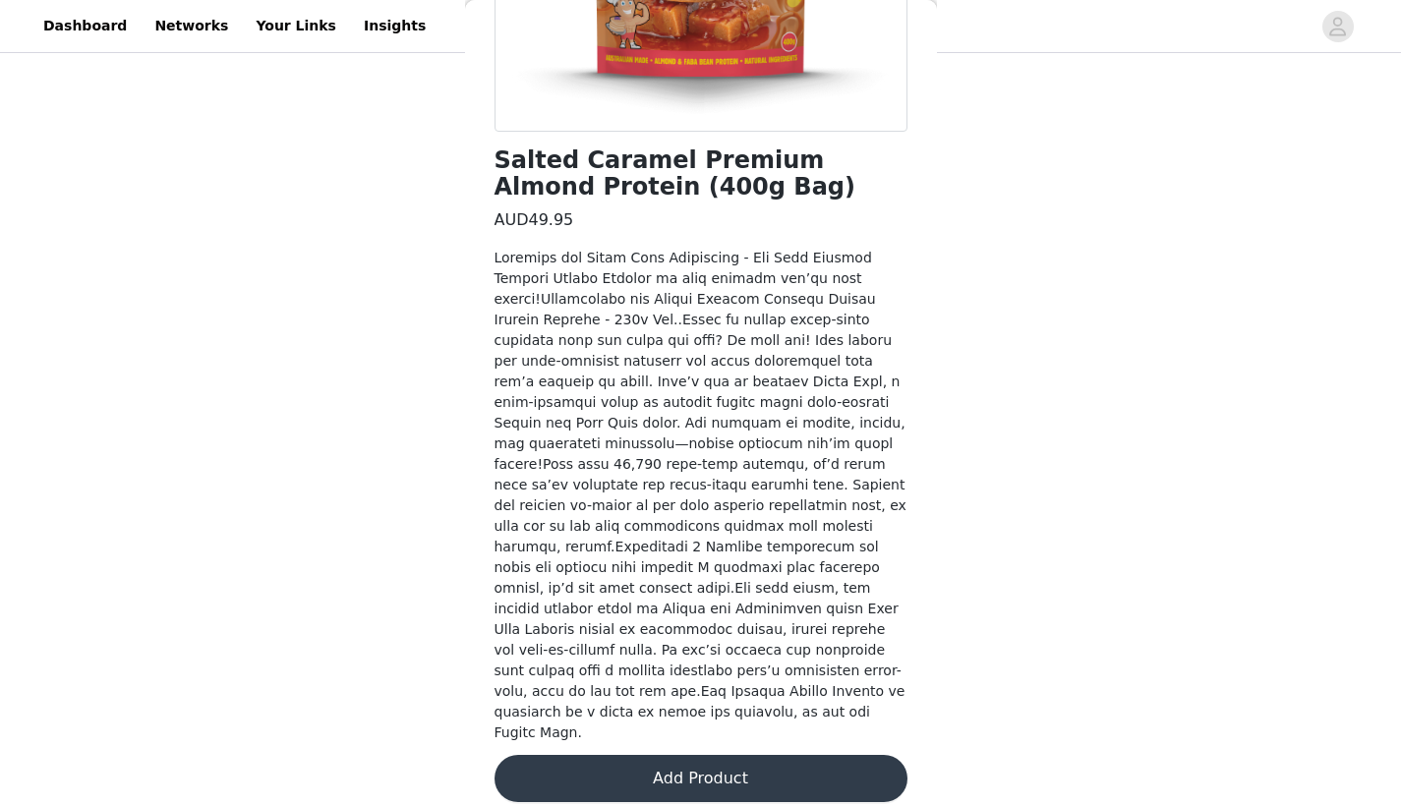
scroll to position [408, 0]
click at [679, 756] on button "Add Product" at bounding box center [701, 779] width 413 height 47
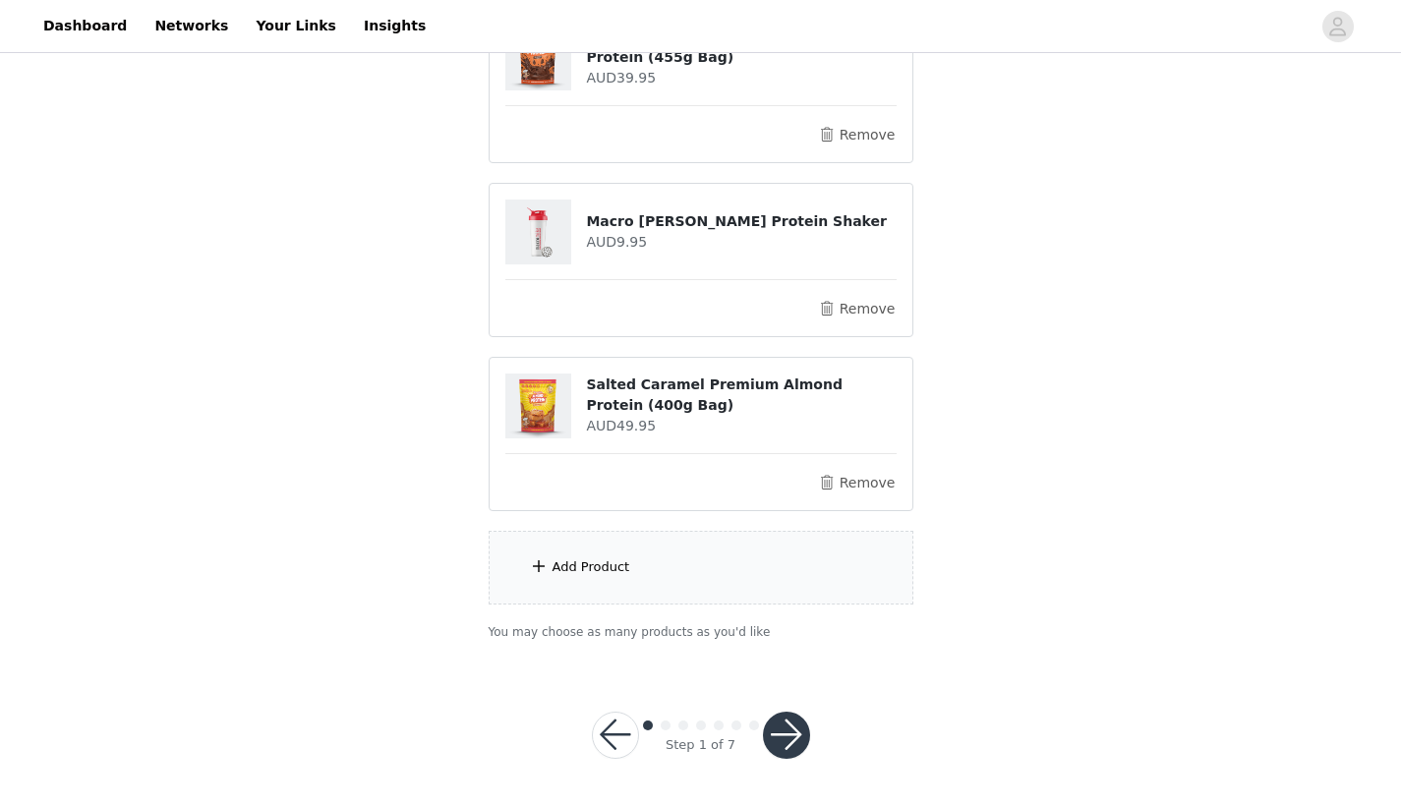
scroll to position [784, 0]
click at [747, 572] on div "Add Product" at bounding box center [701, 569] width 425 height 74
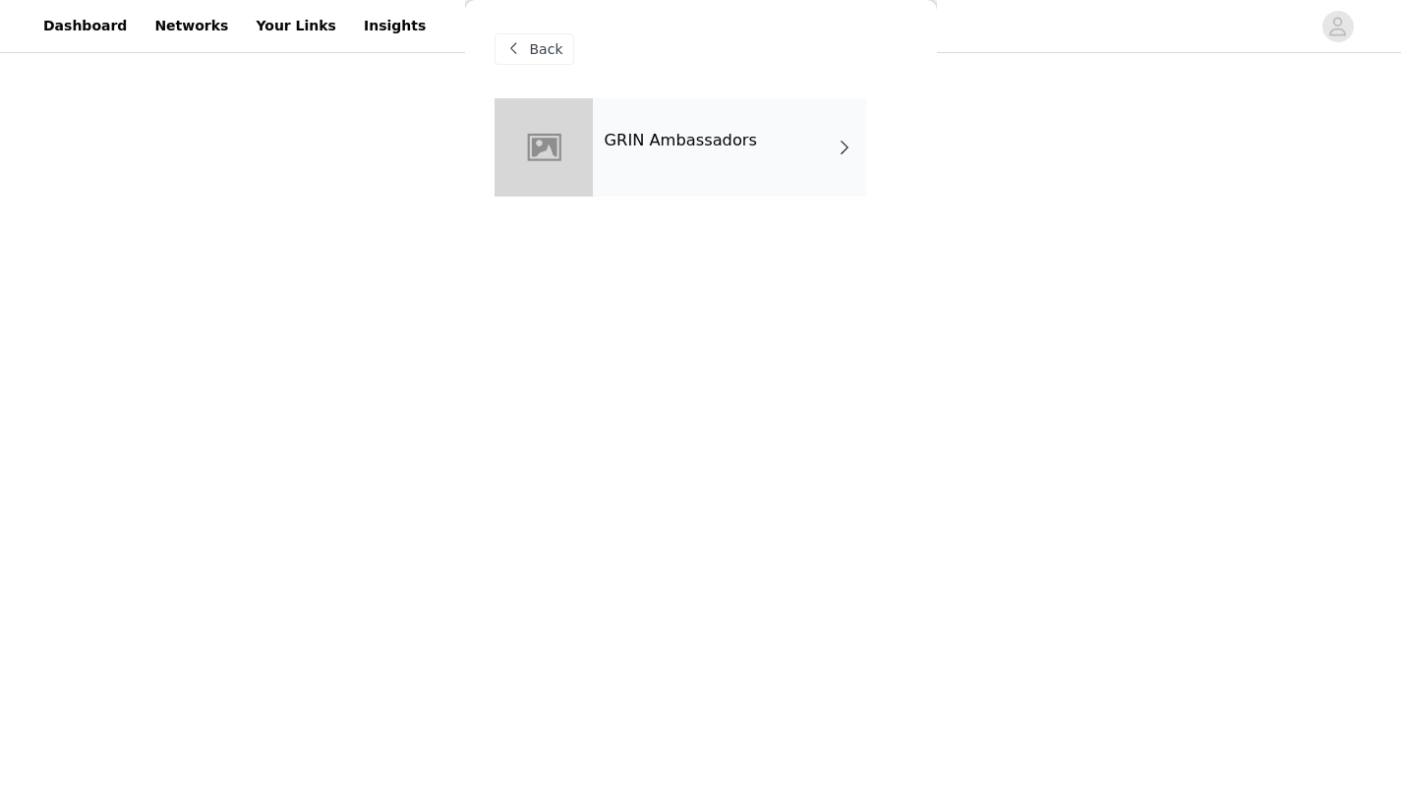
click at [820, 157] on div "GRIN Ambassadors" at bounding box center [729, 147] width 273 height 98
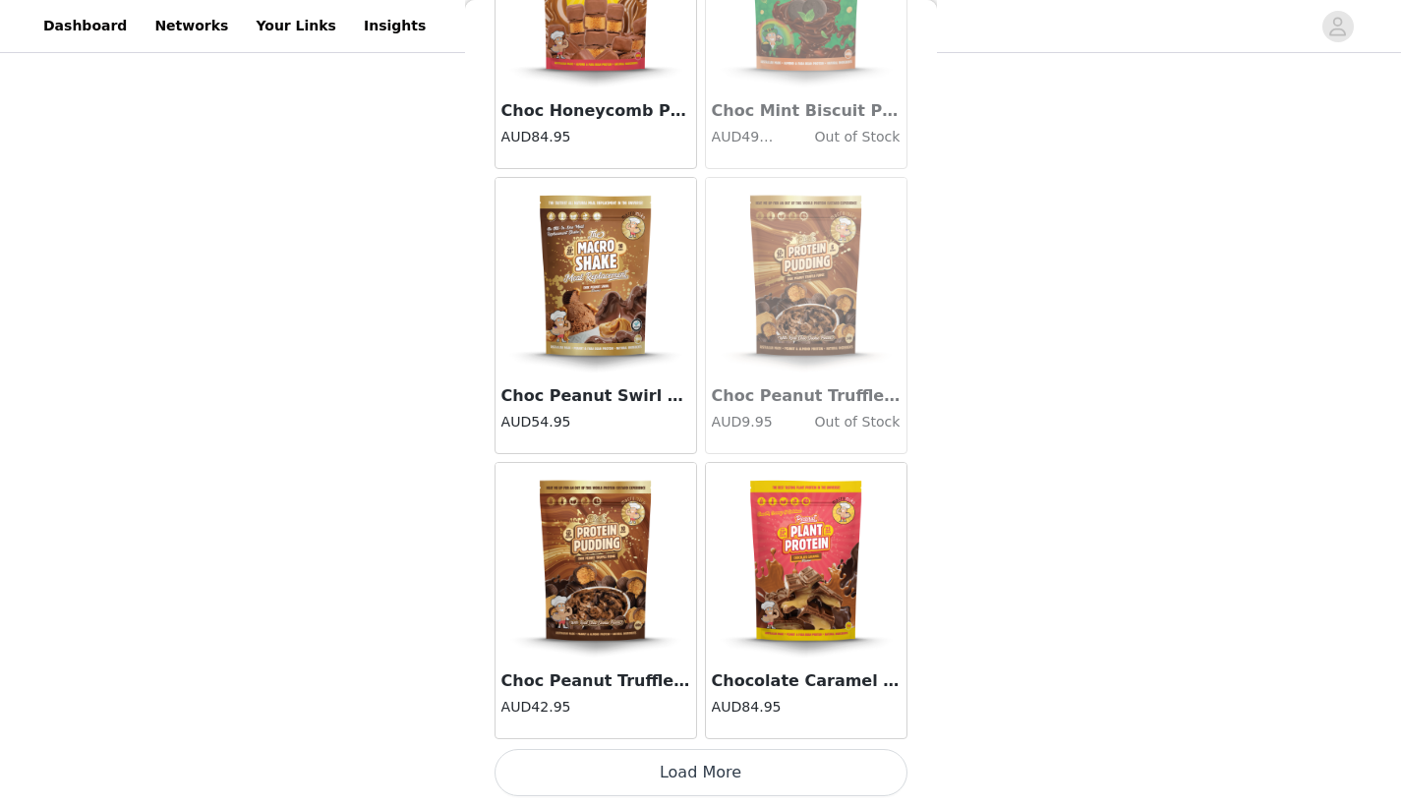
scroll to position [2203, 0]
click at [693, 763] on button "Load More" at bounding box center [701, 772] width 413 height 47
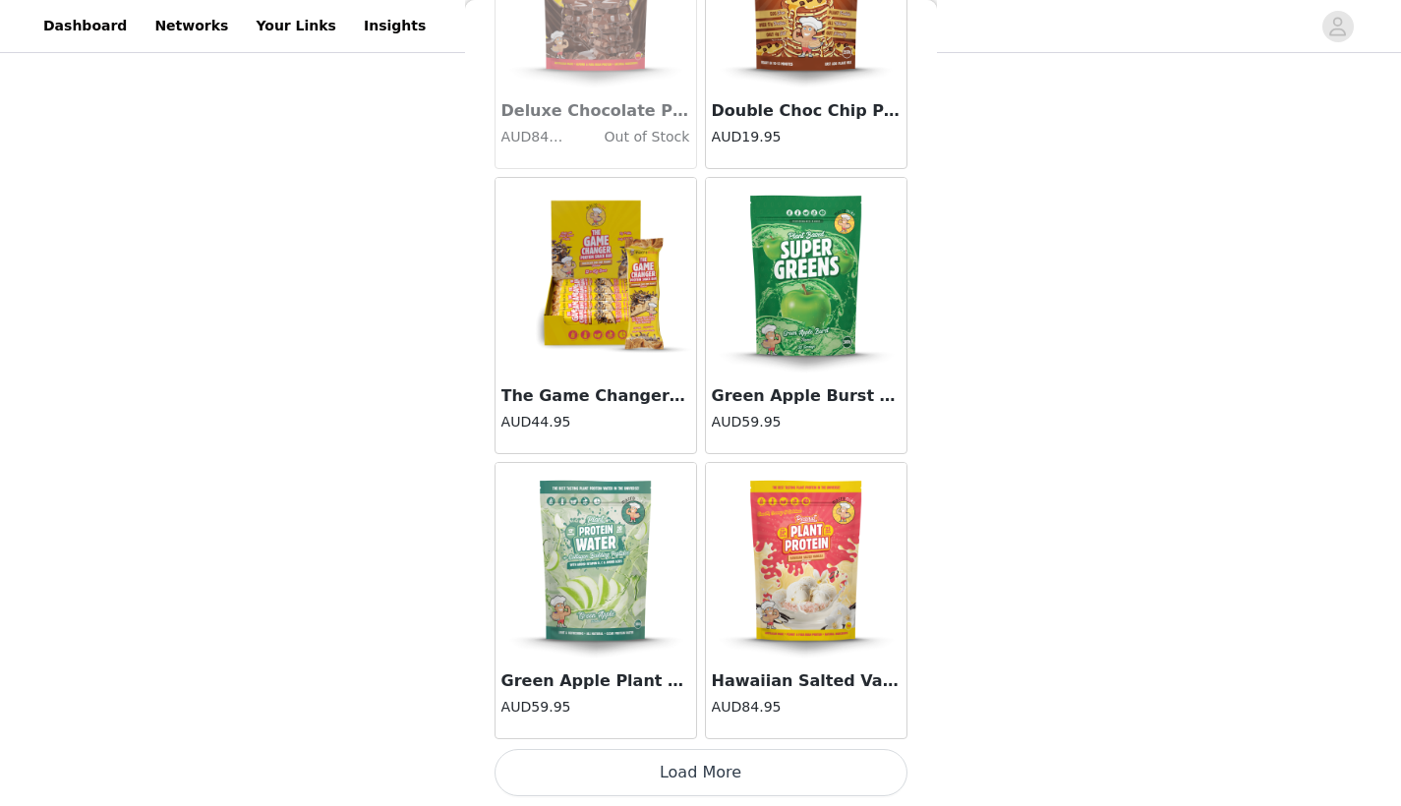
click at [675, 779] on button "Load More" at bounding box center [701, 772] width 413 height 47
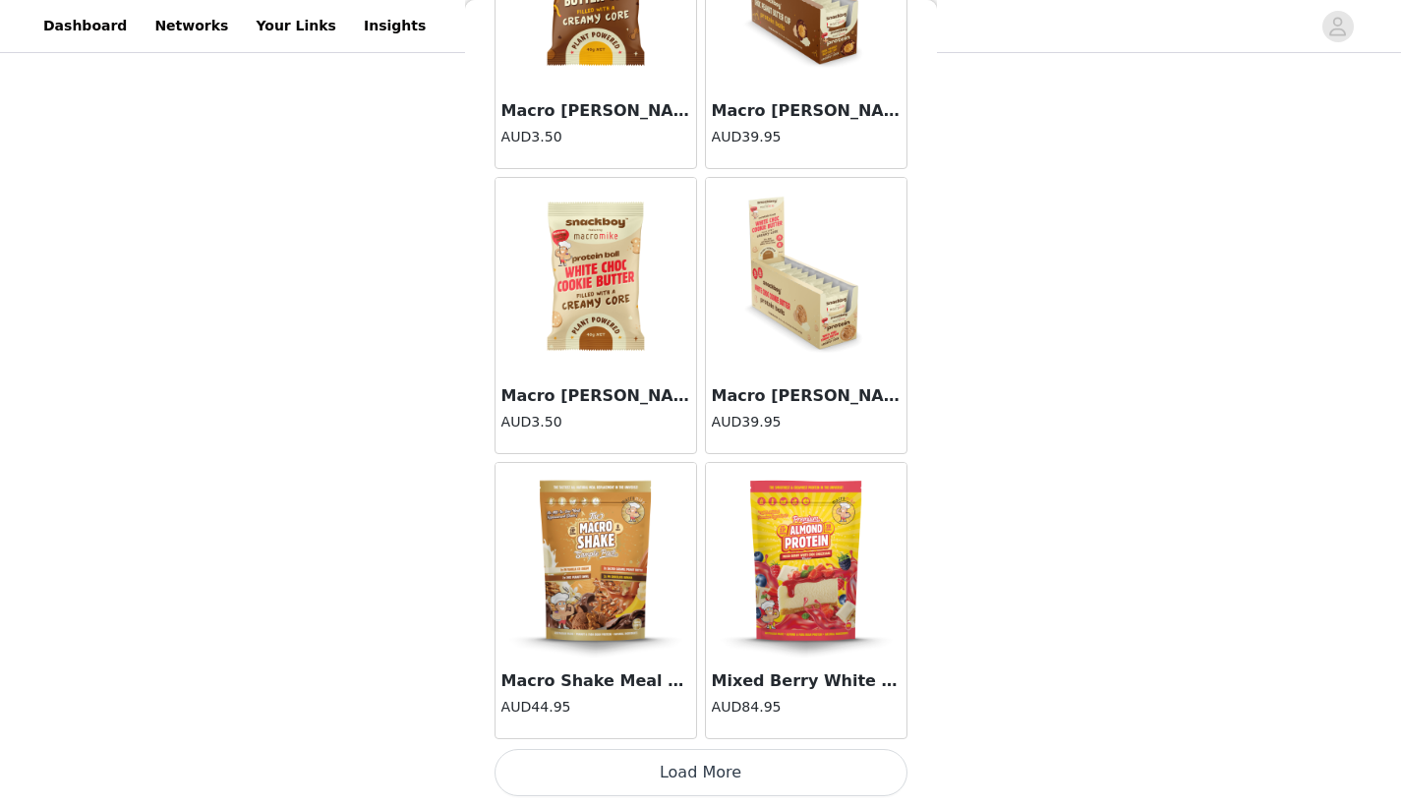
scroll to position [7906, 0]
click at [645, 787] on button "Load More" at bounding box center [701, 772] width 413 height 47
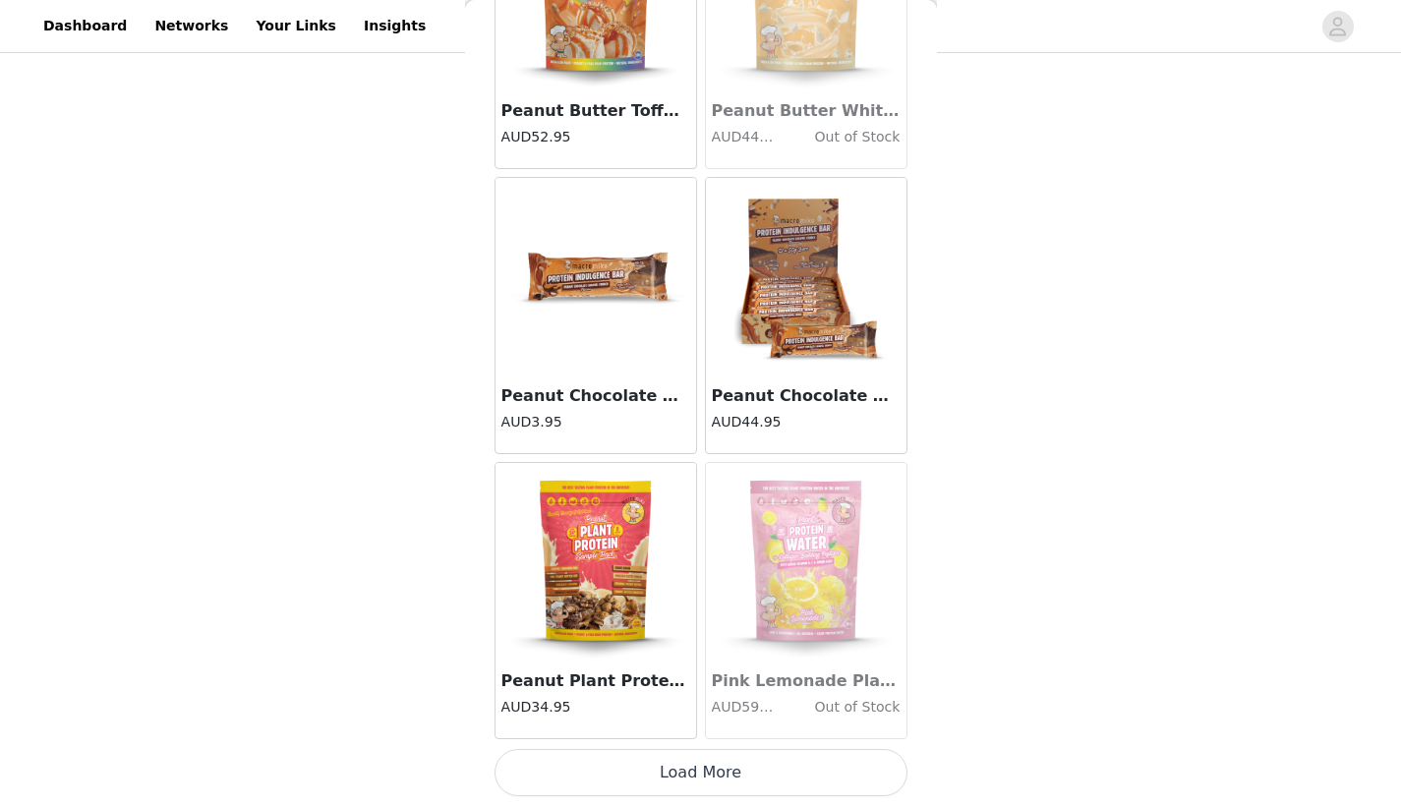
click at [634, 784] on button "Load More" at bounding box center [701, 772] width 413 height 47
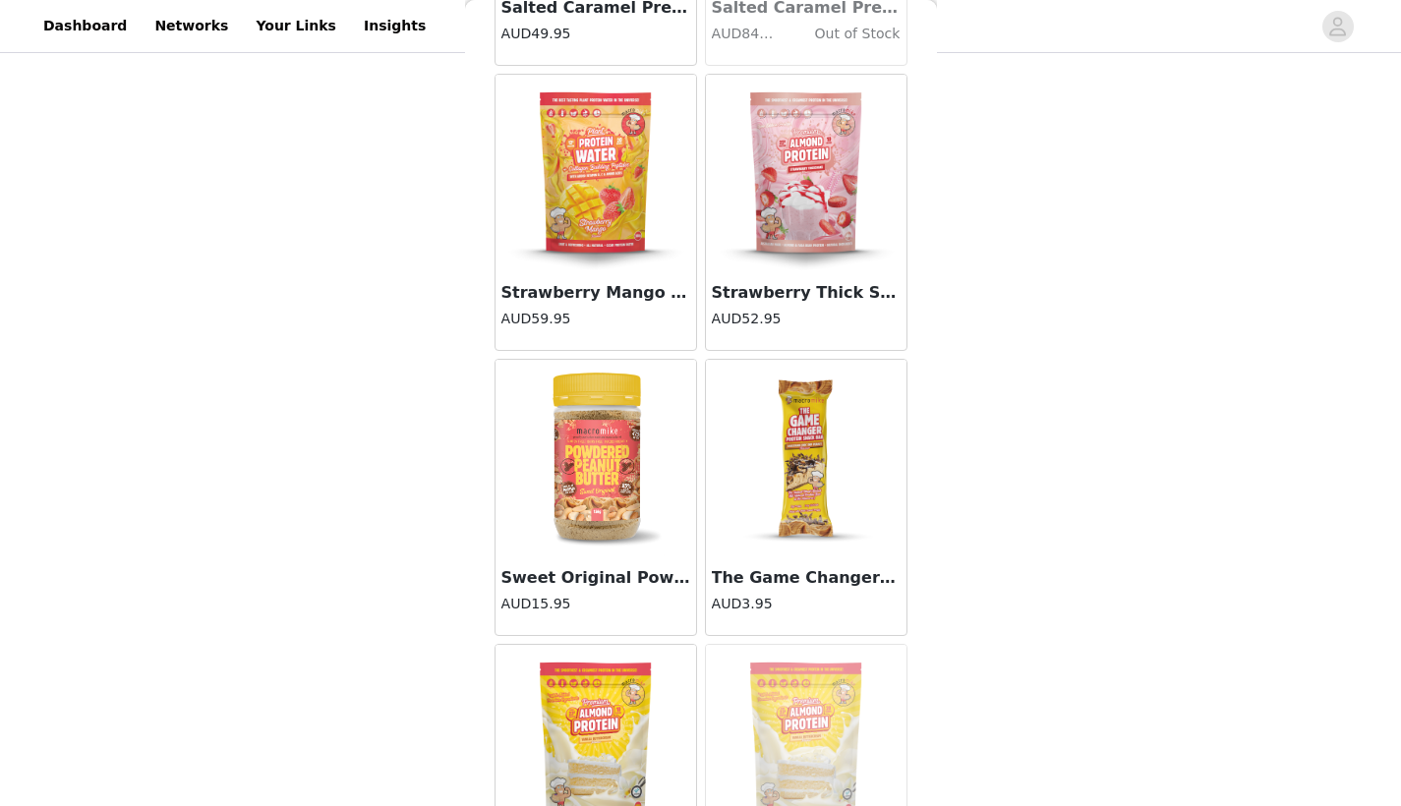
scroll to position [12288, 0]
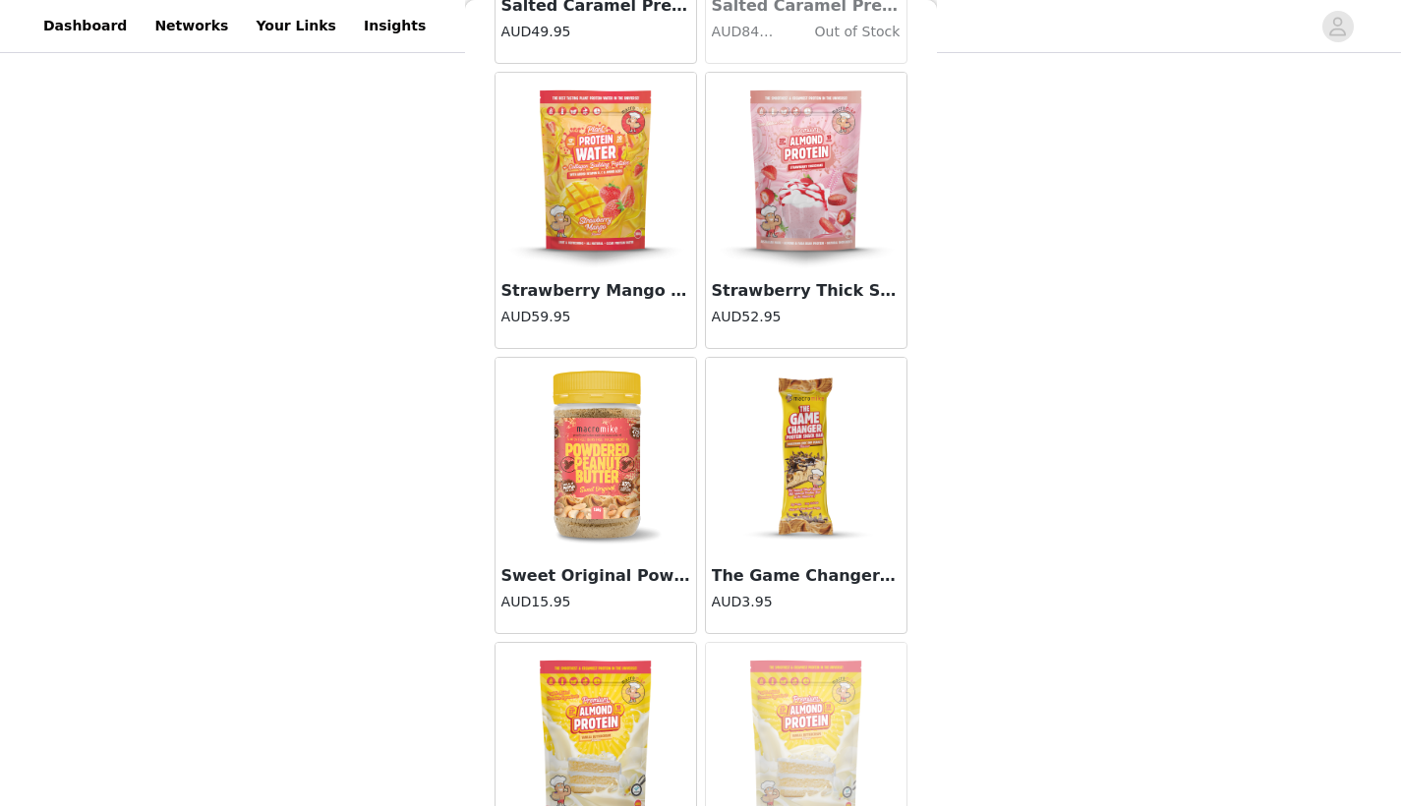
click at [797, 530] on img at bounding box center [806, 456] width 197 height 197
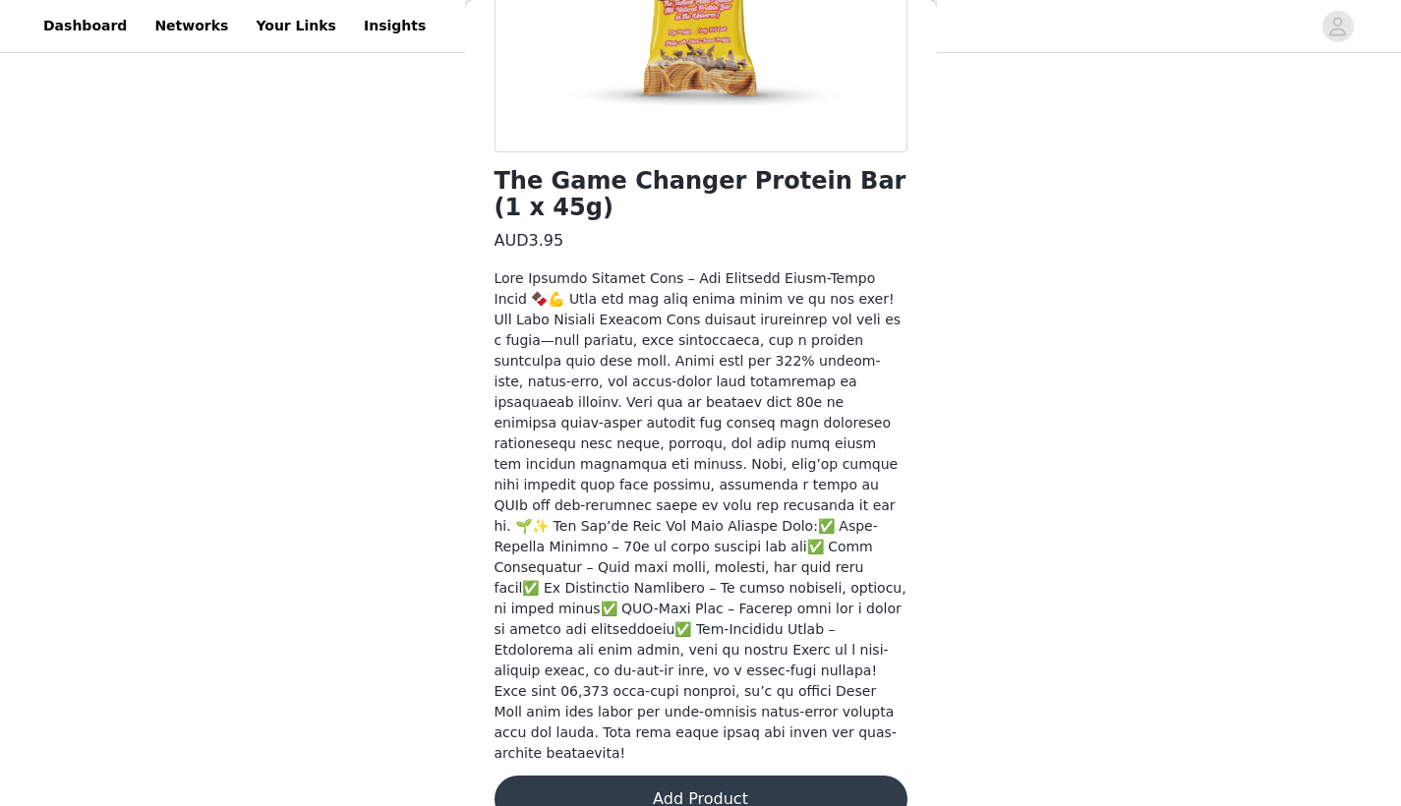
scroll to position [387, 0]
click at [686, 777] on button "Add Product" at bounding box center [701, 800] width 413 height 47
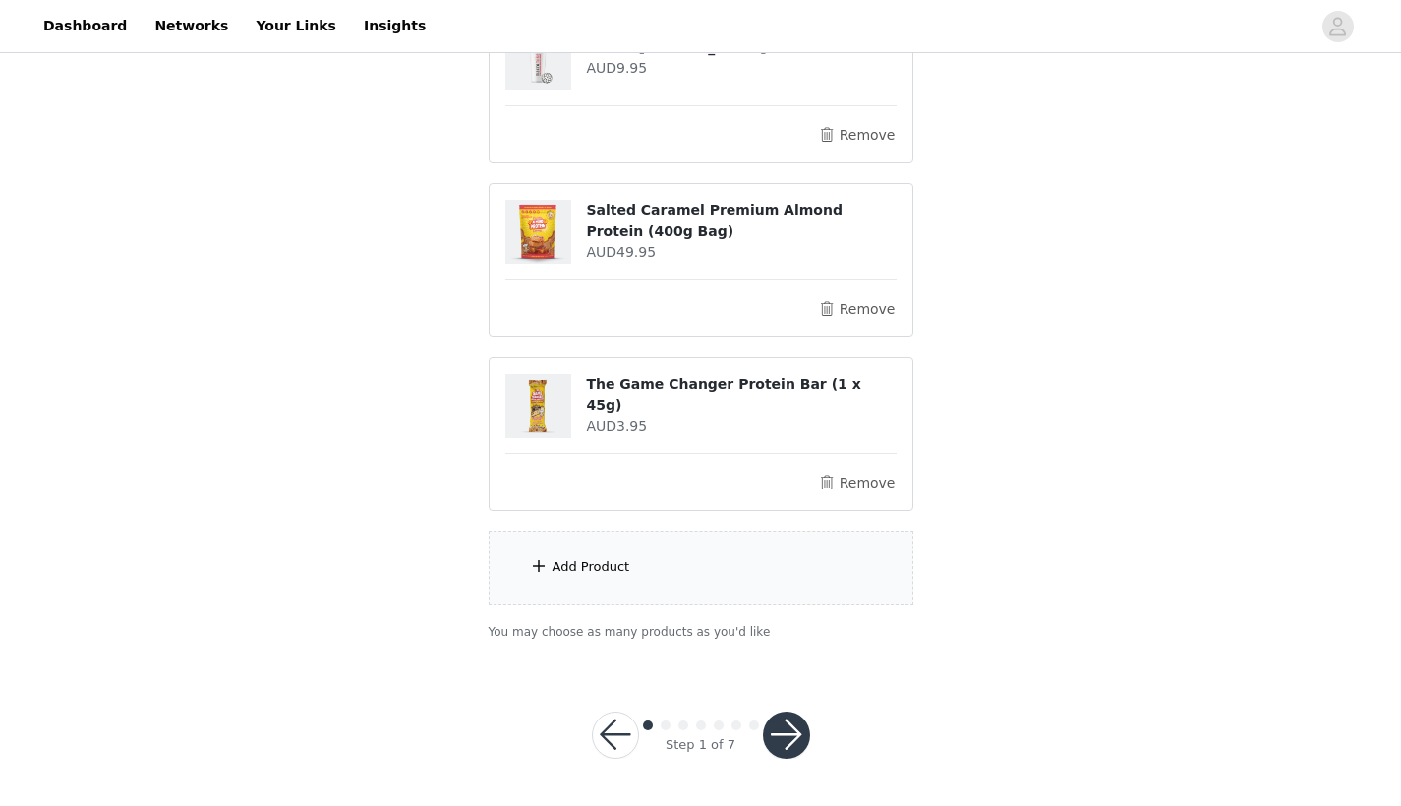
scroll to position [958, 0]
click at [784, 722] on button "button" at bounding box center [786, 736] width 47 height 47
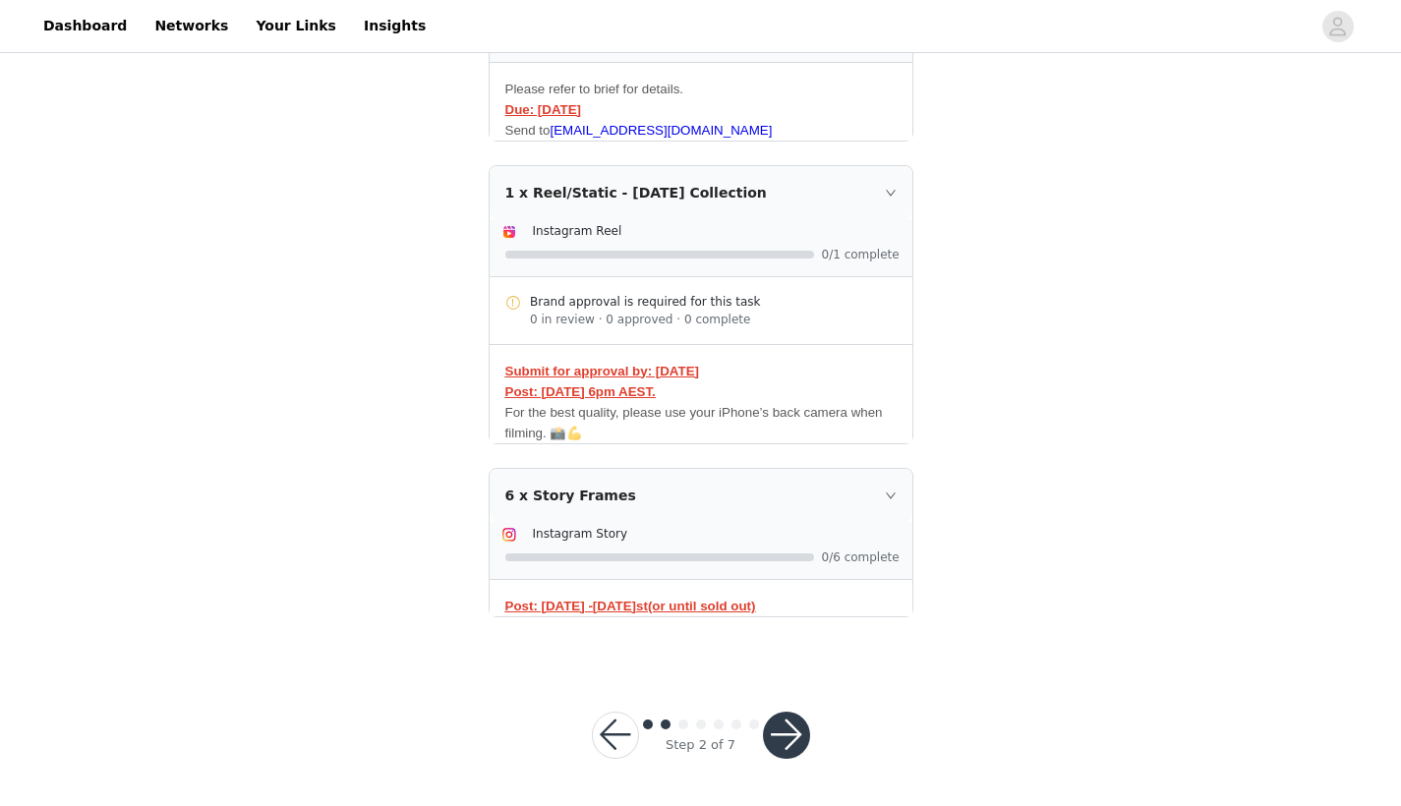
scroll to position [524, 0]
click at [795, 738] on button "button" at bounding box center [786, 736] width 47 height 47
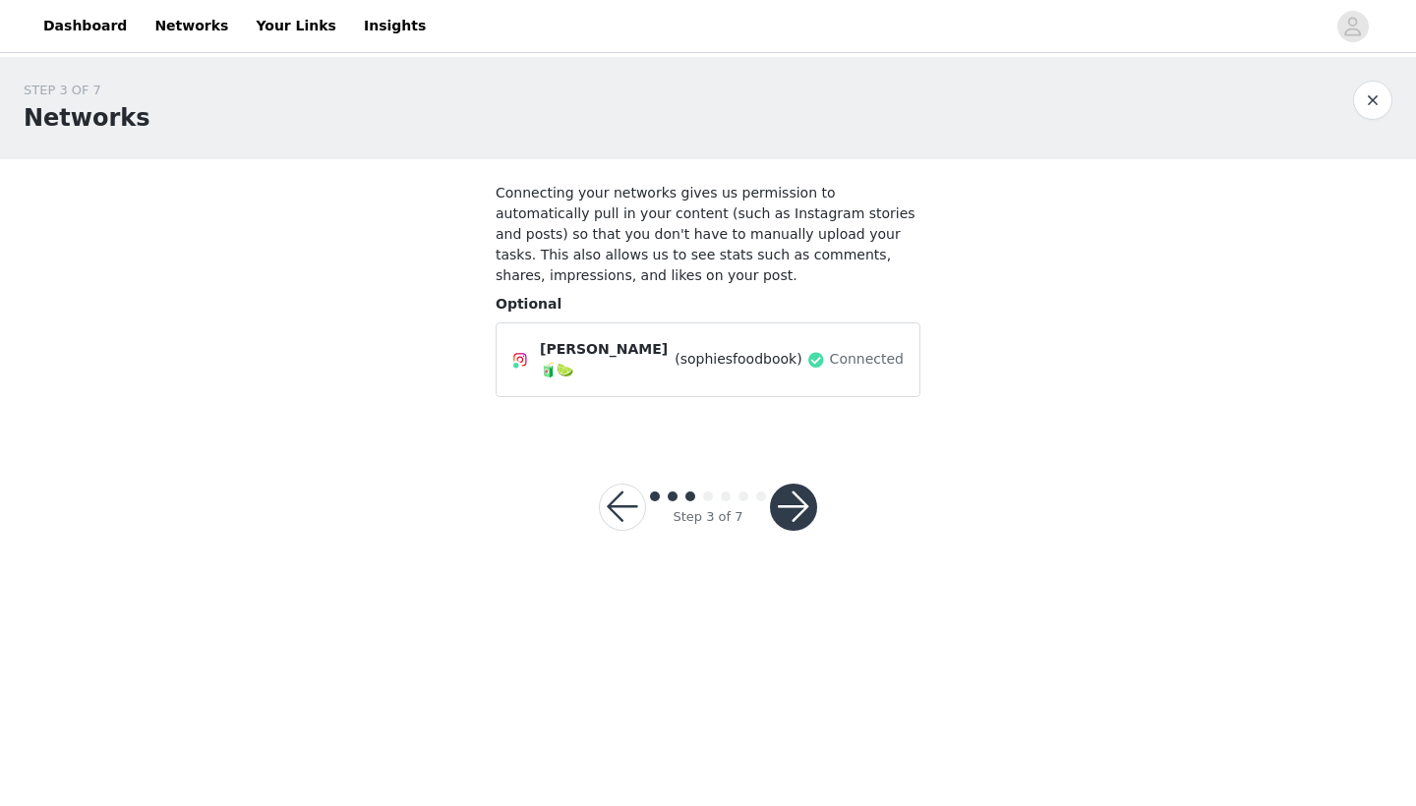
click at [793, 503] on button "button" at bounding box center [793, 507] width 47 height 47
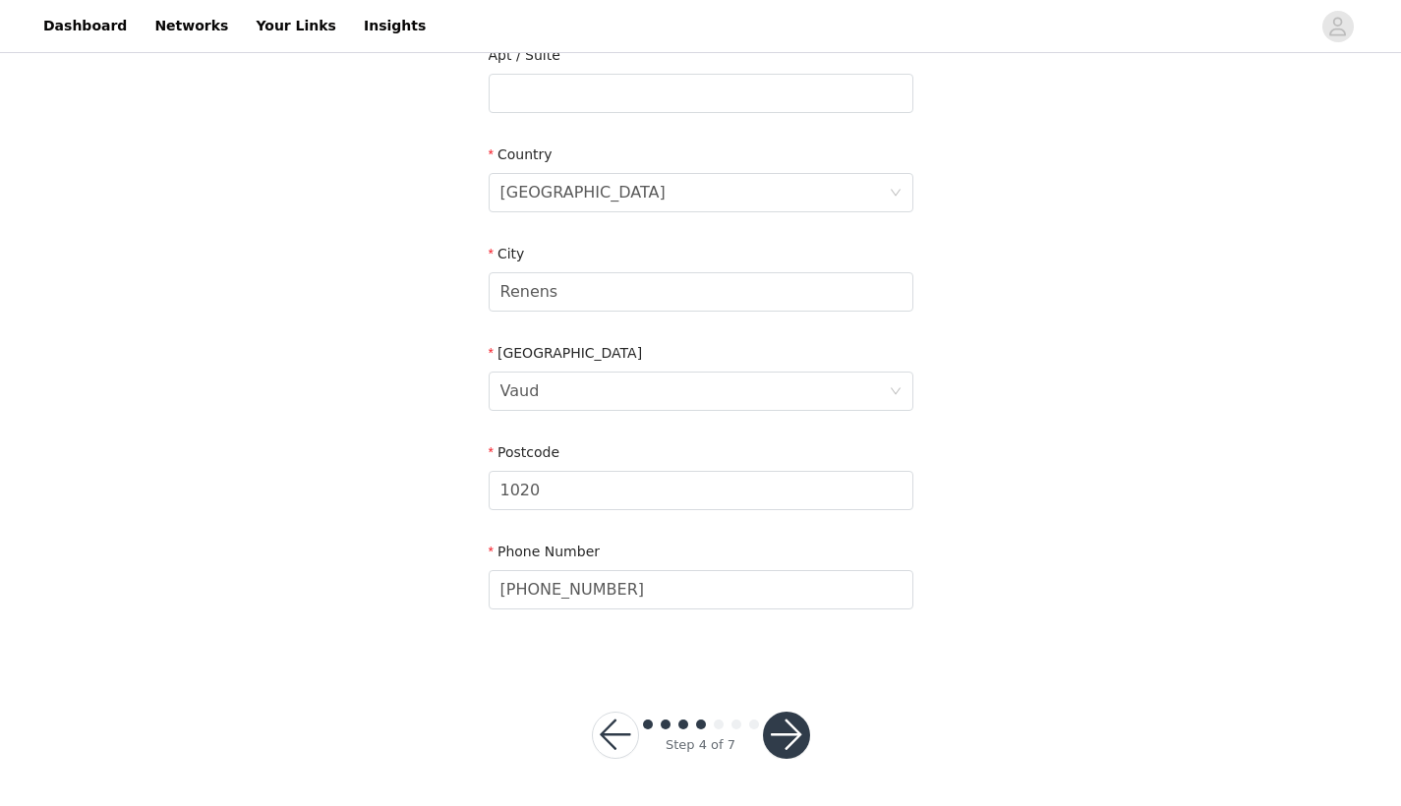
scroll to position [534, 0]
click at [798, 752] on button "button" at bounding box center [786, 736] width 47 height 47
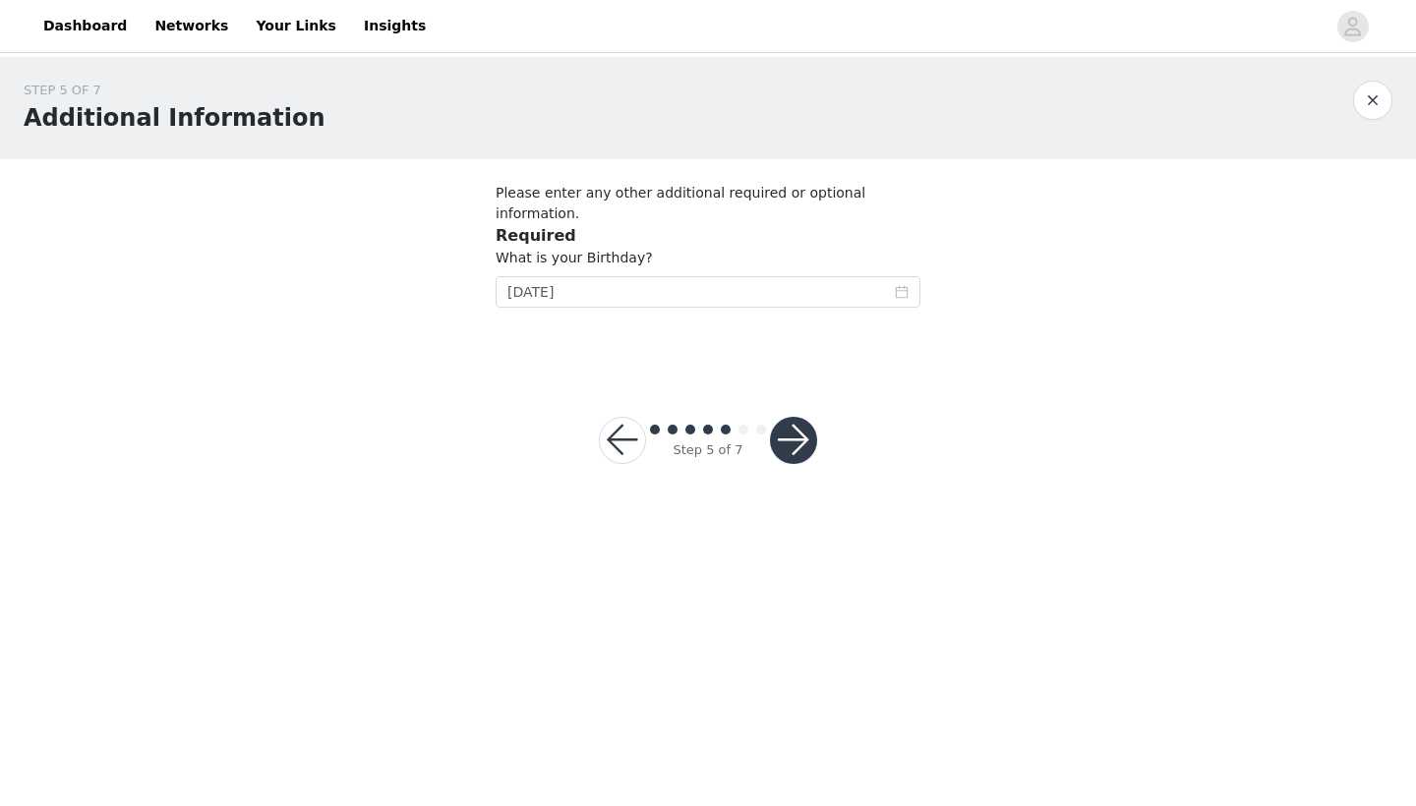
click at [786, 417] on button "button" at bounding box center [793, 440] width 47 height 47
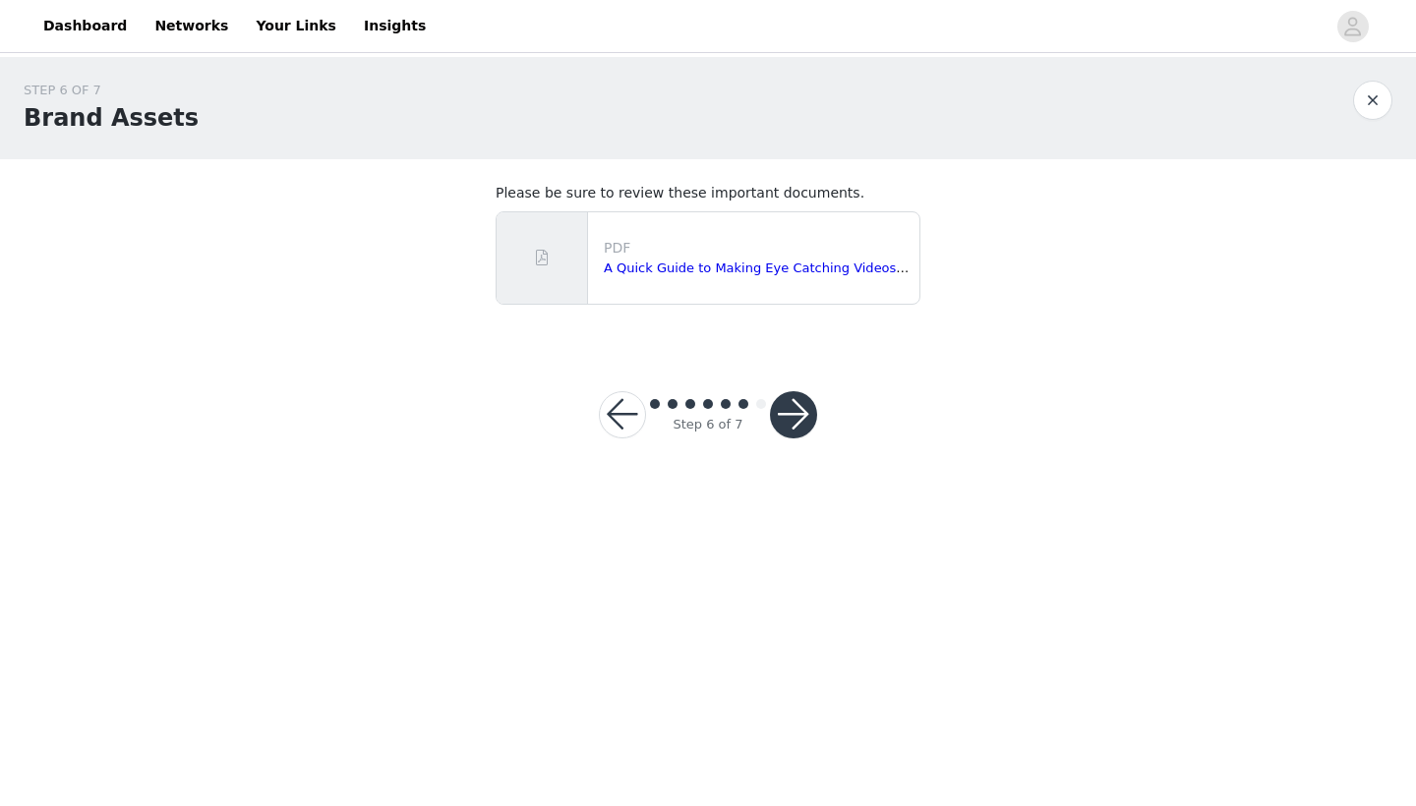
click at [786, 408] on button "button" at bounding box center [793, 414] width 47 height 47
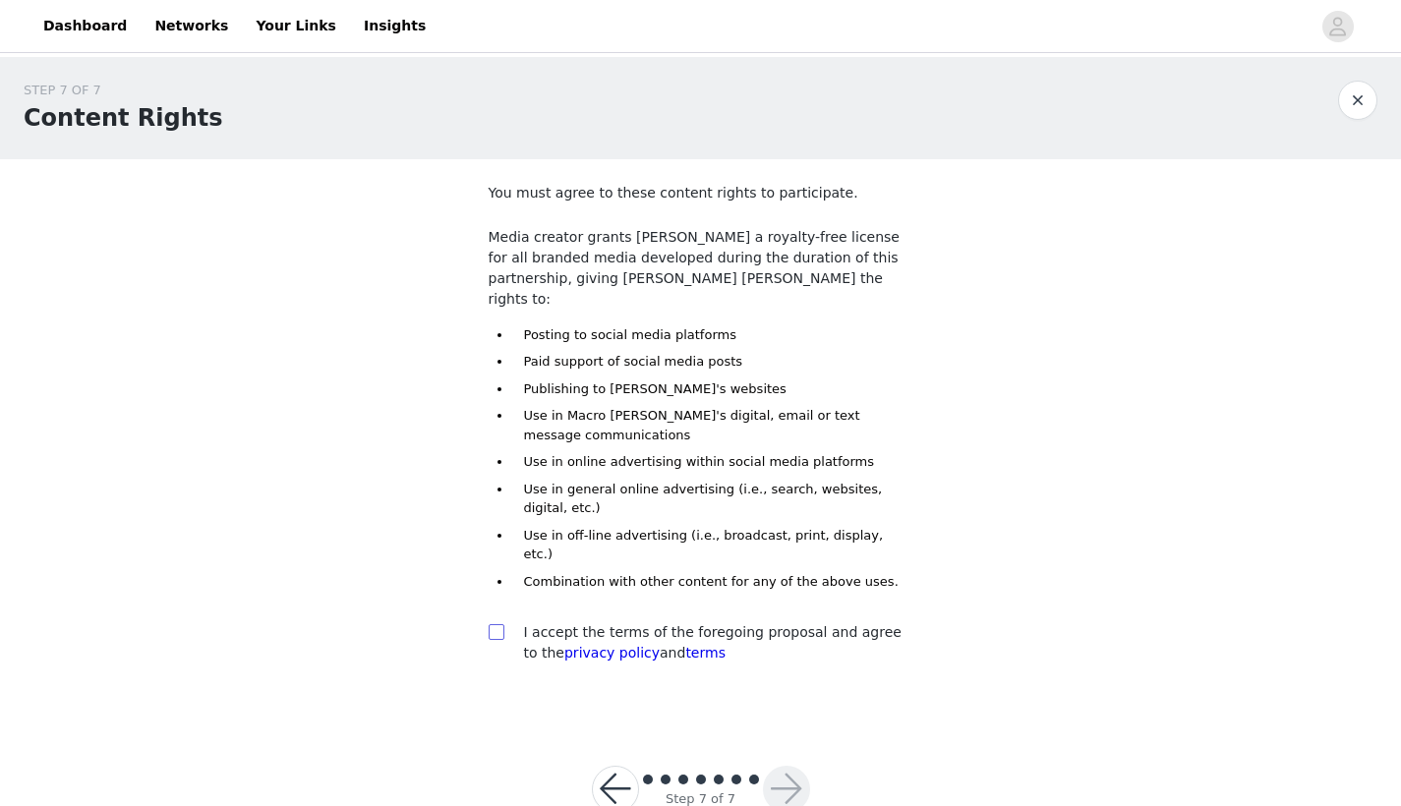
click at [501, 624] on input "checkbox" at bounding box center [496, 631] width 14 height 14
checkbox input "true"
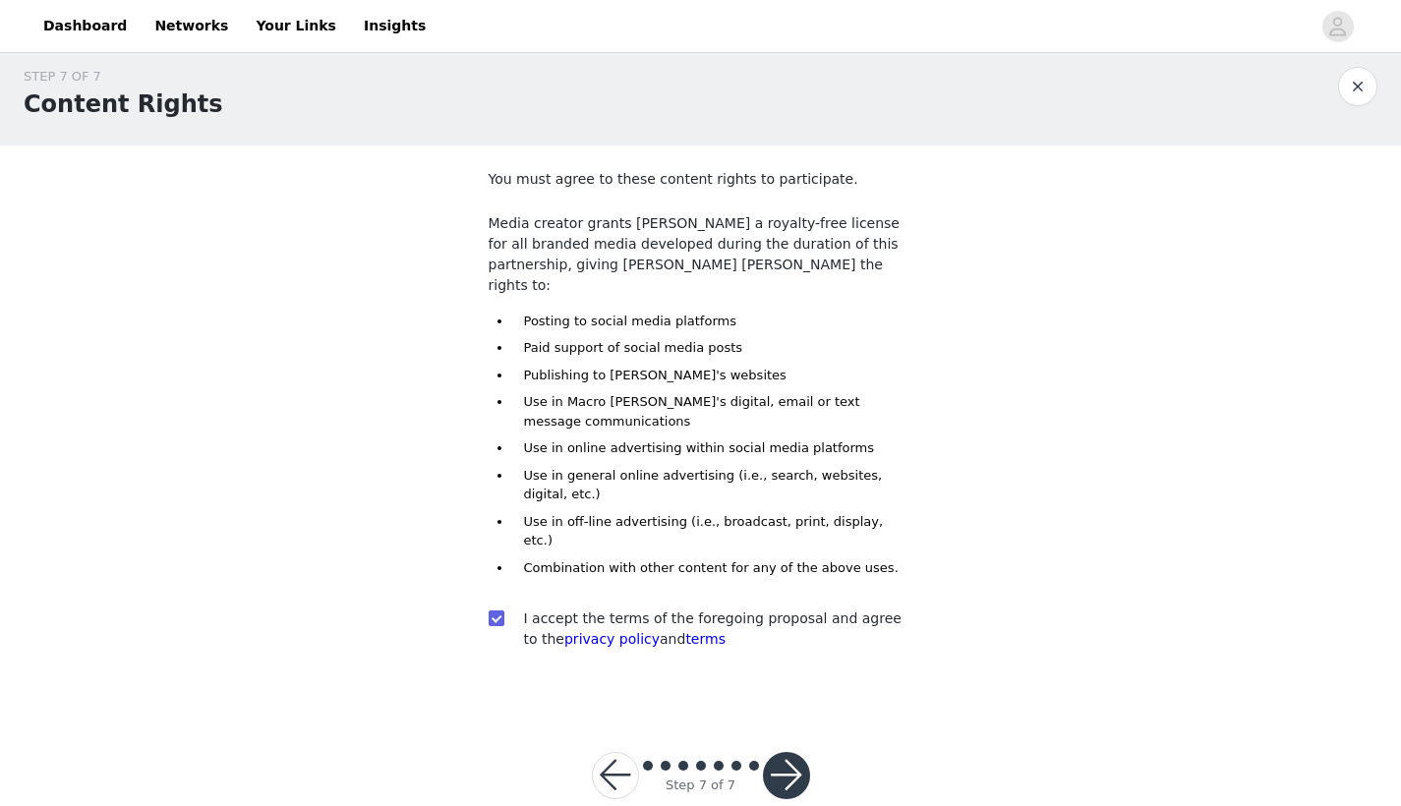
scroll to position [13, 0]
click at [792, 753] on button "button" at bounding box center [786, 776] width 47 height 47
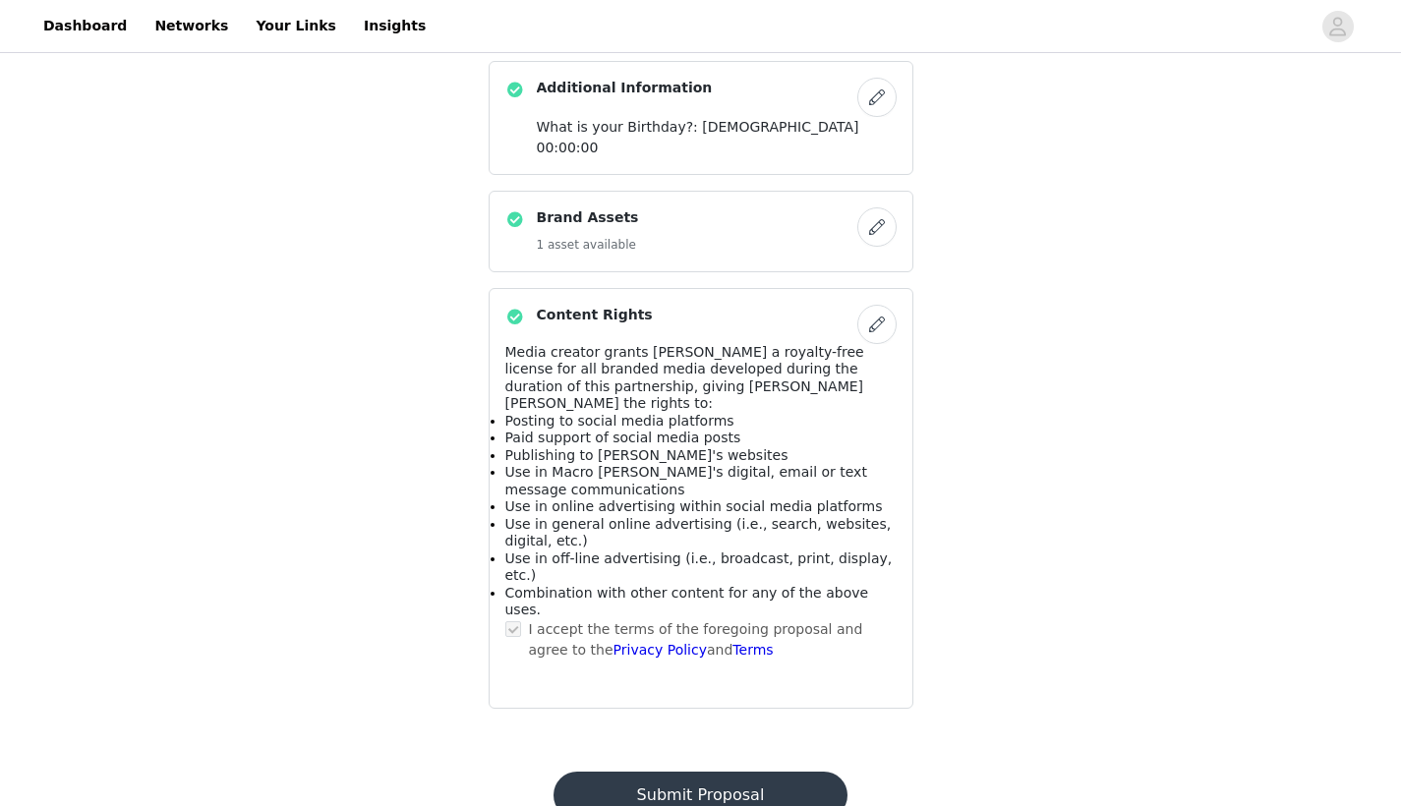
scroll to position [1544, 0]
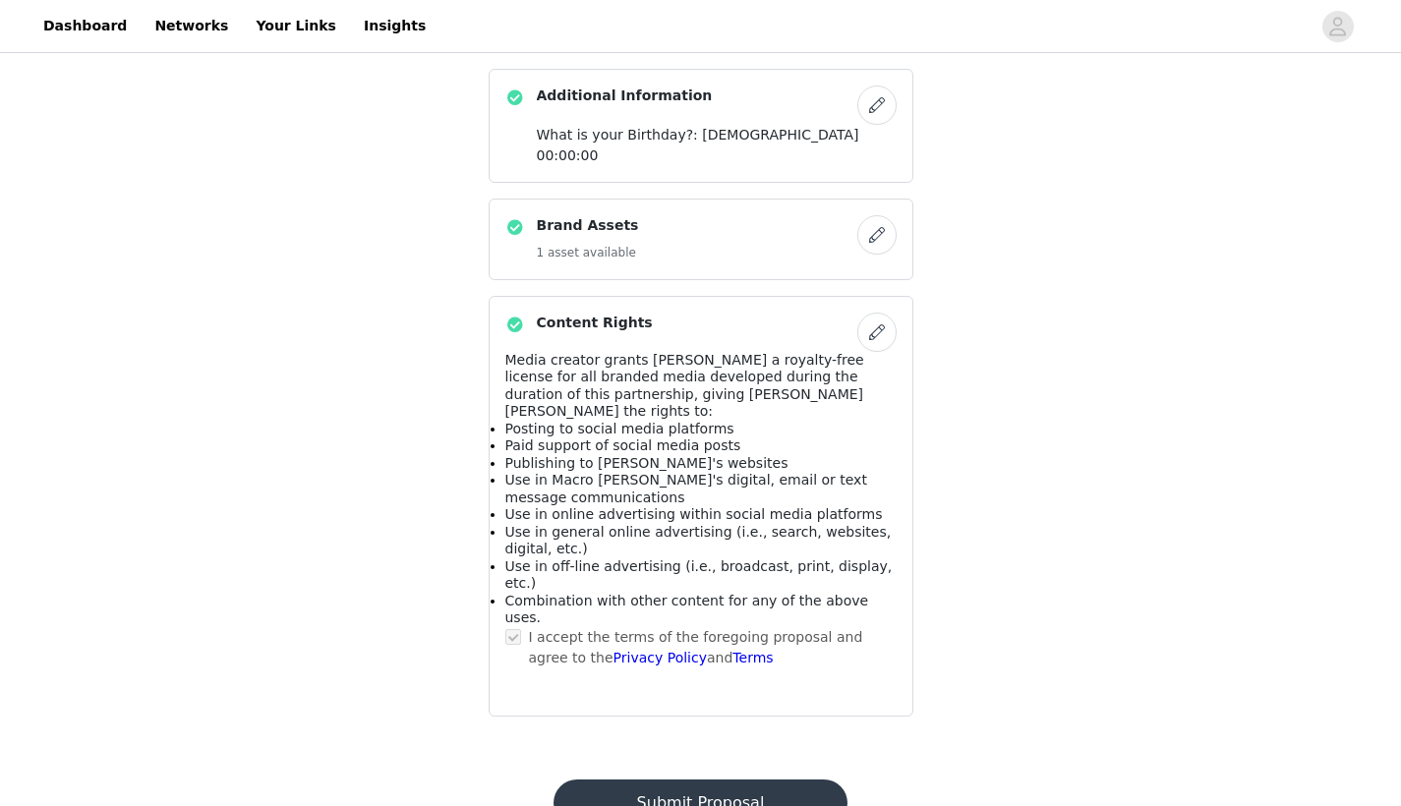
click at [655, 780] on button "Submit Proposal" at bounding box center [701, 803] width 294 height 47
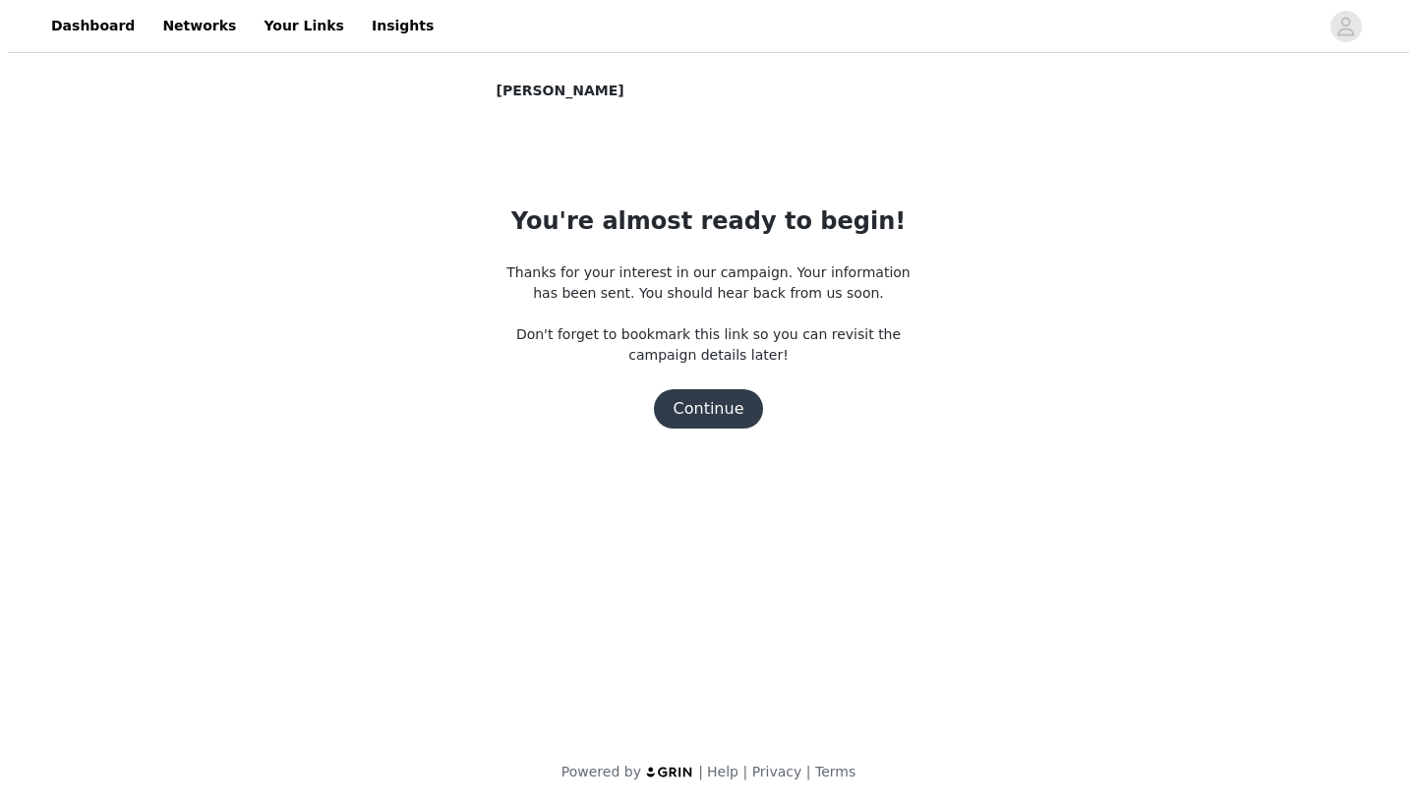
scroll to position [0, 0]
click at [705, 411] on button "Continue" at bounding box center [708, 408] width 110 height 39
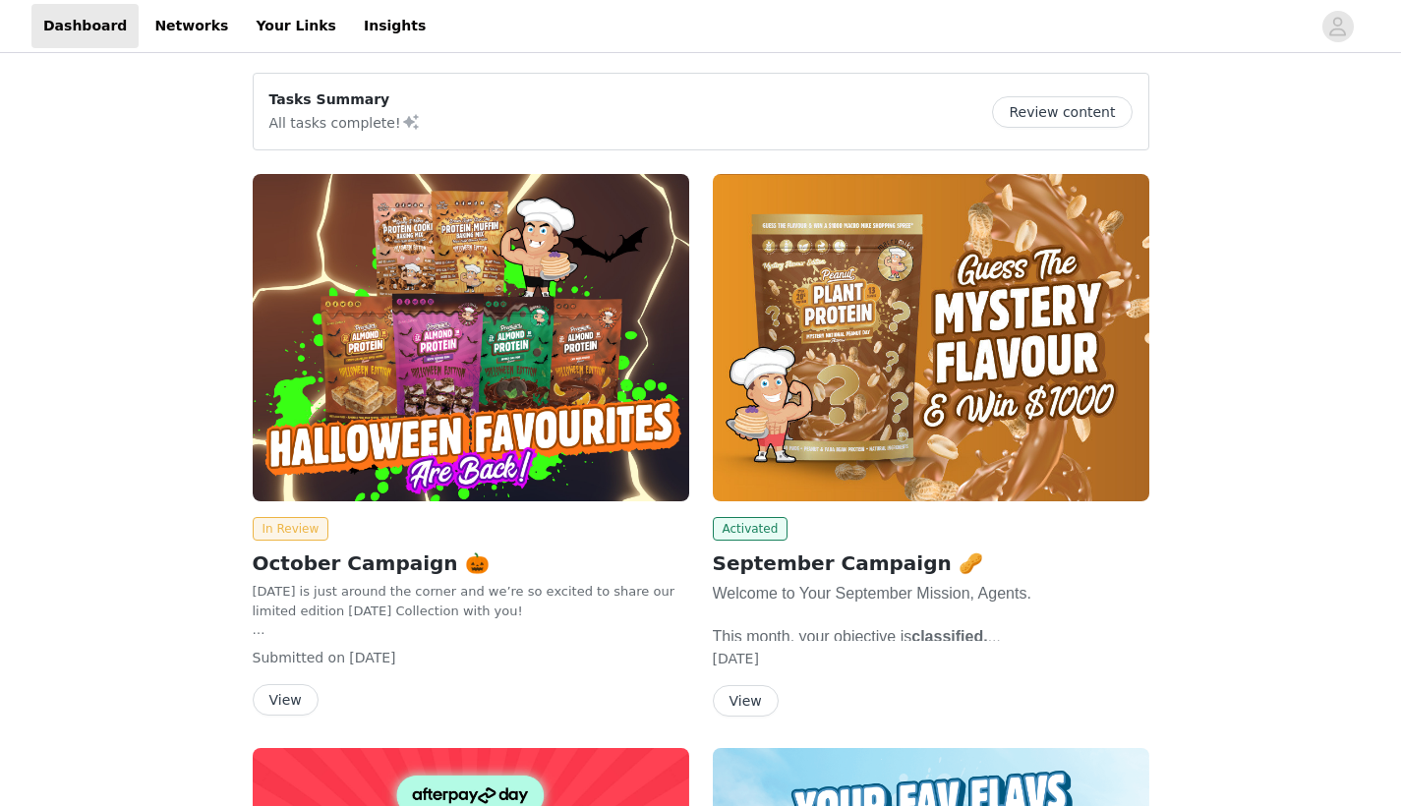
click at [293, 692] on button "View" at bounding box center [286, 699] width 66 height 31
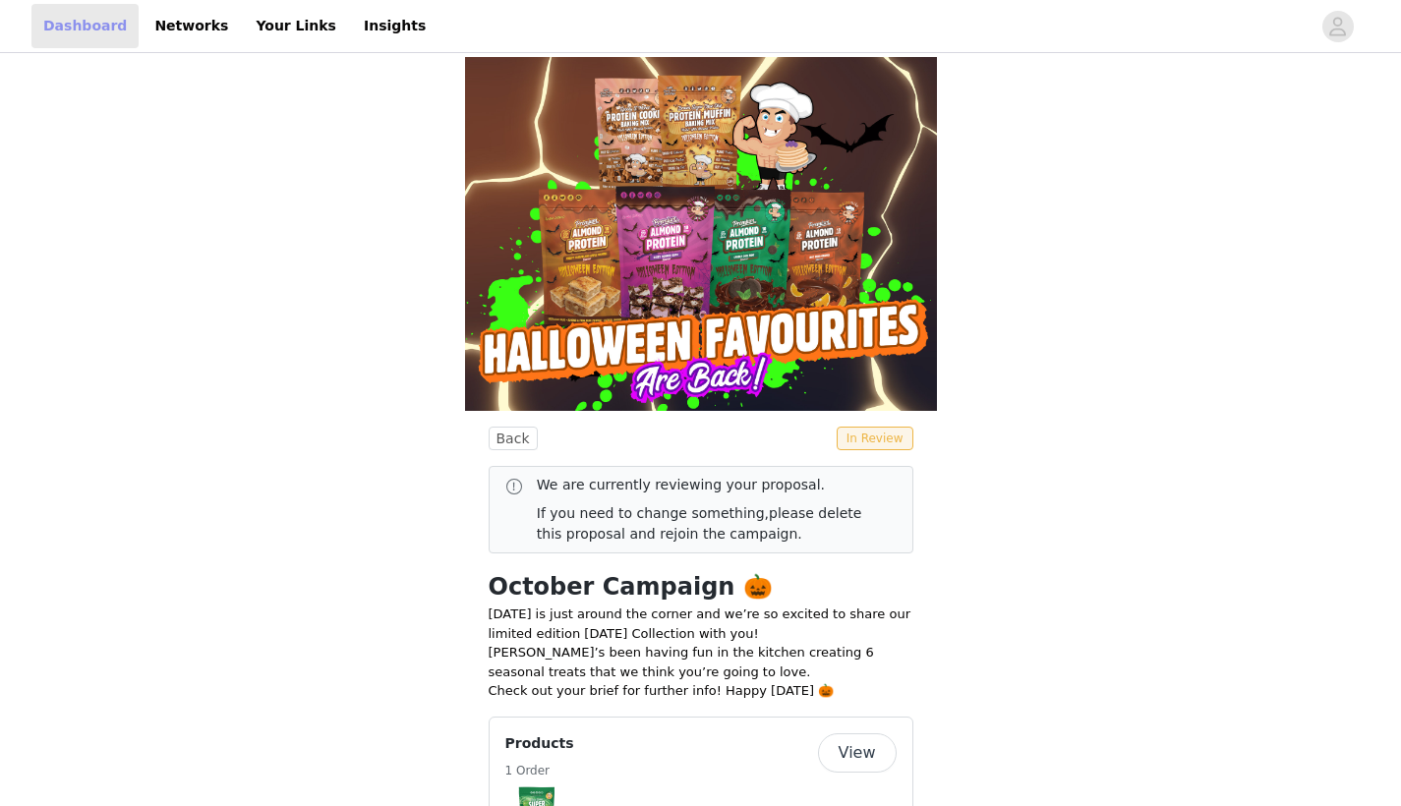
click at [101, 29] on link "Dashboard" at bounding box center [84, 26] width 107 height 44
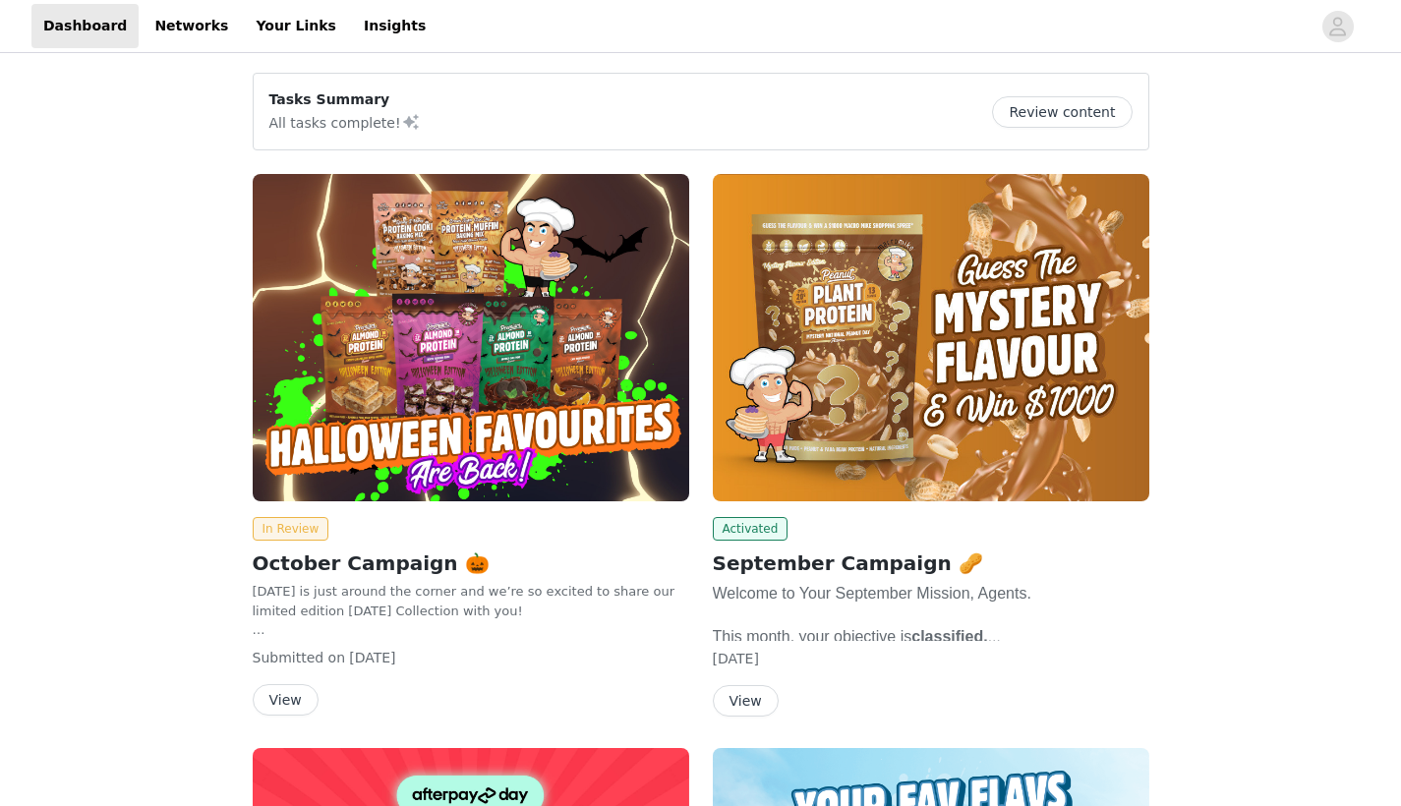
click at [383, 402] on img at bounding box center [471, 337] width 437 height 327
